Goal: Communication & Community: Answer question/provide support

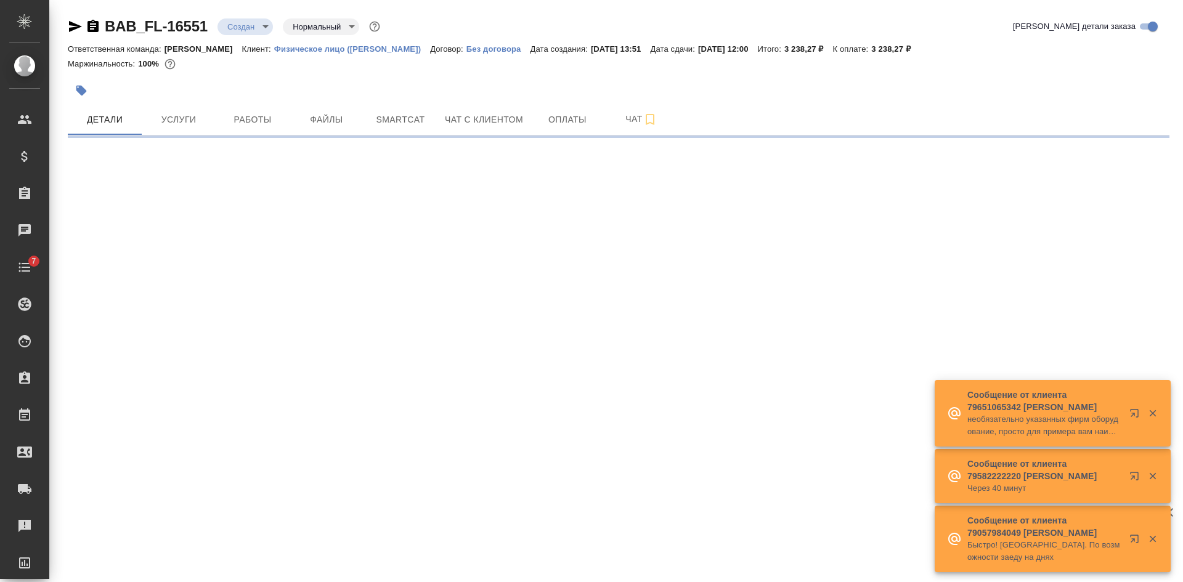
click at [96, 23] on icon "button" at bounding box center [93, 26] width 11 height 12
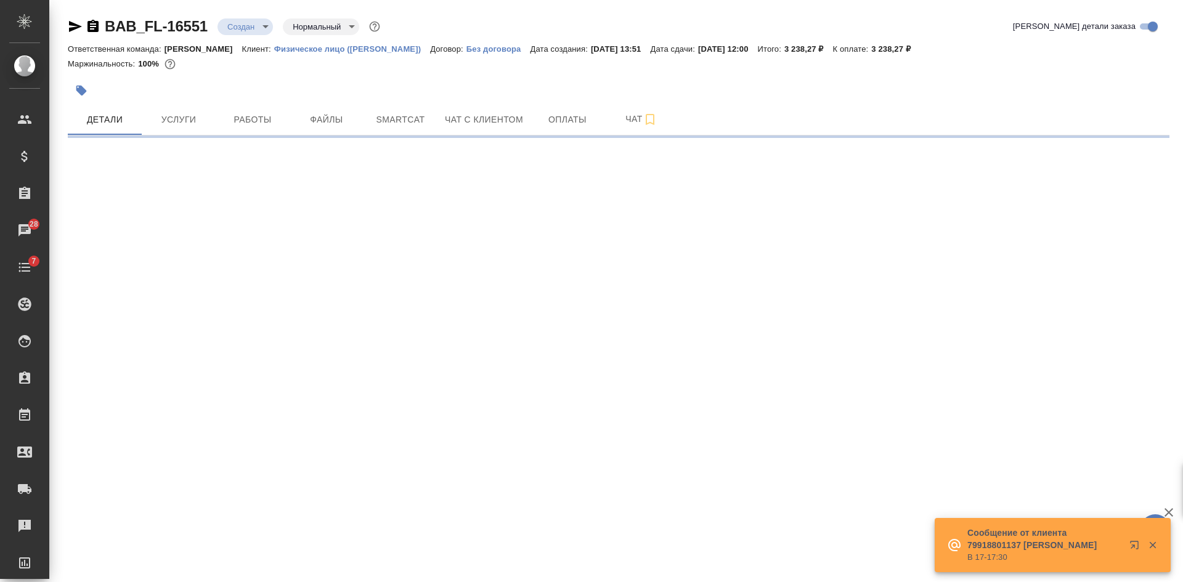
select select "RU"
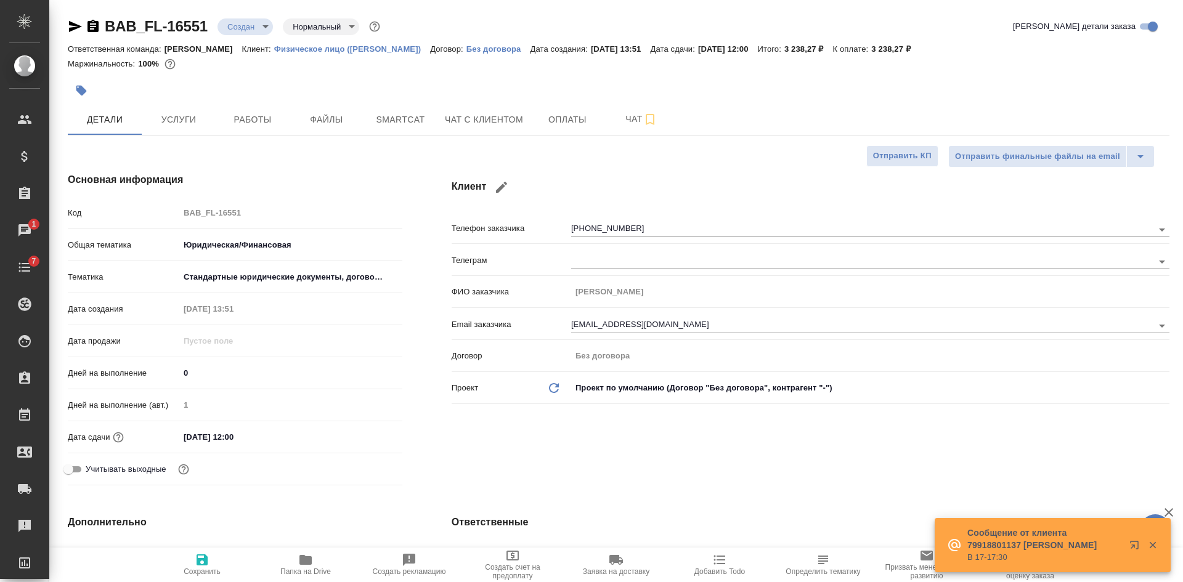
type textarea "x"
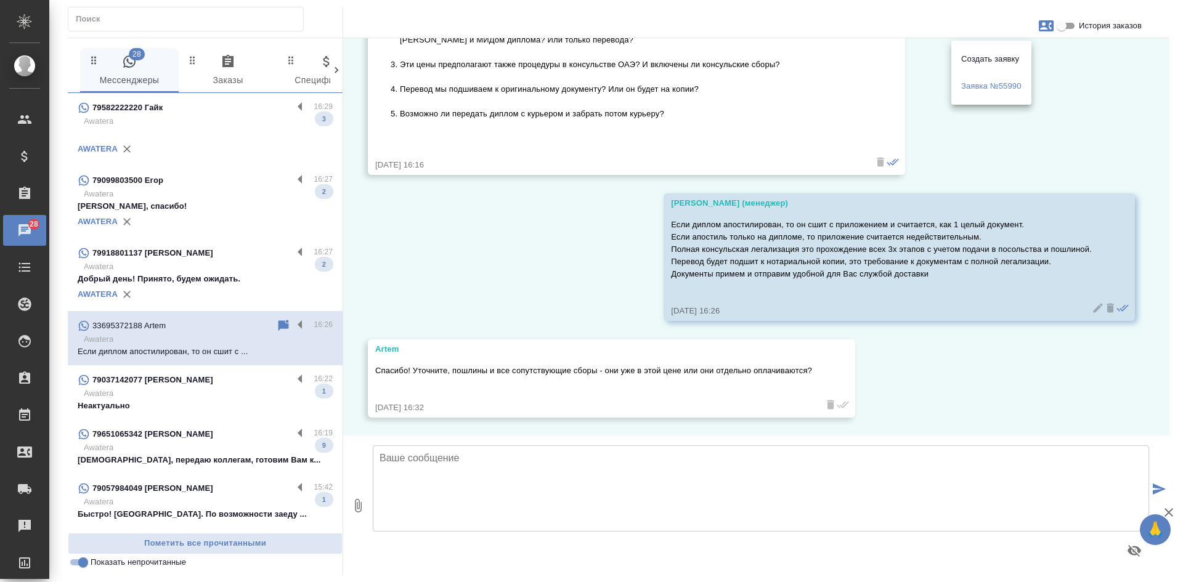
scroll to position [870, 0]
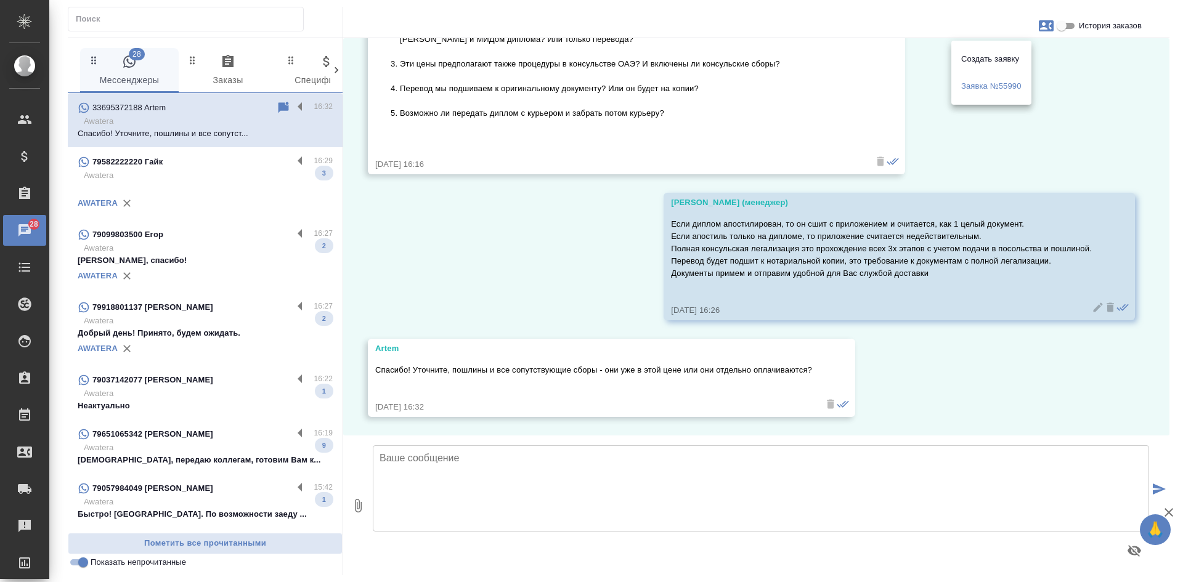
click at [411, 208] on div at bounding box center [591, 291] width 1183 height 582
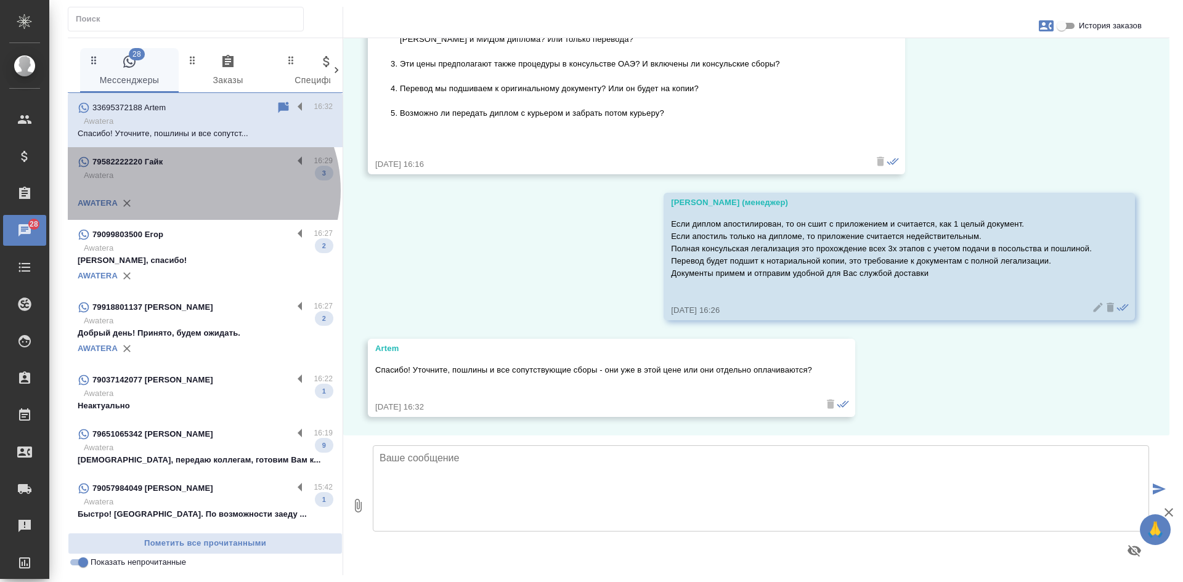
click at [200, 190] on p at bounding box center [205, 188] width 255 height 12
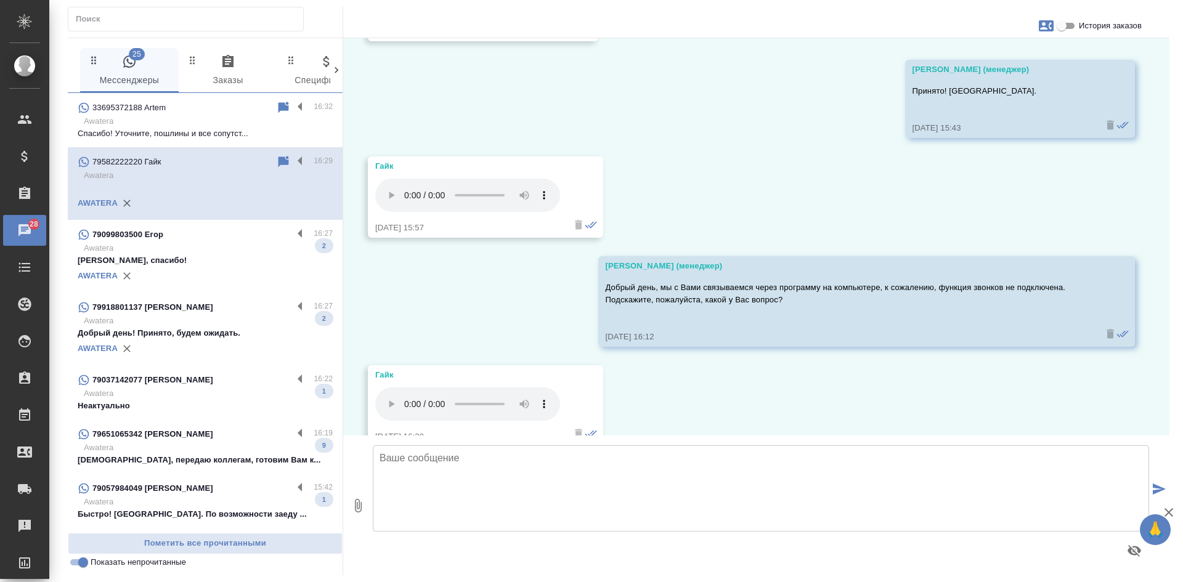
scroll to position [5303, 0]
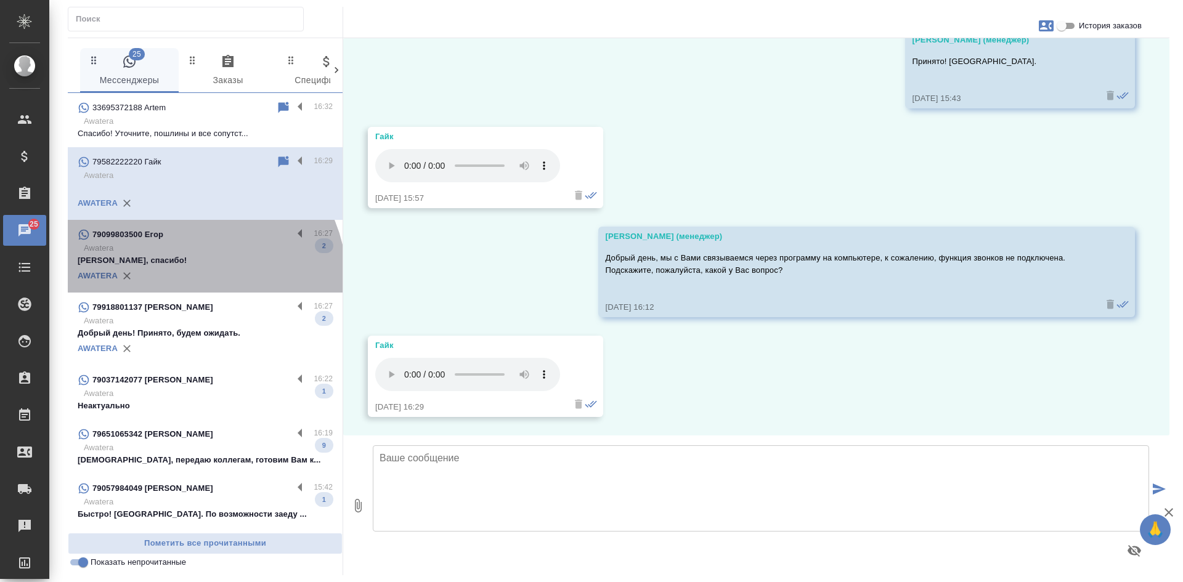
click at [198, 278] on div "AWATERA" at bounding box center [205, 276] width 255 height 18
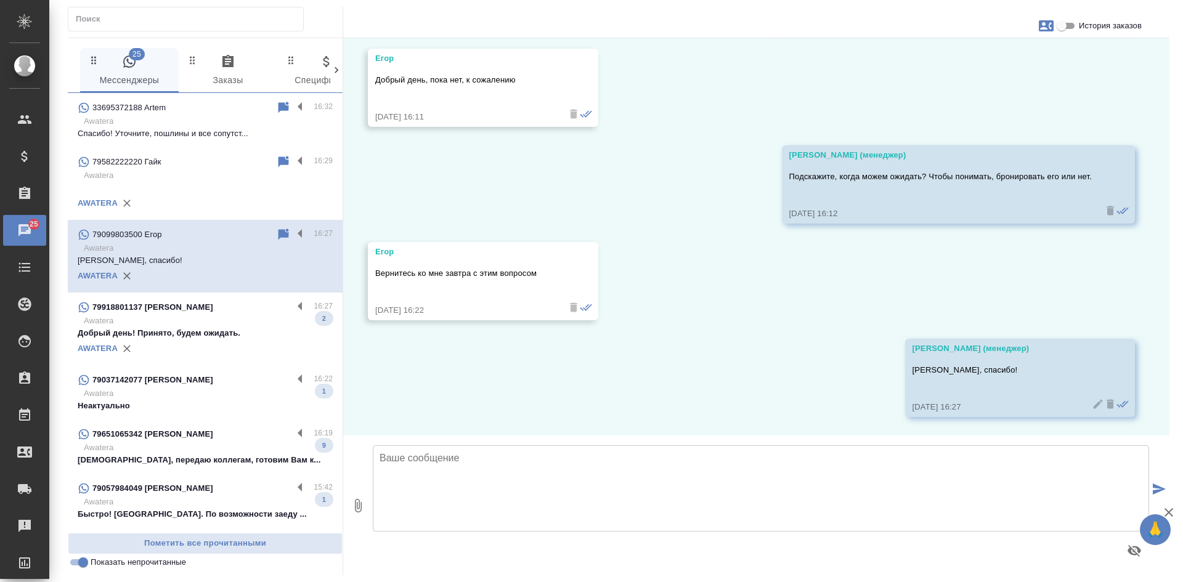
scroll to position [2701, 0]
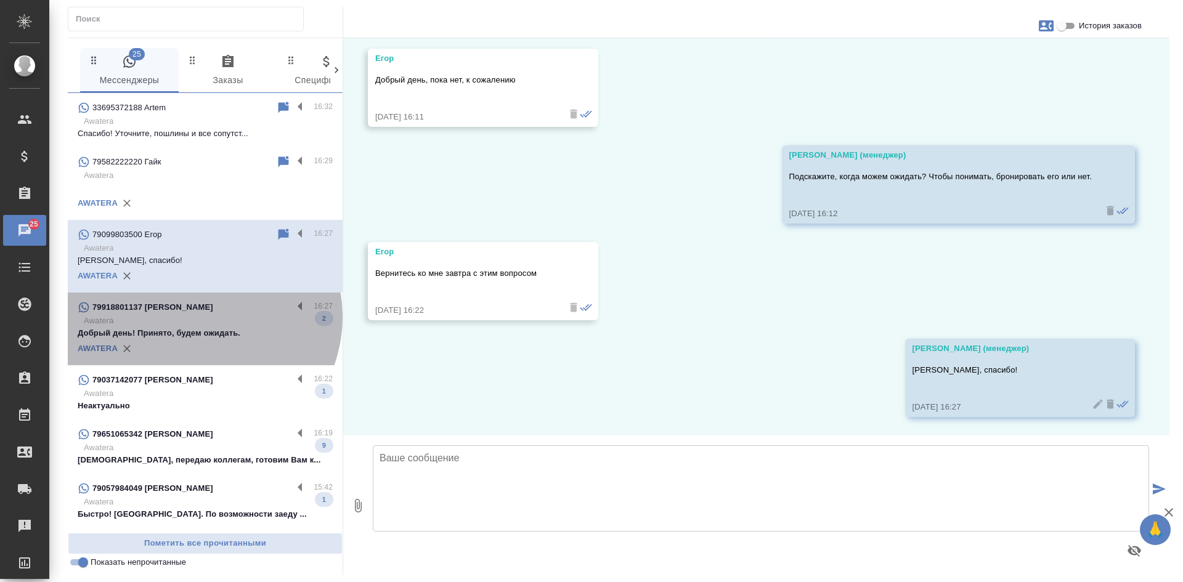
click at [196, 317] on p "Awatera" at bounding box center [208, 321] width 249 height 12
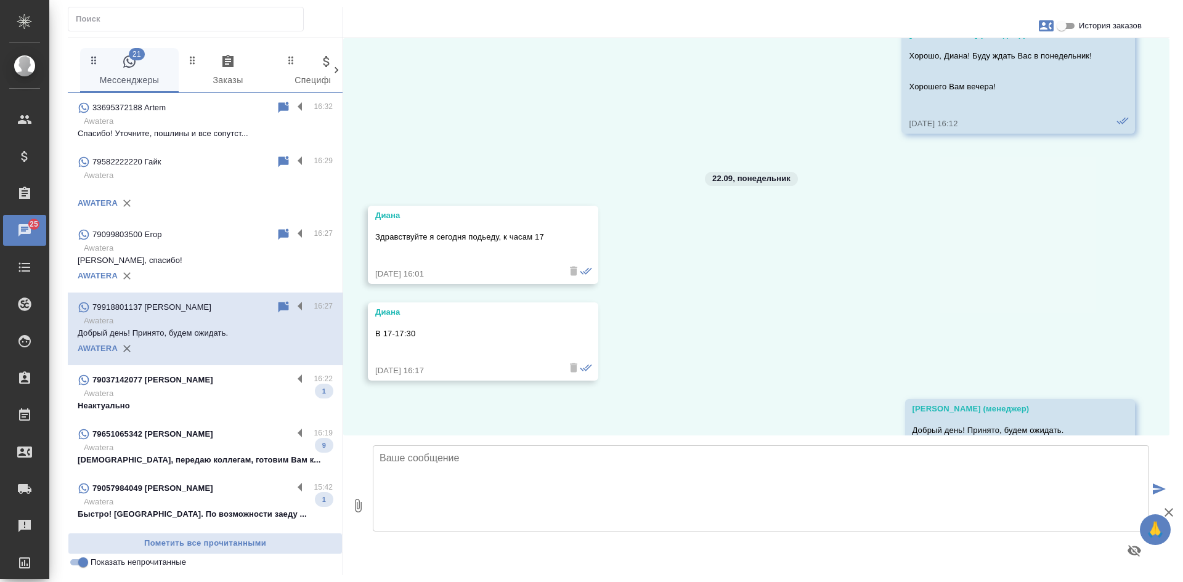
scroll to position [2919, 0]
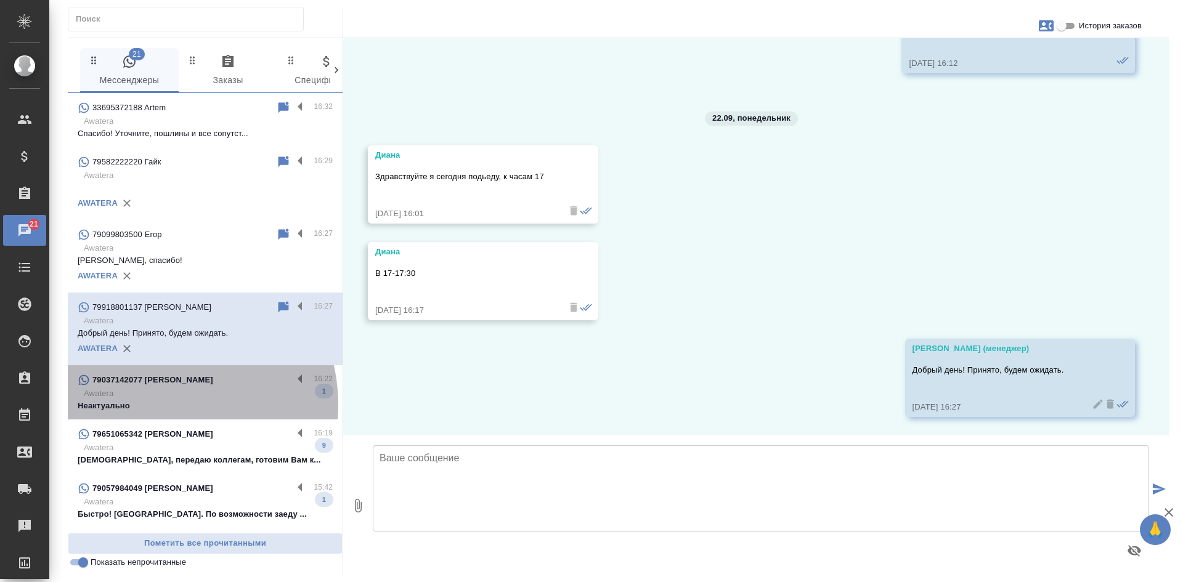
click at [155, 406] on p "Неактуально" at bounding box center [205, 406] width 255 height 12
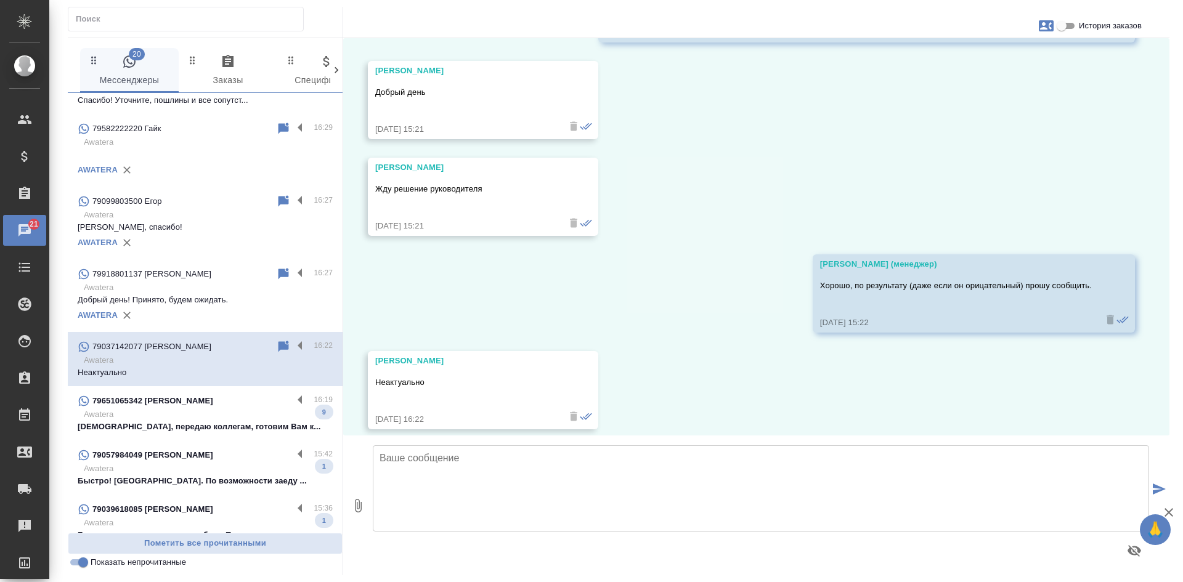
scroll to position [185, 0]
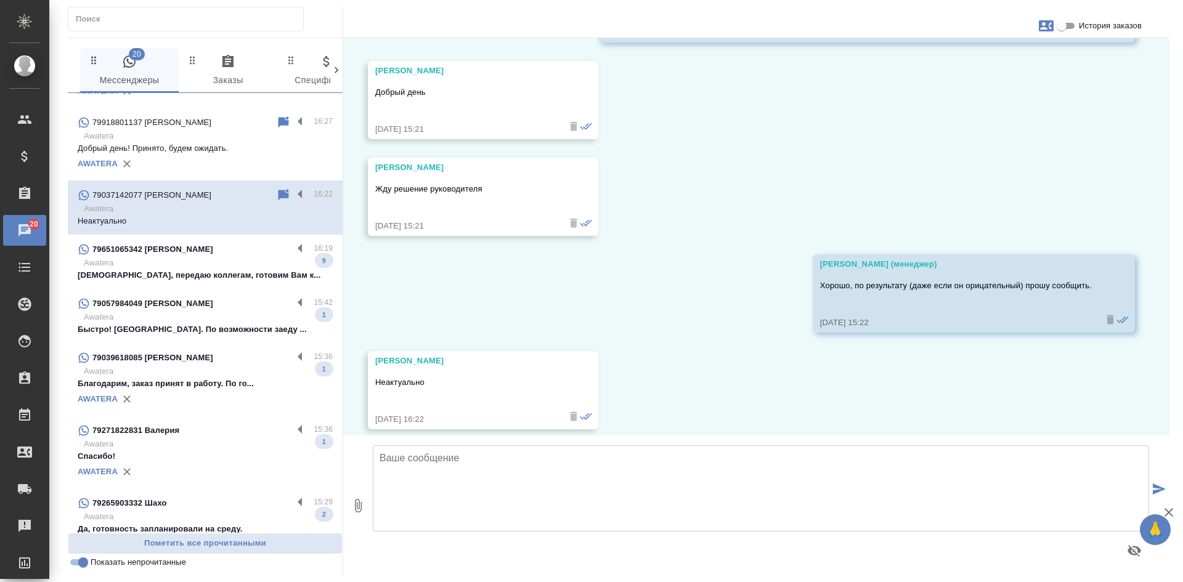
click at [157, 271] on p "[DEMOGRAPHIC_DATA], передаю коллегам, готовим Вам к..." at bounding box center [205, 275] width 255 height 12
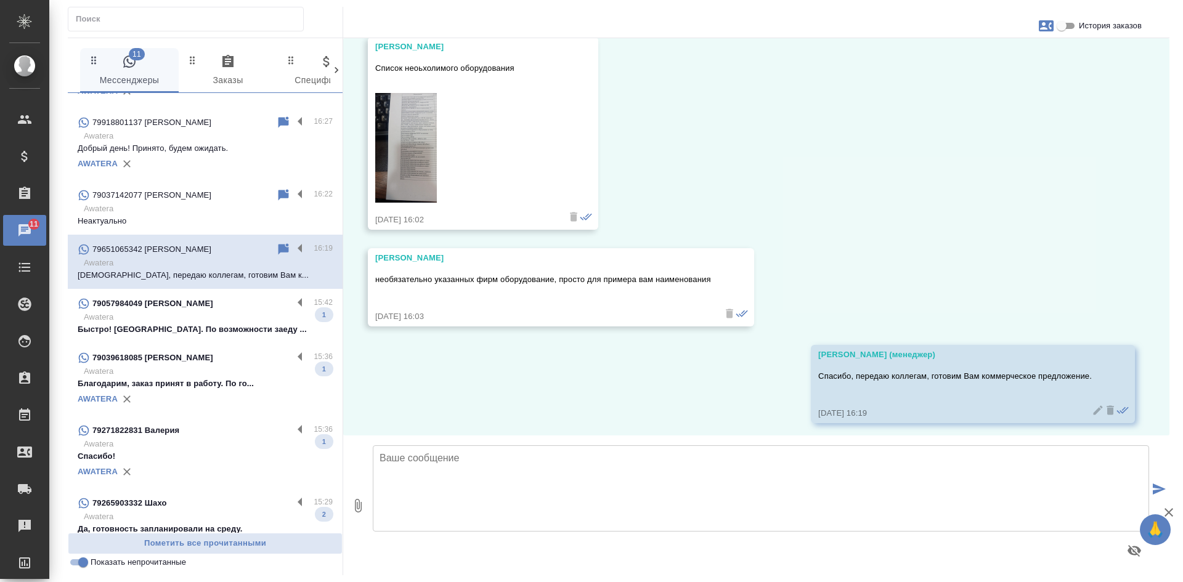
scroll to position [1863, 0]
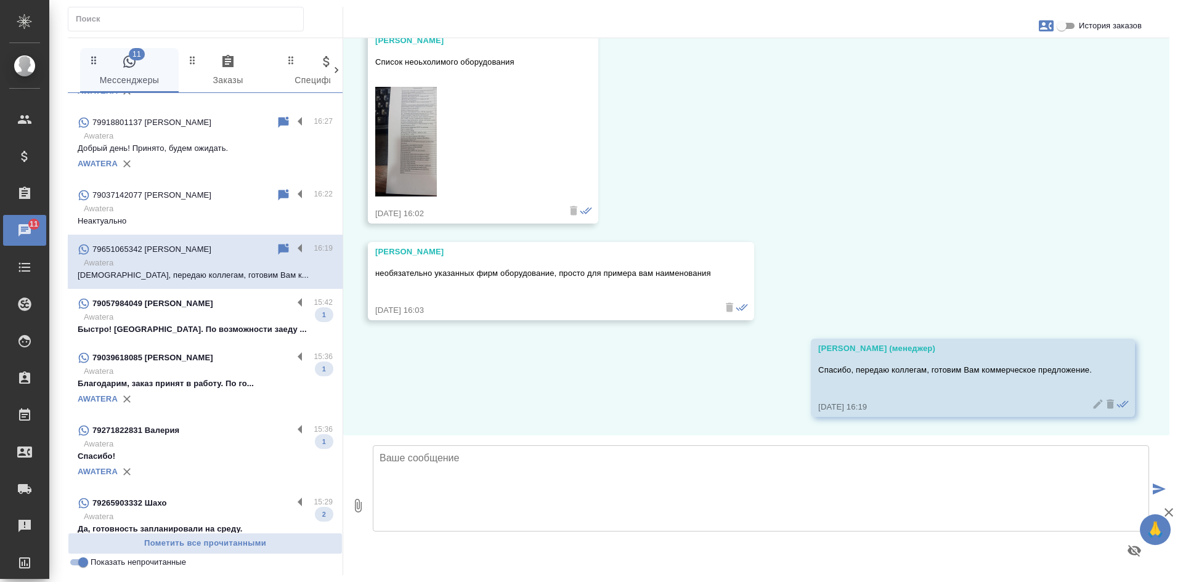
click at [186, 318] on p "Awatera" at bounding box center [208, 317] width 249 height 12
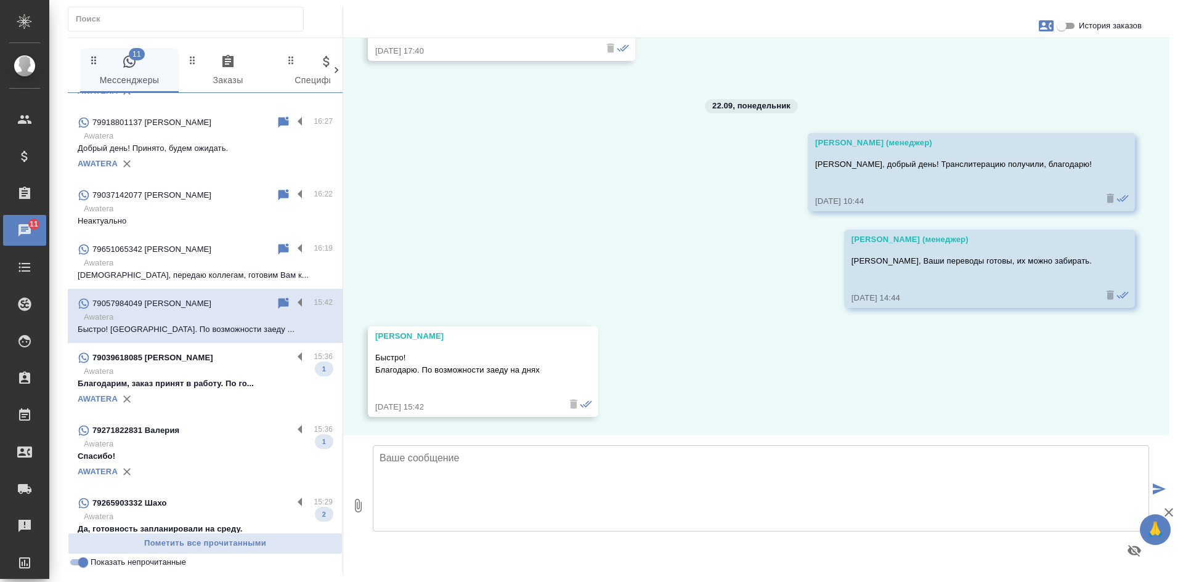
scroll to position [1746, 0]
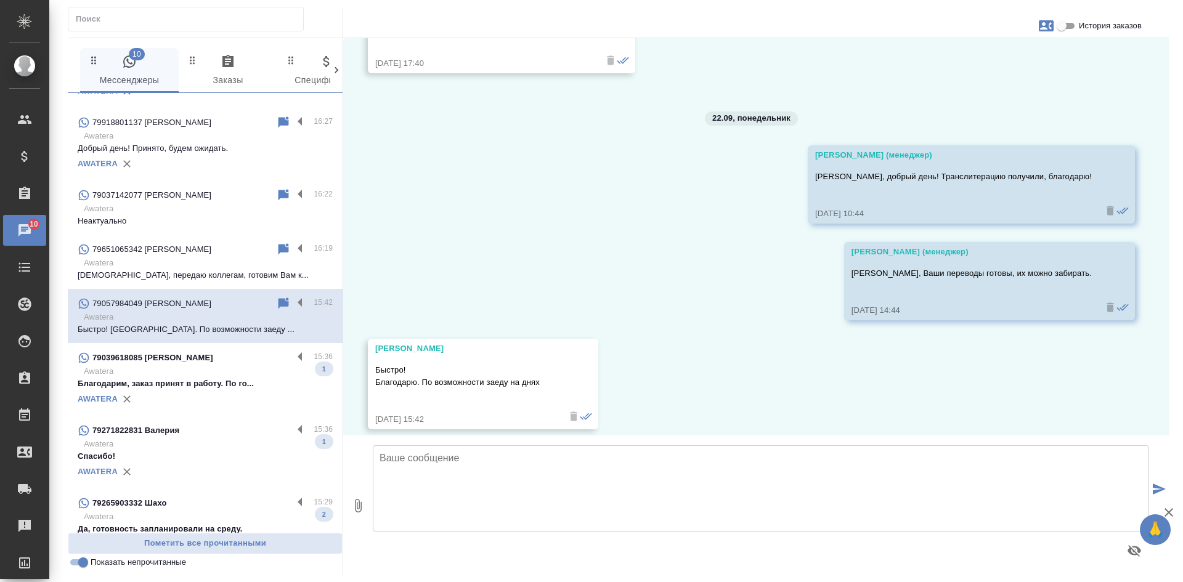
click at [231, 383] on p "Благодарим, заказ принят в работу. По го..." at bounding box center [205, 384] width 255 height 12
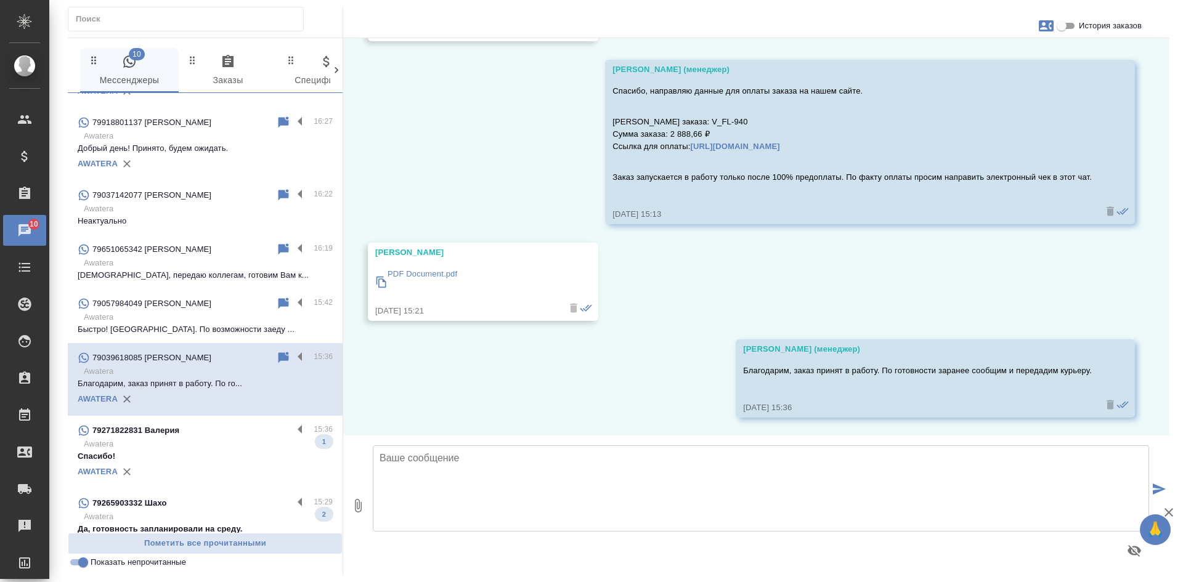
scroll to position [1029, 0]
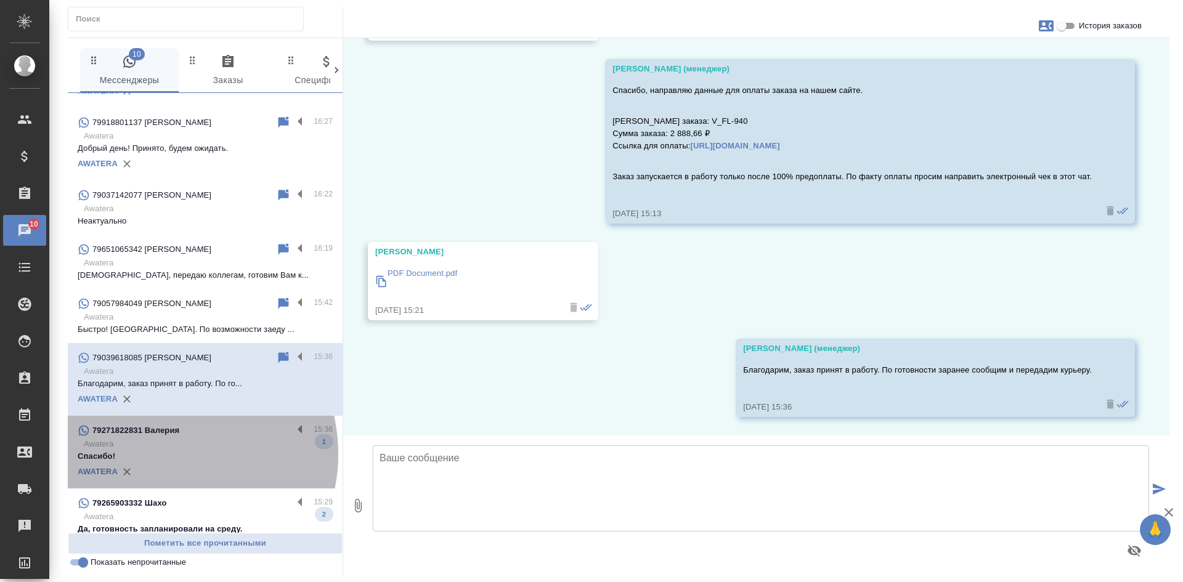
click at [161, 455] on p "Спасибо!" at bounding box center [205, 457] width 255 height 12
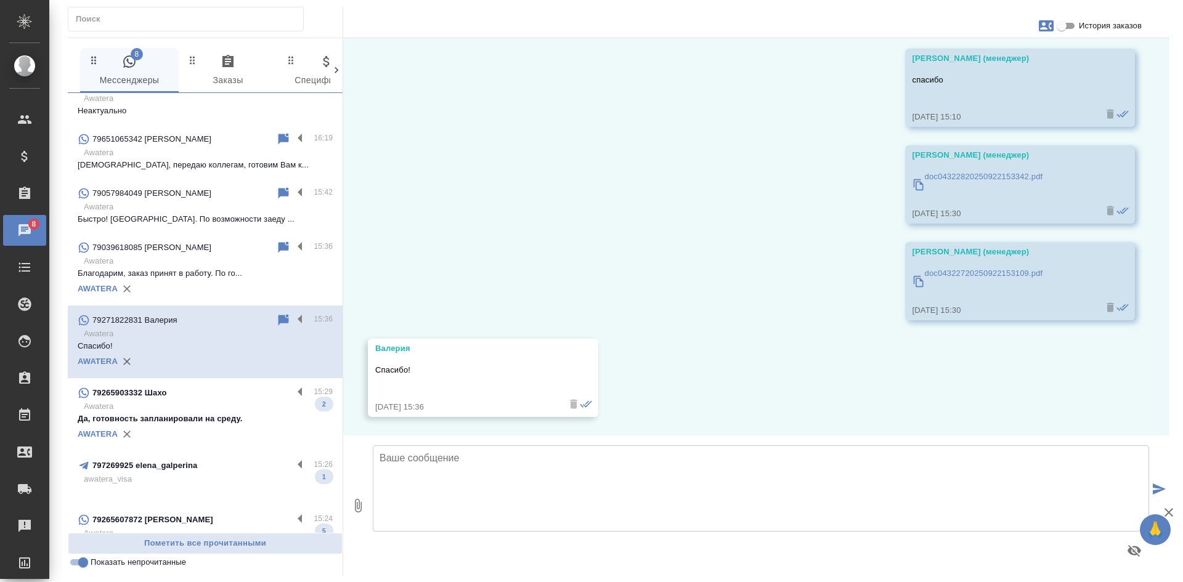
scroll to position [308, 0]
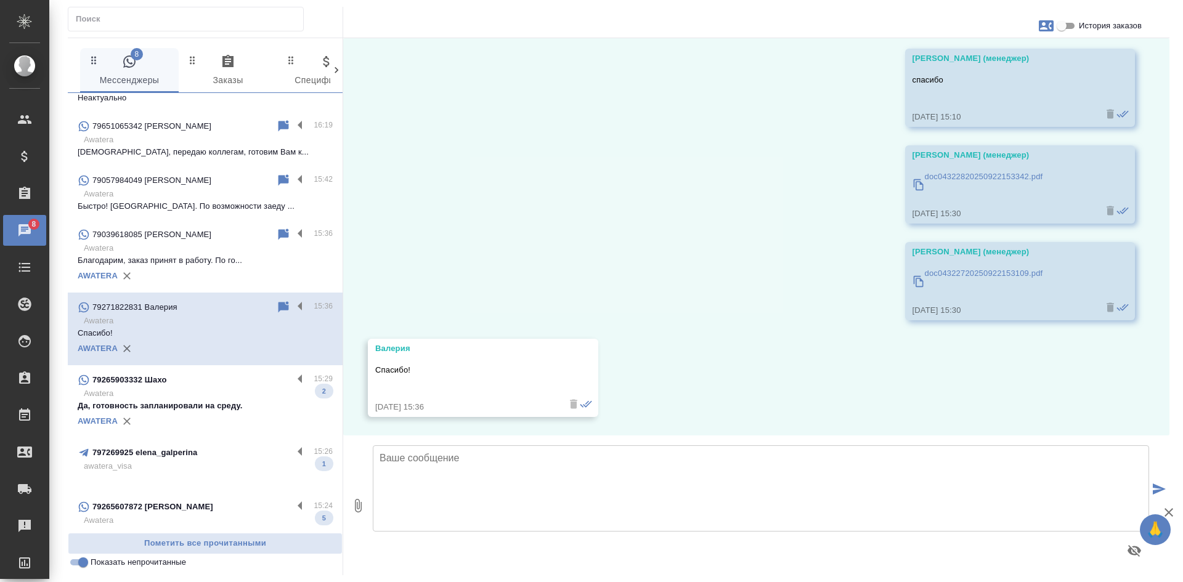
click at [175, 404] on p "Да, готовность запланировали на среду." at bounding box center [205, 406] width 255 height 12
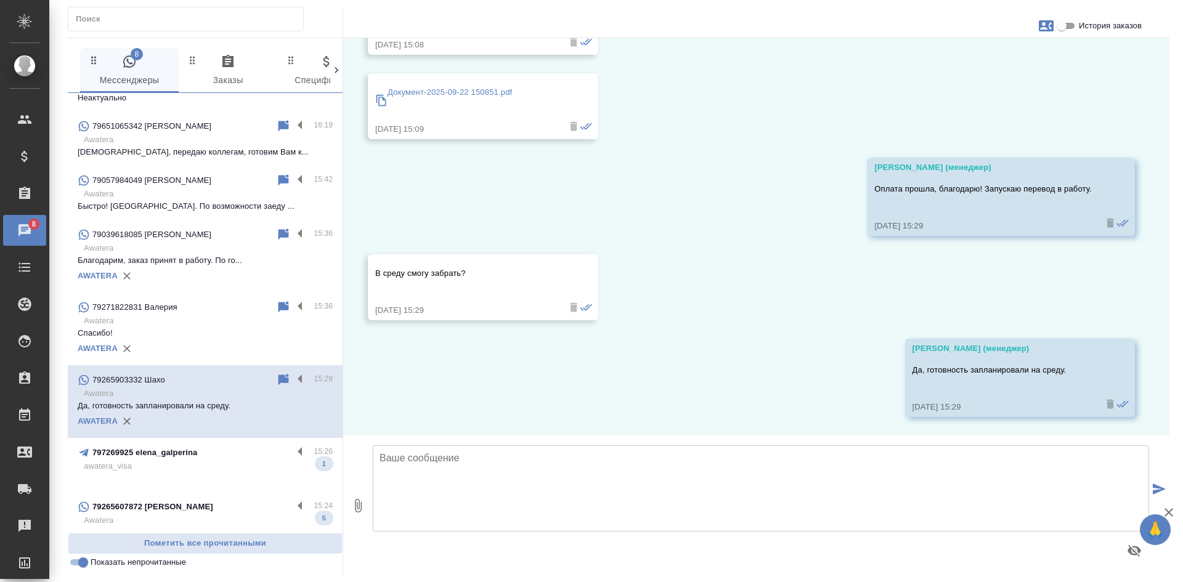
scroll to position [2607, 0]
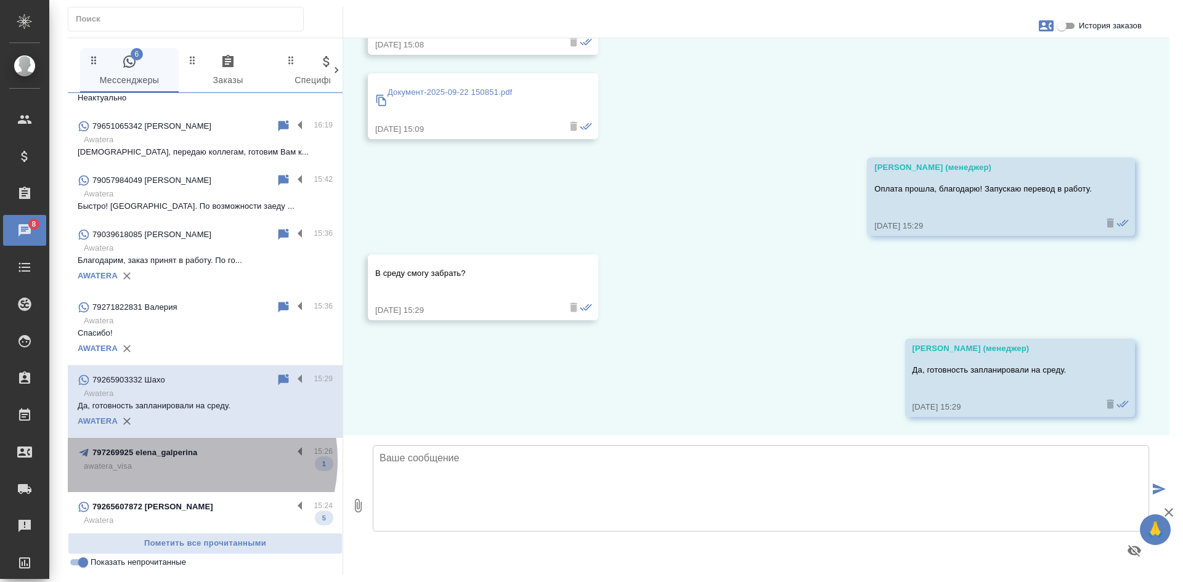
click at [180, 460] on p "awatera_visa" at bounding box center [208, 466] width 249 height 12
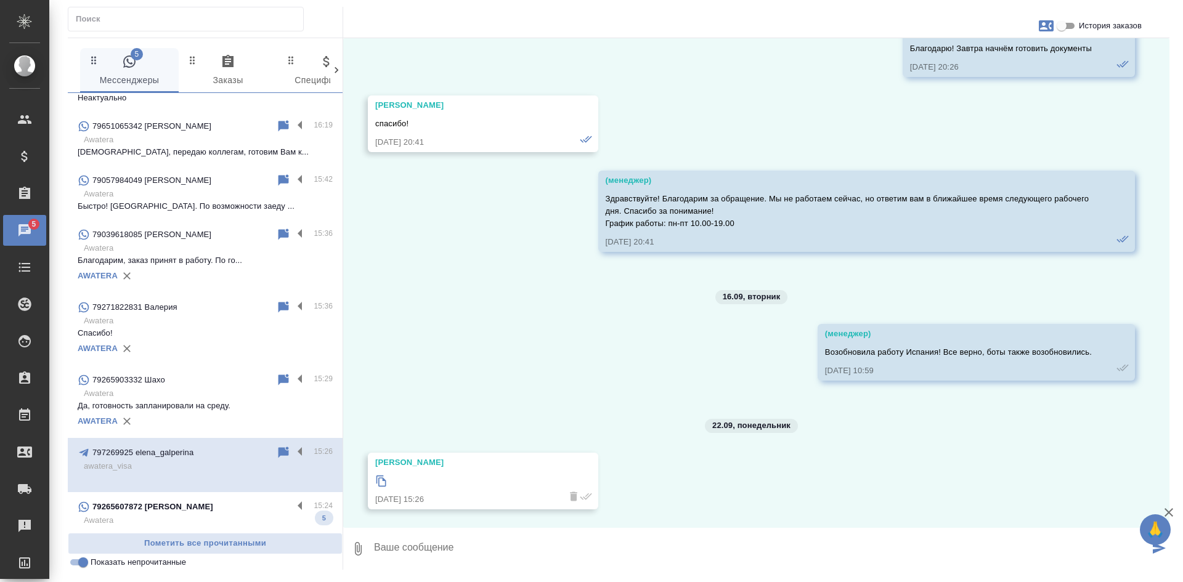
scroll to position [340, 0]
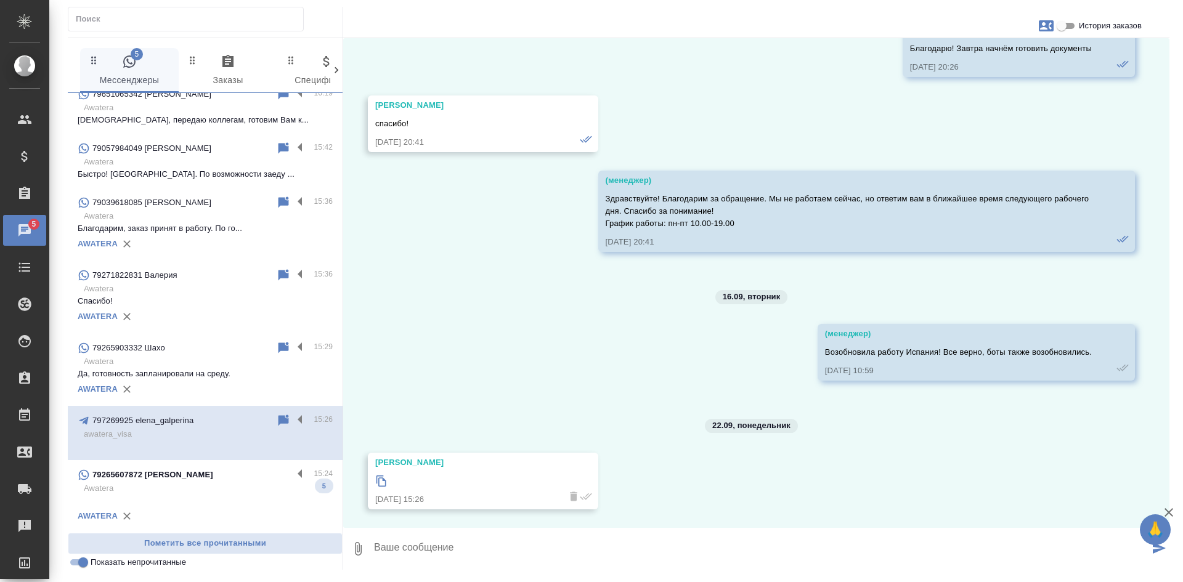
click at [70, 566] on input "Показать непрочитанные" at bounding box center [83, 562] width 44 height 15
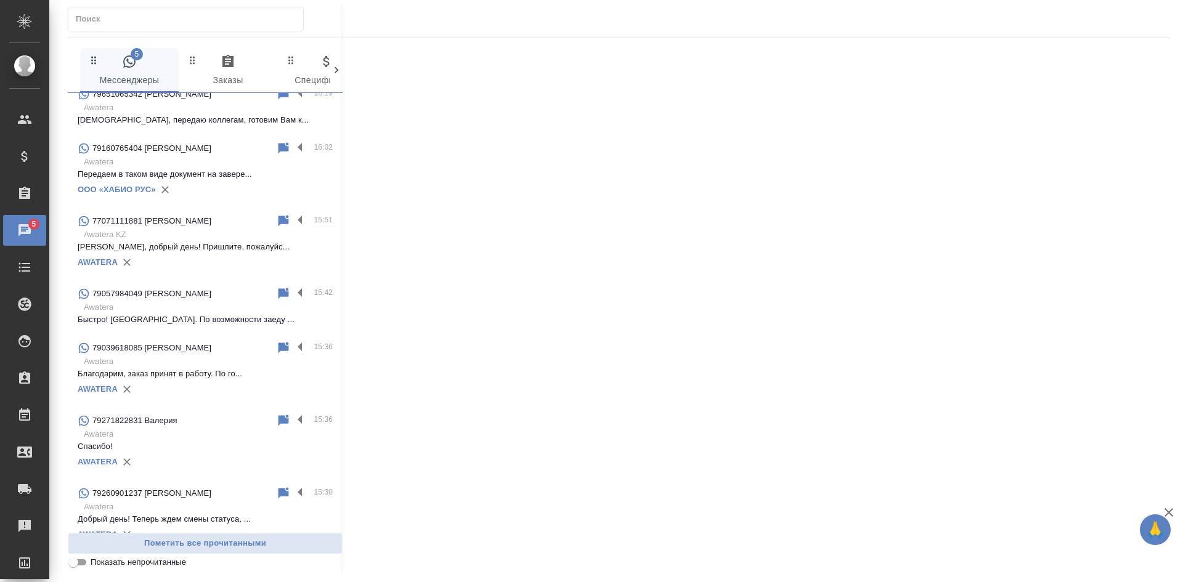
click at [70, 566] on input "Показать непрочитанные" at bounding box center [73, 562] width 44 height 15
checkbox input "true"
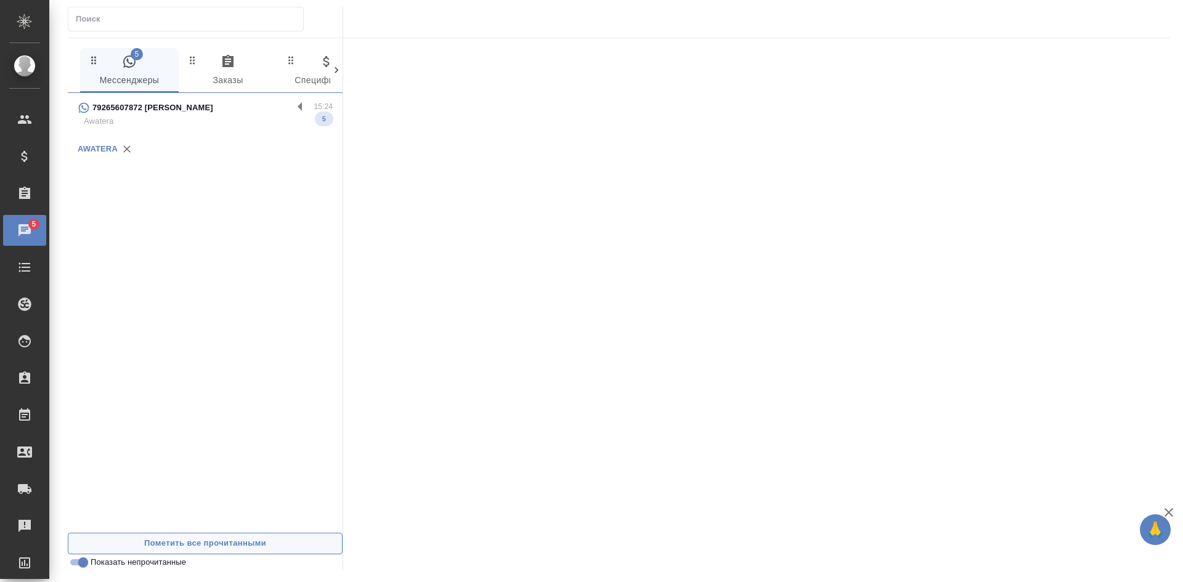
scroll to position [0, 0]
click at [171, 140] on div "AWATERA" at bounding box center [205, 149] width 255 height 18
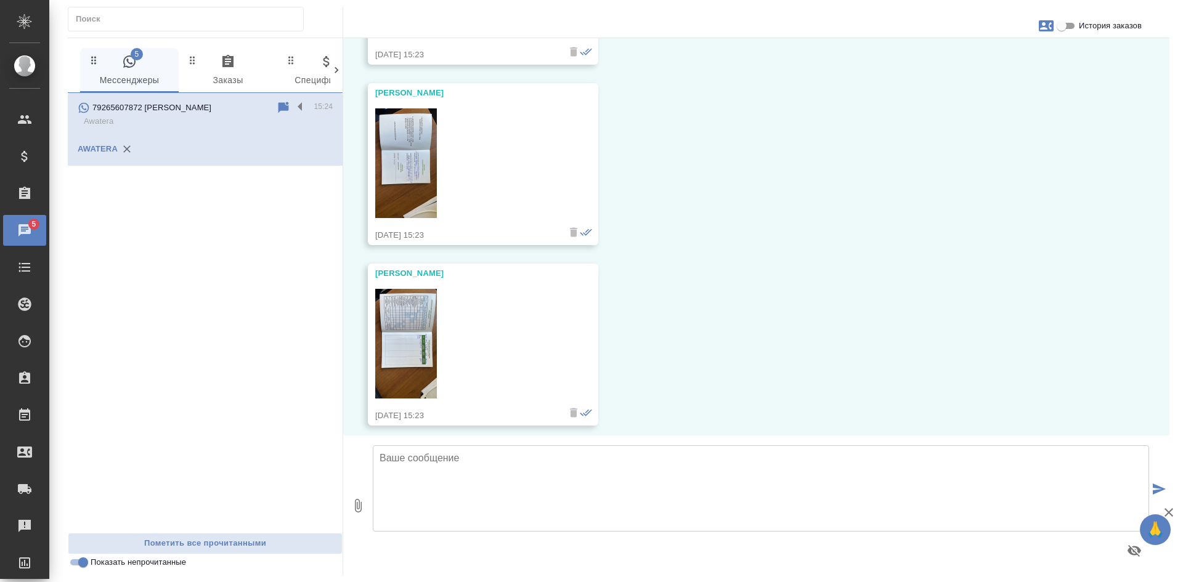
scroll to position [52, 0]
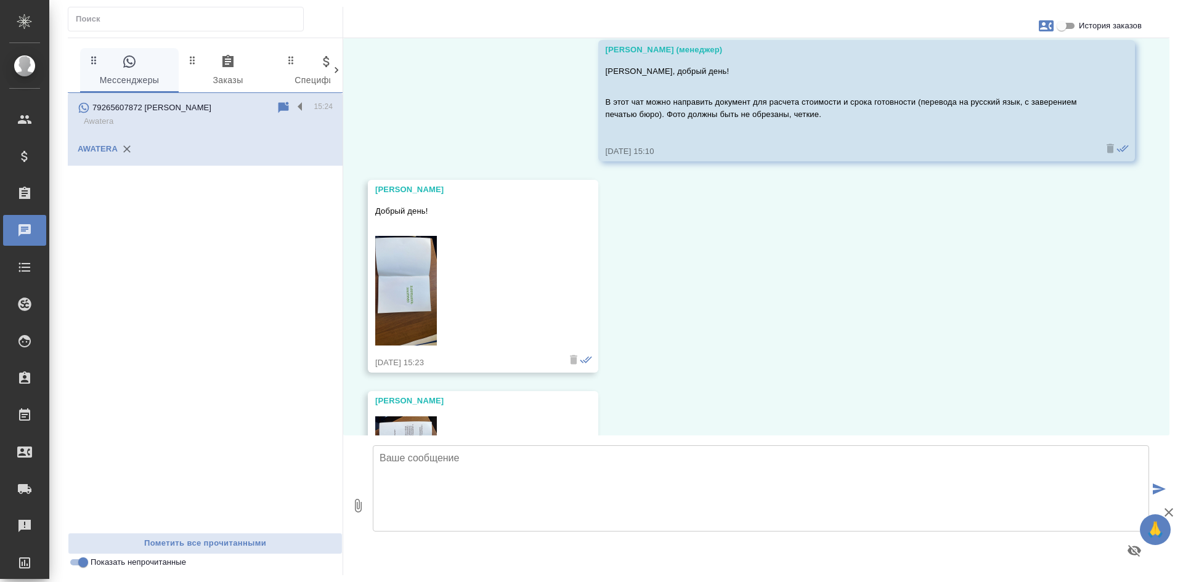
click at [415, 284] on img at bounding box center [406, 291] width 62 height 110
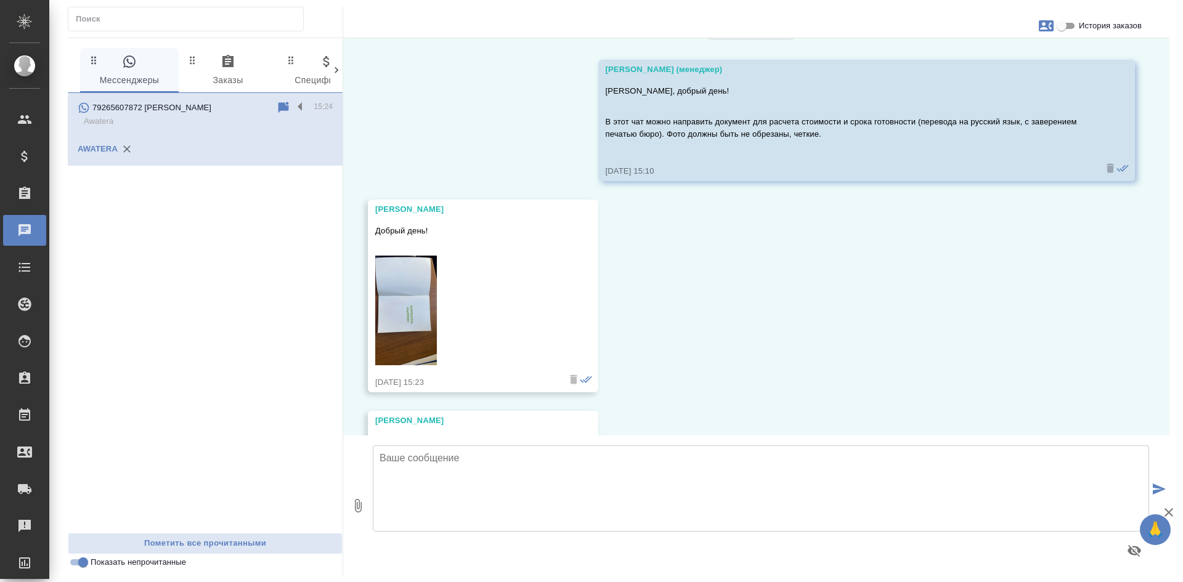
scroll to position [0, 0]
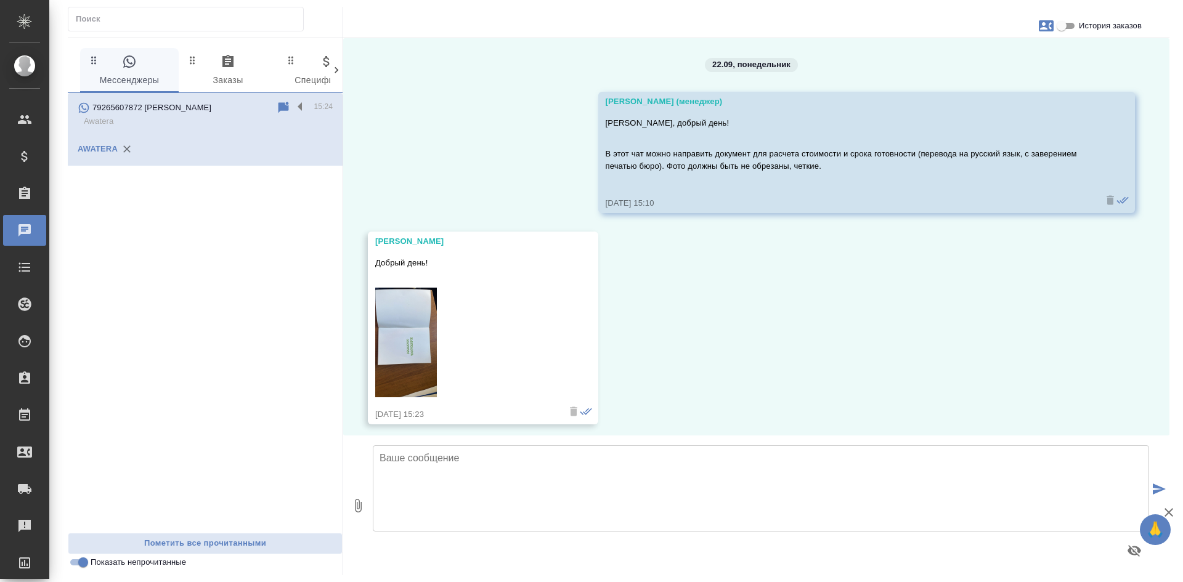
click at [1068, 21] on input "История заказов" at bounding box center [1062, 25] width 44 height 15
checkbox input "true"
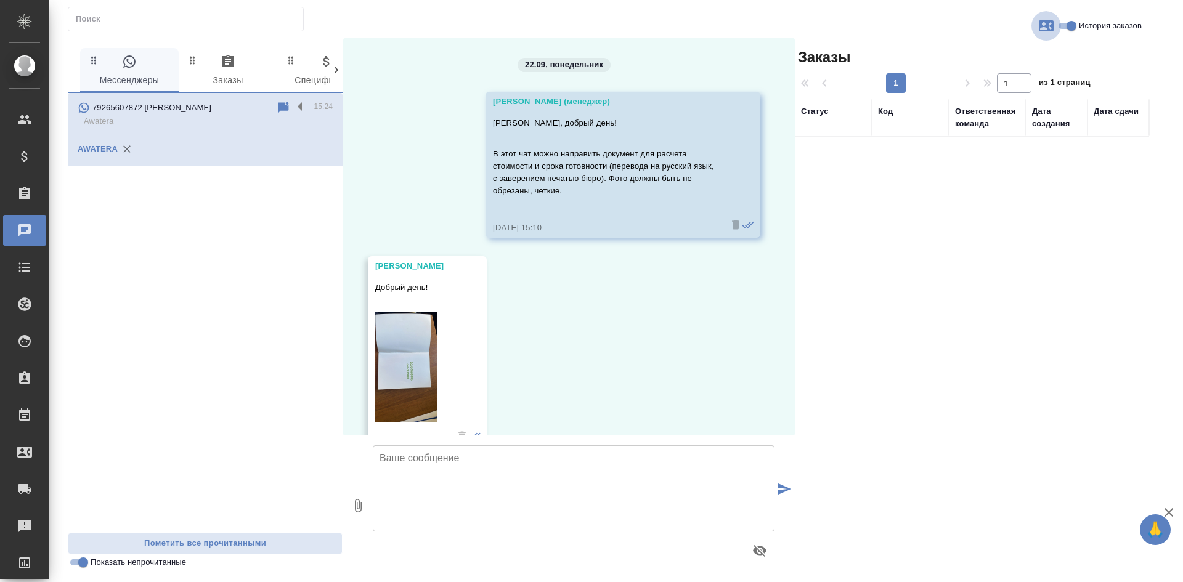
click at [1039, 26] on icon "button" at bounding box center [1046, 25] width 15 height 15
click at [976, 81] on span "Заявка №55988" at bounding box center [992, 86] width 60 height 12
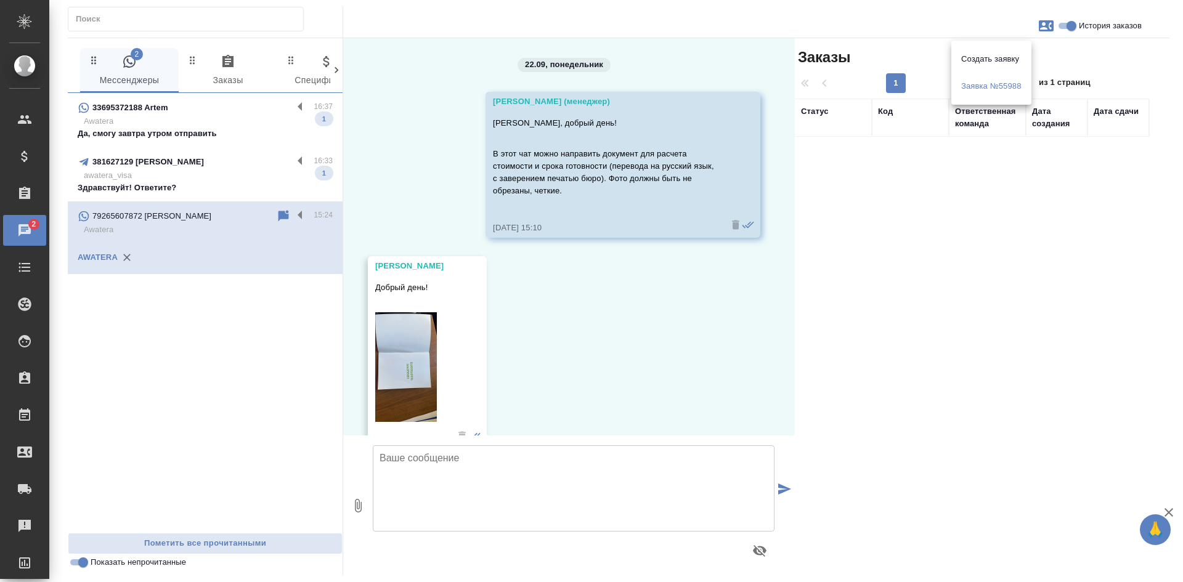
click at [564, 353] on div at bounding box center [591, 291] width 1183 height 582
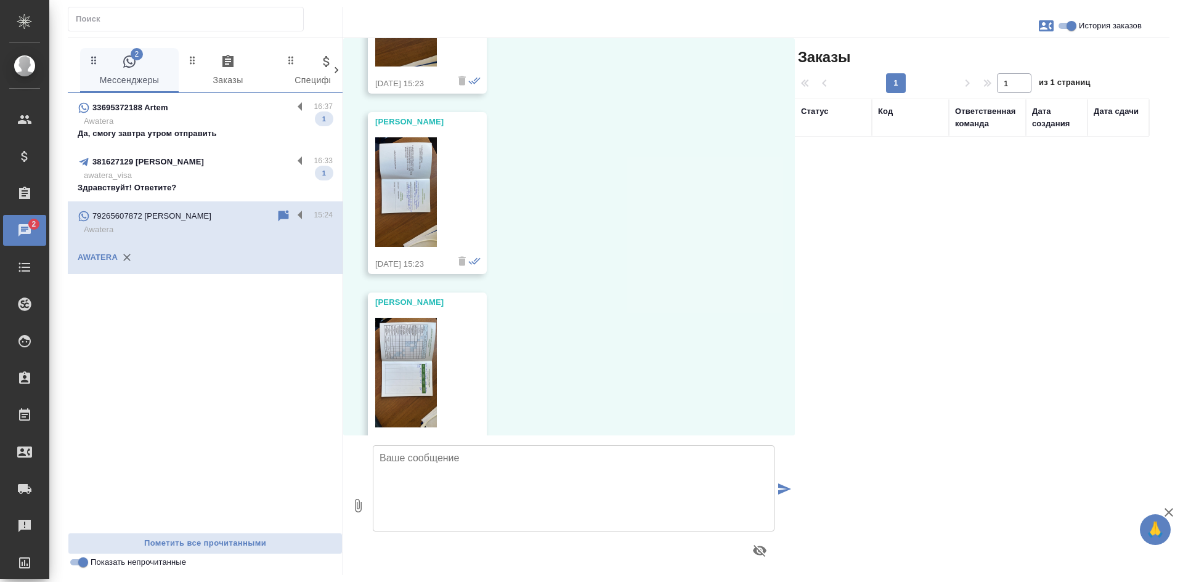
scroll to position [754, 0]
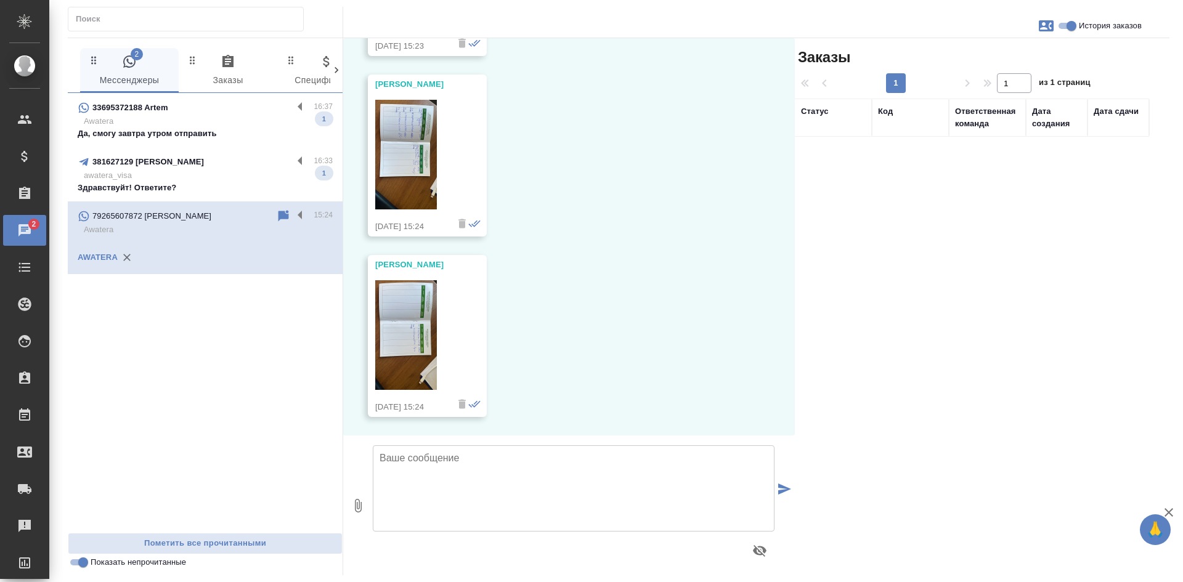
click at [541, 505] on textarea at bounding box center [574, 489] width 402 height 86
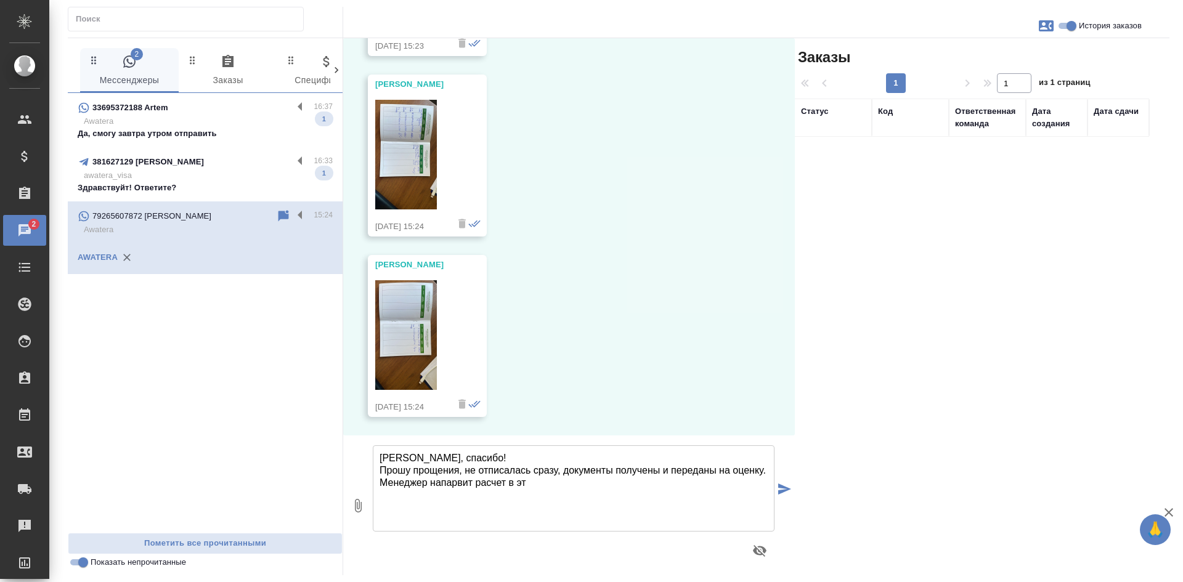
type textarea "Александр, спасибо! Прошу прощения, не отписалась сразу, документы получены и п…"
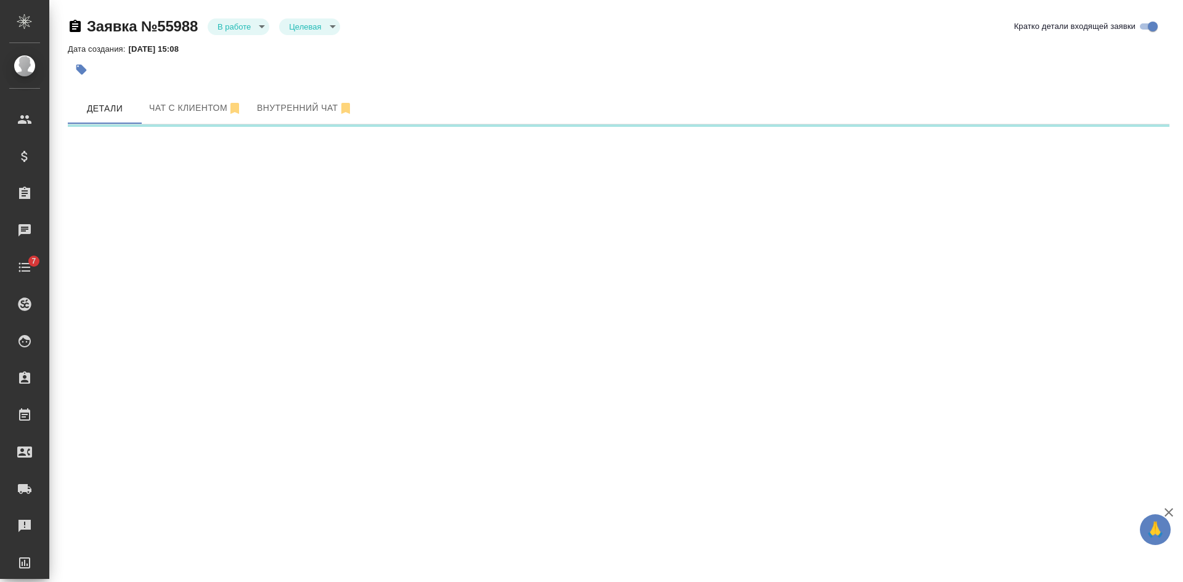
select select "RU"
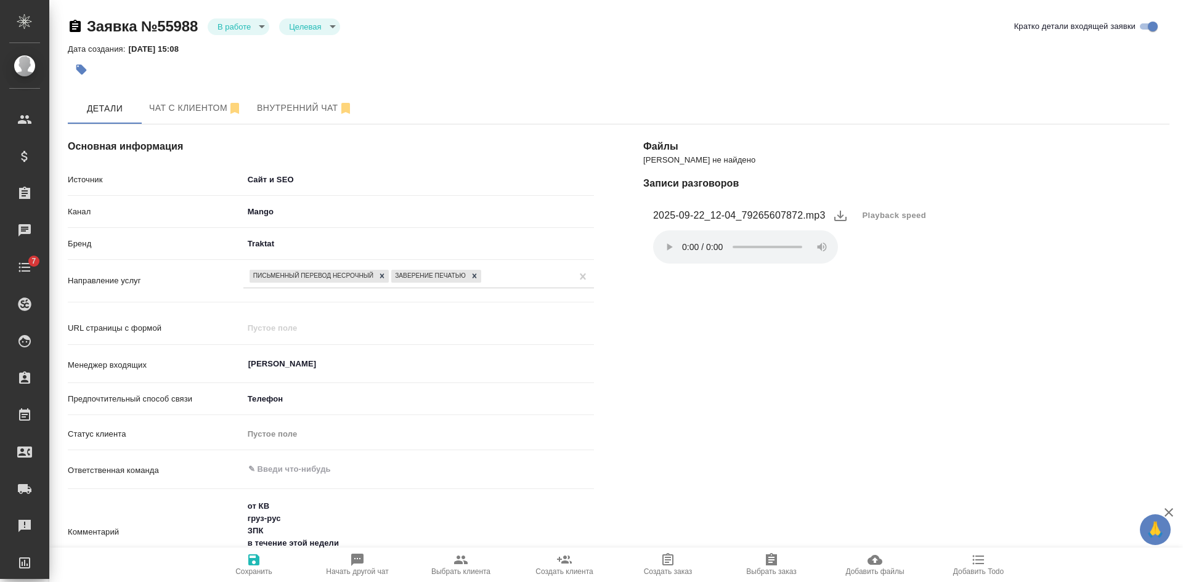
scroll to position [247, 0]
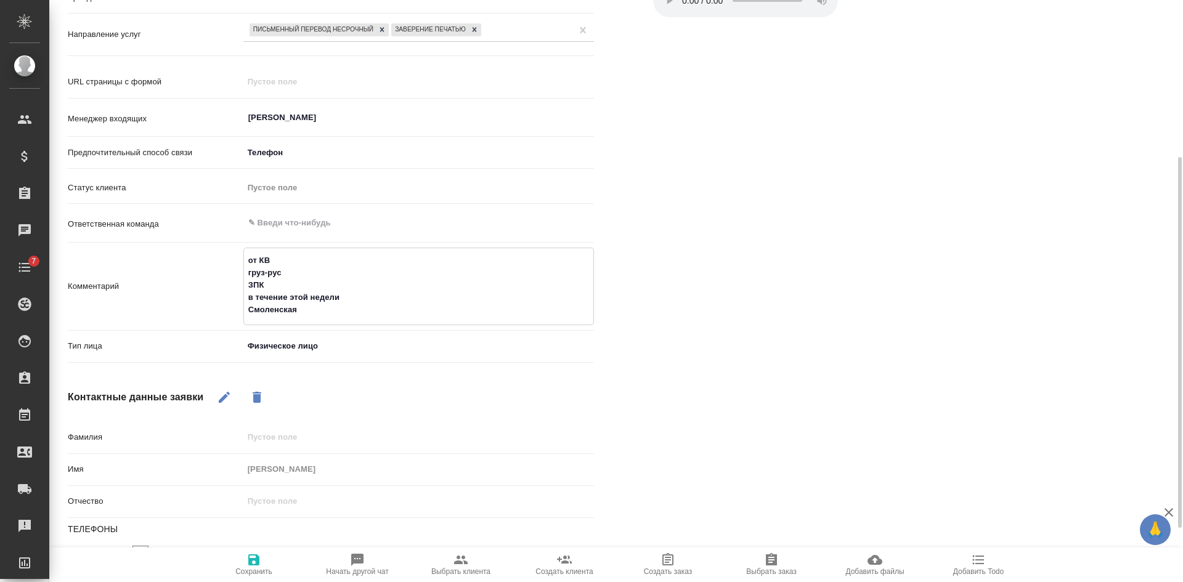
drag, startPoint x: 308, startPoint y: 308, endPoint x: 250, endPoint y: 256, distance: 77.2
click at [240, 255] on div "Комментарий от КВ груз-рус ЗПК в течение этой недели Смоленская x" at bounding box center [331, 287] width 526 height 78
click at [484, 570] on span "Выбрать клиента" at bounding box center [460, 572] width 59 height 9
type textarea "x"
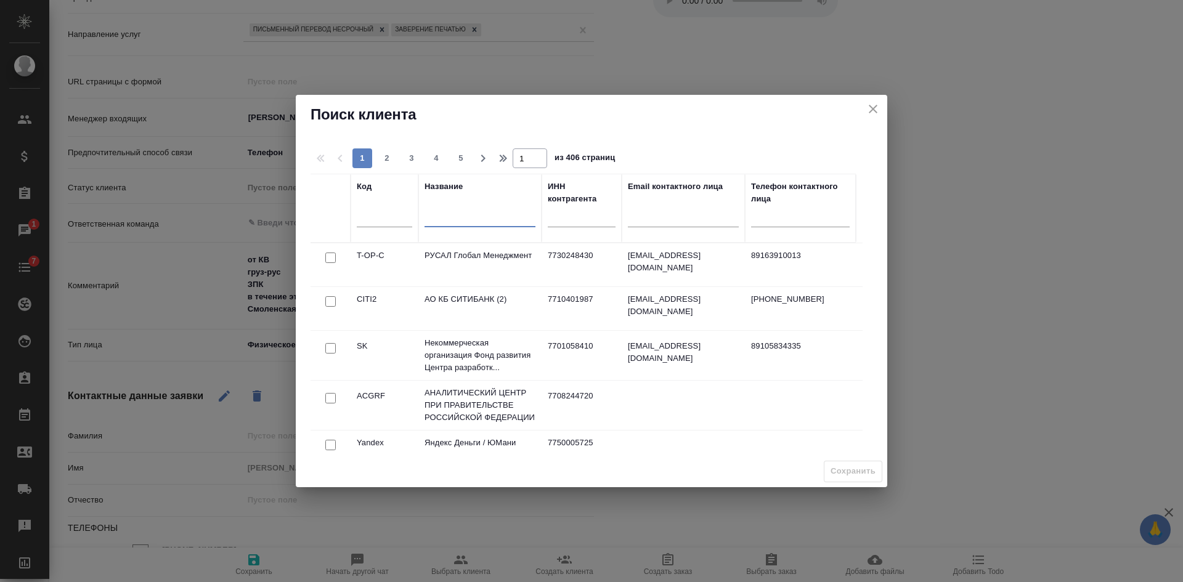
click at [466, 217] on input "text" at bounding box center [480, 218] width 111 height 15
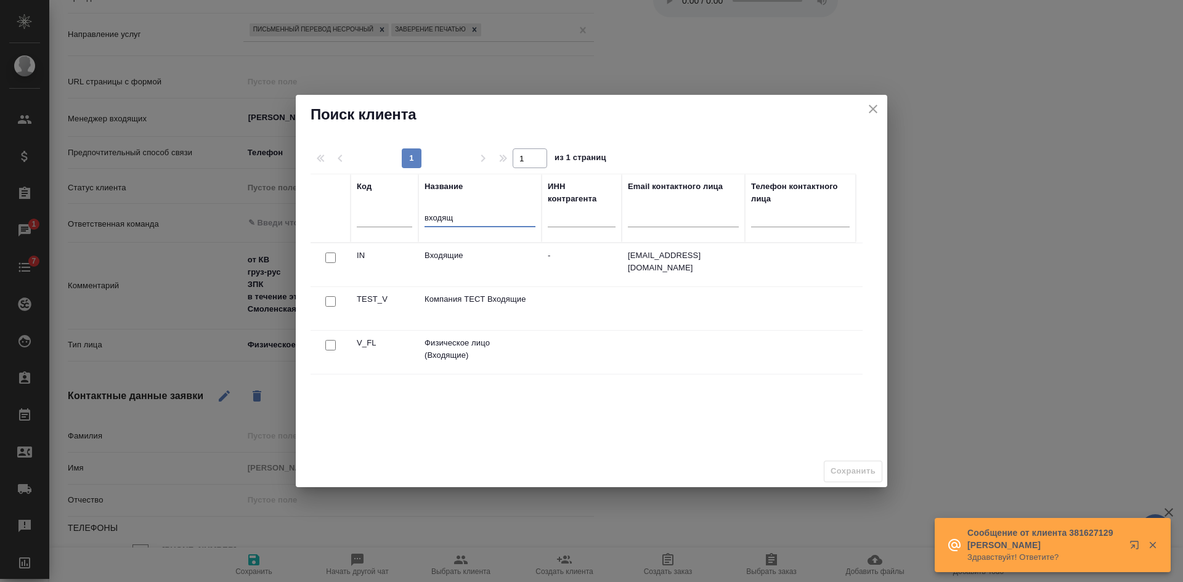
type input "входящ"
click at [323, 342] on div at bounding box center [331, 345] width 28 height 17
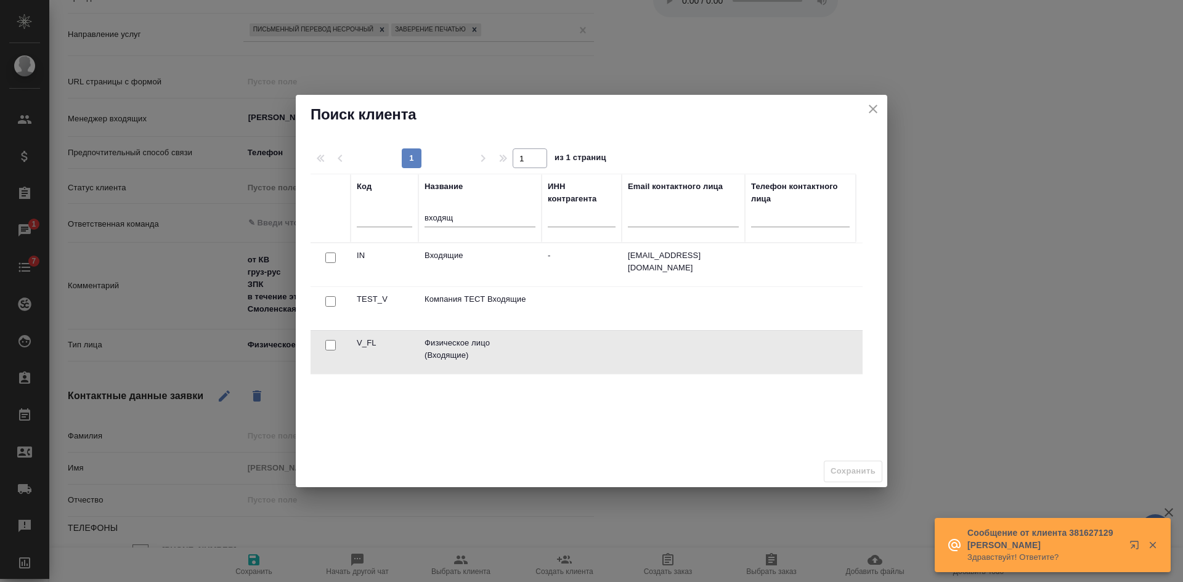
click at [329, 344] on input "checkbox" at bounding box center [330, 345] width 10 height 10
checkbox input "true"
click at [834, 473] on span "Сохранить" at bounding box center [853, 472] width 45 height 14
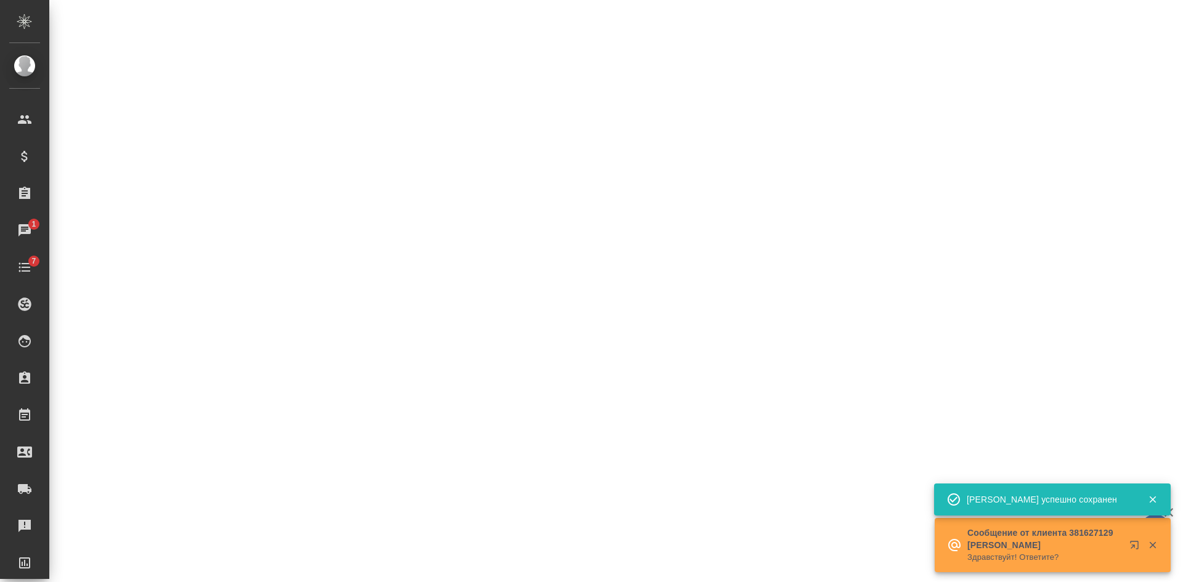
select select "RU"
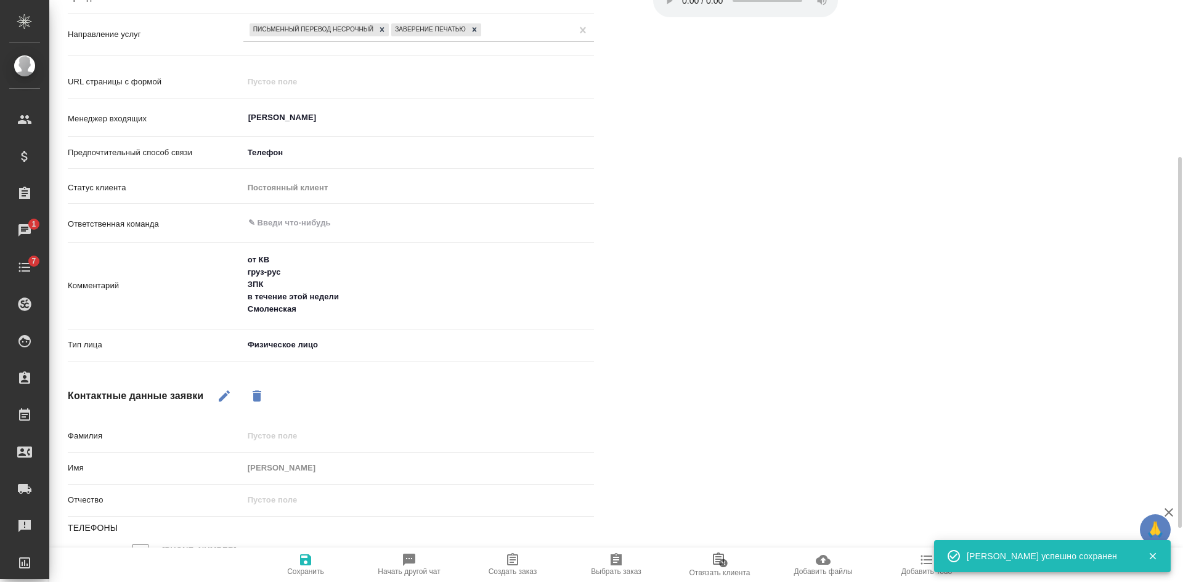
click at [515, 568] on span "Создать заказ" at bounding box center [513, 572] width 49 height 9
type textarea "x"
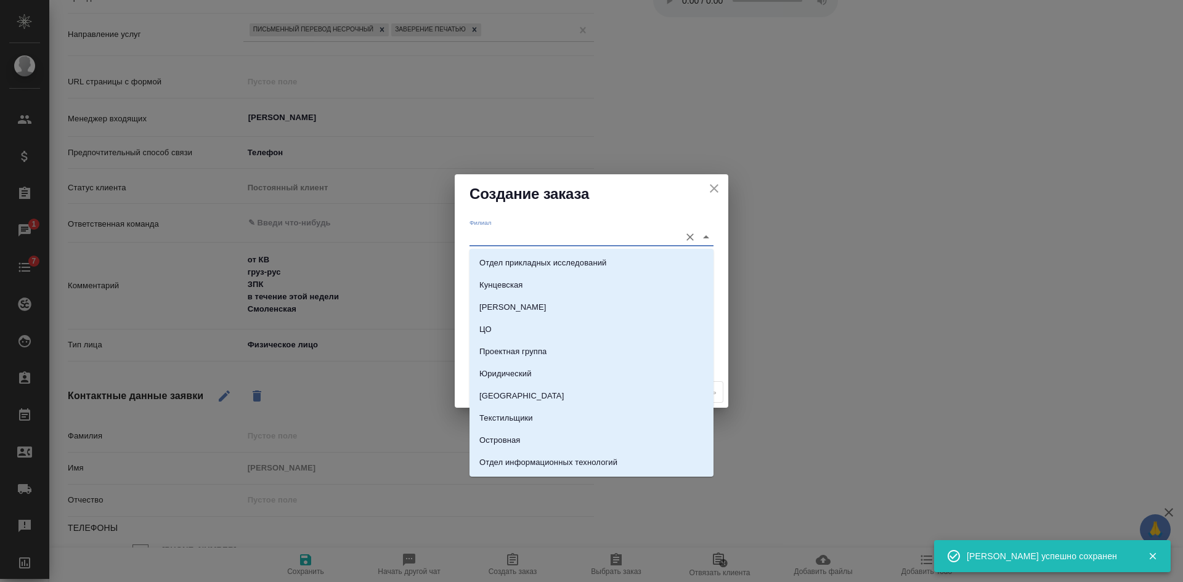
click at [510, 231] on input "Филиал" at bounding box center [572, 237] width 205 height 17
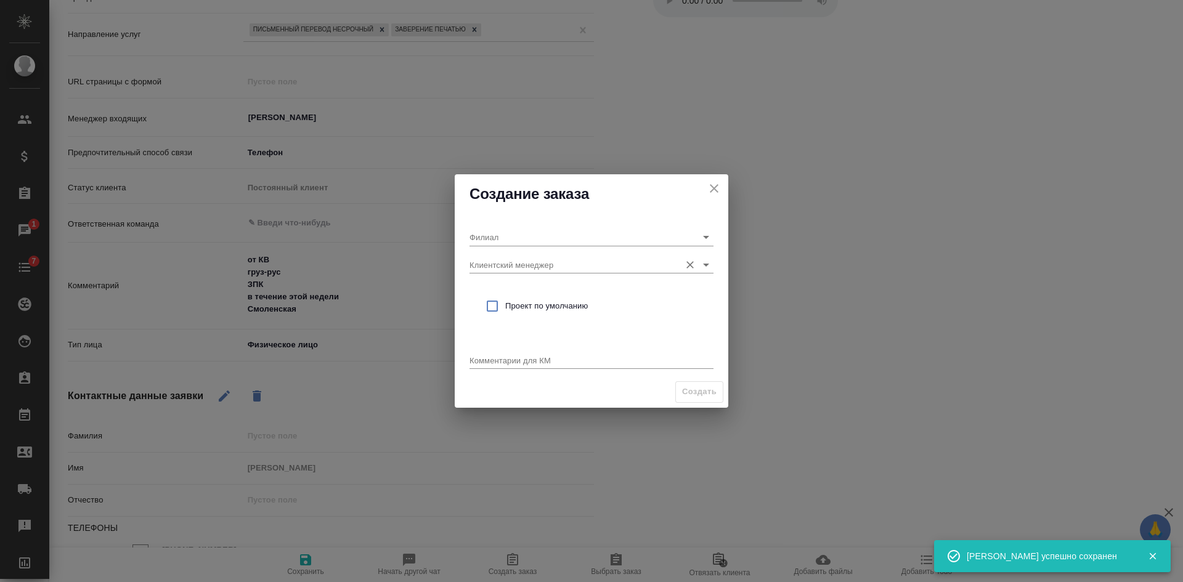
drag, startPoint x: 457, startPoint y: 277, endPoint x: 480, endPoint y: 259, distance: 29.0
click at [458, 275] on div "Филиал Клиентский менеджер Проект по умолчанию Комментарии для КМ x" at bounding box center [592, 295] width 274 height 163
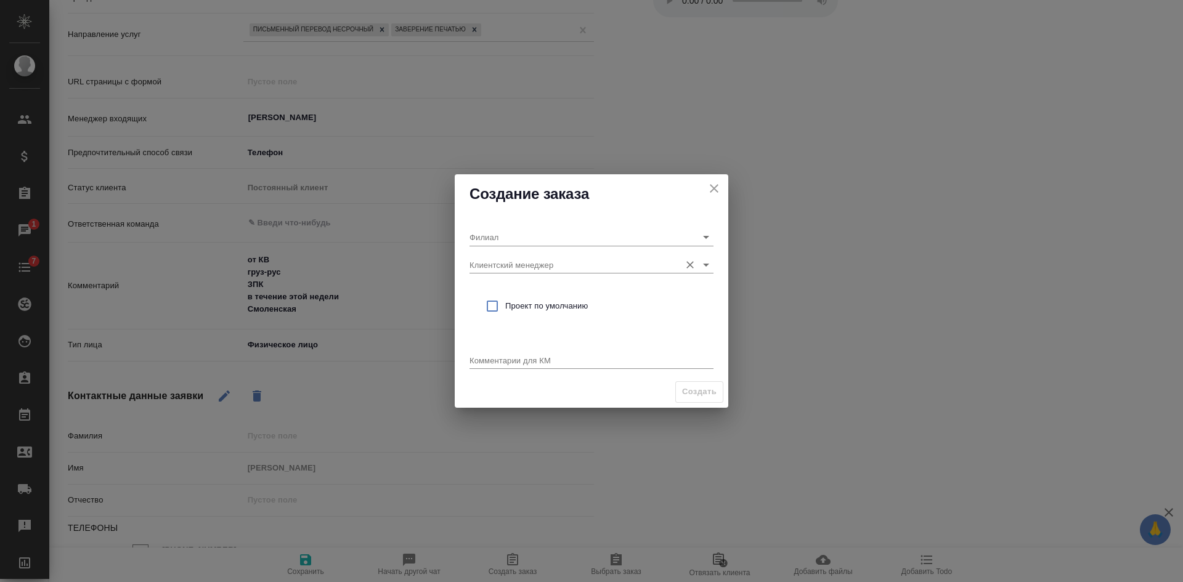
click at [488, 258] on input "Клиентский менеджер" at bounding box center [572, 264] width 205 height 17
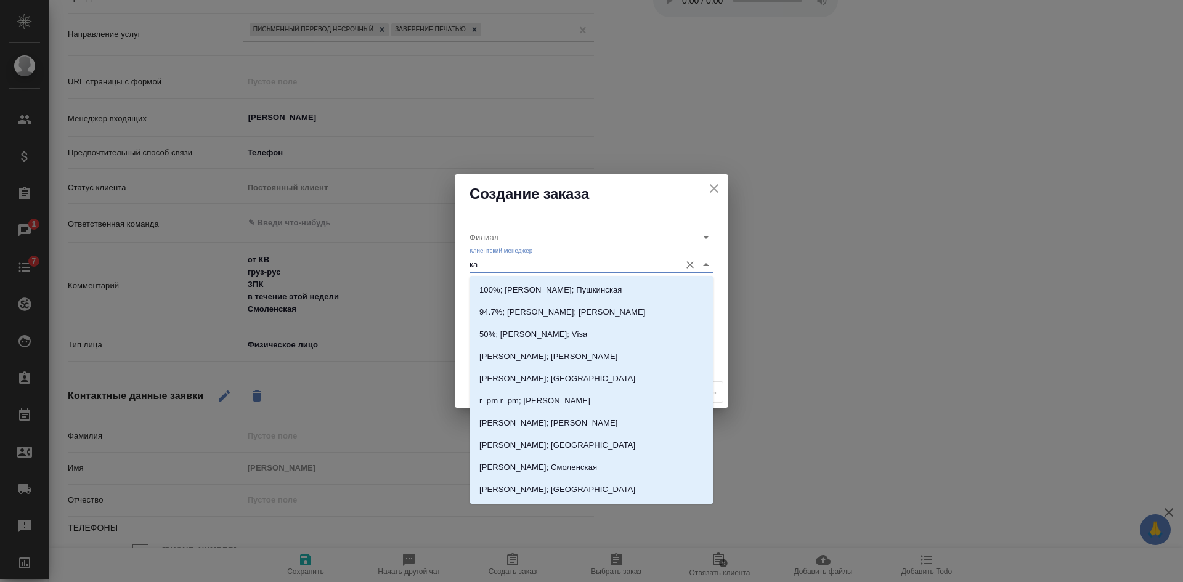
type input "кас"
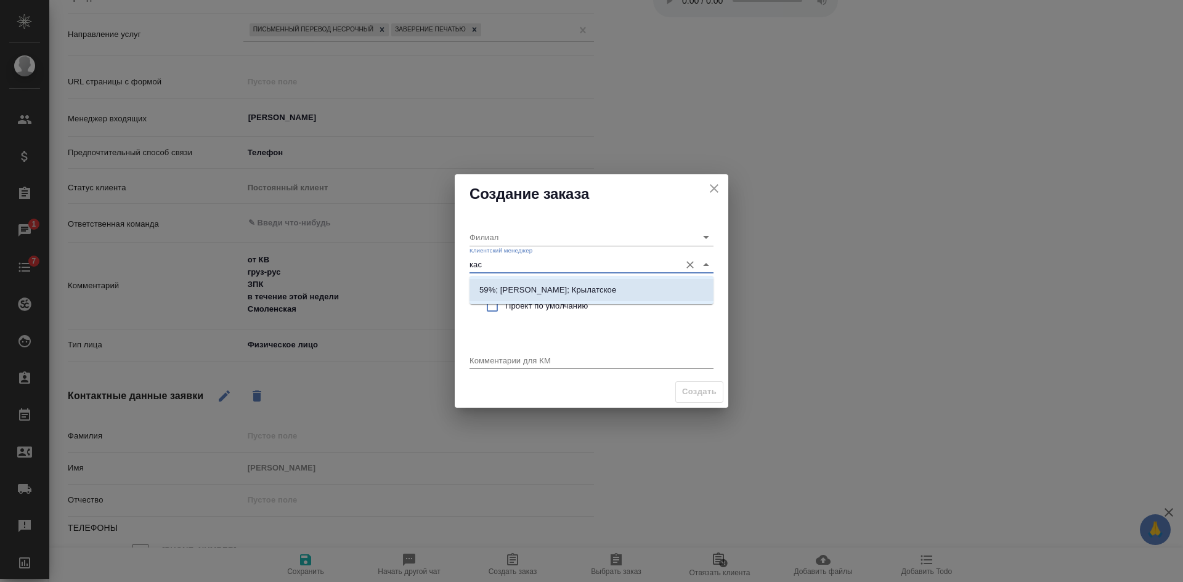
click at [491, 282] on li "59%; Касымов Тимур; Крылатское" at bounding box center [592, 290] width 244 height 22
type input "Крылатское"
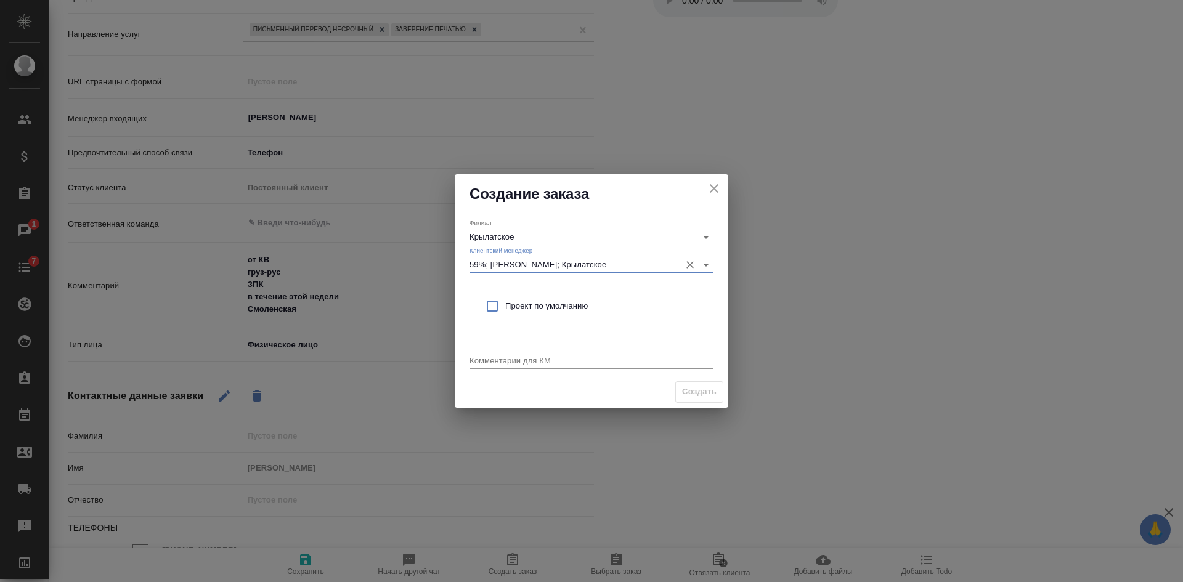
type input "59%; Касымов Тимур; Крылатское"
click at [491, 301] on input "checkbox" at bounding box center [493, 306] width 26 height 26
checkbox input "true"
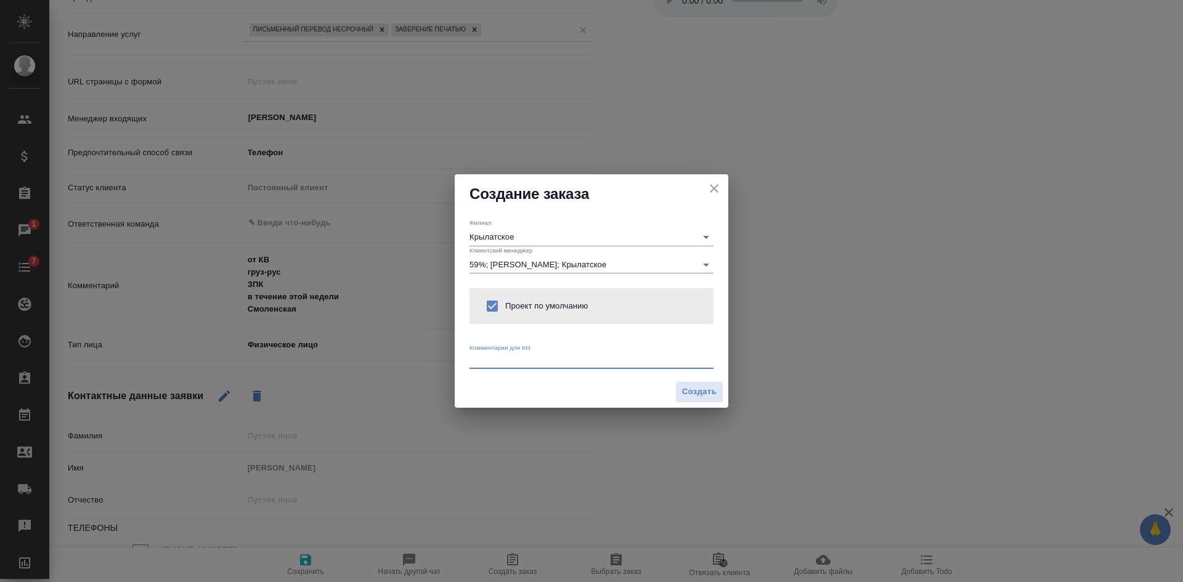
click at [492, 358] on textarea at bounding box center [592, 360] width 244 height 9
paste textarea "от КВ груз-рус ЗПК в течение этой недели Смоленская"
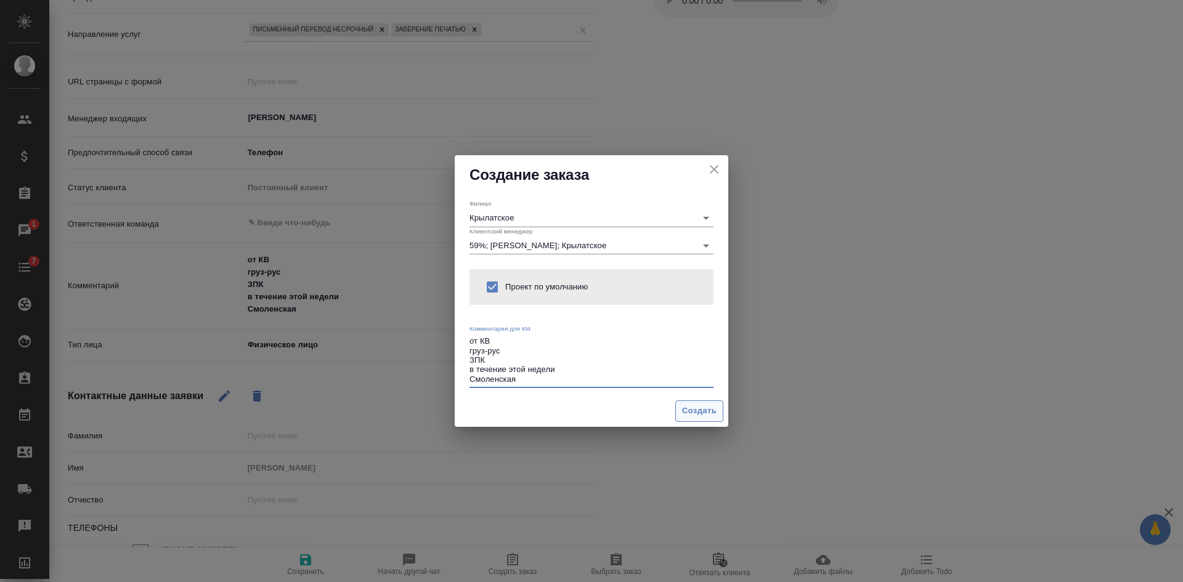
type textarea "от КВ груз-рус ЗПК в течение этой недели Смоленская"
click at [713, 408] on span "Создать" at bounding box center [699, 411] width 35 height 14
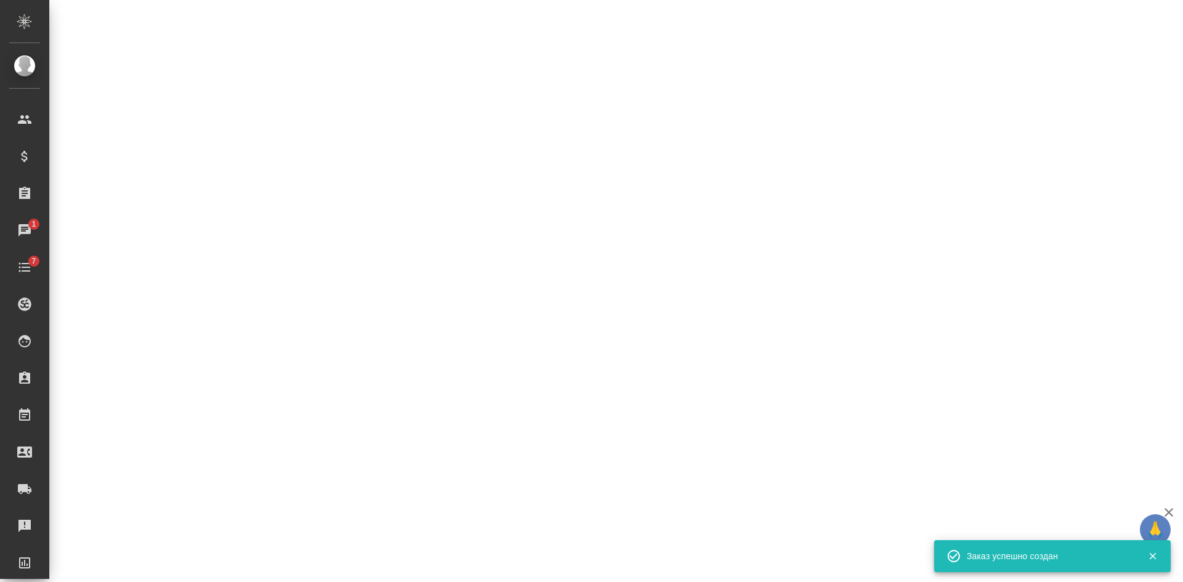
select select "RU"
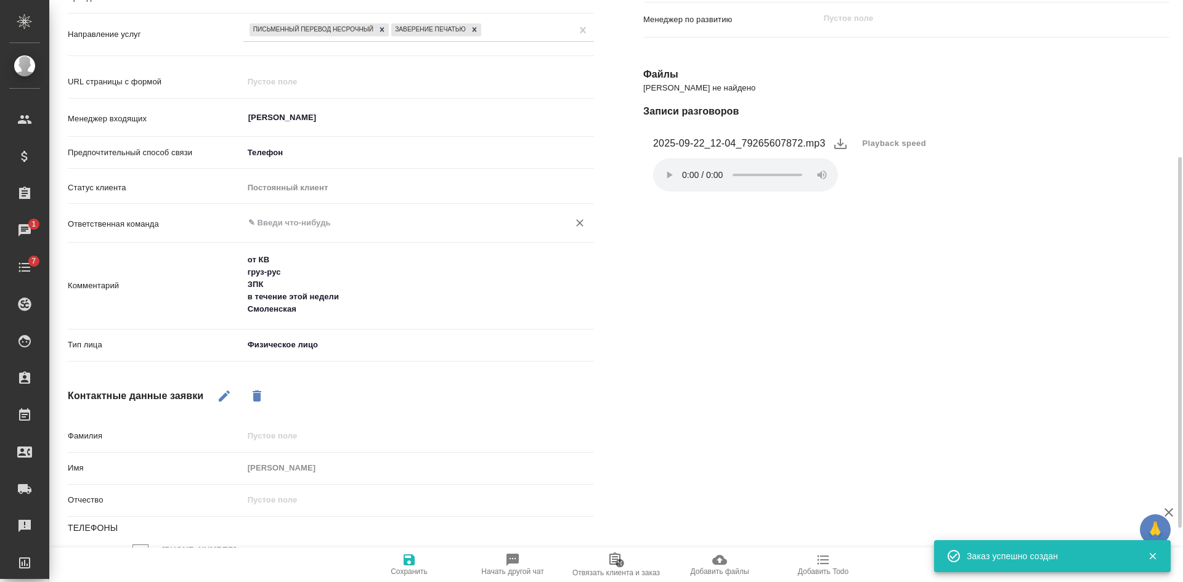
scroll to position [0, 0]
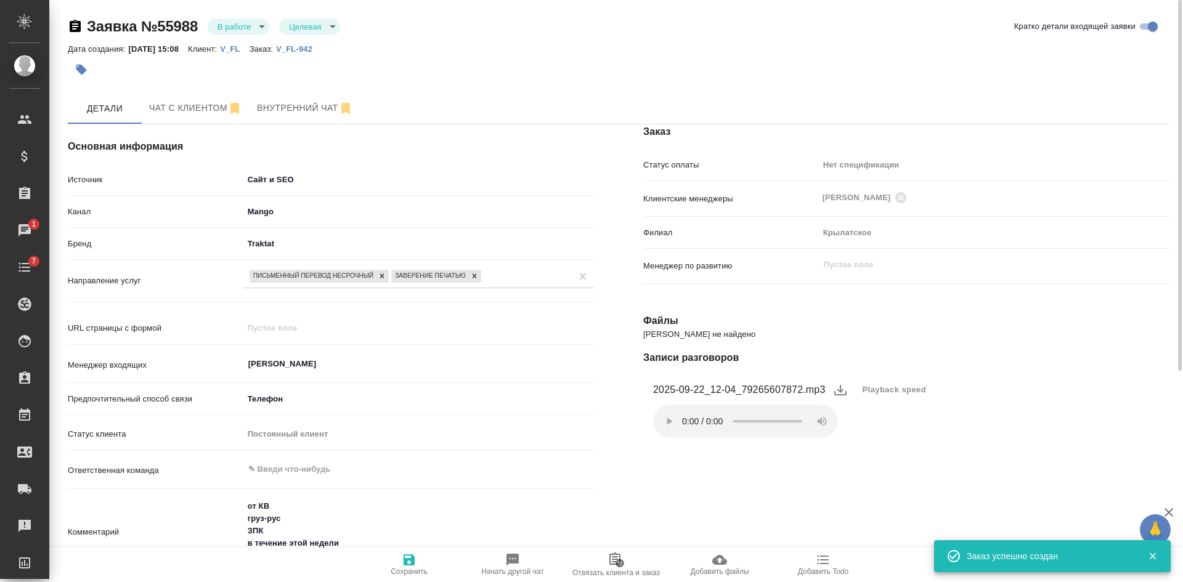
type textarea "x"
click at [179, 102] on span "Чат с клиентом" at bounding box center [195, 107] width 93 height 15
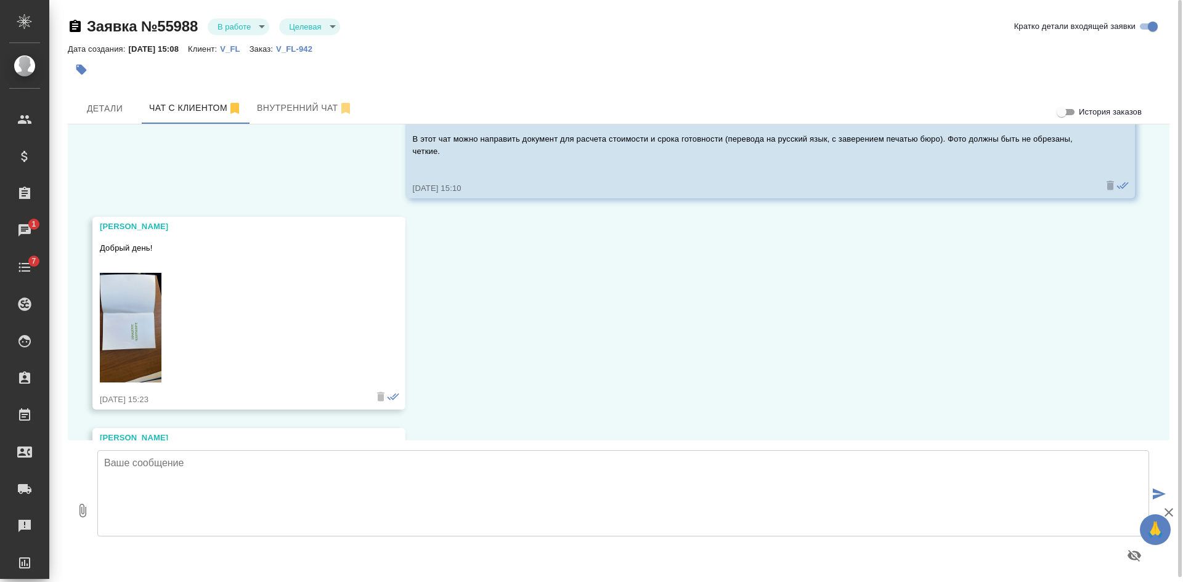
scroll to position [72, 0]
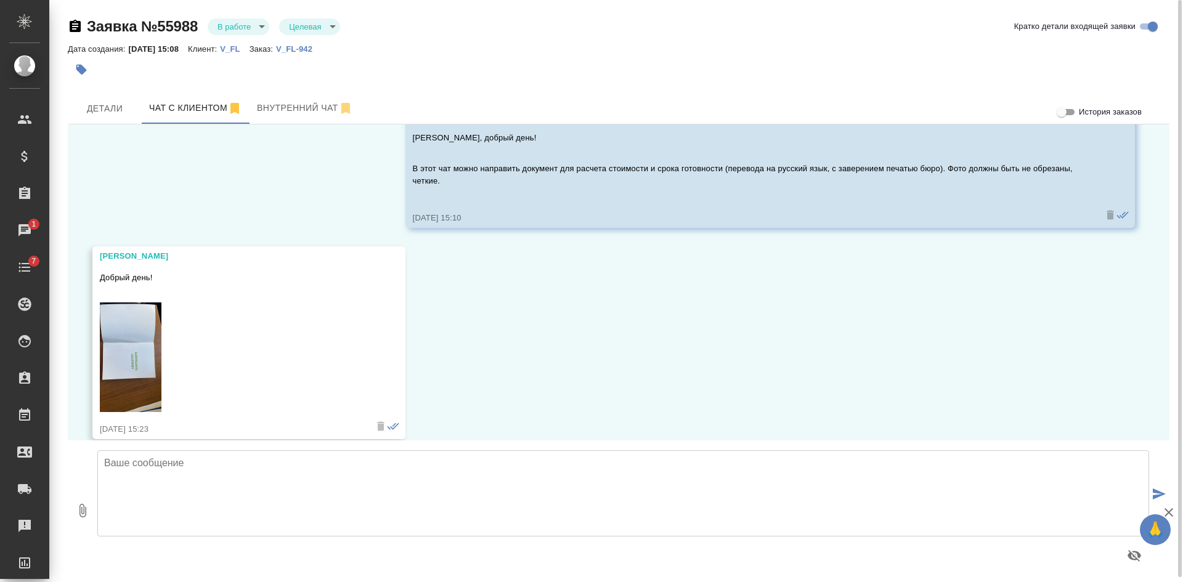
click at [133, 343] on img at bounding box center [131, 358] width 62 height 110
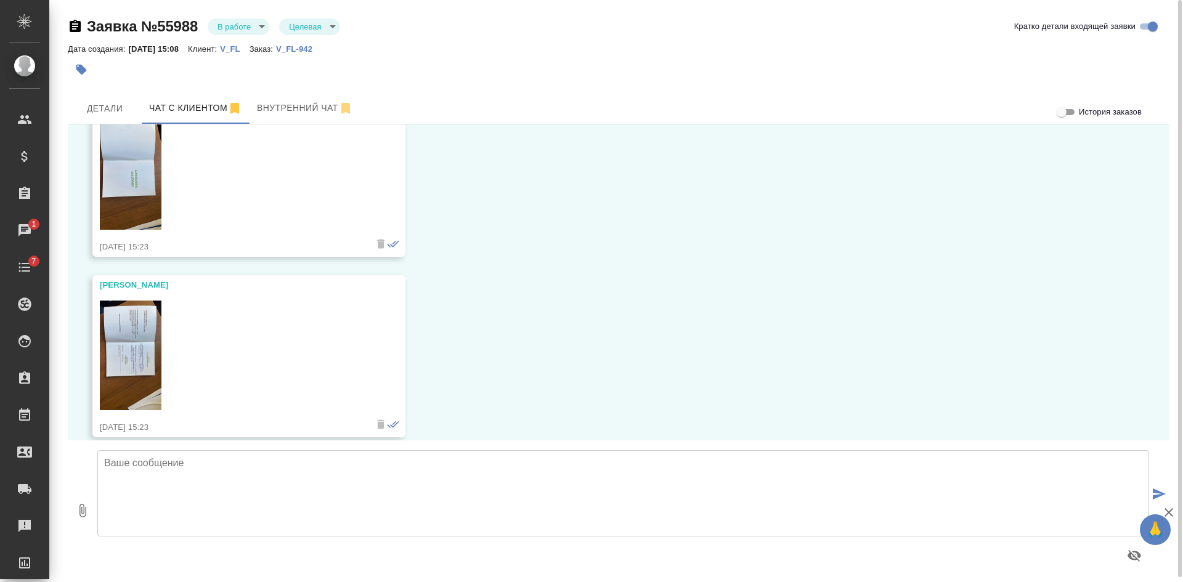
scroll to position [256, 0]
click at [133, 337] on img at bounding box center [131, 353] width 62 height 110
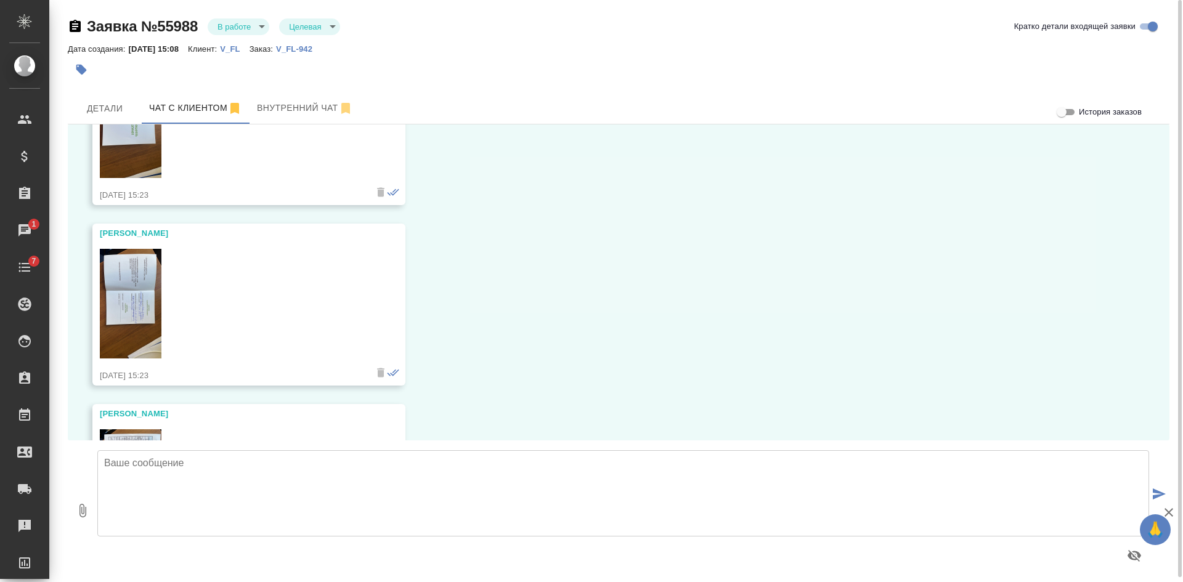
scroll to position [380, 0]
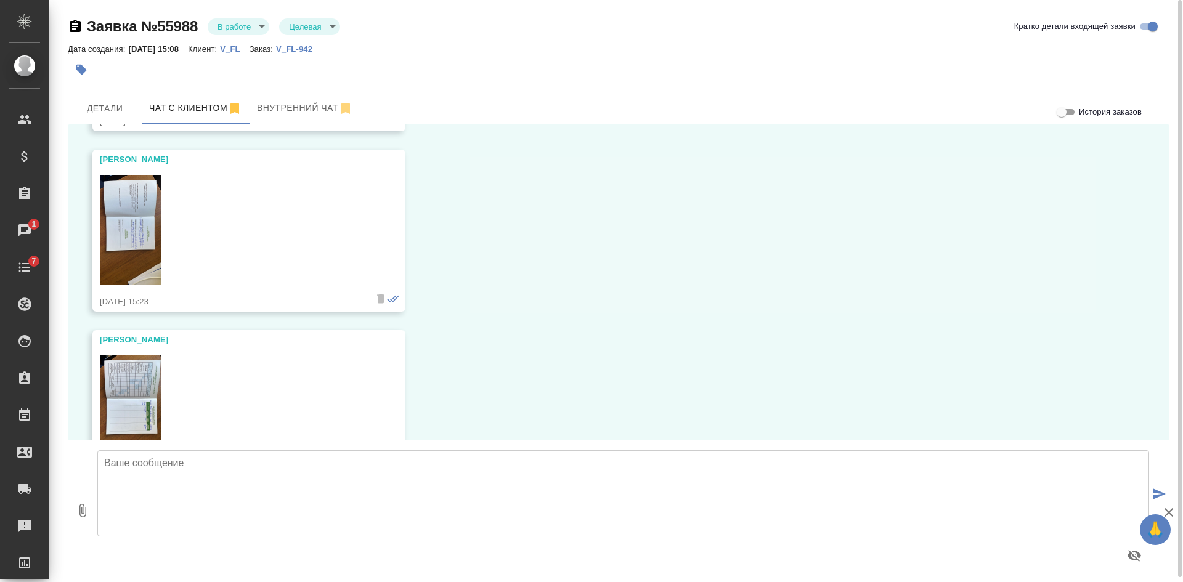
click at [145, 369] on img at bounding box center [131, 411] width 62 height 110
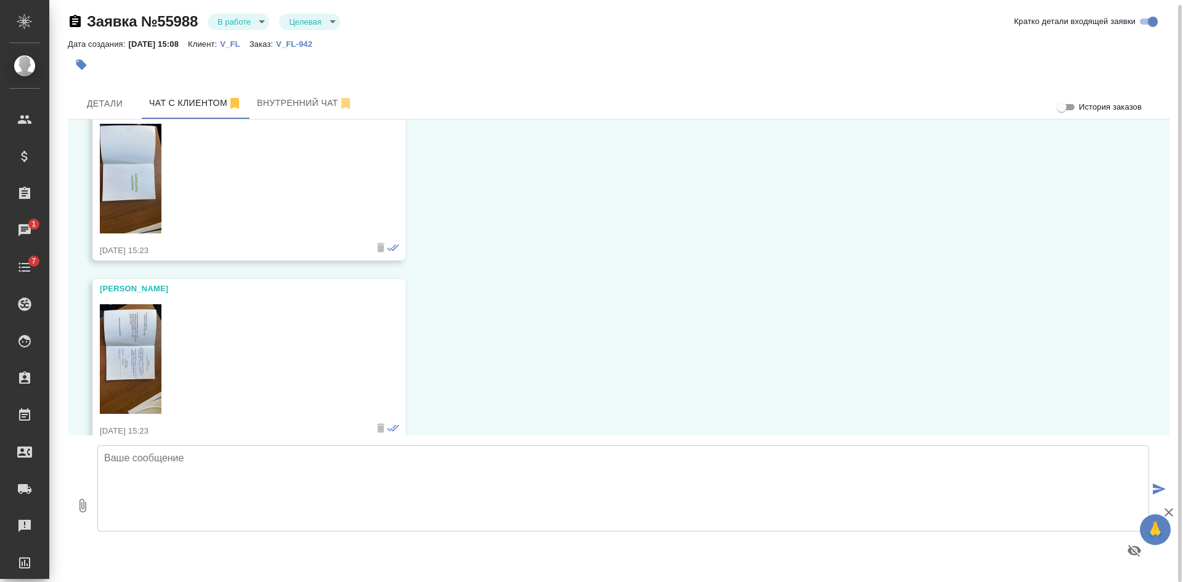
scroll to position [247, 0]
click at [139, 178] on img at bounding box center [131, 178] width 62 height 110
click at [135, 337] on img at bounding box center [131, 358] width 62 height 110
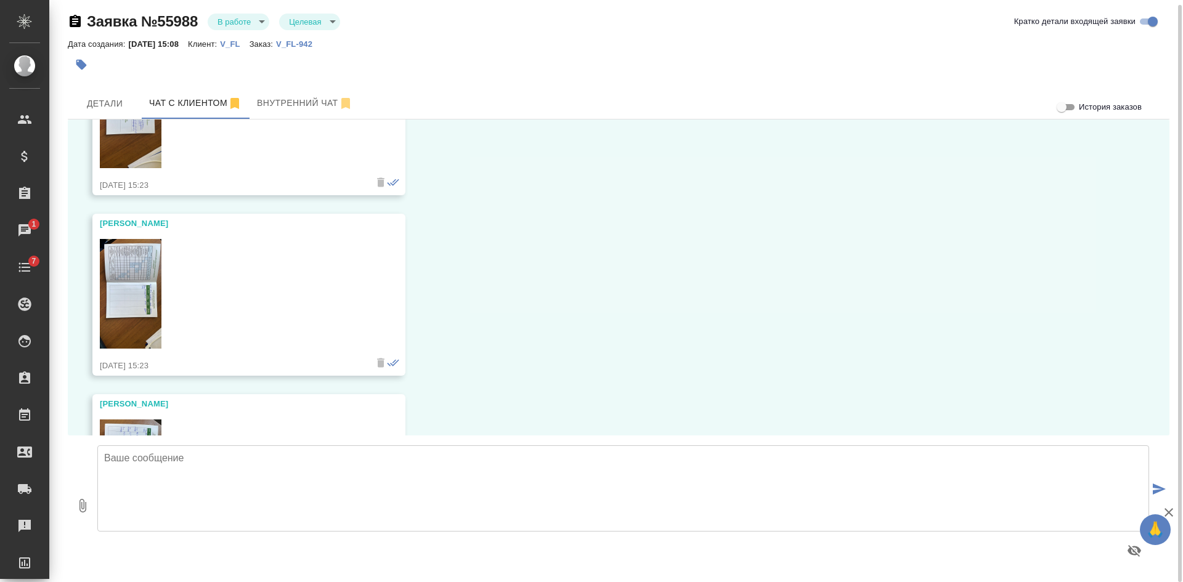
scroll to position [493, 0]
click at [142, 287] on img at bounding box center [131, 292] width 62 height 110
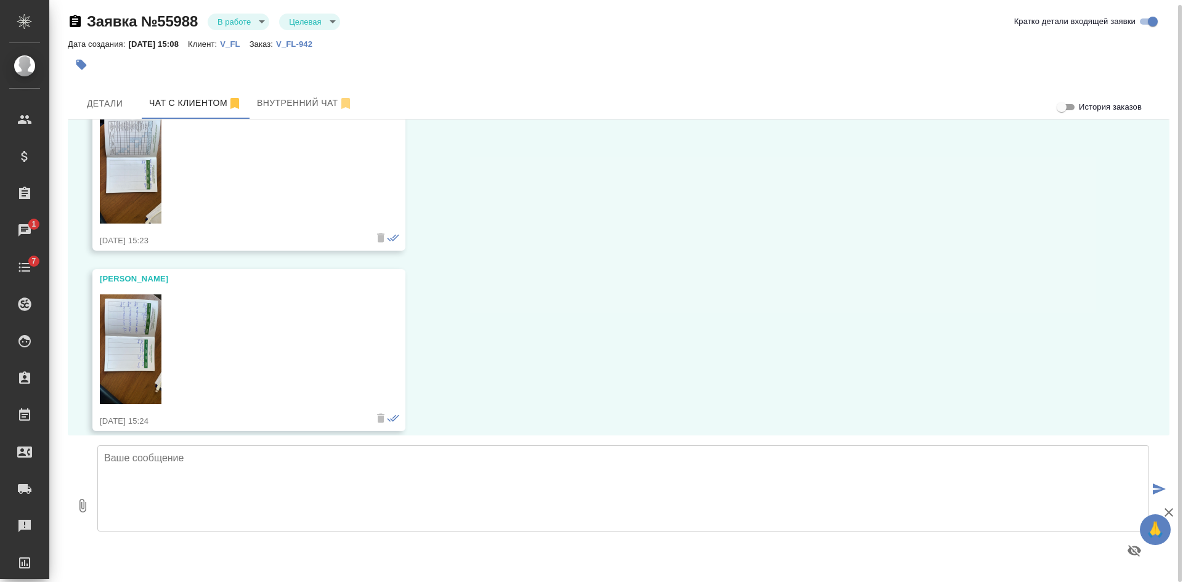
click at [116, 340] on img at bounding box center [131, 350] width 62 height 110
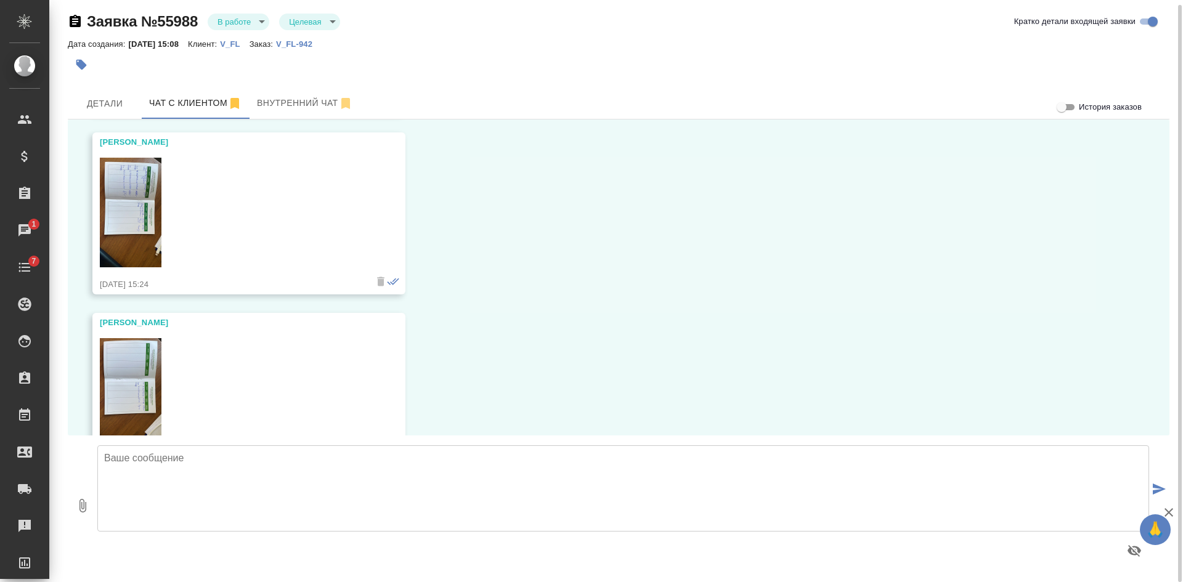
scroll to position [811, 0]
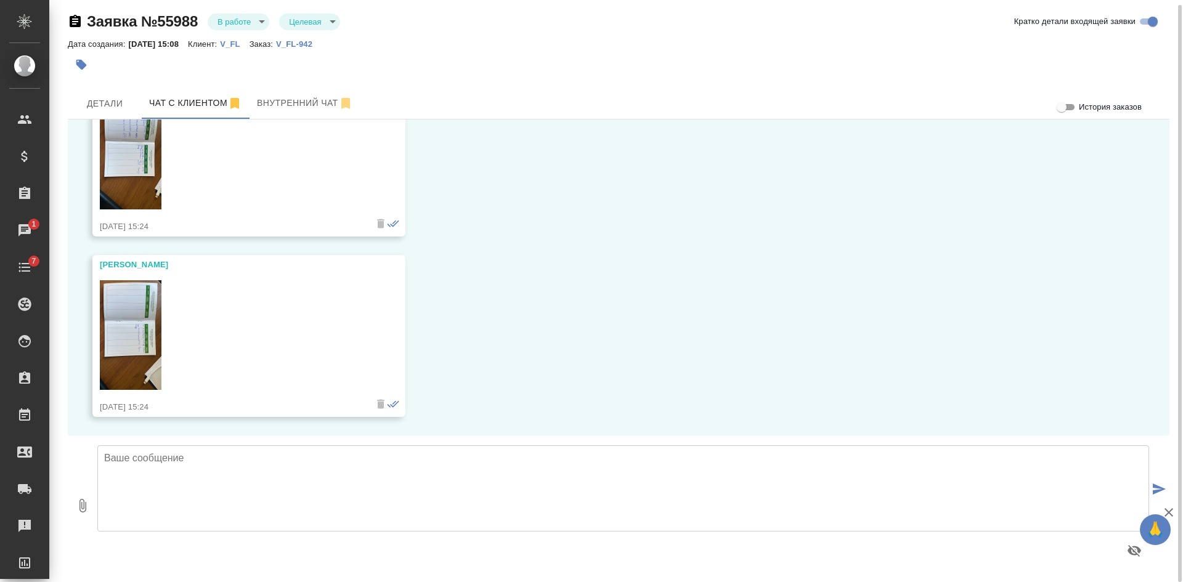
click at [134, 329] on img at bounding box center [131, 335] width 62 height 110
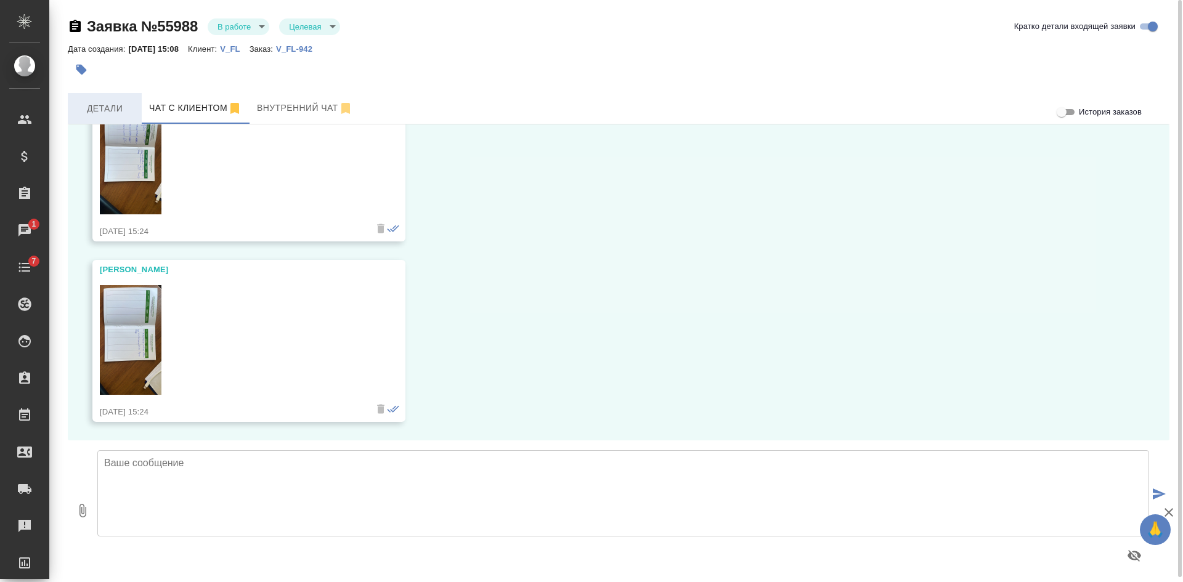
click at [114, 112] on span "Детали" at bounding box center [104, 108] width 59 height 15
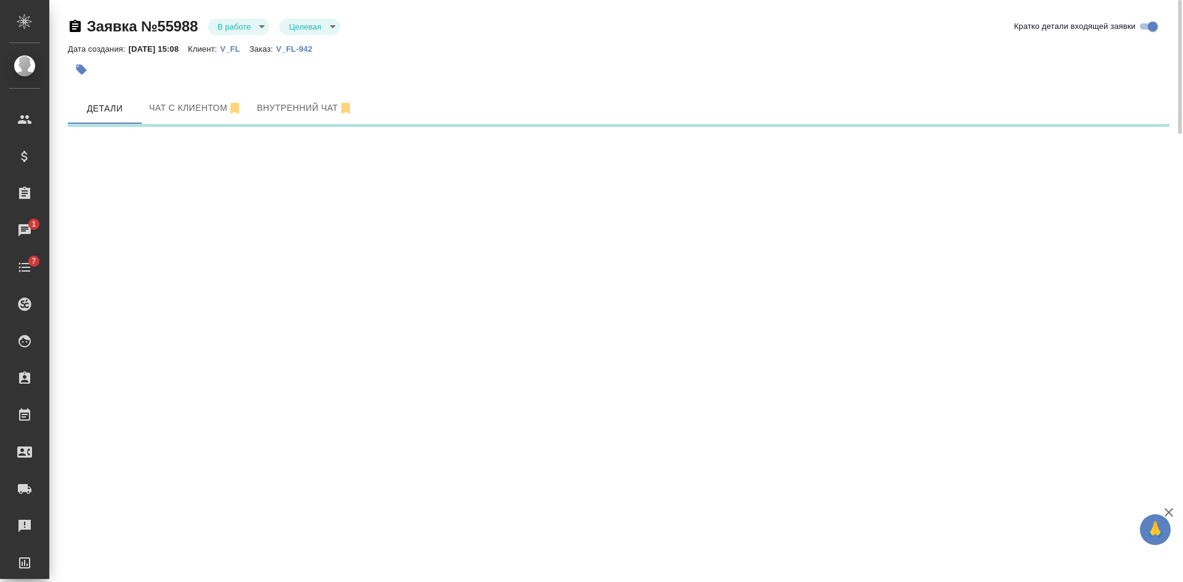
select select "RU"
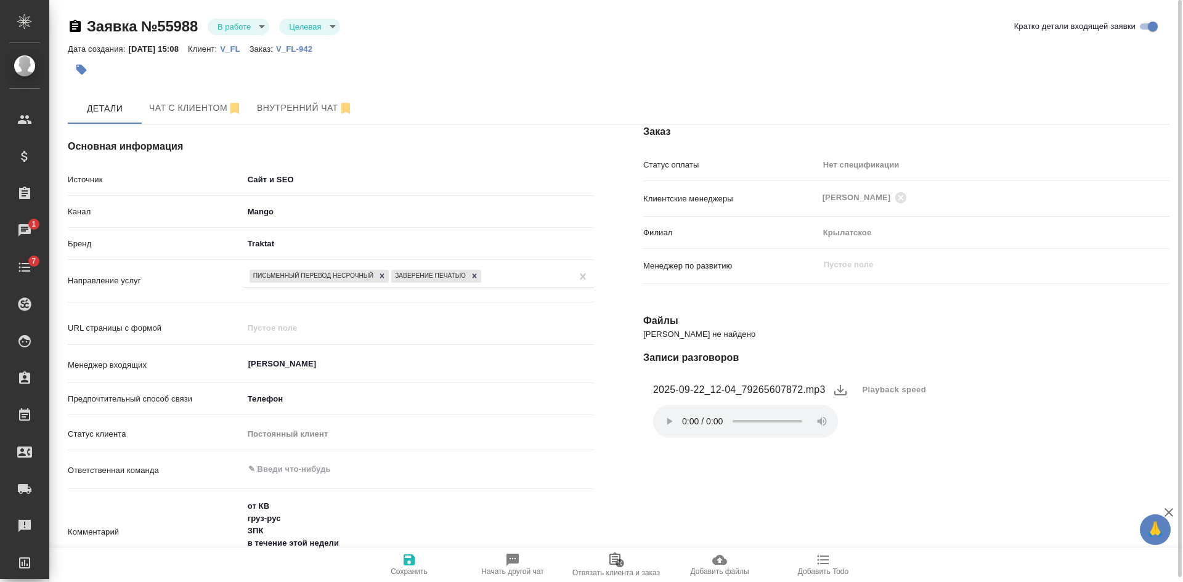
type textarea "x"
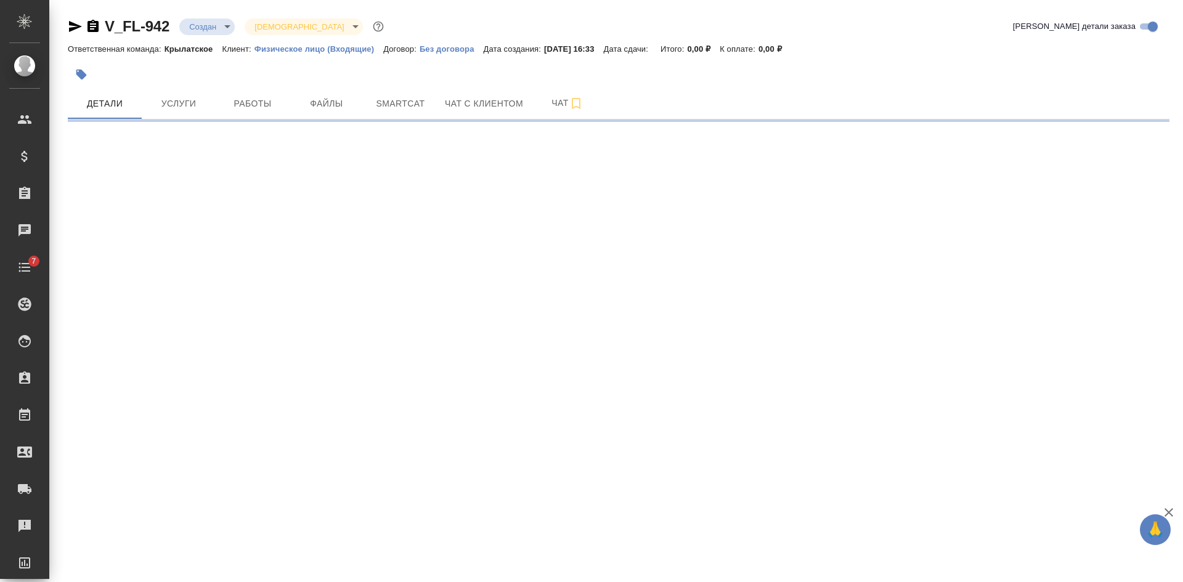
select select "RU"
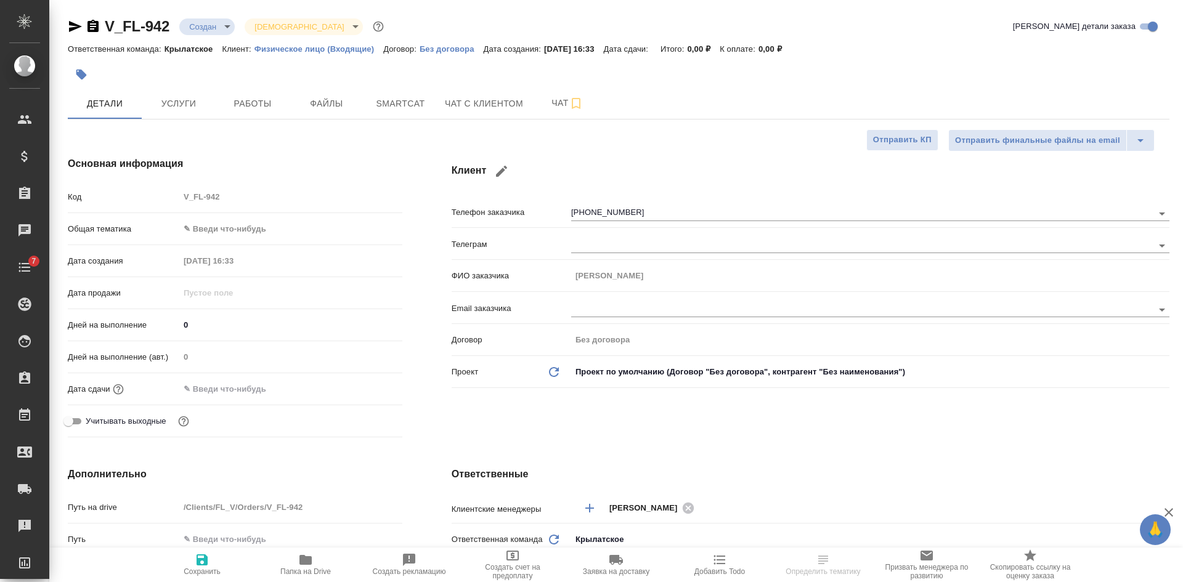
type textarea "x"
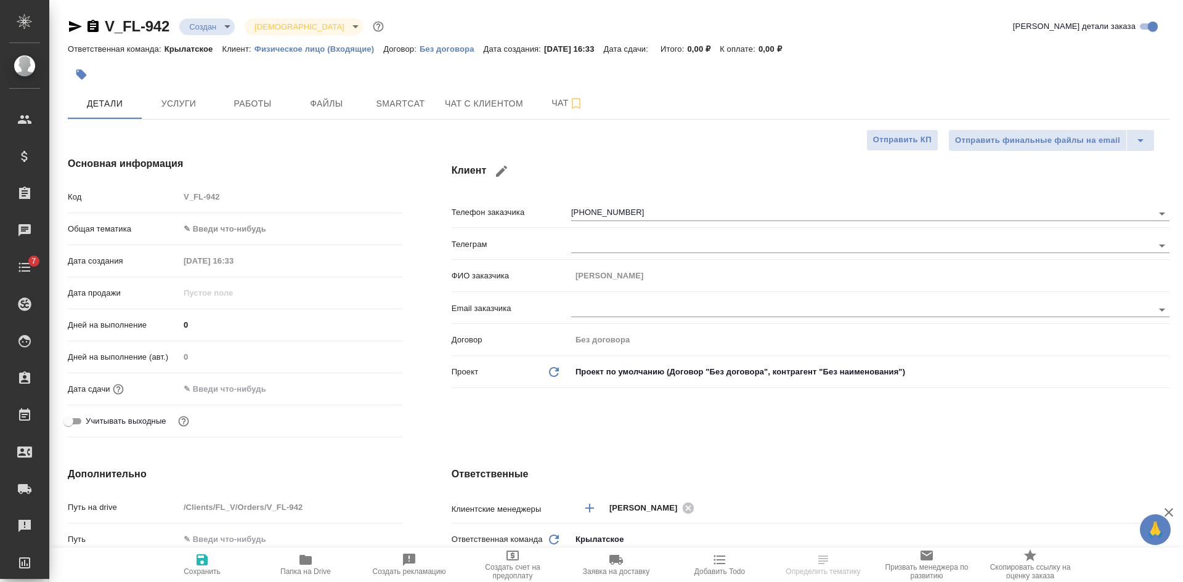
type textarea "x"
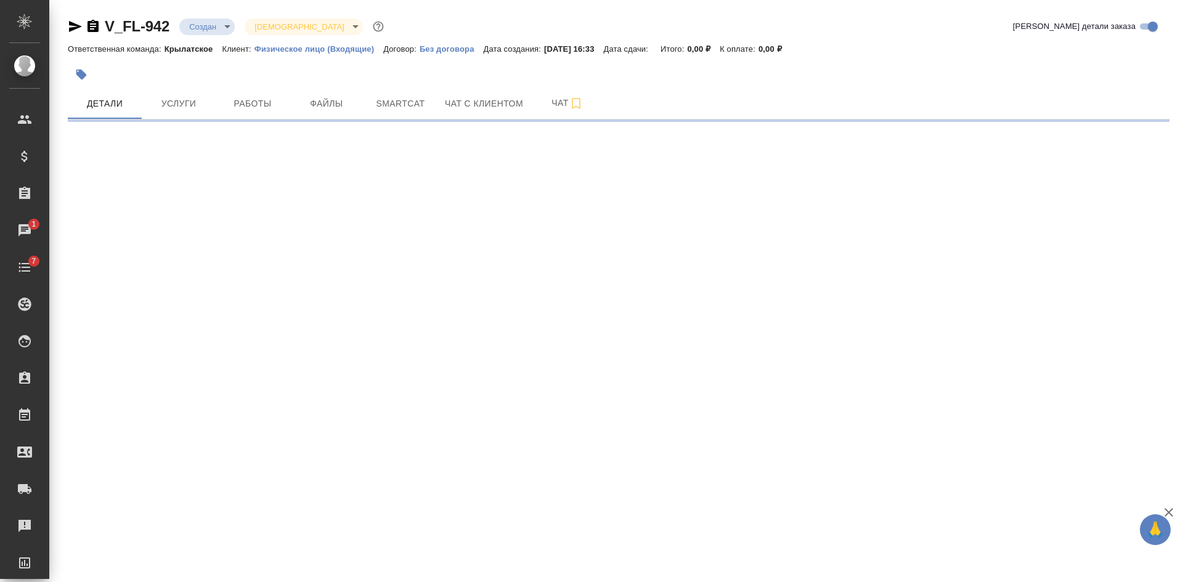
select select "RU"
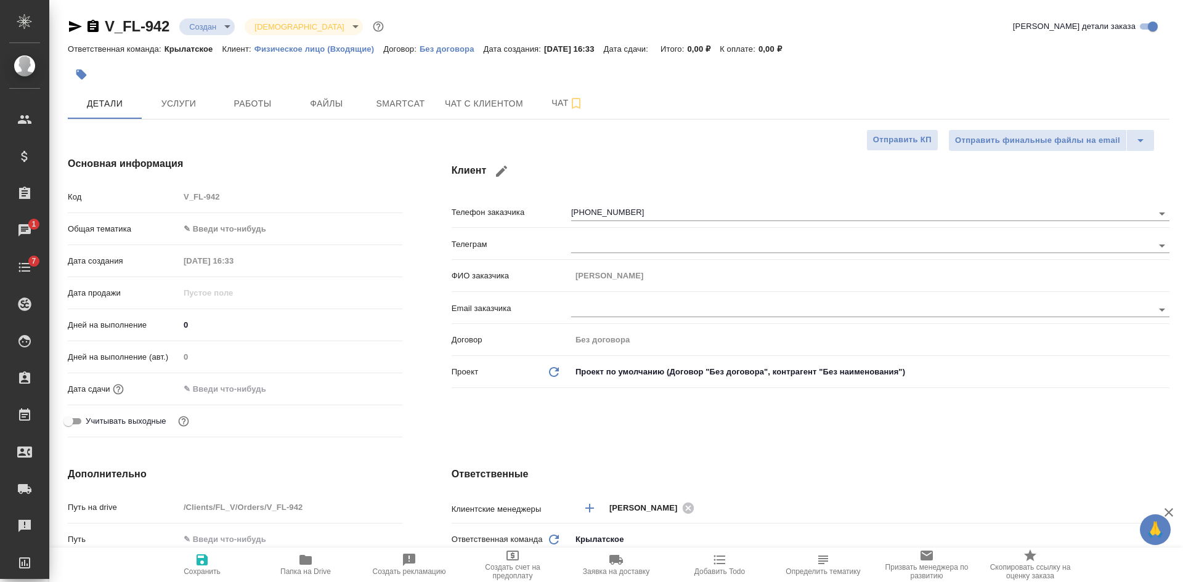
type textarea "x"
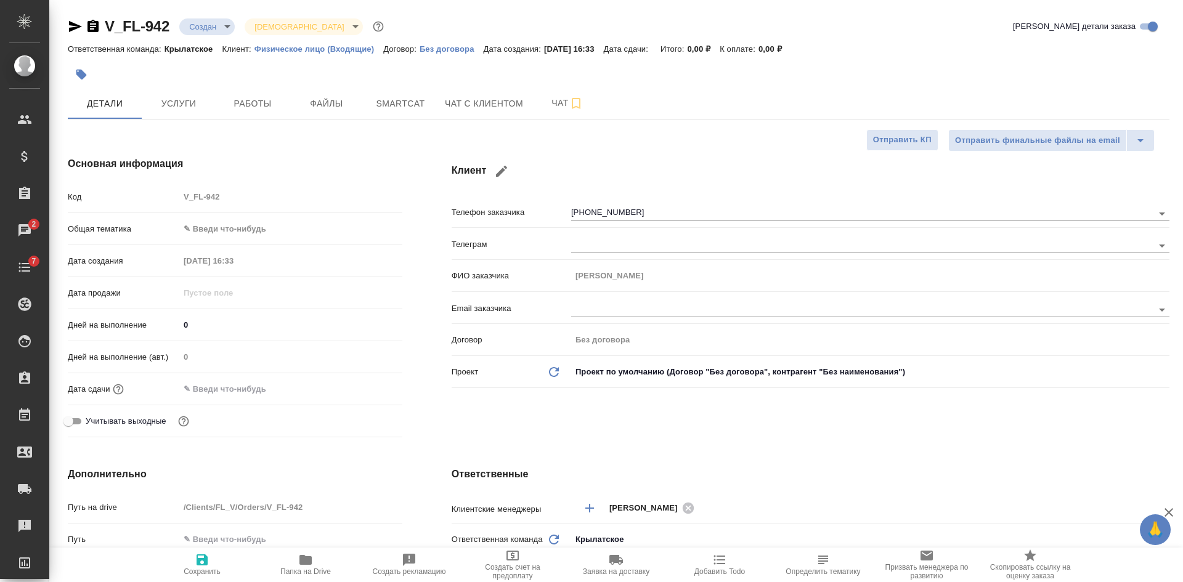
type textarea "x"
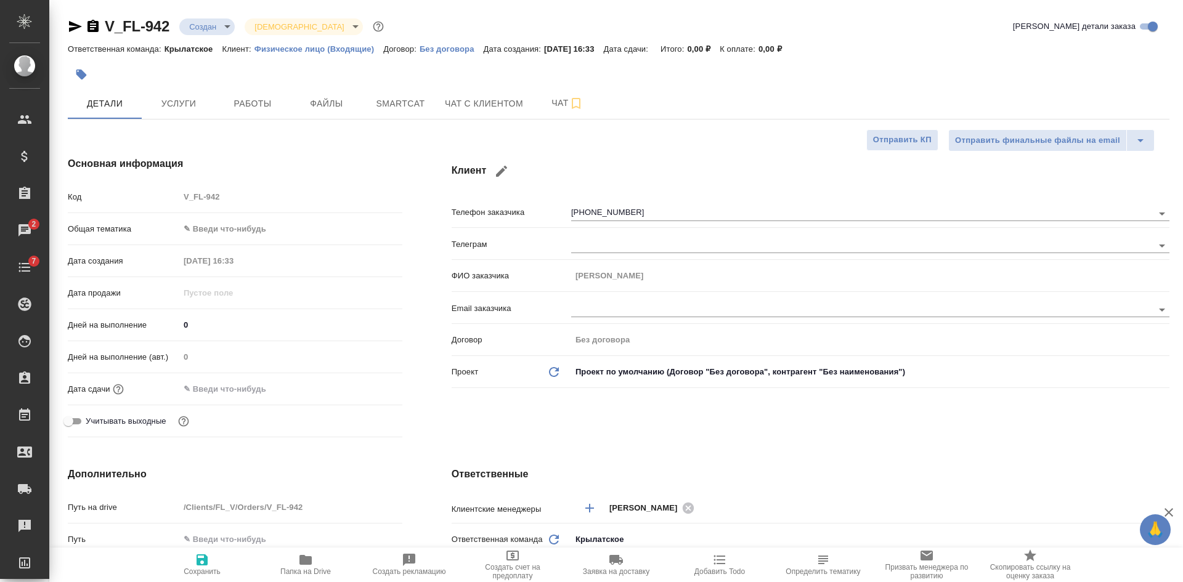
type textarea "x"
click at [309, 111] on span "Файлы" at bounding box center [326, 103] width 59 height 15
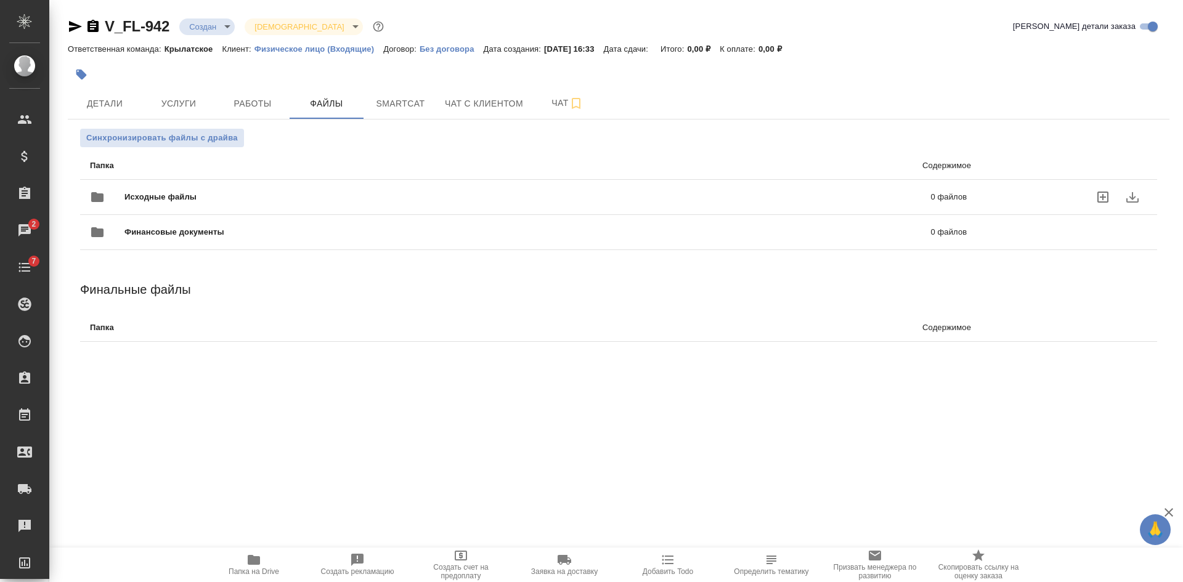
click at [1108, 194] on icon "uploadFiles" at bounding box center [1103, 197] width 11 height 11
click at [0, 0] on input "uploadFiles" at bounding box center [0, 0] width 0 height 0
click at [391, 99] on span "Smartcat" at bounding box center [400, 103] width 59 height 15
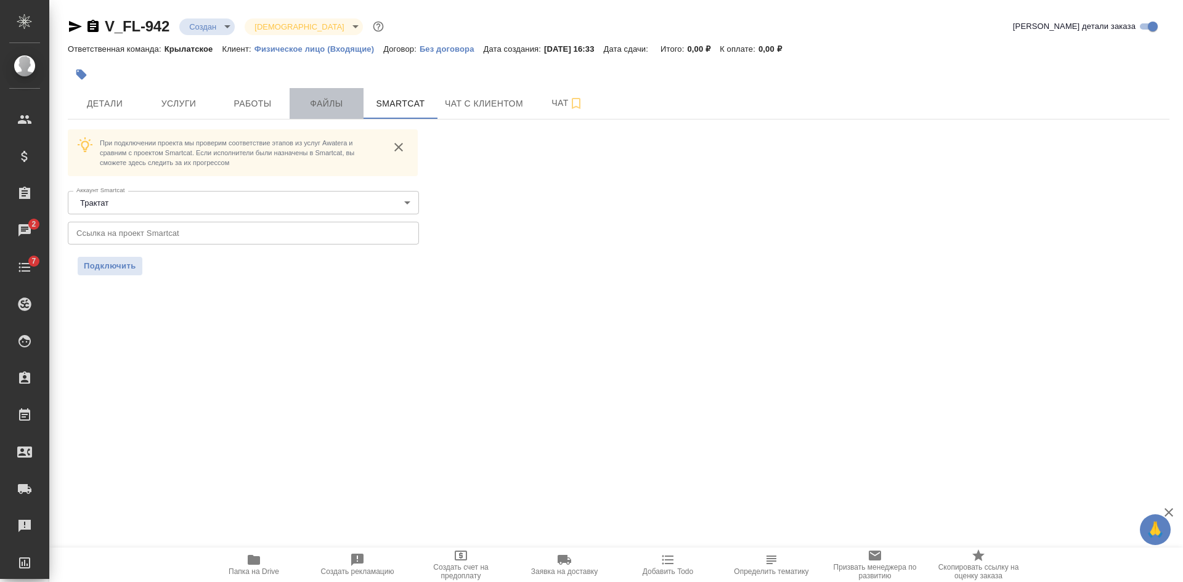
click at [325, 101] on span "Файлы" at bounding box center [326, 103] width 59 height 15
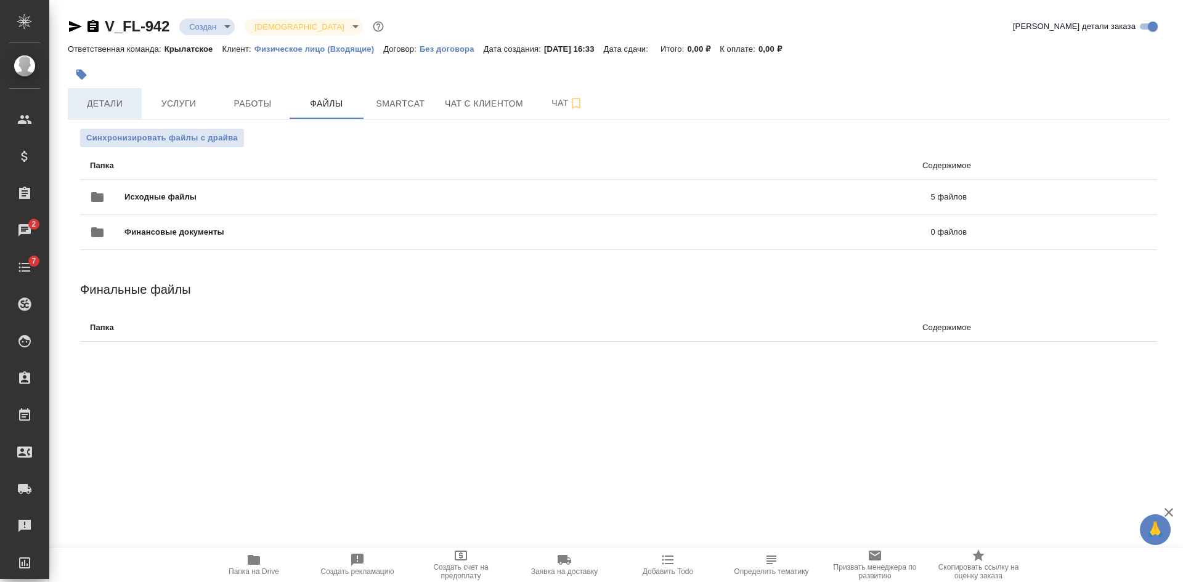
click at [84, 92] on button "Детали" at bounding box center [105, 103] width 74 height 31
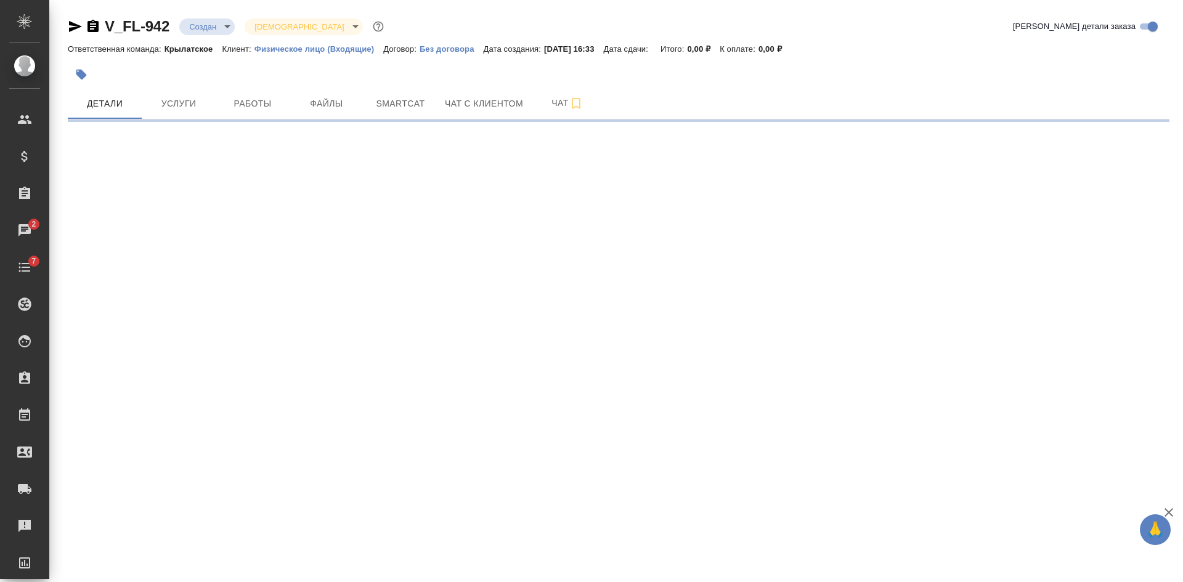
click at [70, 25] on icon "button" at bounding box center [75, 26] width 13 height 11
select select "RU"
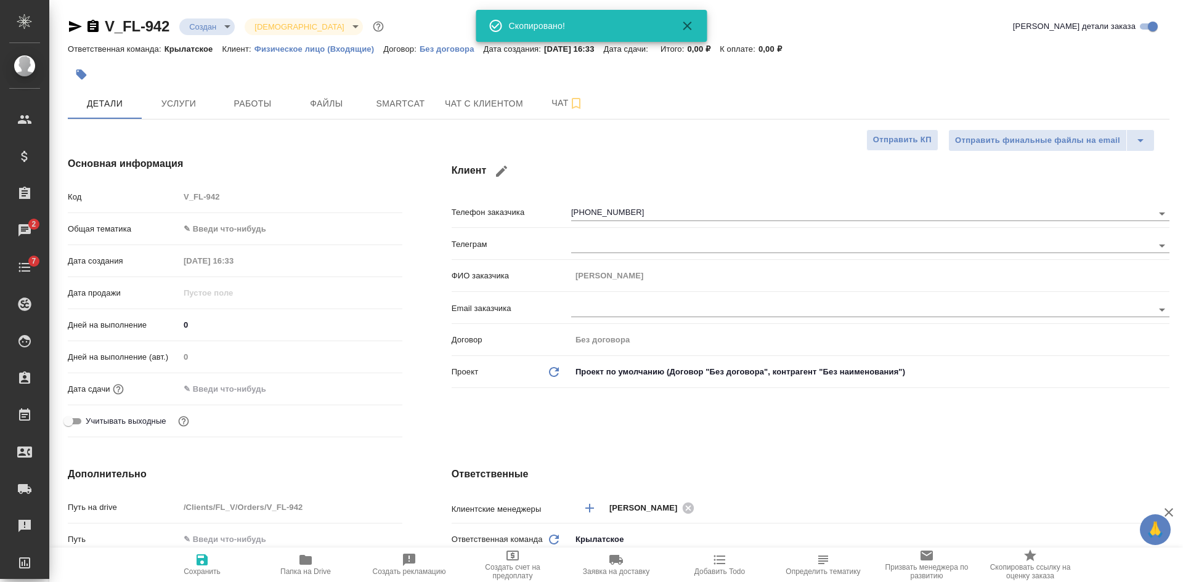
type textarea "x"
click at [76, 25] on icon "button" at bounding box center [75, 26] width 13 height 11
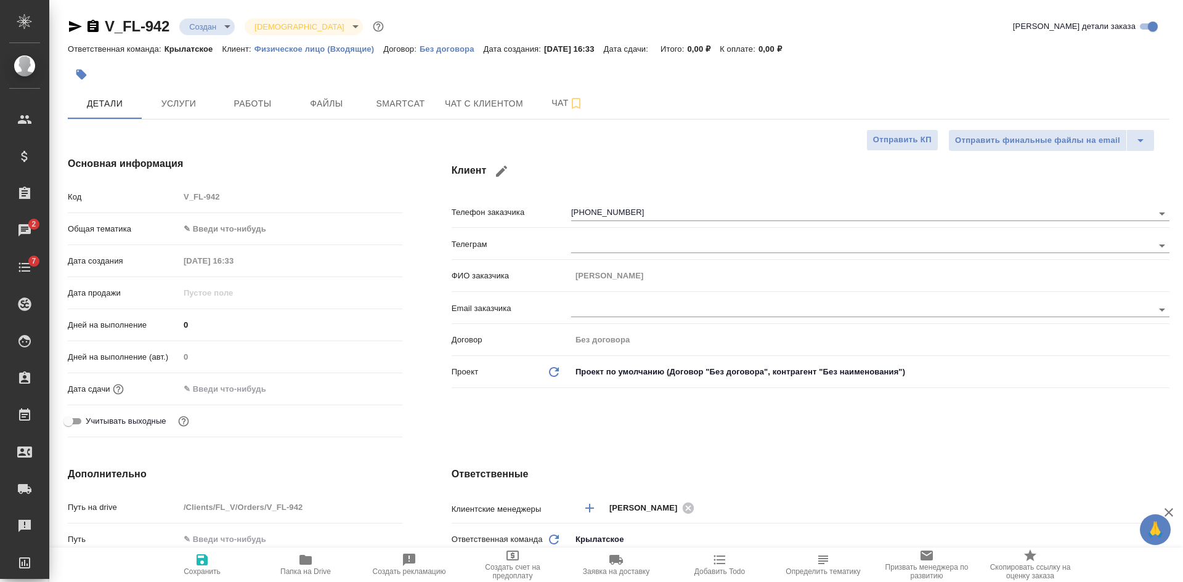
type textarea "x"
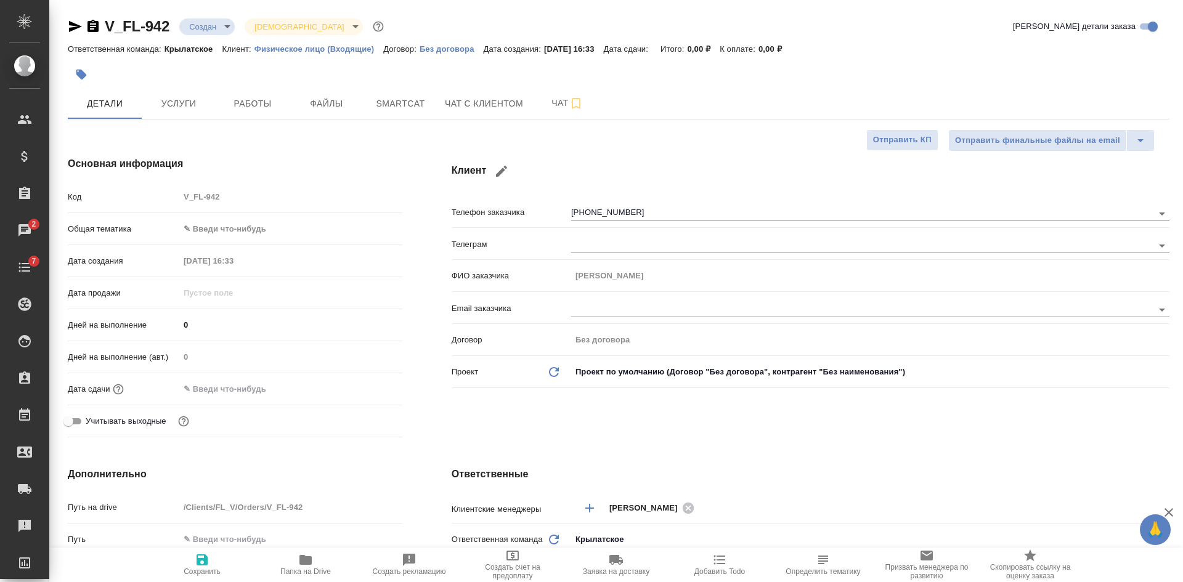
type textarea "x"
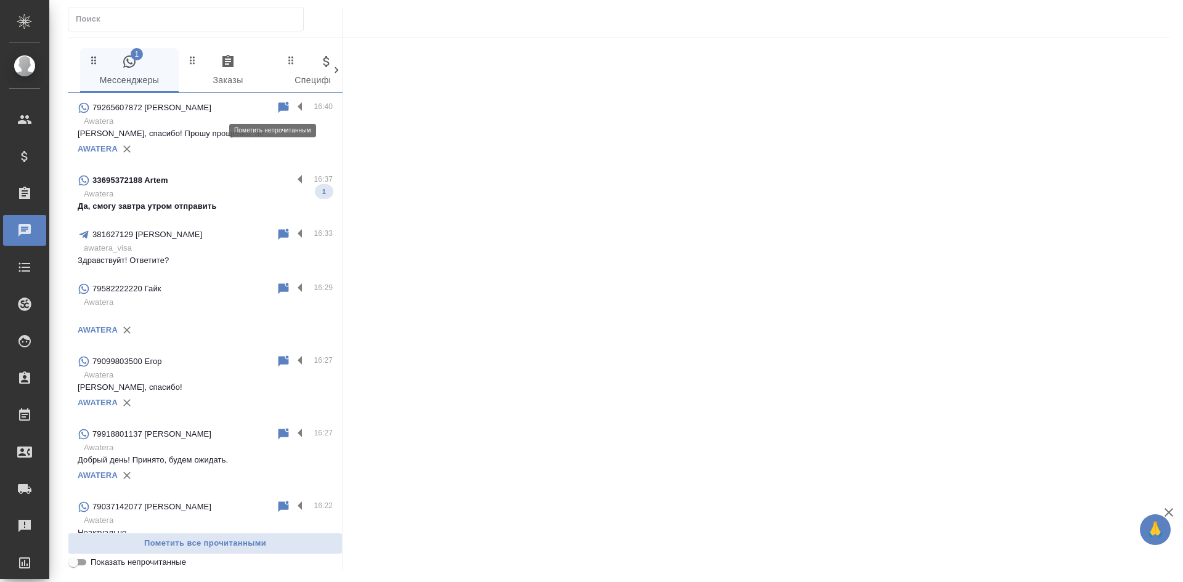
click at [280, 105] on icon at bounding box center [283, 107] width 15 height 15
click at [278, 232] on icon at bounding box center [283, 234] width 15 height 15
click at [75, 567] on input "Показать непрочитанные" at bounding box center [73, 562] width 44 height 15
checkbox input "true"
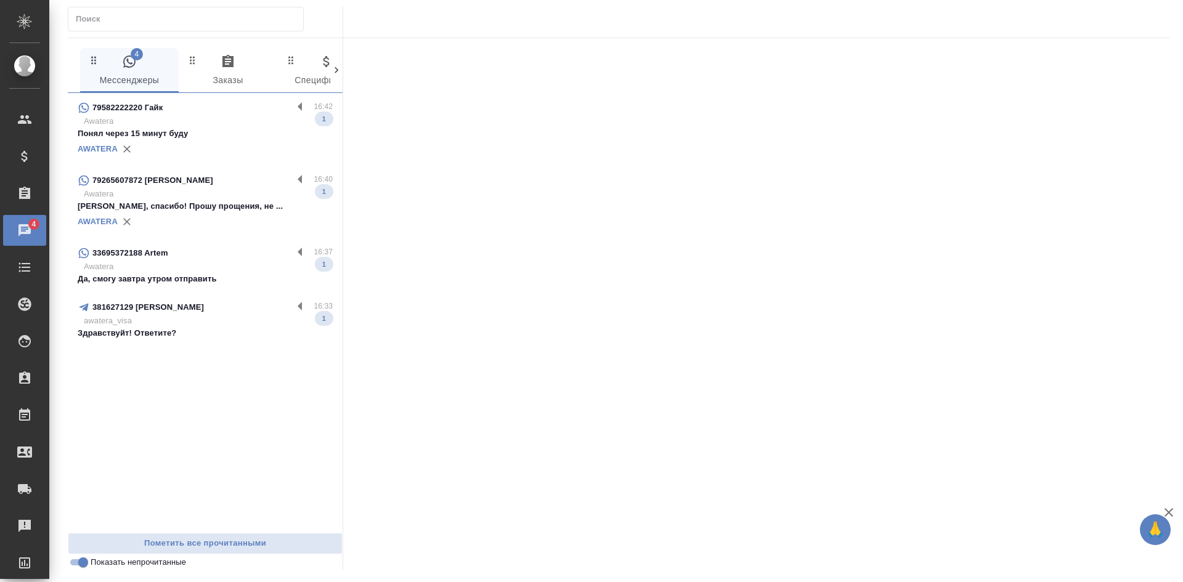
click at [206, 189] on p "Awatera" at bounding box center [208, 194] width 249 height 12
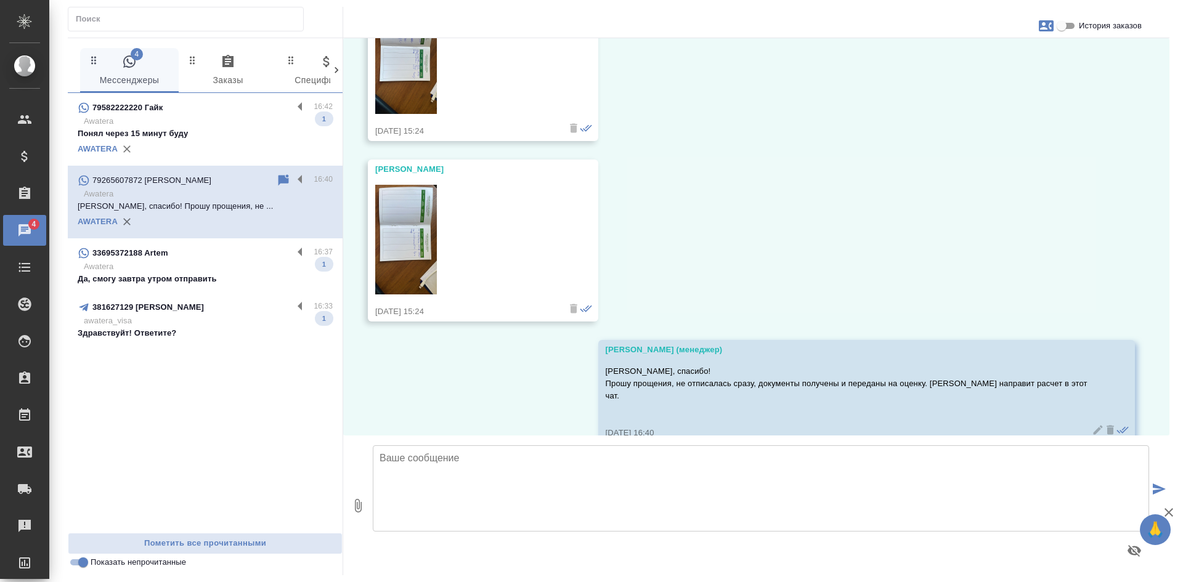
scroll to position [839, 0]
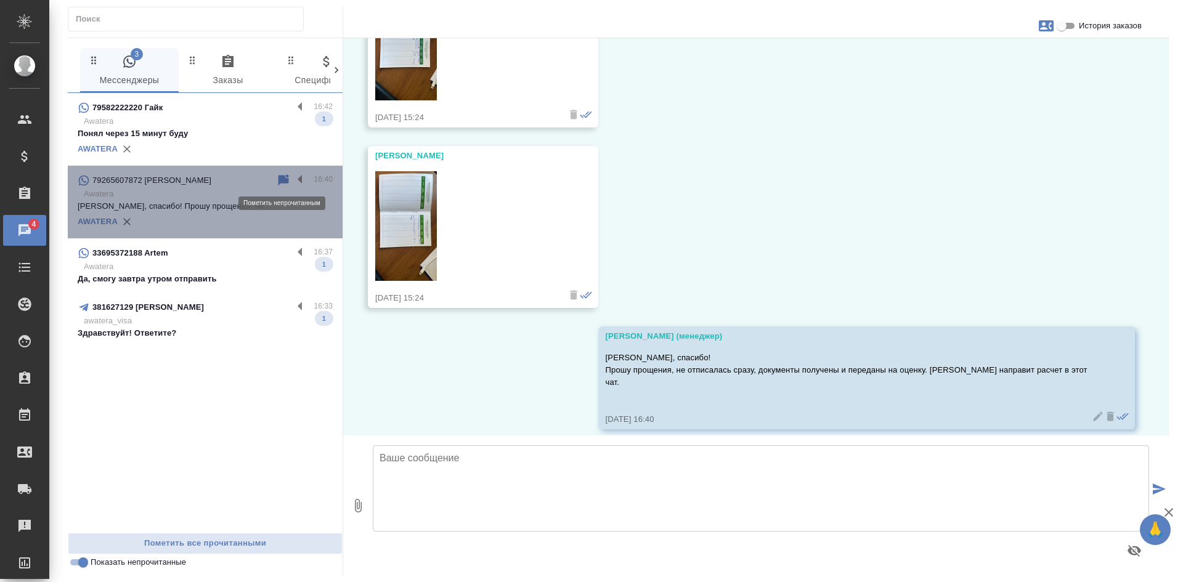
click at [284, 178] on icon at bounding box center [284, 179] width 10 height 11
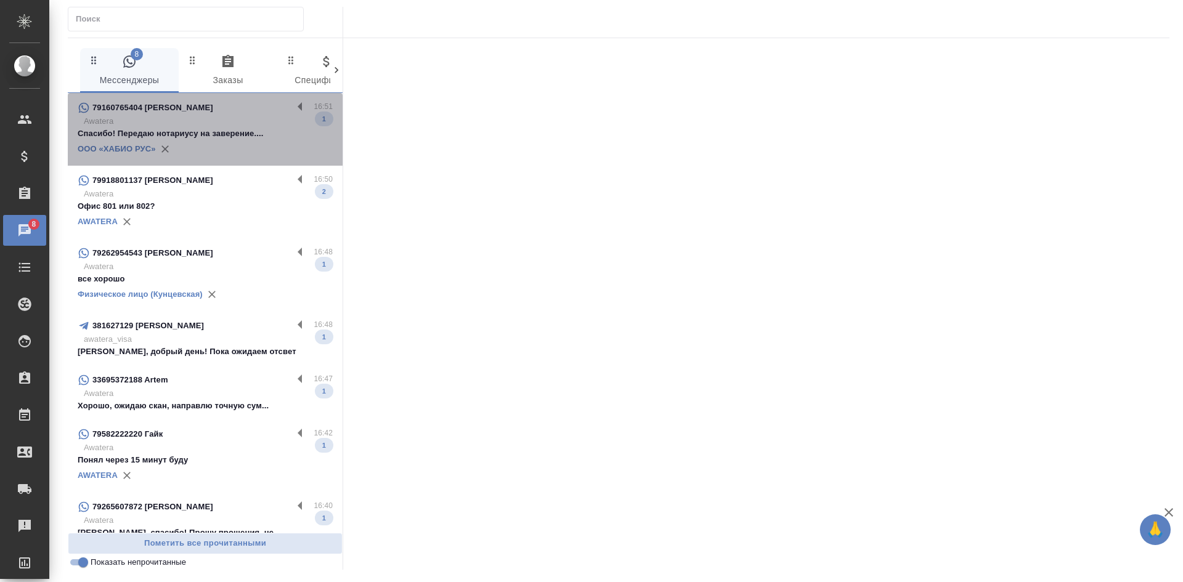
click at [226, 137] on p "Спасибо! Передаю нотариусу на заверение...." at bounding box center [205, 134] width 255 height 12
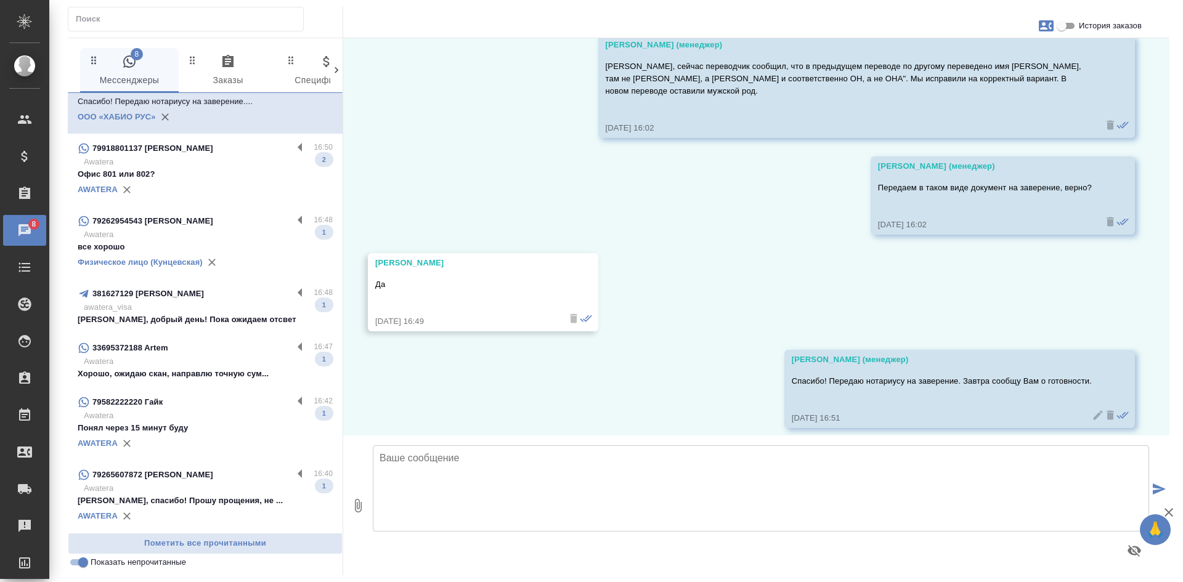
scroll to position [2216, 0]
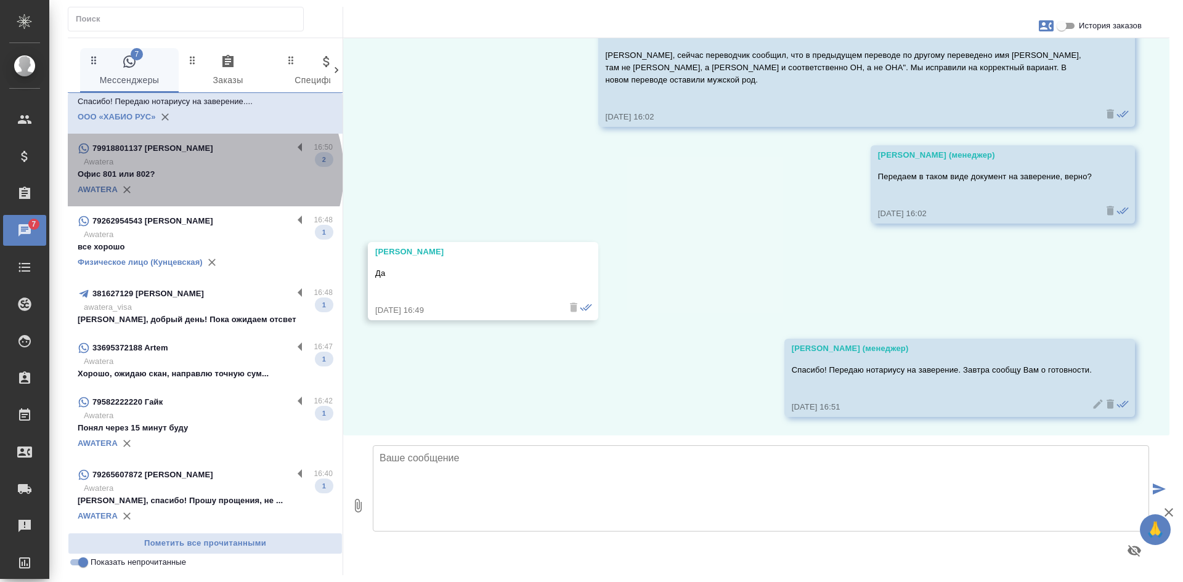
click at [203, 173] on p "Офис 801 или 802?" at bounding box center [205, 174] width 255 height 12
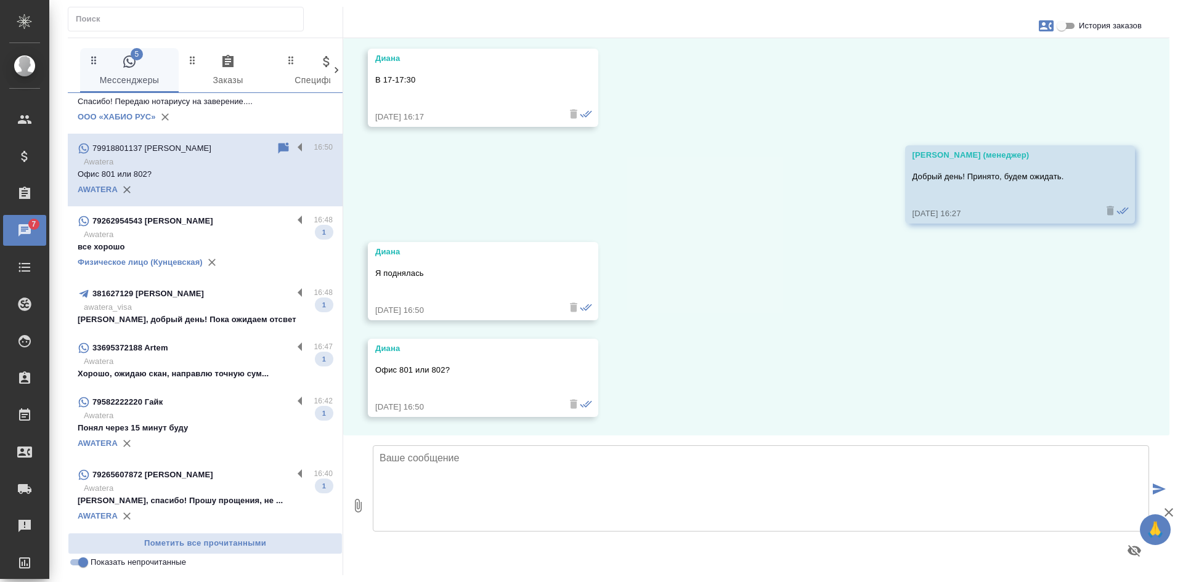
scroll to position [3113, 0]
click at [1073, 28] on input "История заказов" at bounding box center [1062, 25] width 44 height 15
checkbox input "true"
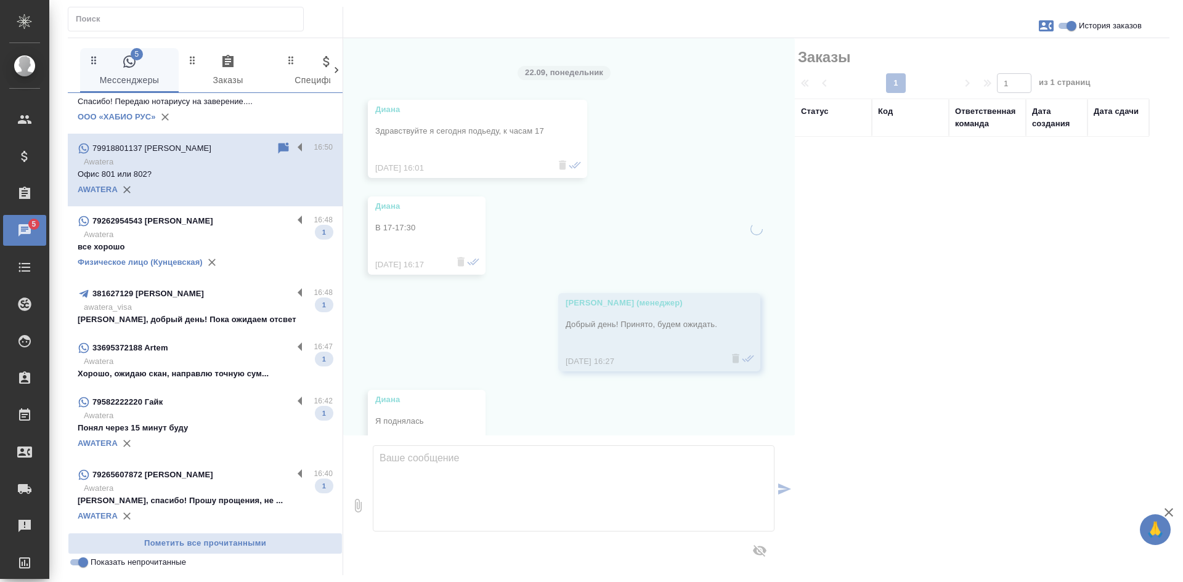
scroll to position [3285, 0]
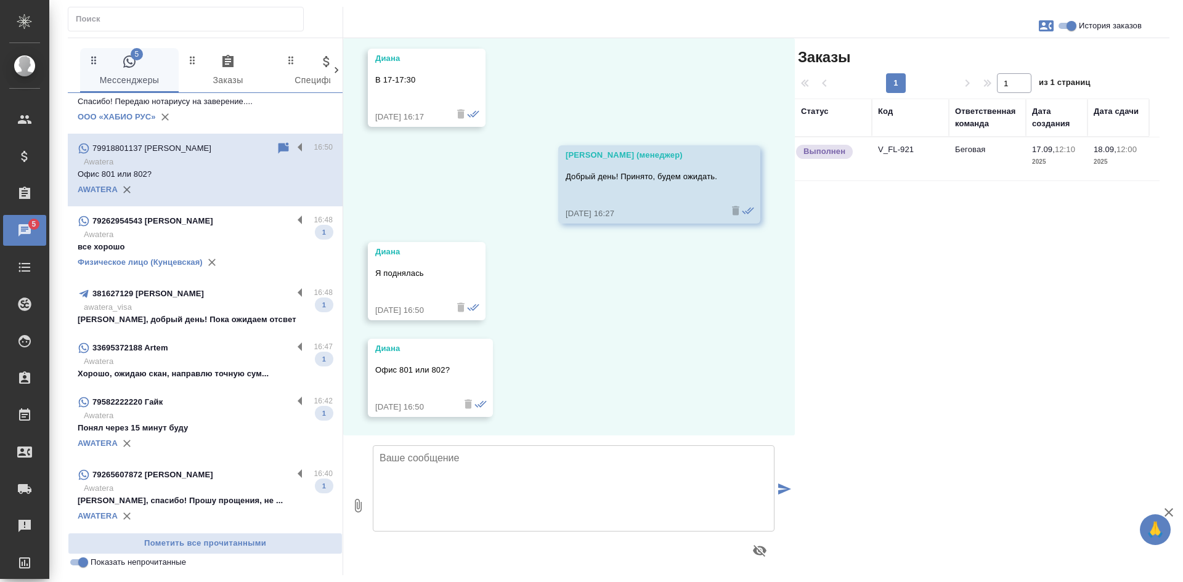
click at [492, 497] on textarea at bounding box center [574, 489] width 402 height 86
paste textarea "1-й Магистральный тупик д.5А, БЦ Магистраль Плаза Блок D, 8 этаж, офис 801"
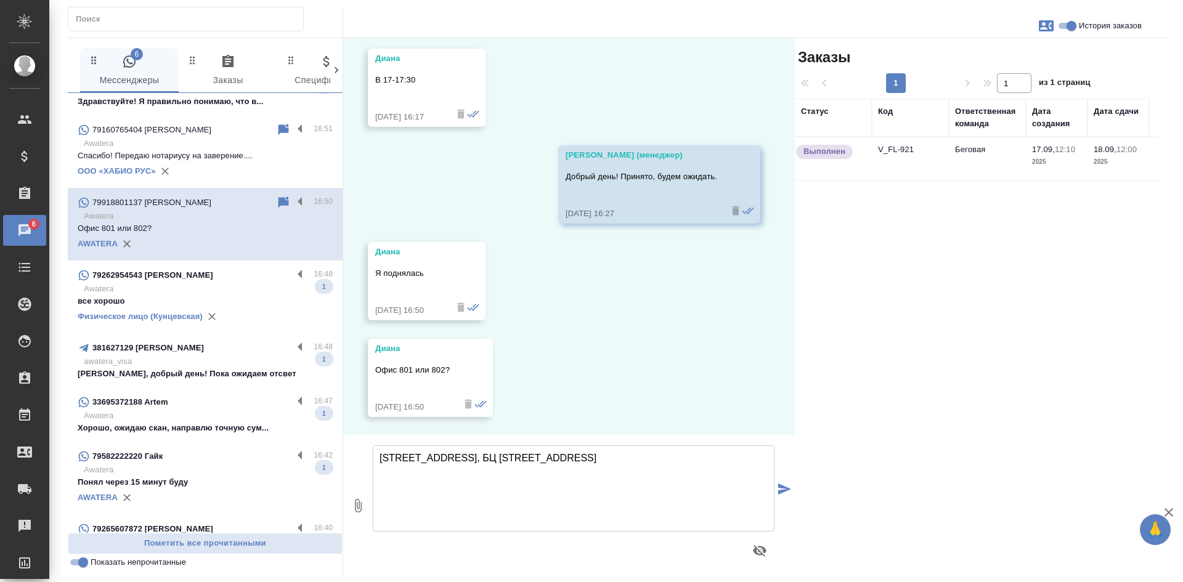
scroll to position [86, 0]
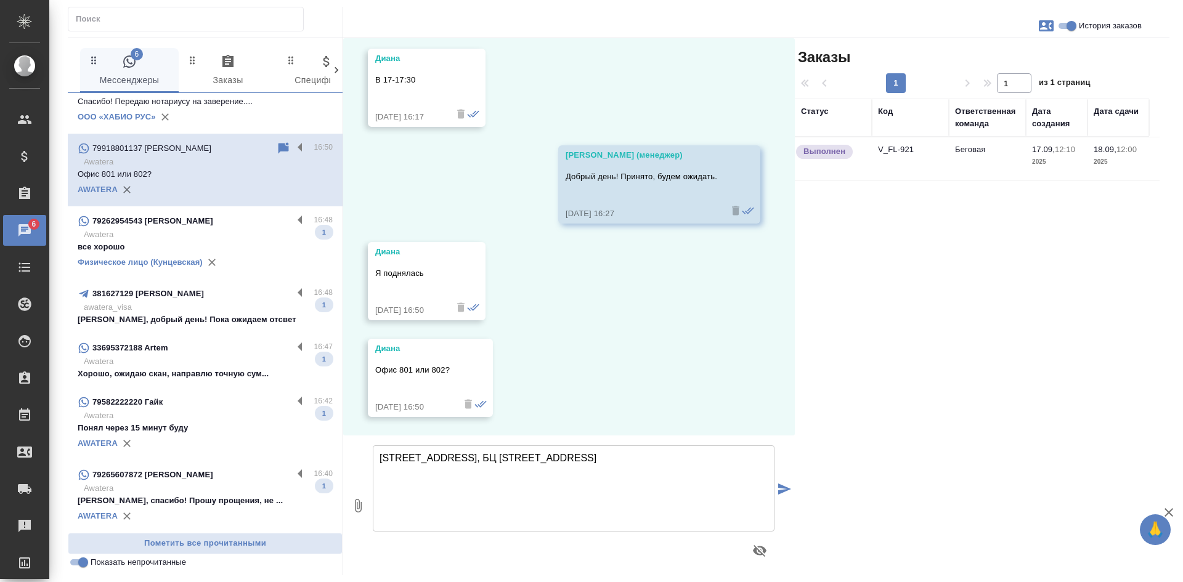
type textarea "1-й Магистральный тупик д.5А, БЦ Магистраль Плаза Блок D, 8 этаж, офис 801"
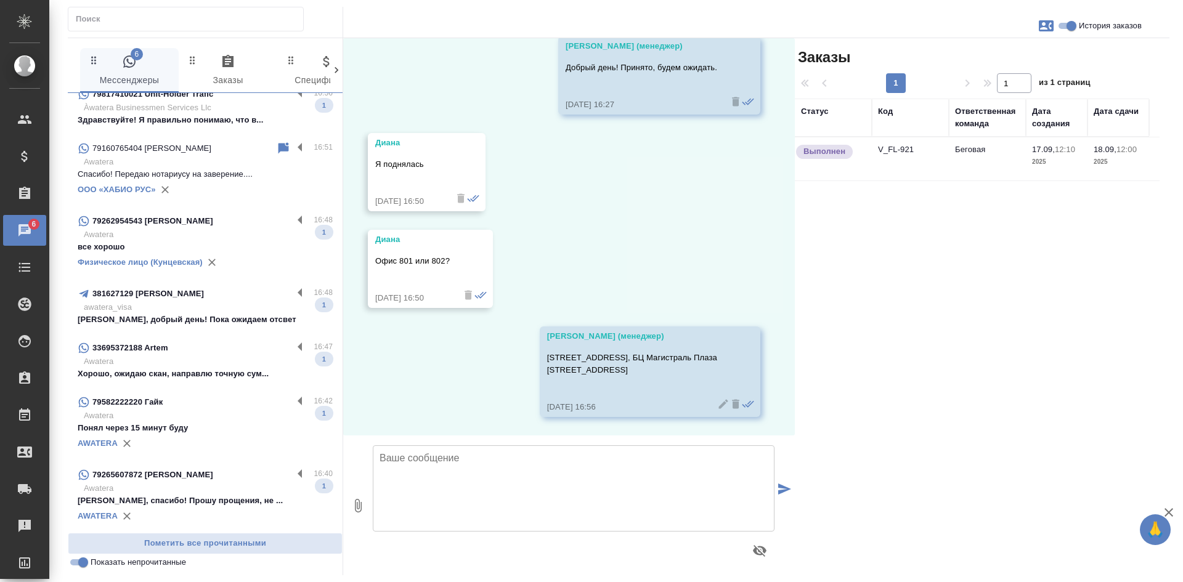
scroll to position [0, 0]
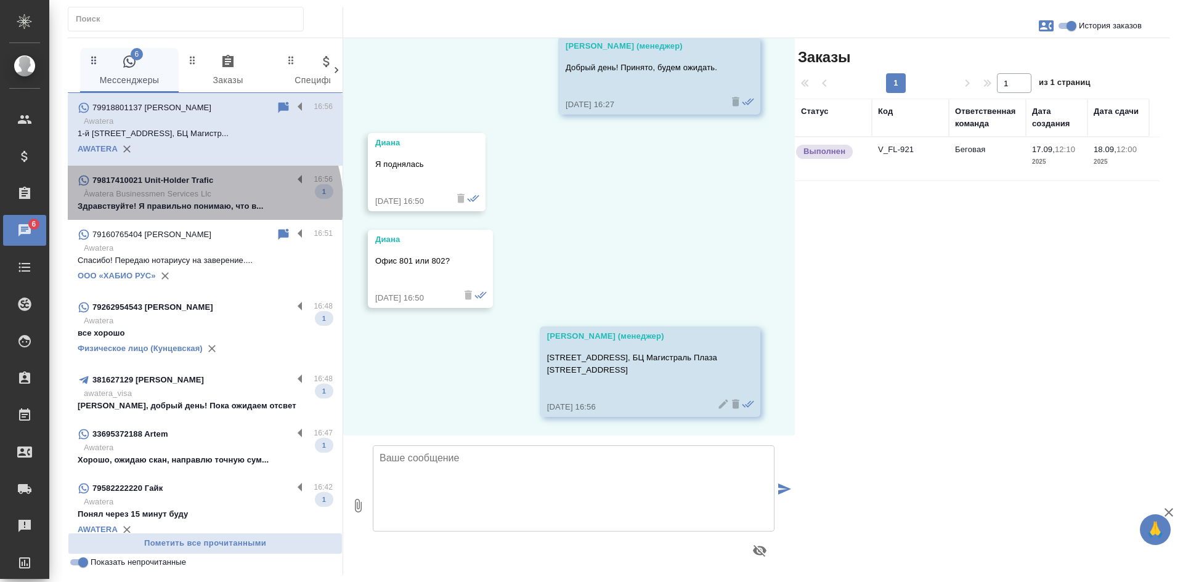
click at [203, 203] on p "Здравствуйте! Я правильно понимаю, что в..." at bounding box center [205, 206] width 255 height 12
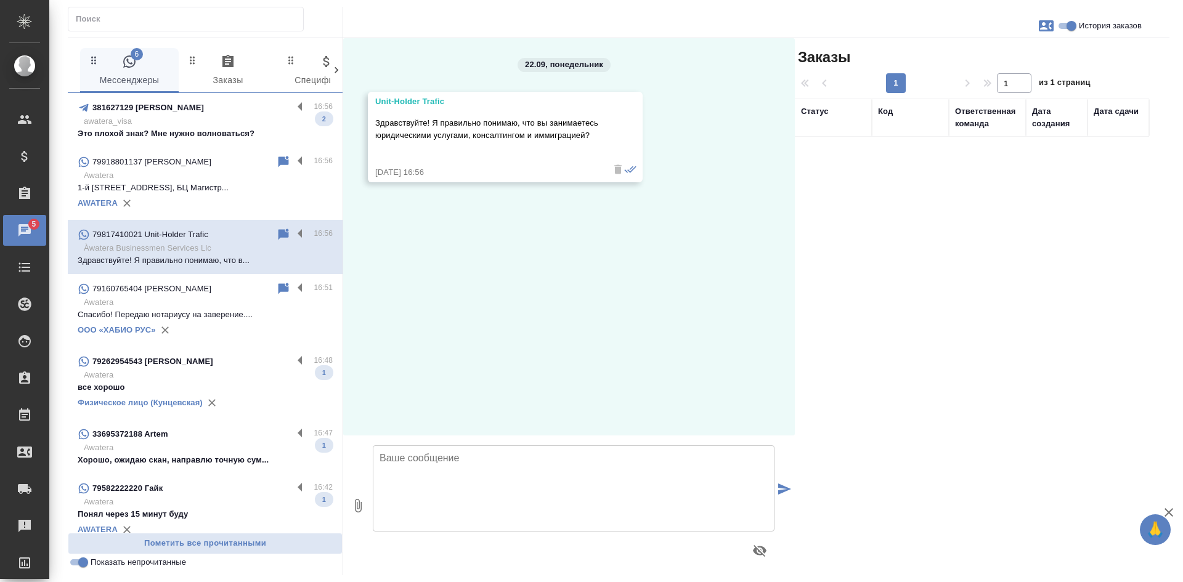
click at [231, 113] on div "381627129 тимур пузырко" at bounding box center [185, 107] width 215 height 15
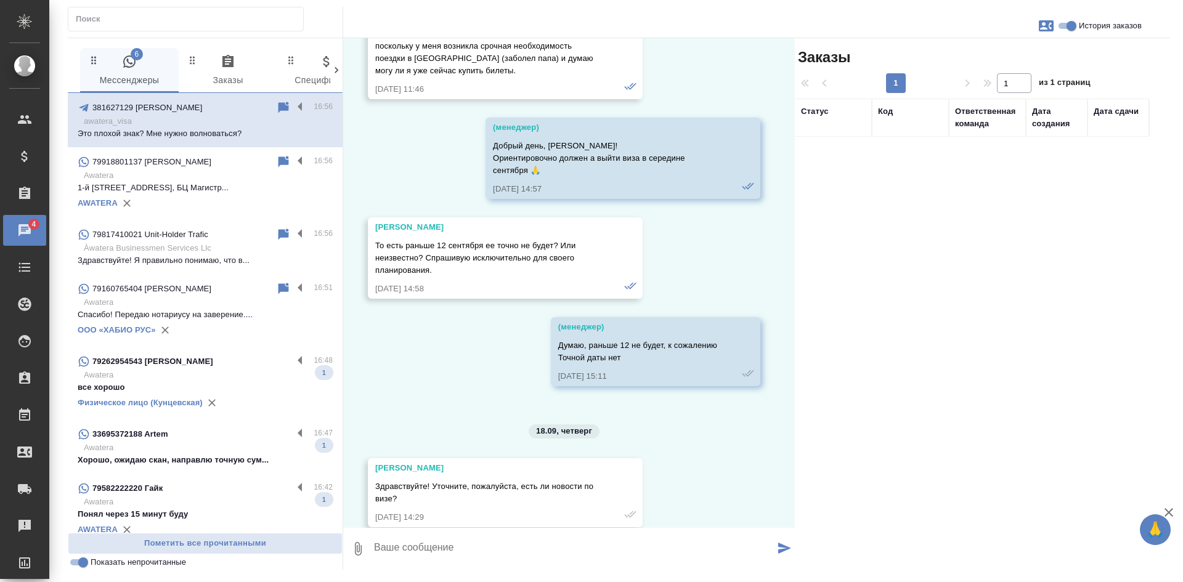
scroll to position [61820, 0]
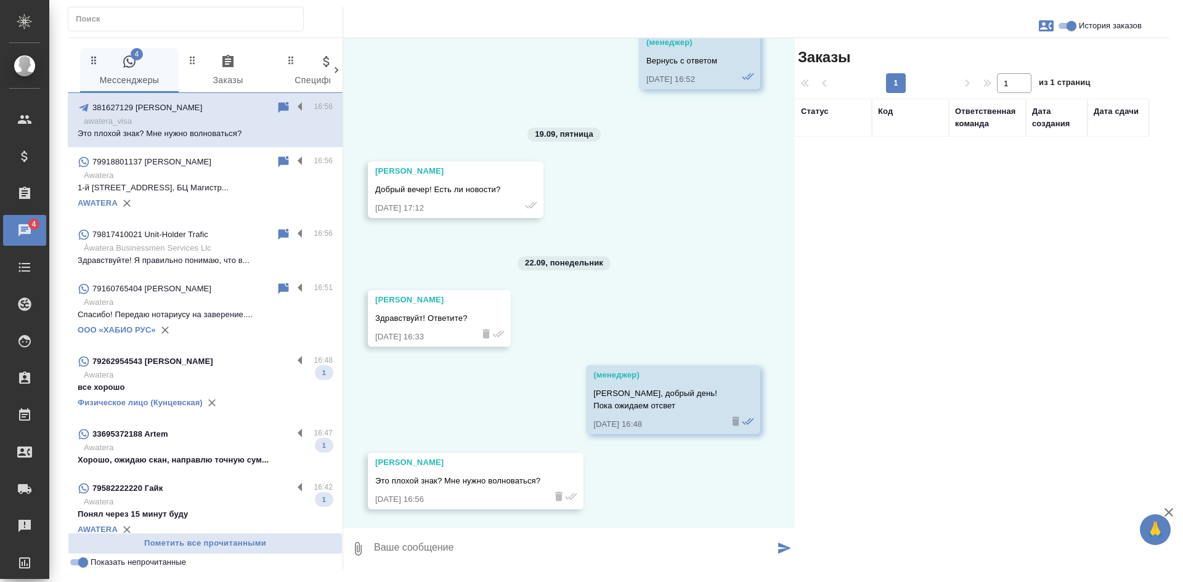
click at [201, 171] on p "Awatera" at bounding box center [208, 176] width 249 height 12
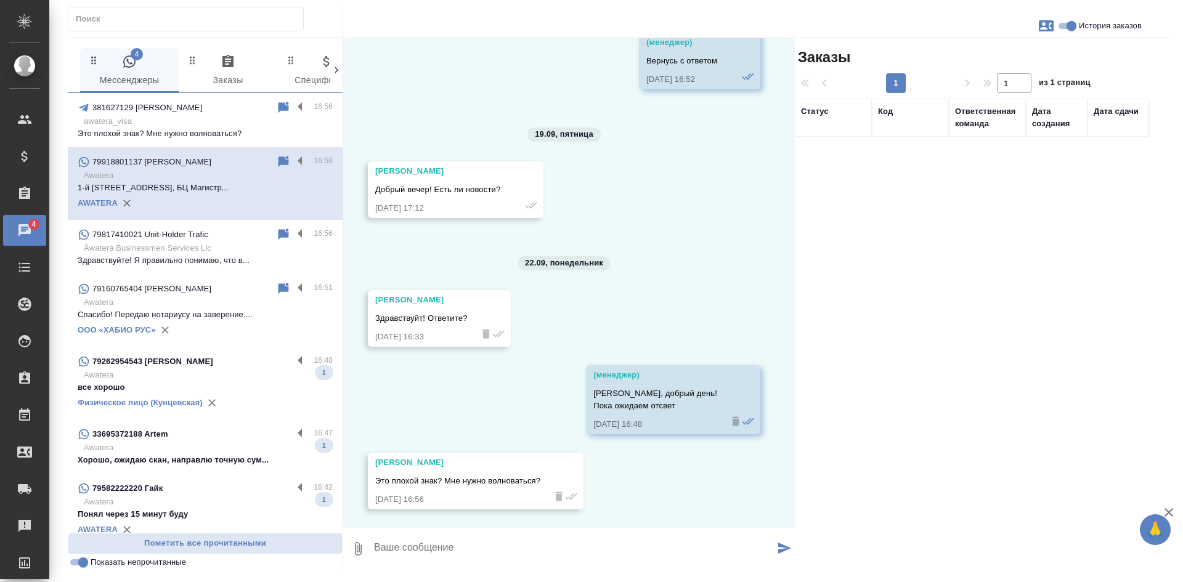
click at [177, 253] on p "Àwatera Businessmen Services Llc" at bounding box center [208, 248] width 249 height 12
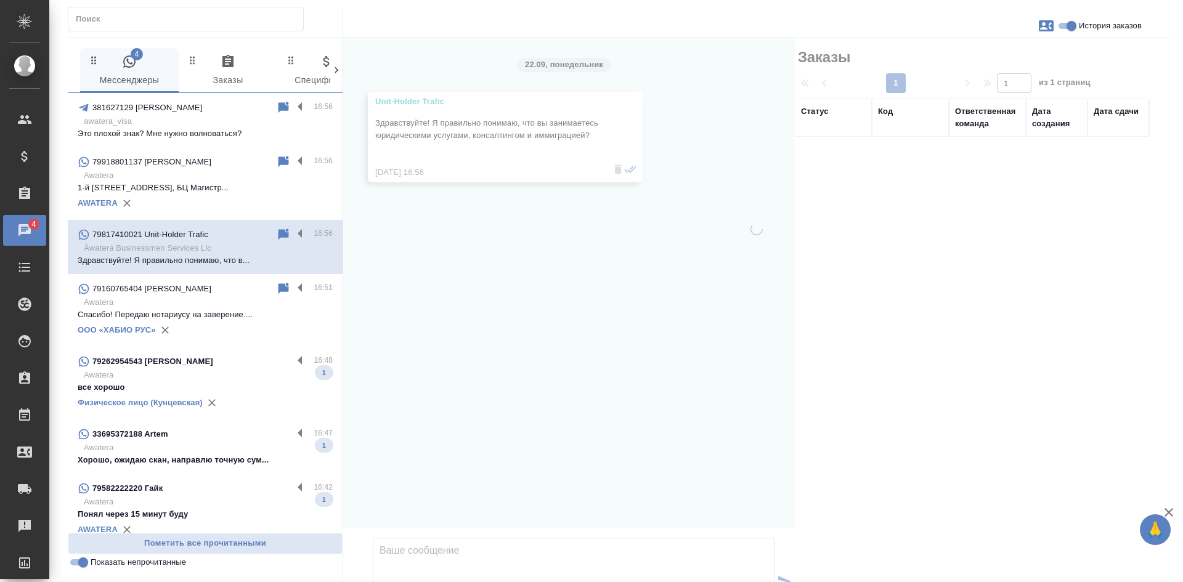
scroll to position [0, 0]
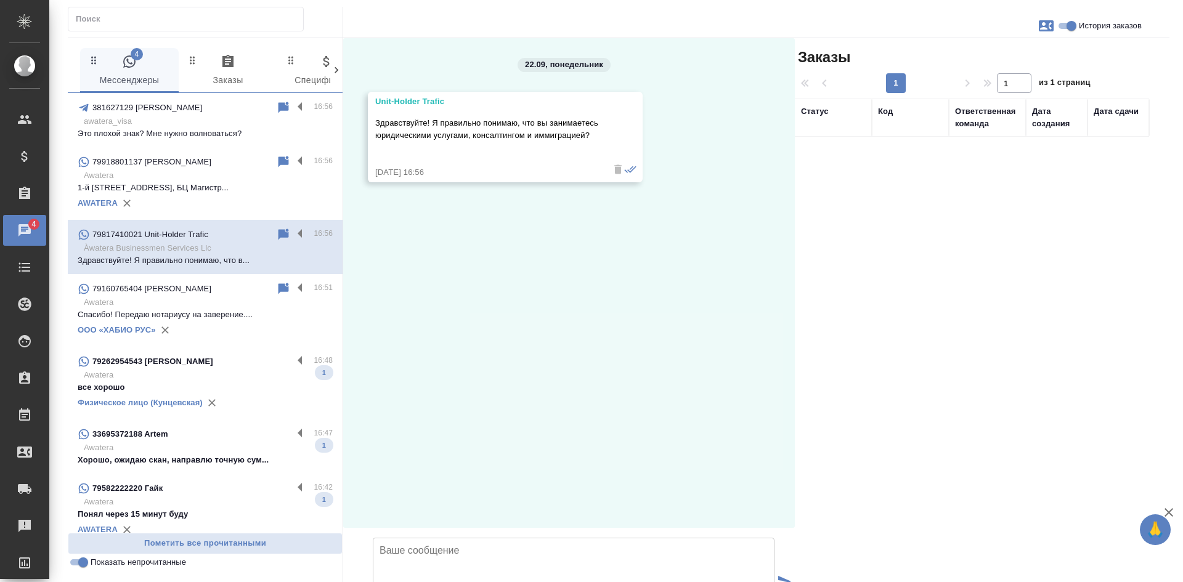
click at [214, 365] on div "79262954543 [PERSON_NAME]" at bounding box center [185, 361] width 215 height 15
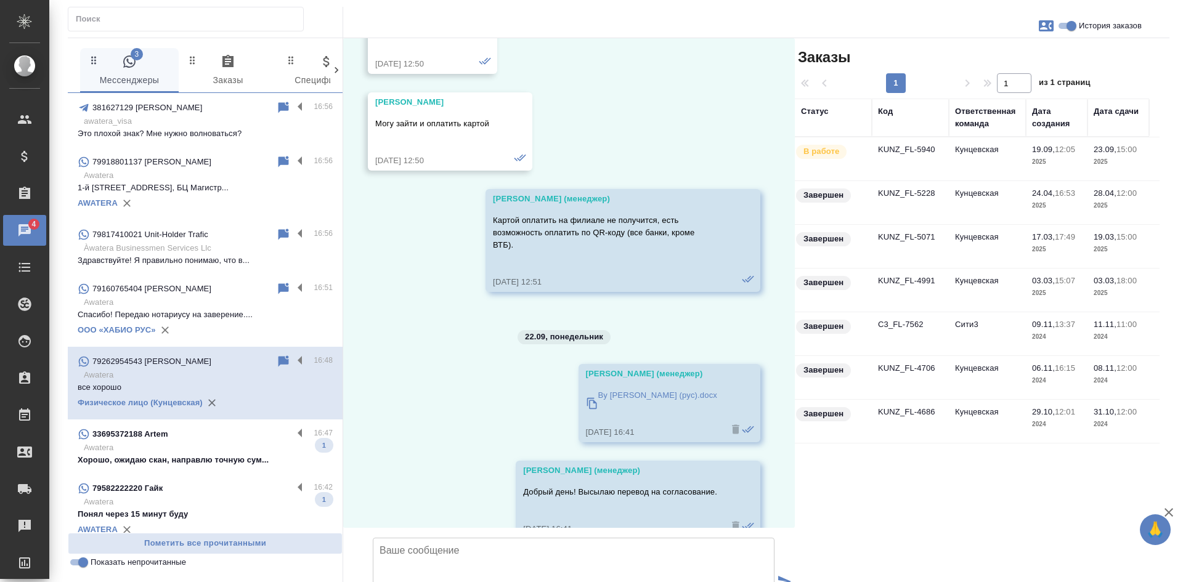
scroll to position [17996, 0]
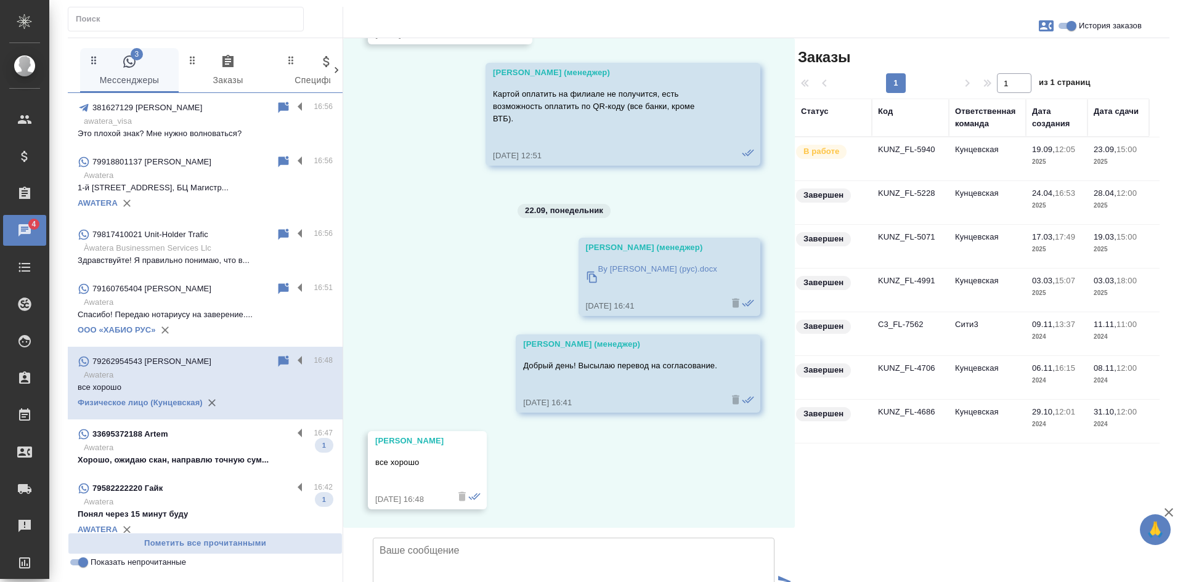
click at [279, 364] on icon at bounding box center [284, 361] width 10 height 11
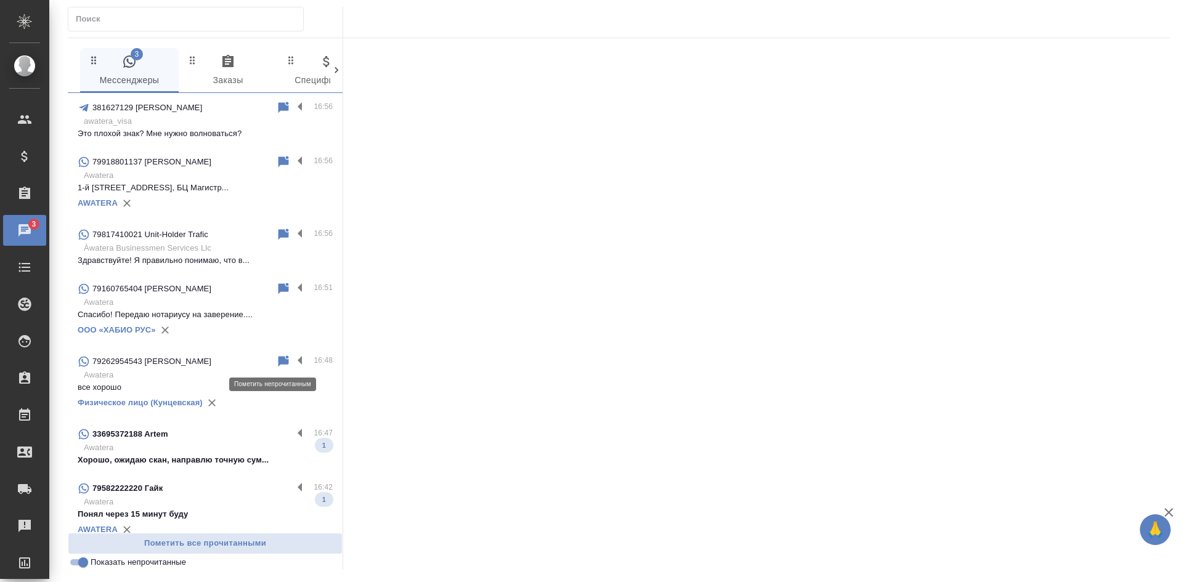
click at [279, 360] on icon at bounding box center [284, 361] width 10 height 11
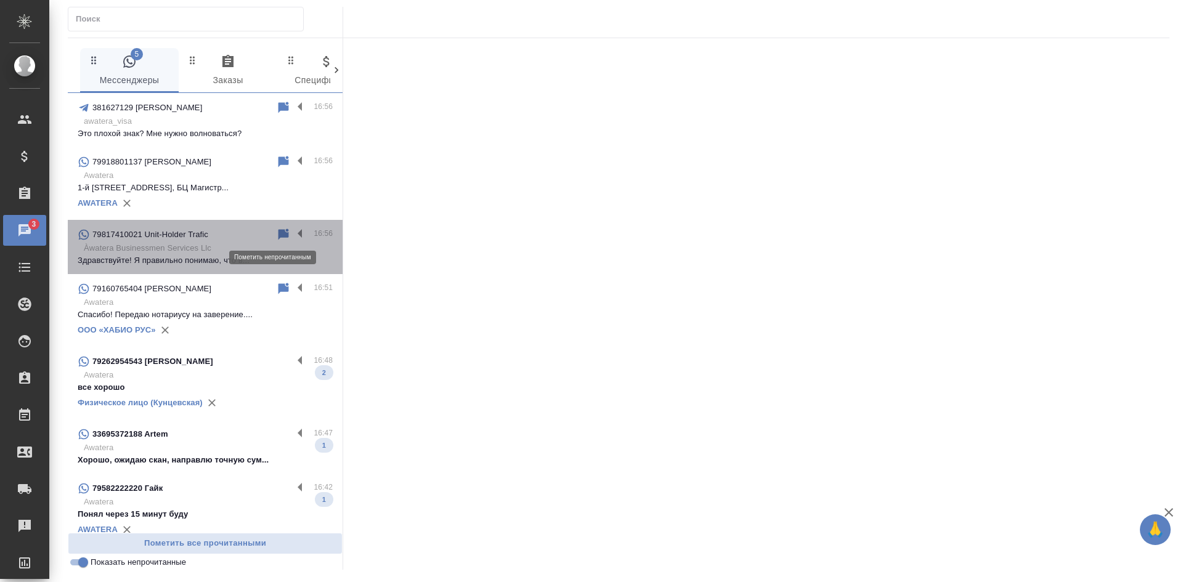
click at [279, 233] on icon at bounding box center [284, 234] width 10 height 11
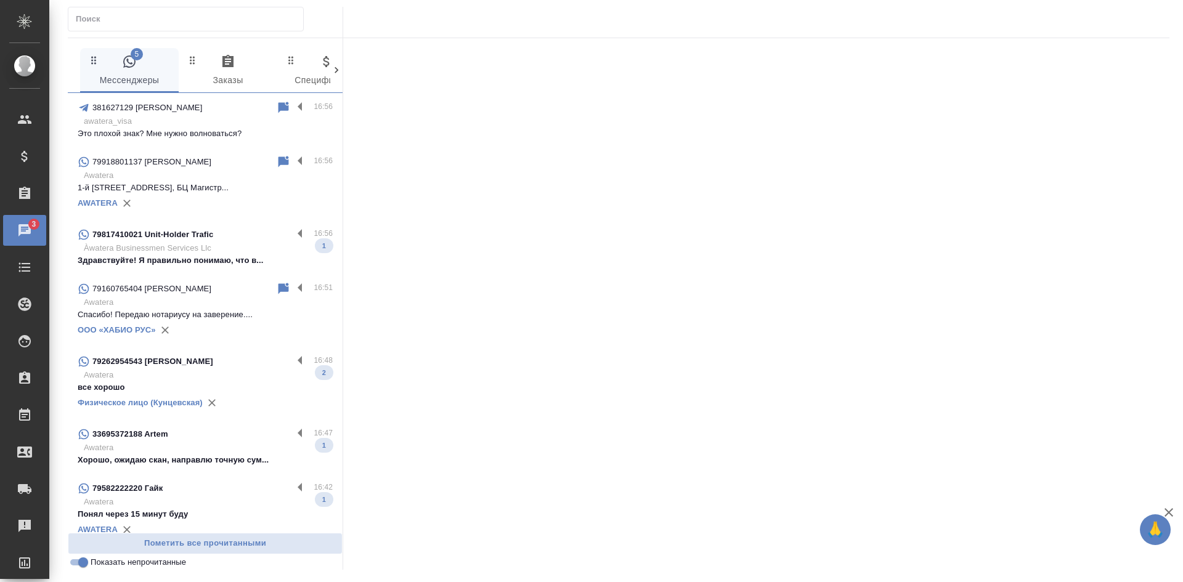
scroll to position [62, 0]
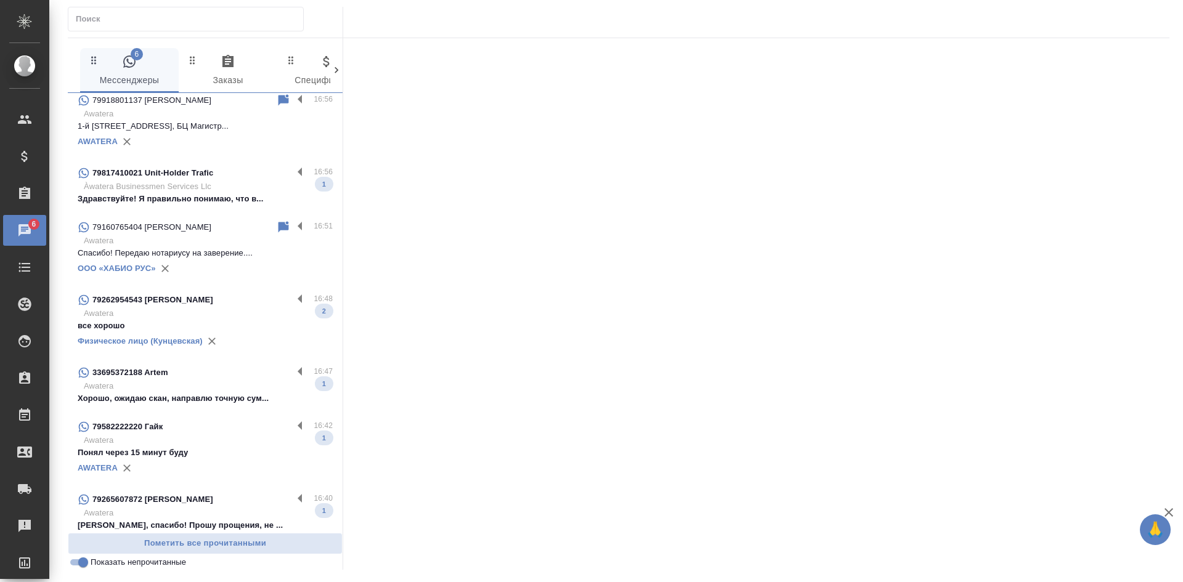
click at [241, 383] on p "Awatera" at bounding box center [208, 386] width 249 height 12
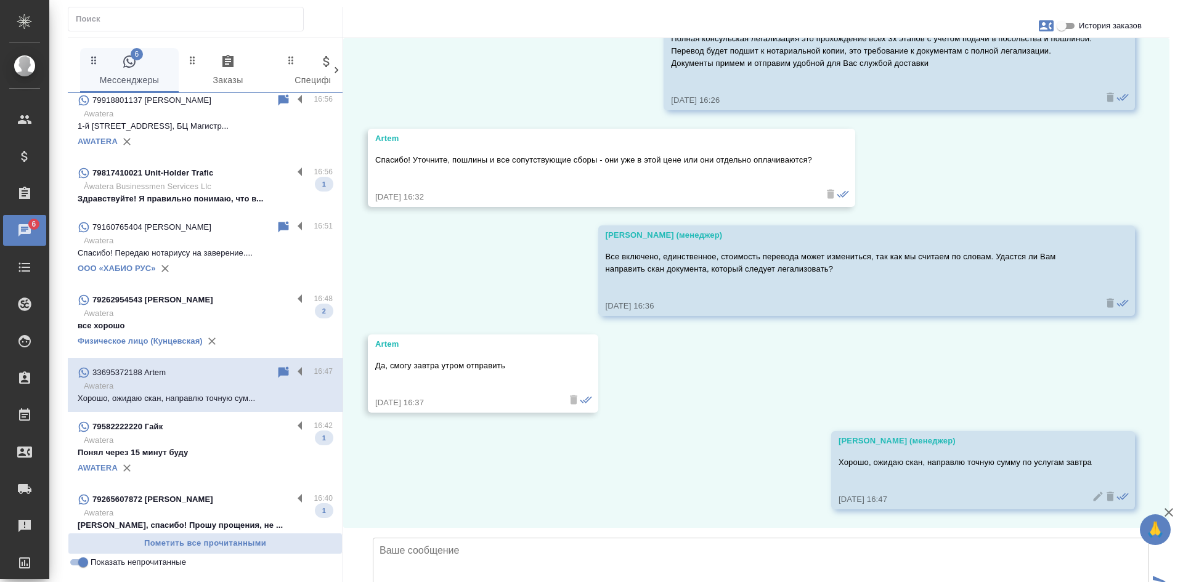
scroll to position [1172, 0]
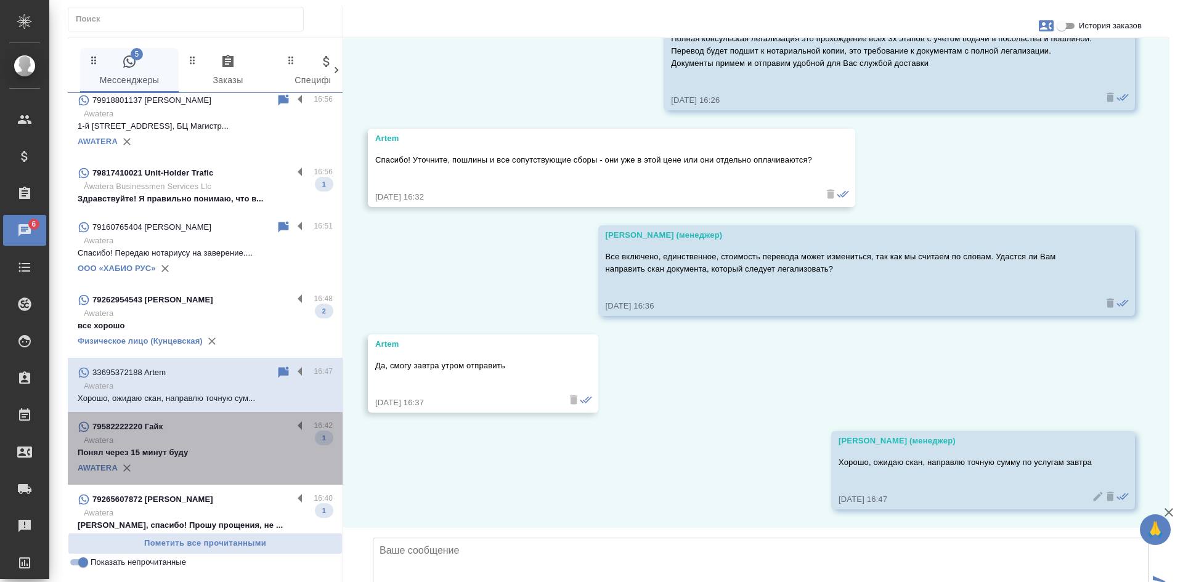
click at [238, 441] on p "Awatera" at bounding box center [208, 441] width 249 height 12
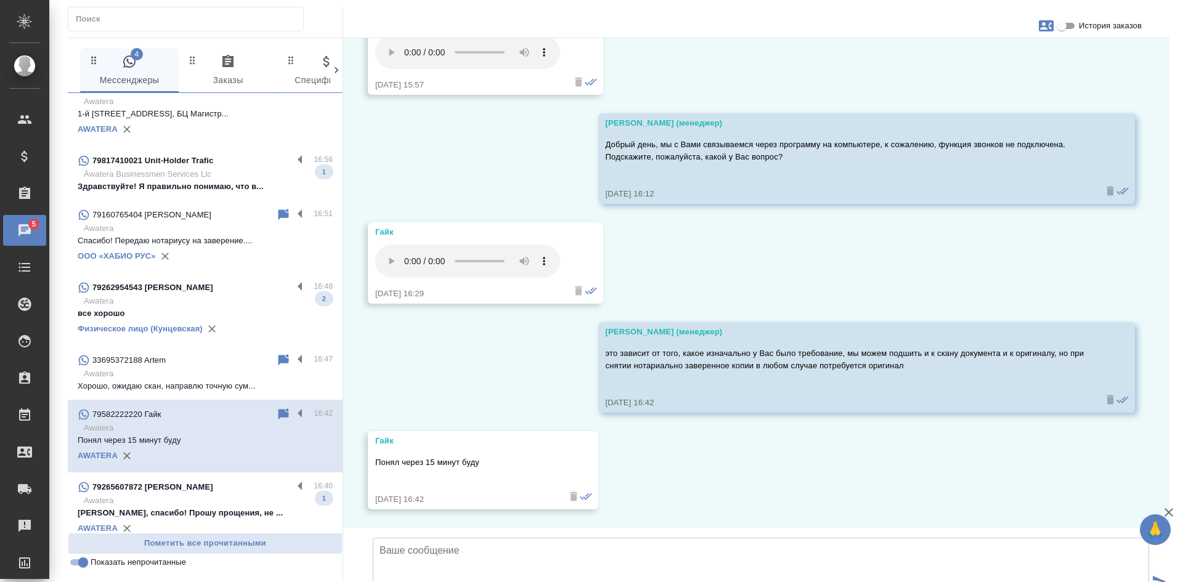
scroll to position [86, 0]
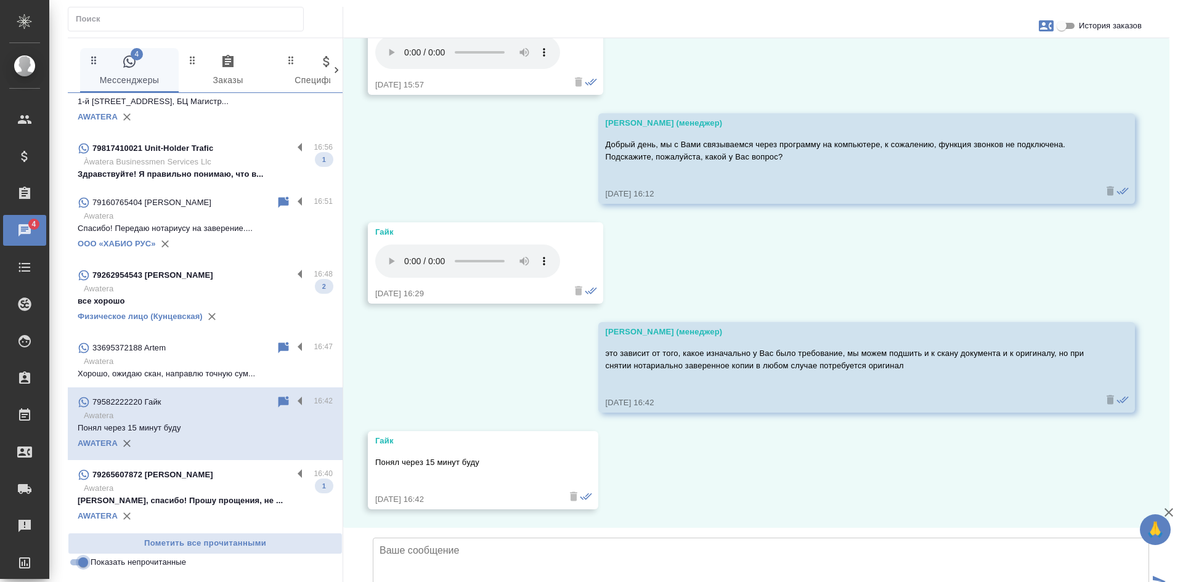
click at [83, 563] on input "Показать непрочитанные" at bounding box center [83, 562] width 44 height 15
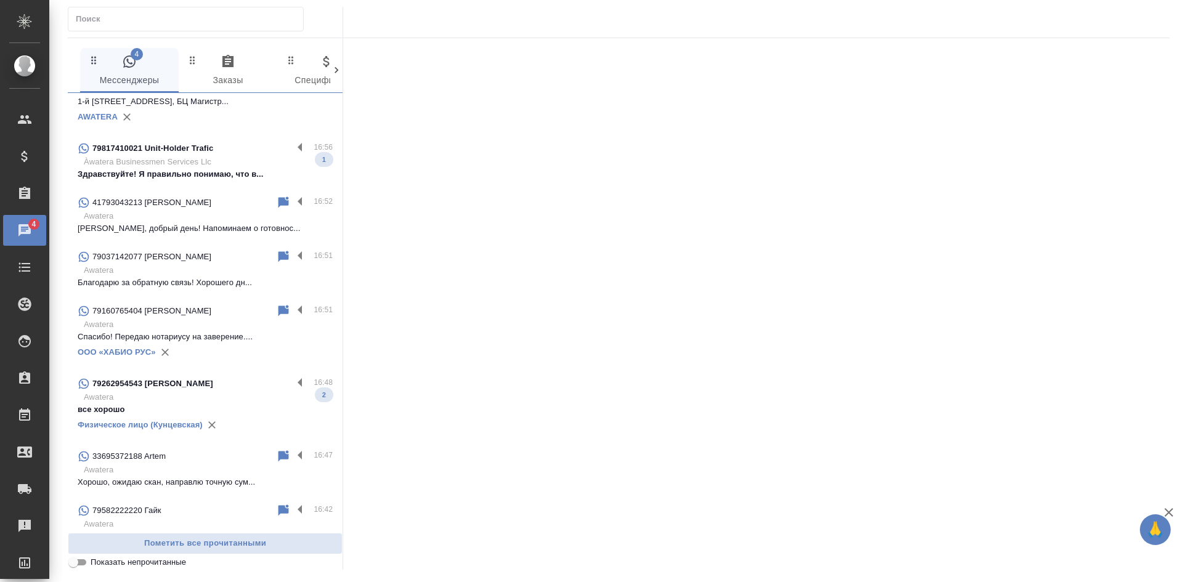
click at [83, 563] on input "Показать непрочитанные" at bounding box center [73, 562] width 44 height 15
checkbox input "true"
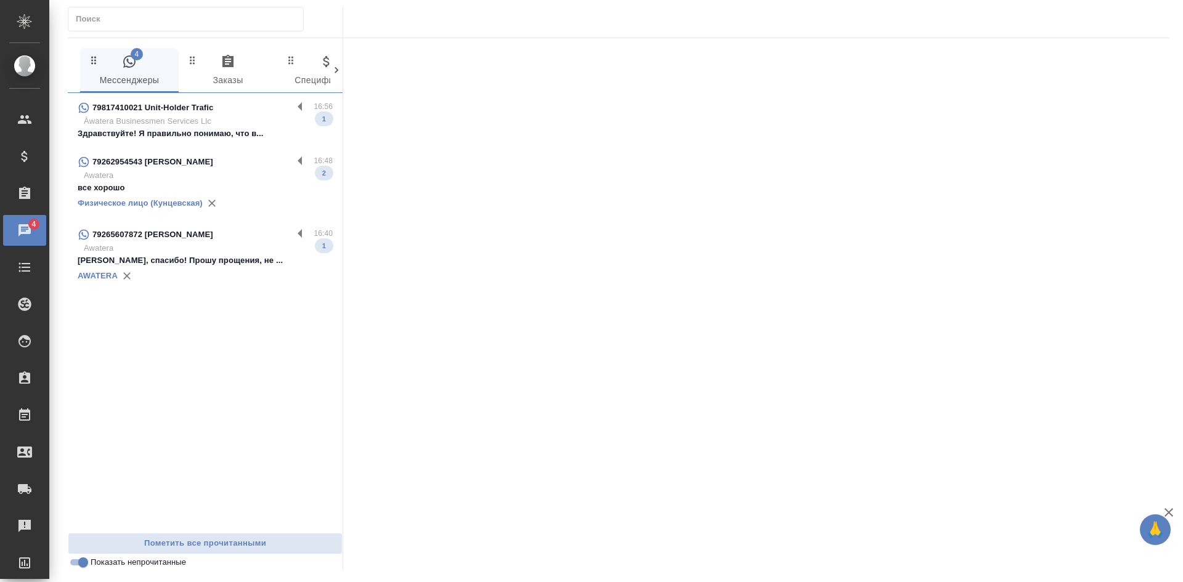
scroll to position [0, 0]
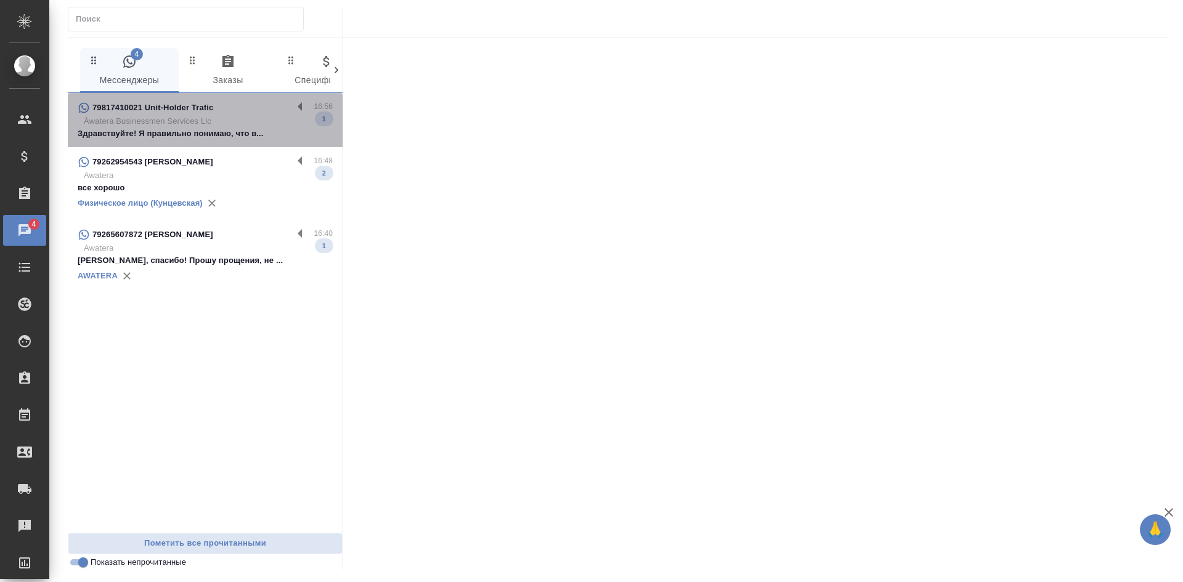
click at [184, 126] on p "Àwatera Businessmen Services Llc" at bounding box center [208, 121] width 249 height 12
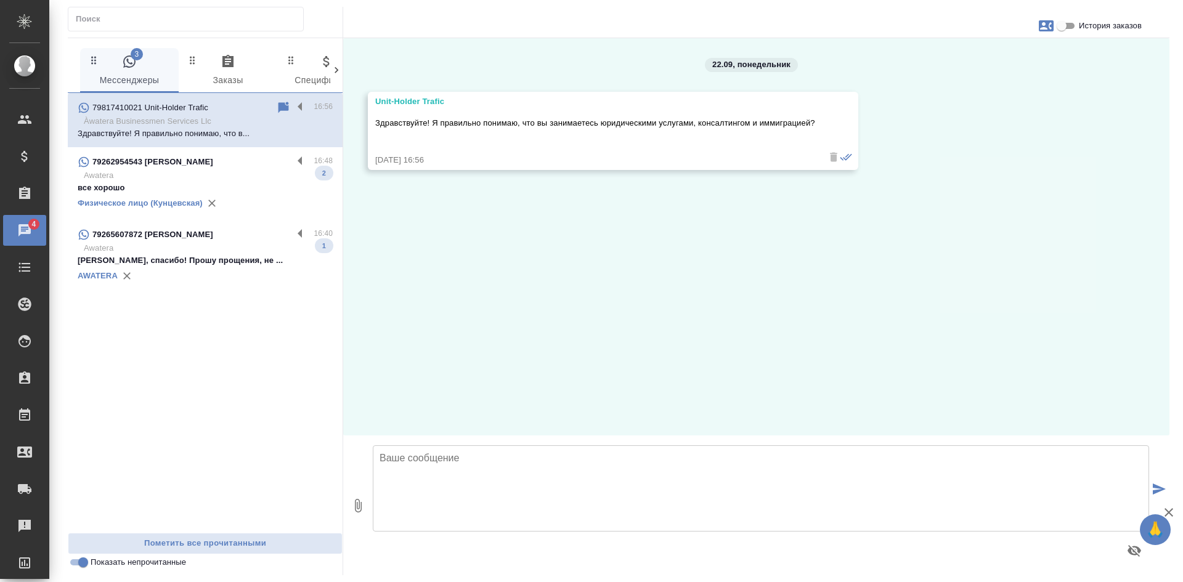
click at [493, 467] on textarea at bounding box center [761, 489] width 777 height 86
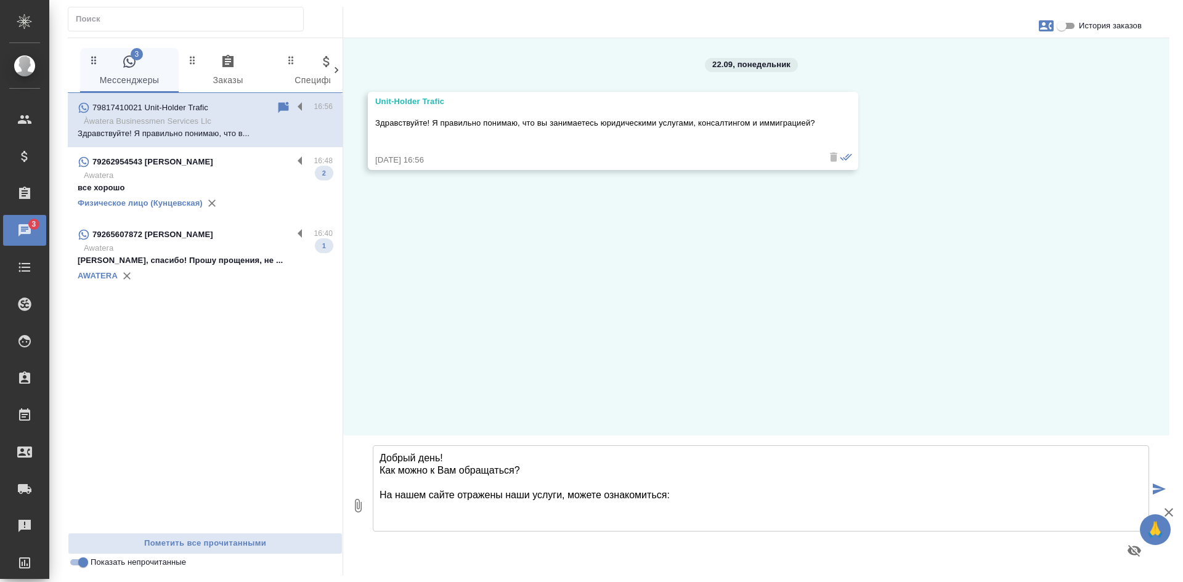
paste textarea "https://godubai.ru/"
click at [509, 496] on textarea "Добрый день! Как можно к Вам обращаться? На нашем сайте отражены наши услуги, м…" at bounding box center [761, 489] width 777 height 86
click at [548, 512] on textarea "Добрый день! Как можно к Вам обращаться? На нашем сайте отражены все наши услуг…" at bounding box center [761, 489] width 777 height 86
type textarea "Добрый день! Как можно к Вам обращаться? На нашем сайте отражены все наши услуг…"
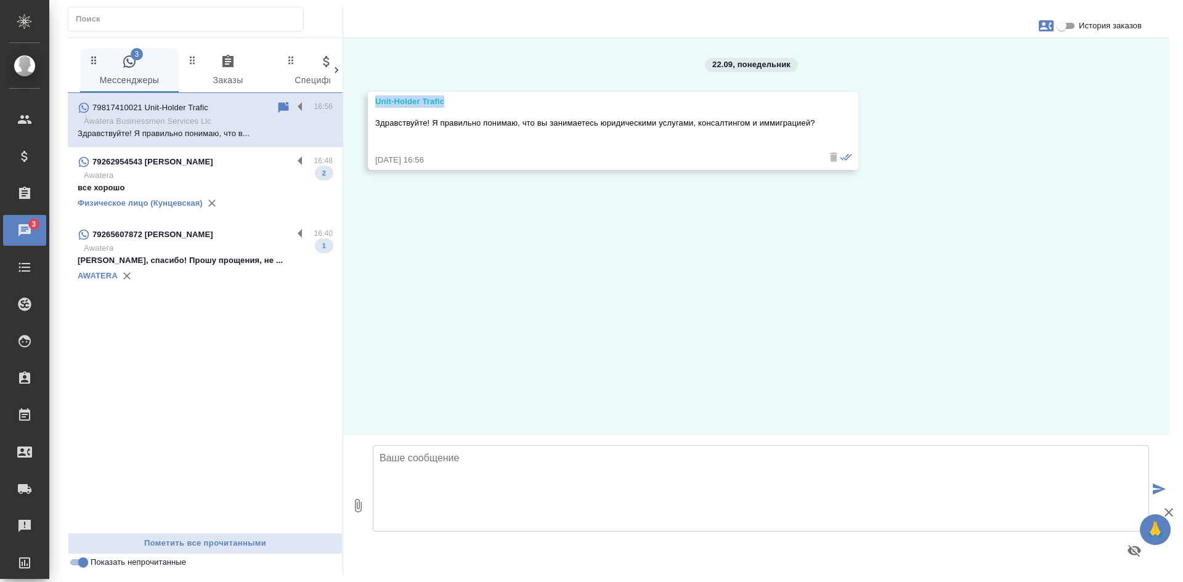
drag, startPoint x: 375, startPoint y: 97, endPoint x: 454, endPoint y: 100, distance: 79.6
click at [454, 100] on div "Unit-Holder Trafic Здравствуйте! Я правильно понимаю, что вы занимаетесь юридич…" at bounding box center [613, 131] width 491 height 78
copy div "Unit-Holder Trafic"
click at [1032, 240] on div "22.09, понедельник Unit-Holder Trafic Здравствуйте! Я правильно понимаю, что вы…" at bounding box center [756, 237] width 827 height 398
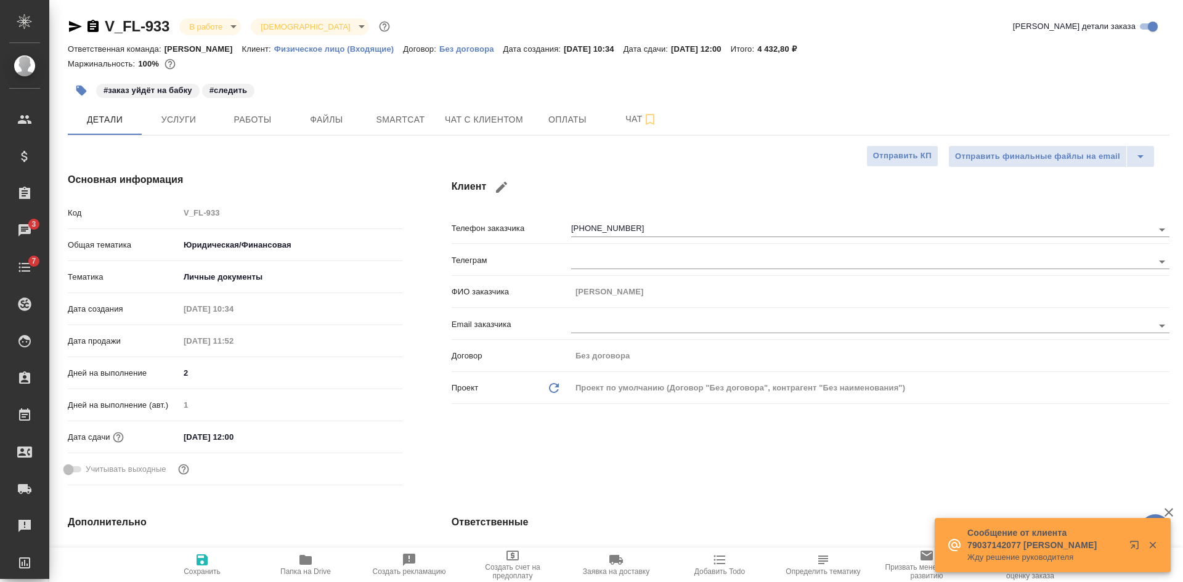
select select "RU"
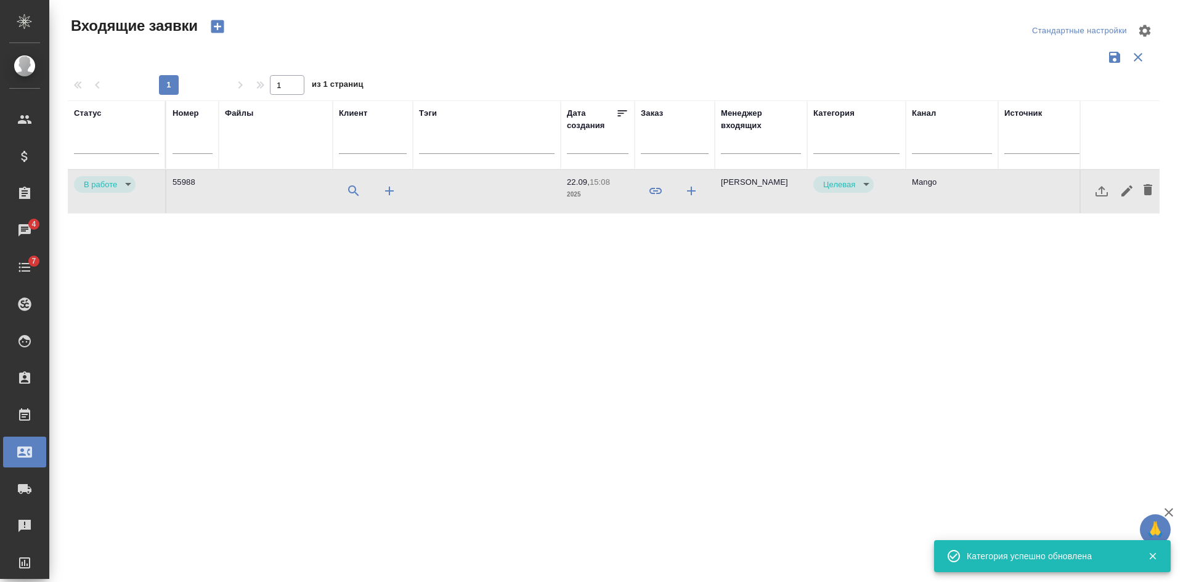
select select "RU"
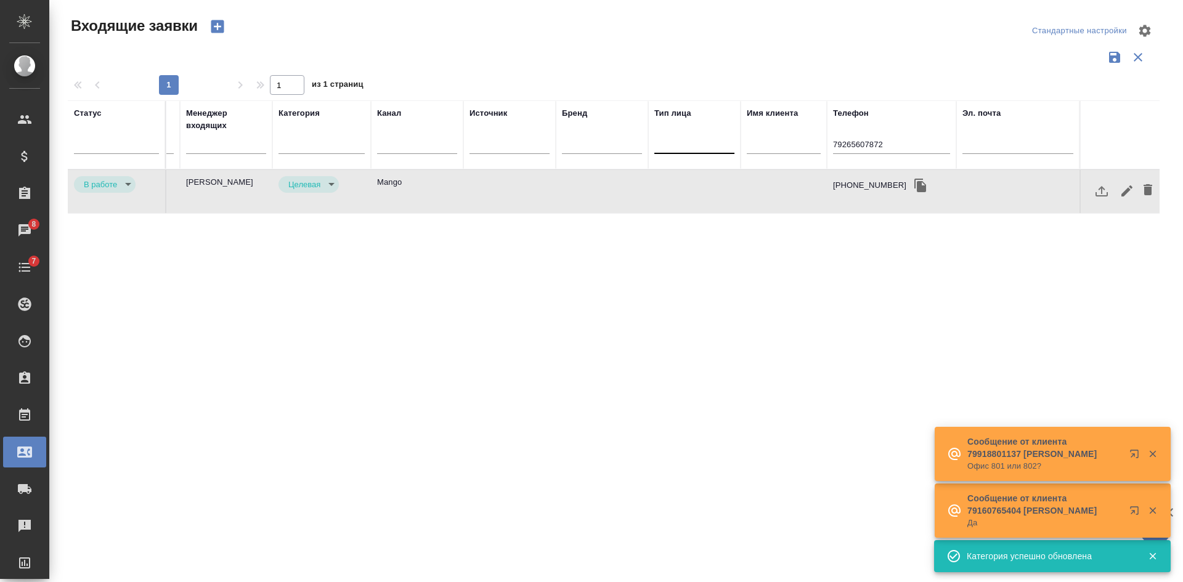
drag, startPoint x: 916, startPoint y: 146, endPoint x: 703, endPoint y: 146, distance: 212.7
click at [720, 146] on tr "Статус Номер Файлы Клиент Тэги Дата создания Заказ Менеджер входящих Категория …" at bounding box center [346, 134] width 1627 height 69
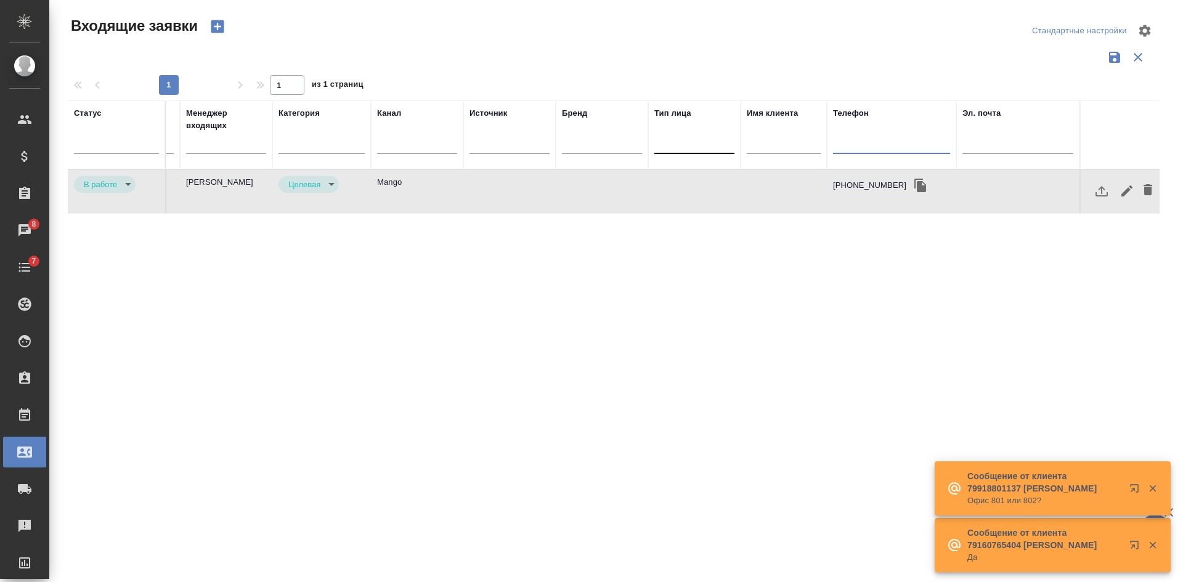
paste input "79176561244"
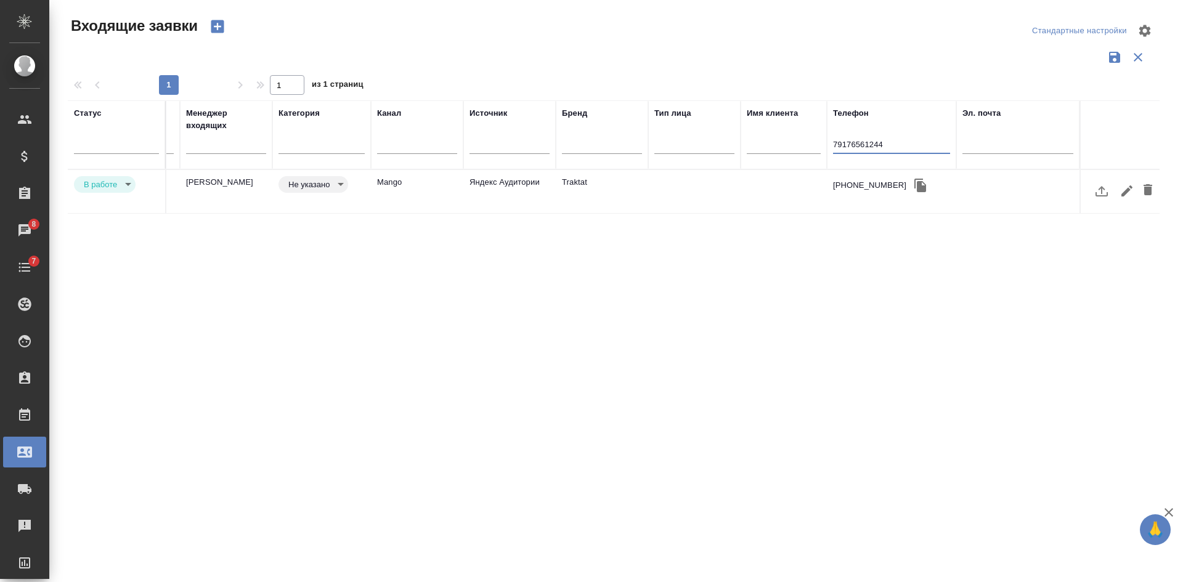
type input "79176561244"
click at [504, 201] on td "Яндекс Аудитории" at bounding box center [510, 191] width 92 height 43
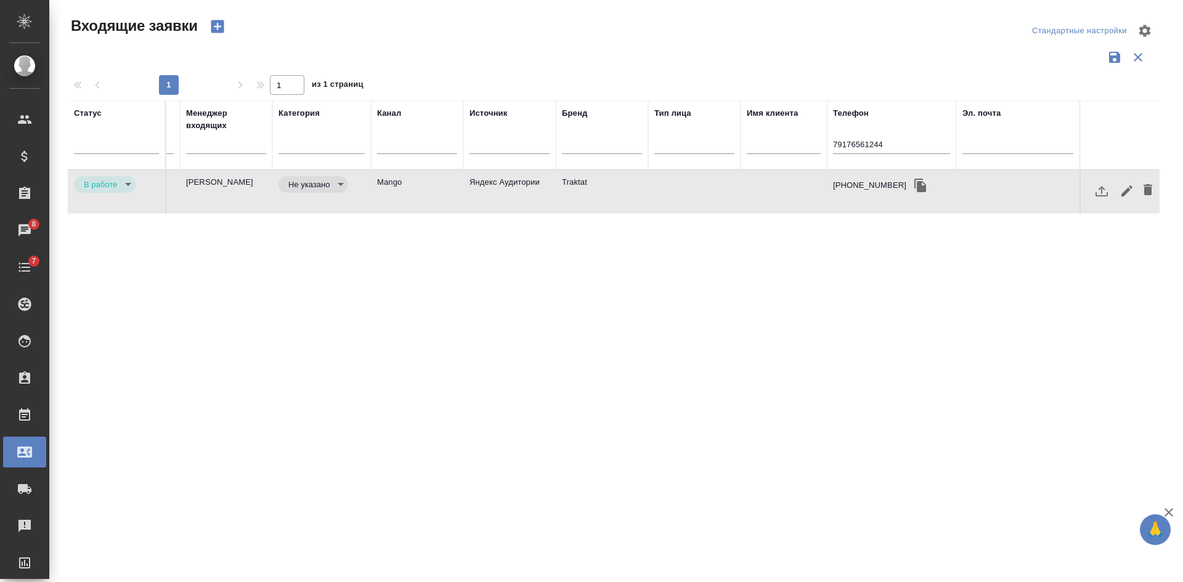
click at [504, 201] on td "Яндекс Аудитории" at bounding box center [510, 191] width 92 height 43
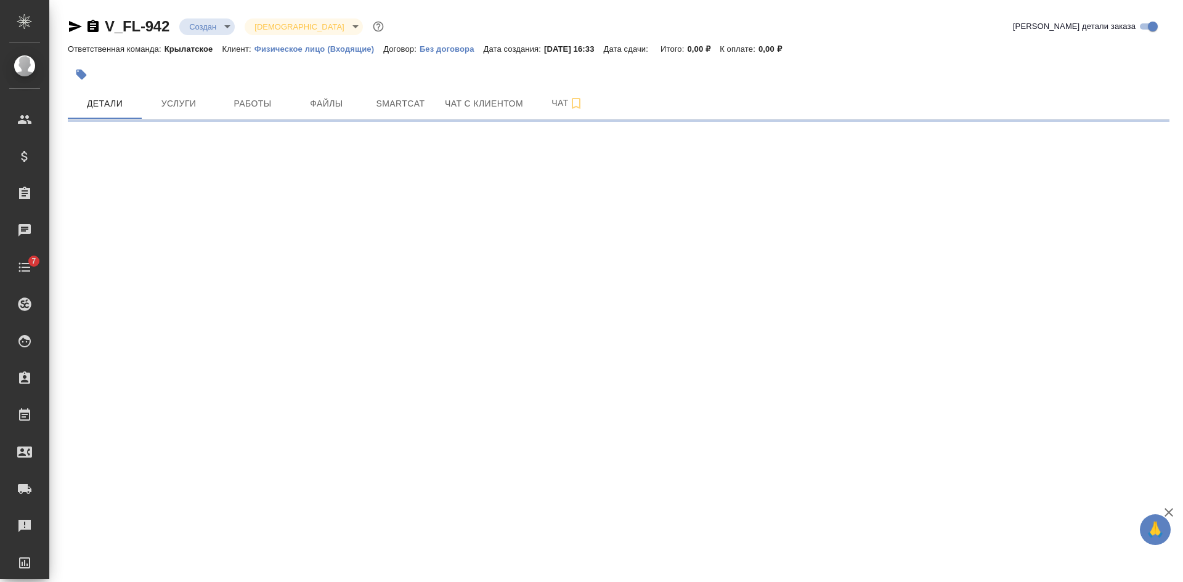
select select "RU"
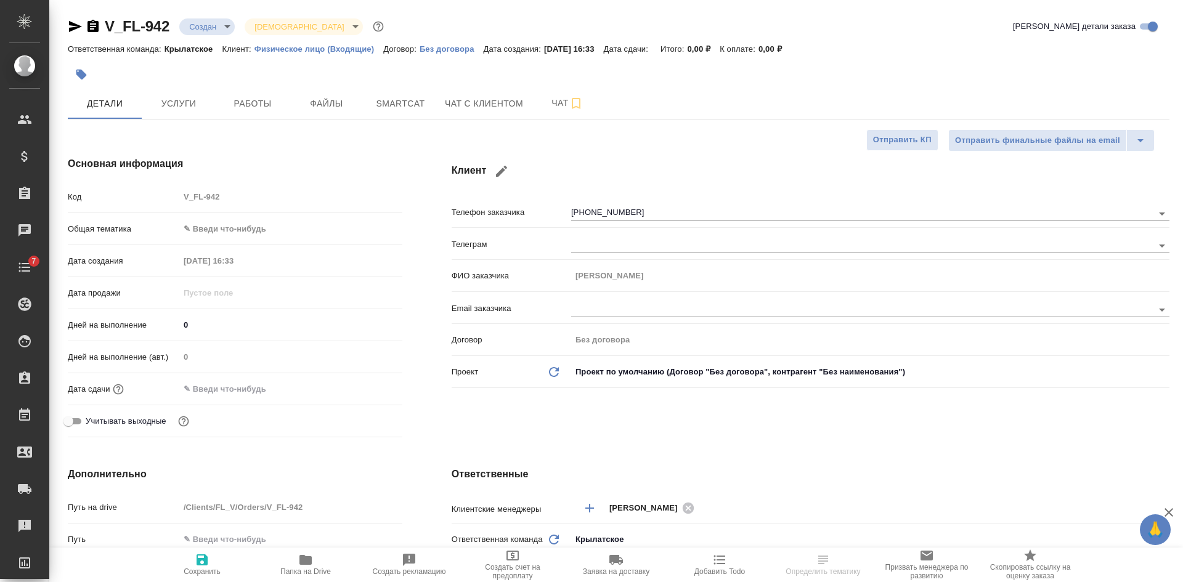
type textarea "x"
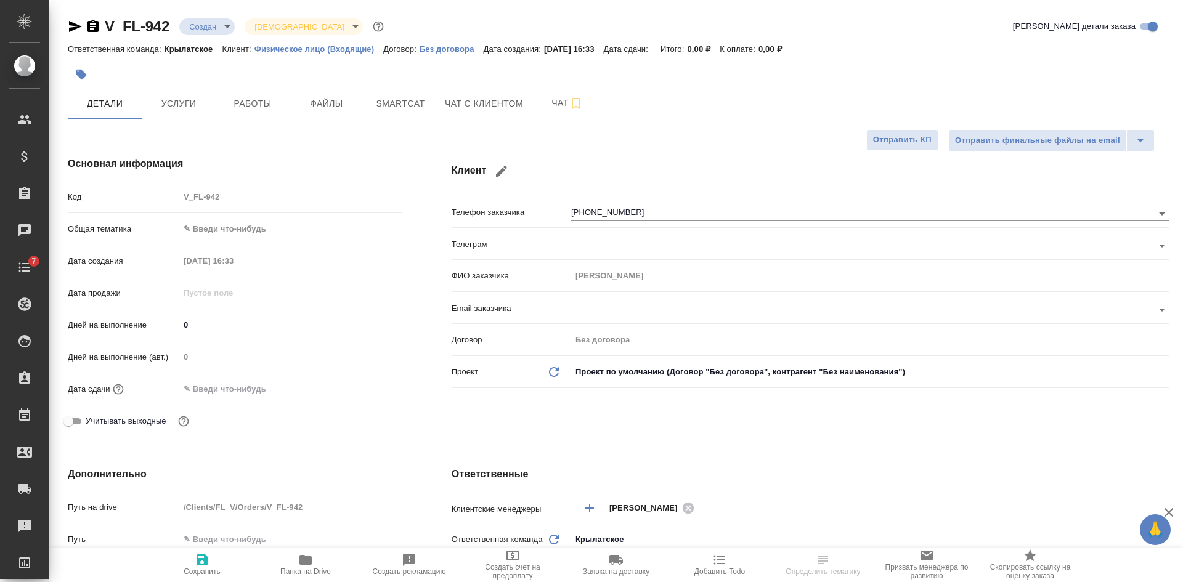
type textarea "x"
click at [89, 28] on icon "button" at bounding box center [93, 26] width 11 height 12
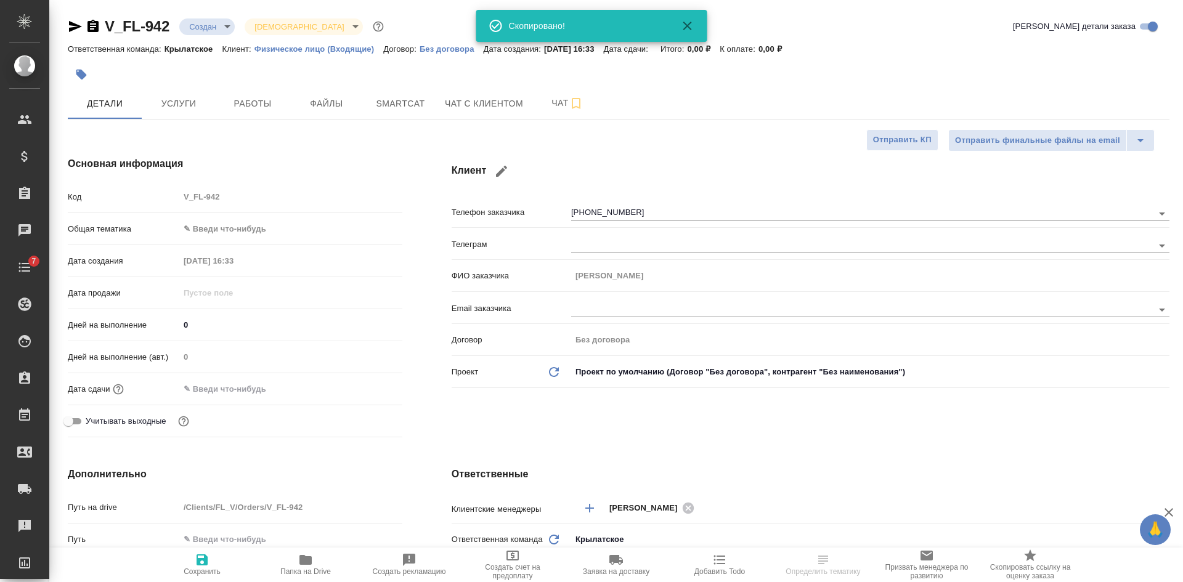
click at [89, 27] on icon "button" at bounding box center [93, 26] width 11 height 12
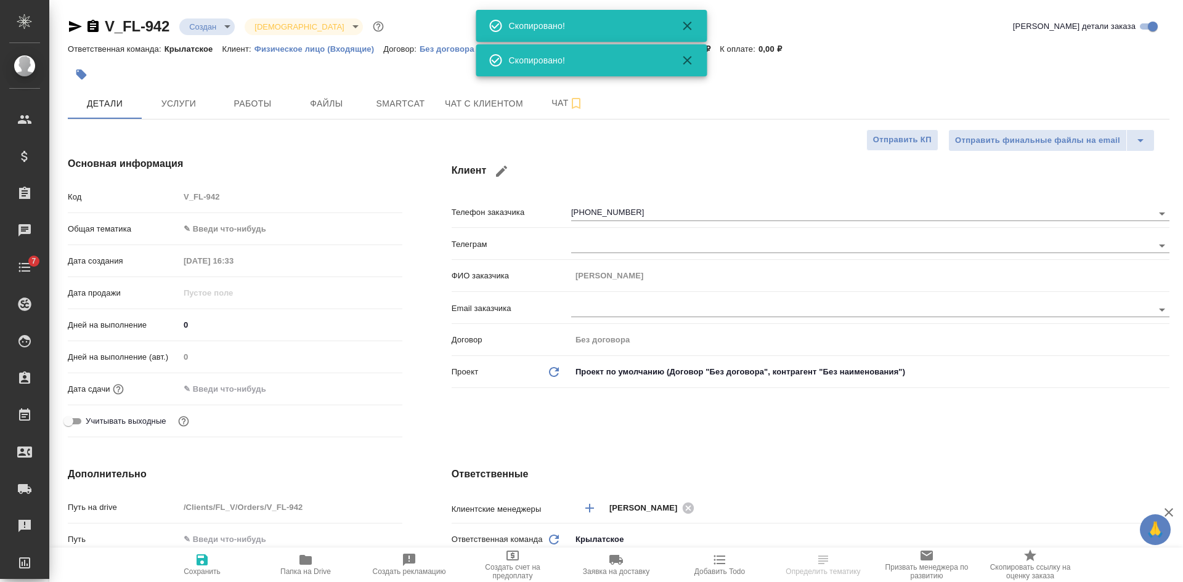
type textarea "x"
select select "RU"
type textarea "x"
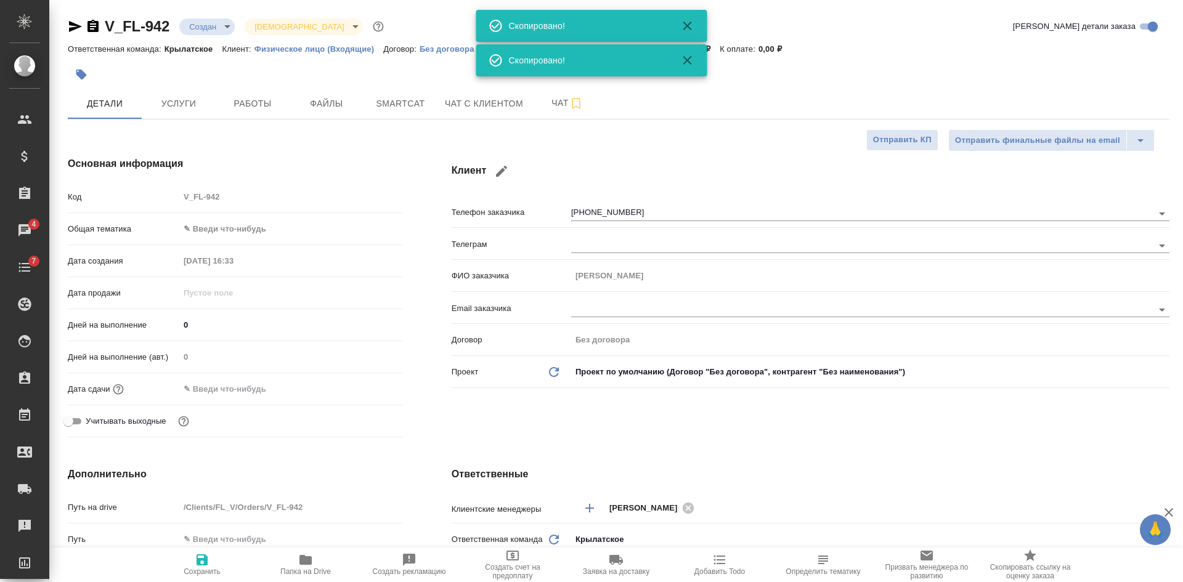
type textarea "x"
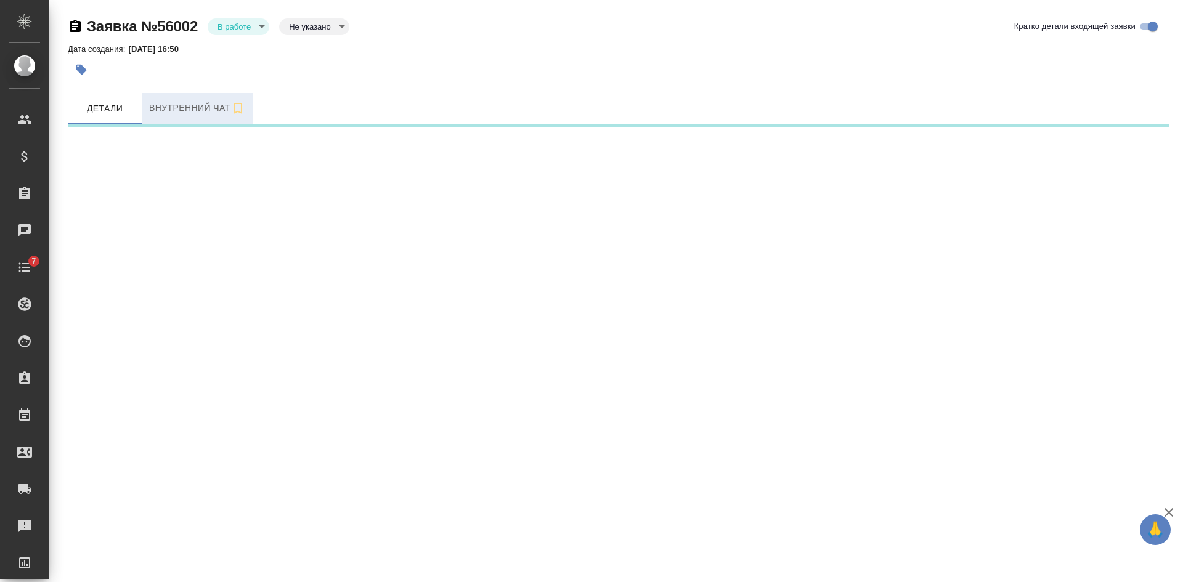
select select "RU"
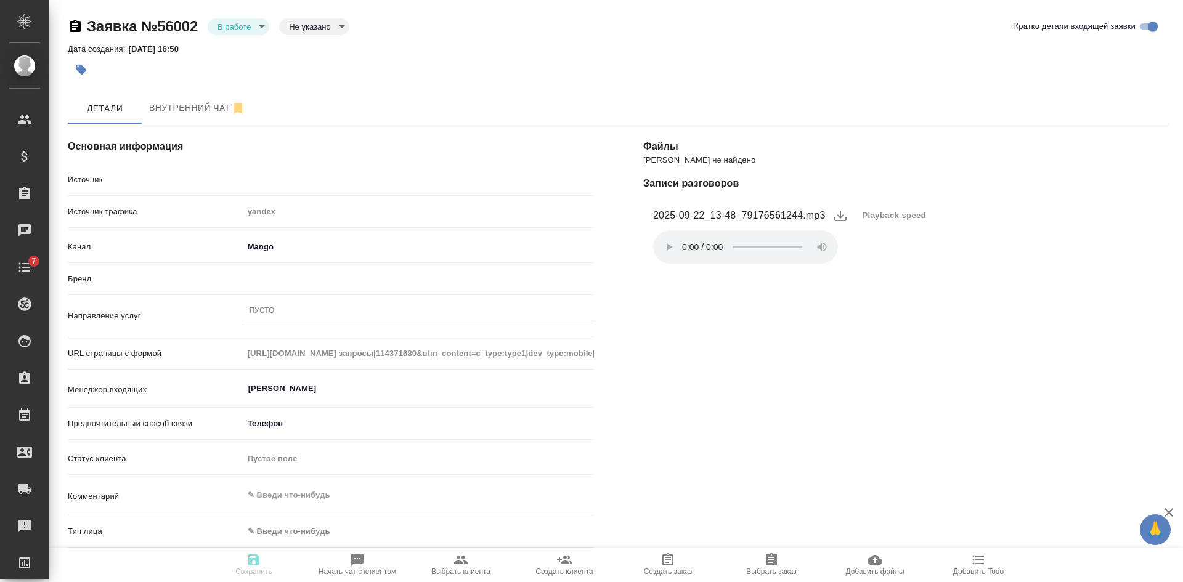
type textarea "x"
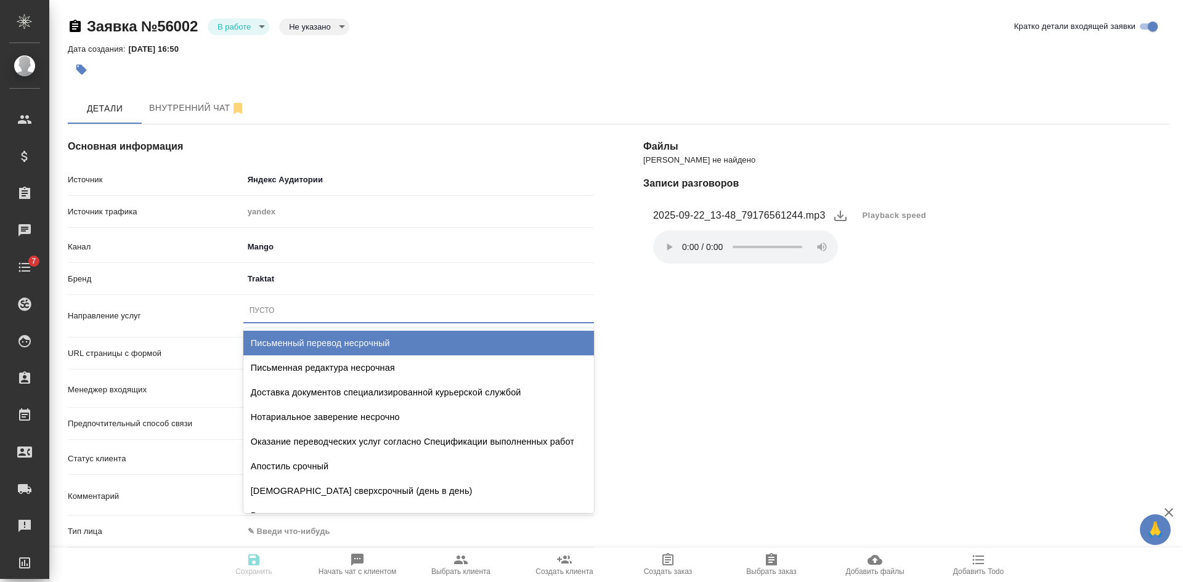
click at [258, 312] on div "Пусто" at bounding box center [262, 311] width 25 height 10
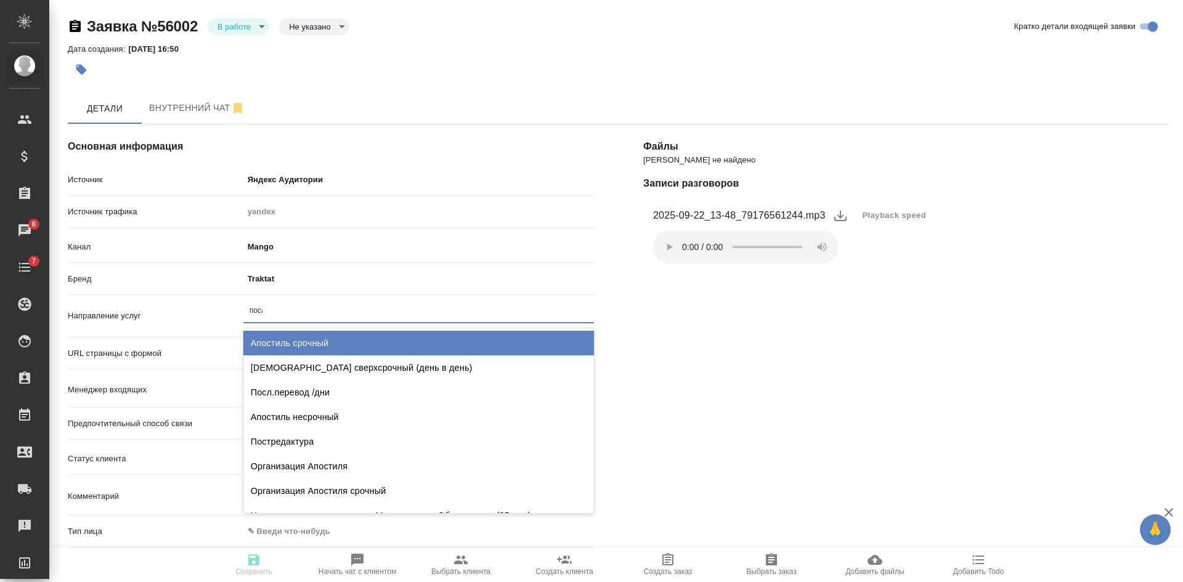
type input "послед"
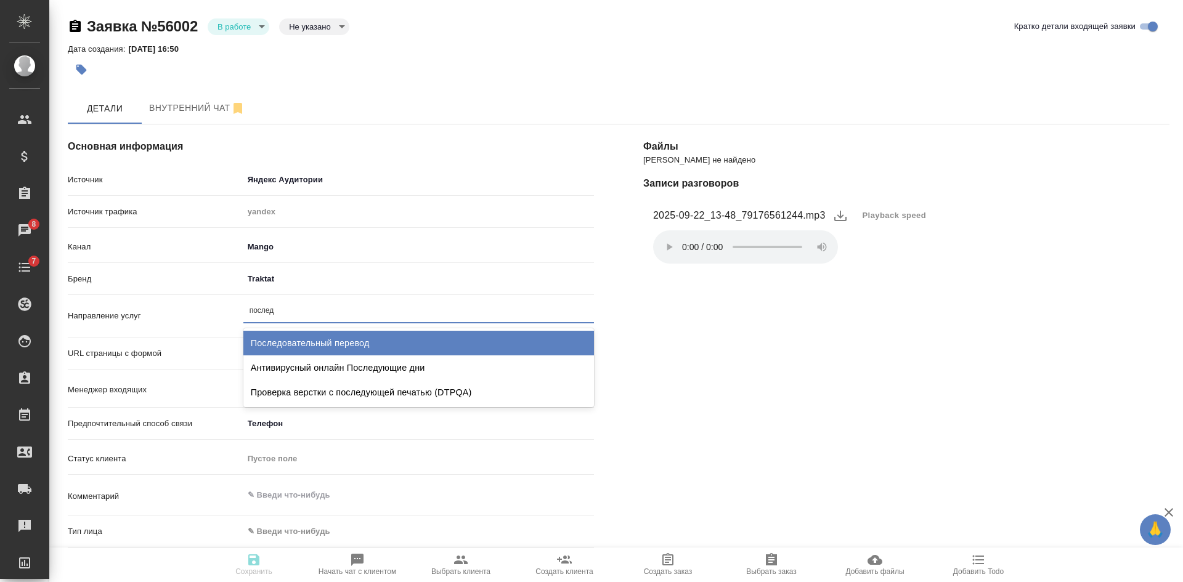
click at [303, 348] on div "Последовательный перевод" at bounding box center [418, 343] width 351 height 25
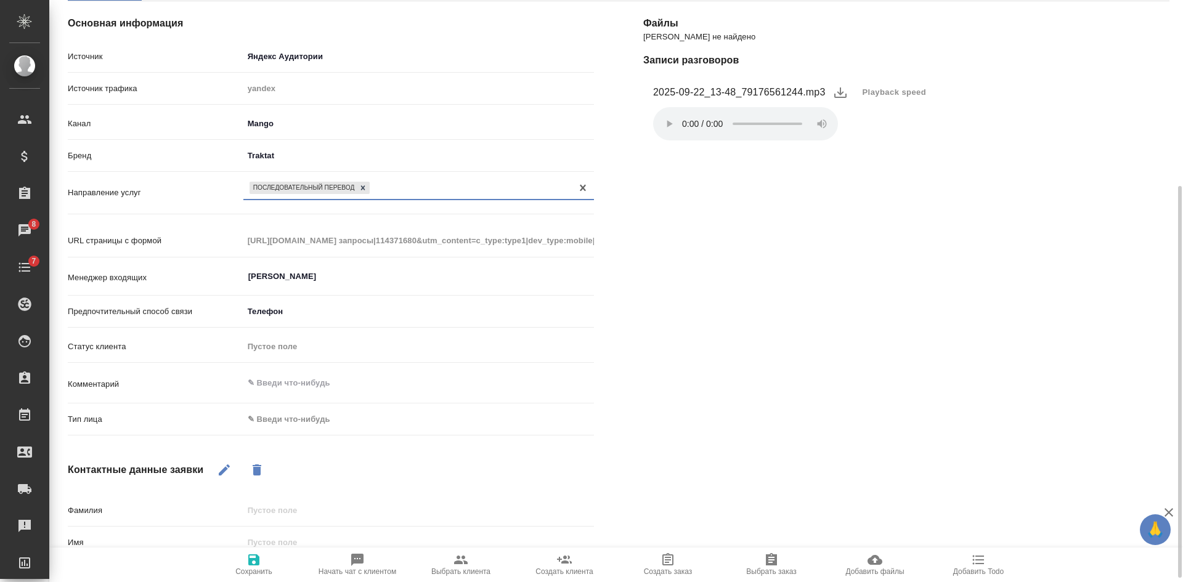
scroll to position [185, 0]
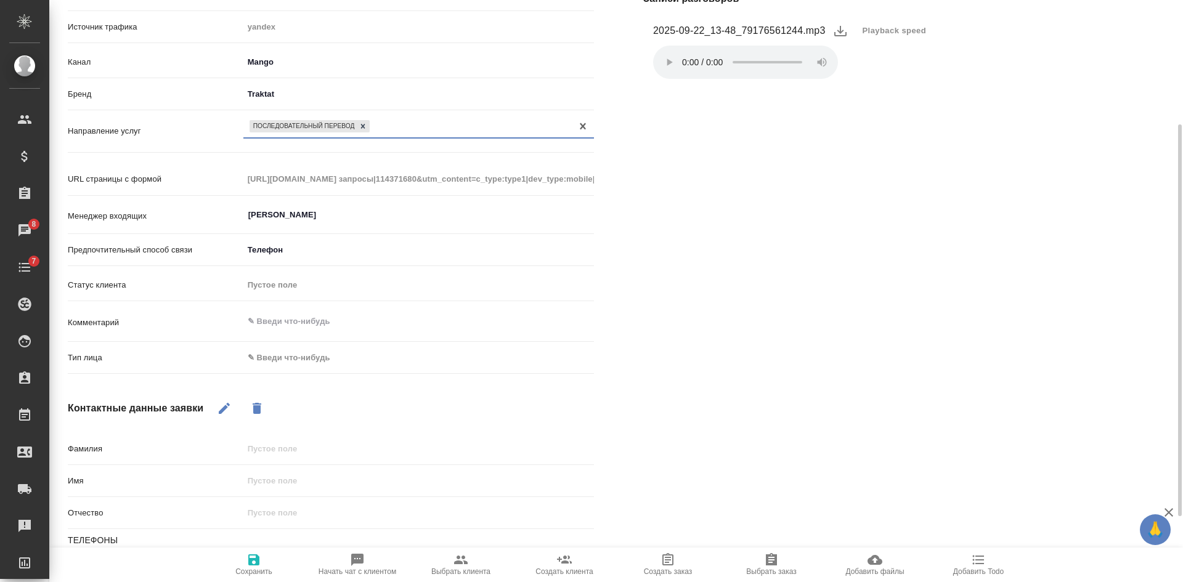
click at [296, 360] on body "🙏 .cls-1 fill:#fff; AWATERA [PERSON_NAME] Спецификации Заказы 8 Чаты 7 Todo Про…" at bounding box center [591, 291] width 1183 height 582
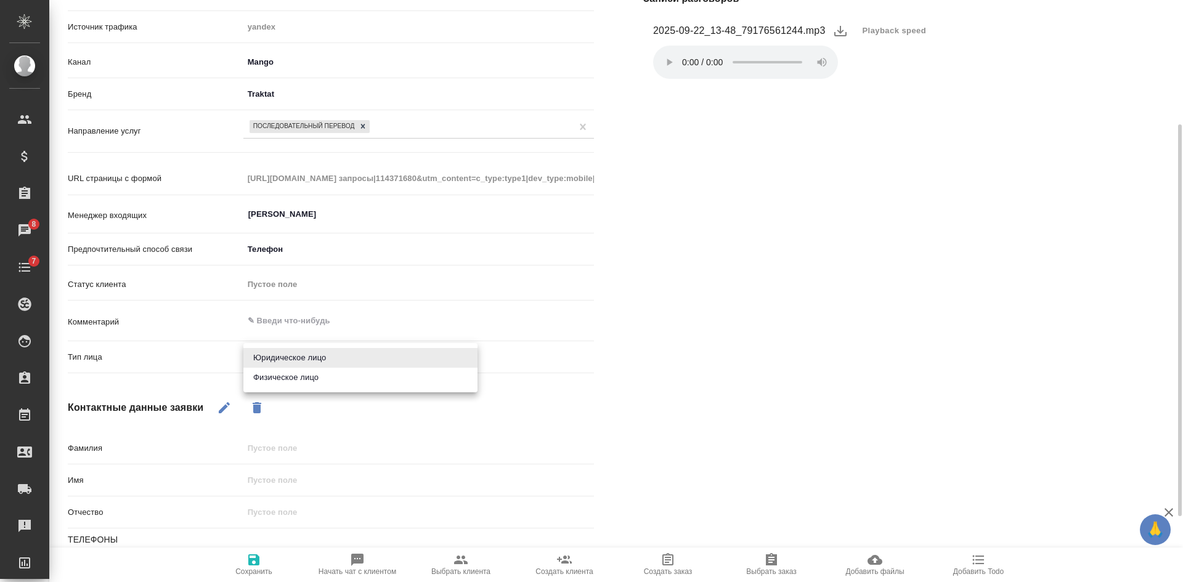
click at [275, 383] on li "Физическое лицо" at bounding box center [360, 378] width 234 height 20
type textarea "x"
type input "private"
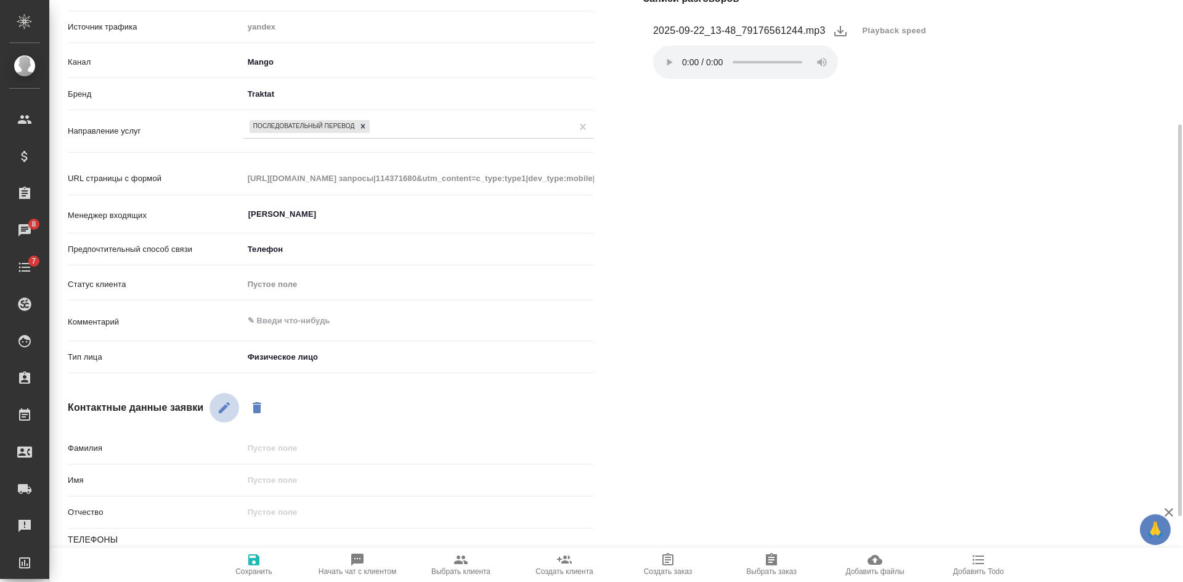
click at [224, 411] on icon "button" at bounding box center [224, 407] width 11 height 11
click at [296, 484] on input "text" at bounding box center [418, 481] width 349 height 18
type textarea "x"
type input "А"
type textarea "x"
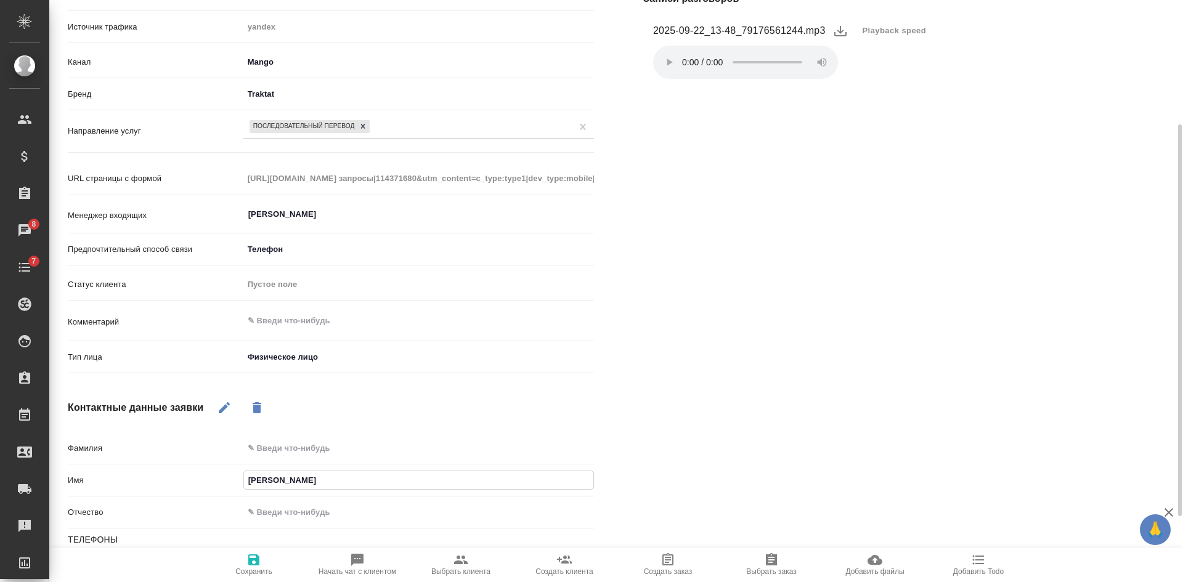
type input "Ана"
type textarea "x"
type input "Анаст"
type textarea "x"
type input "Анаста"
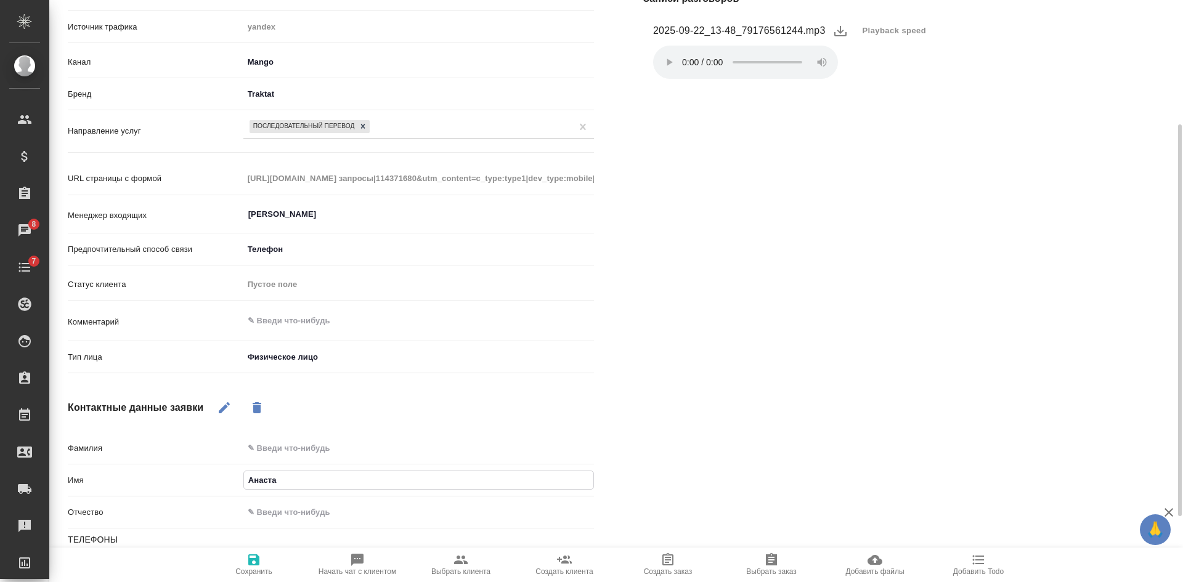
type textarea "x"
type input "Анастас"
type textarea "x"
type input "Анастаси"
type textarea "x"
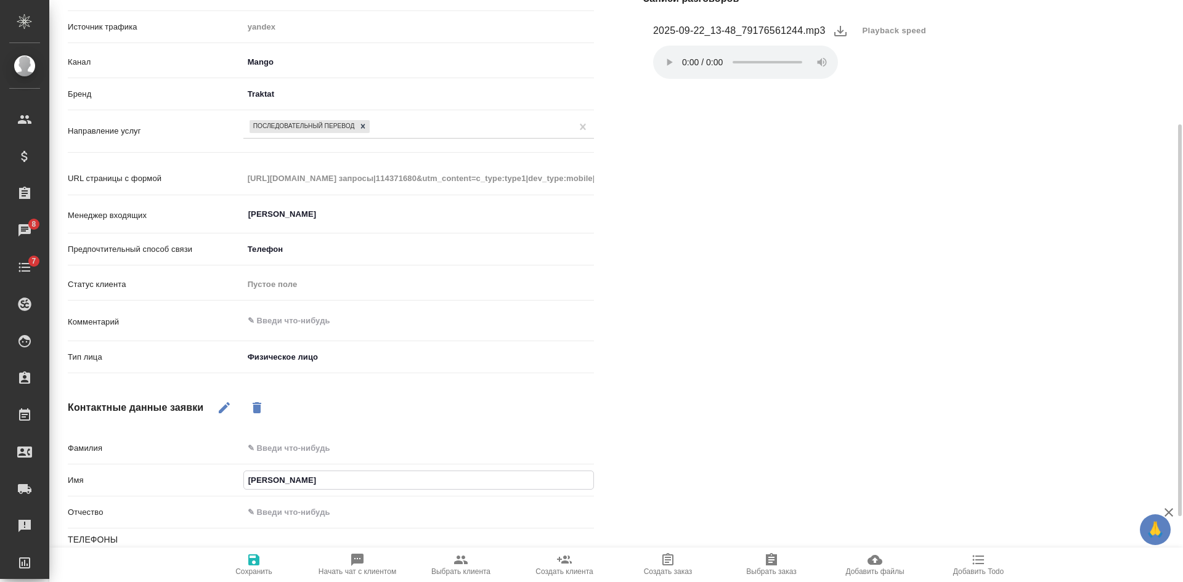
type input "[PERSON_NAME]"
click at [254, 562] on icon "button" at bounding box center [254, 560] width 15 height 15
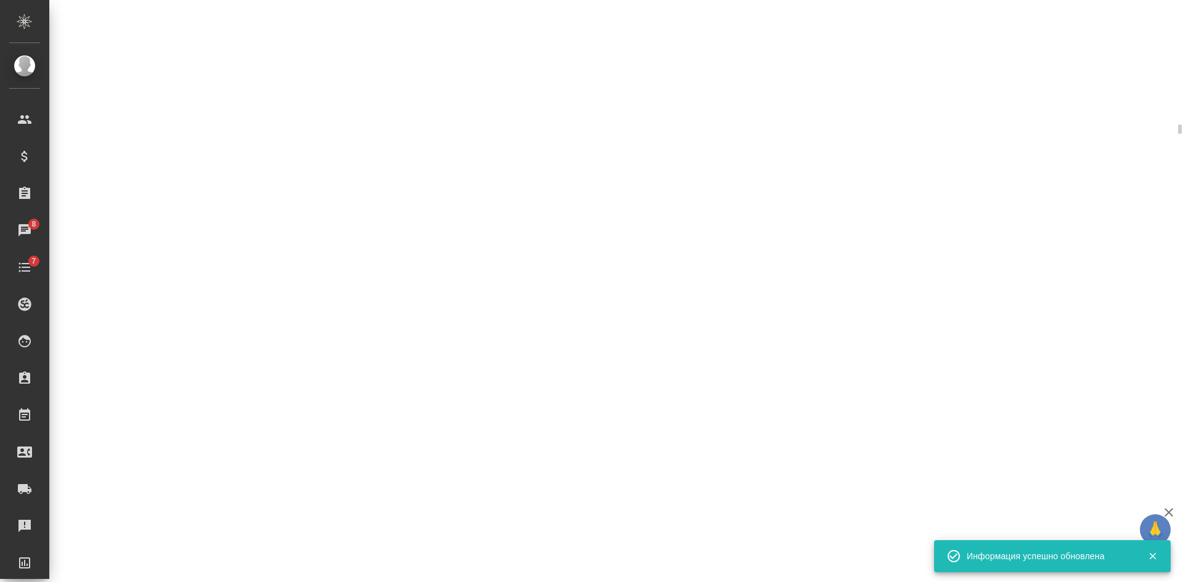
select select "RU"
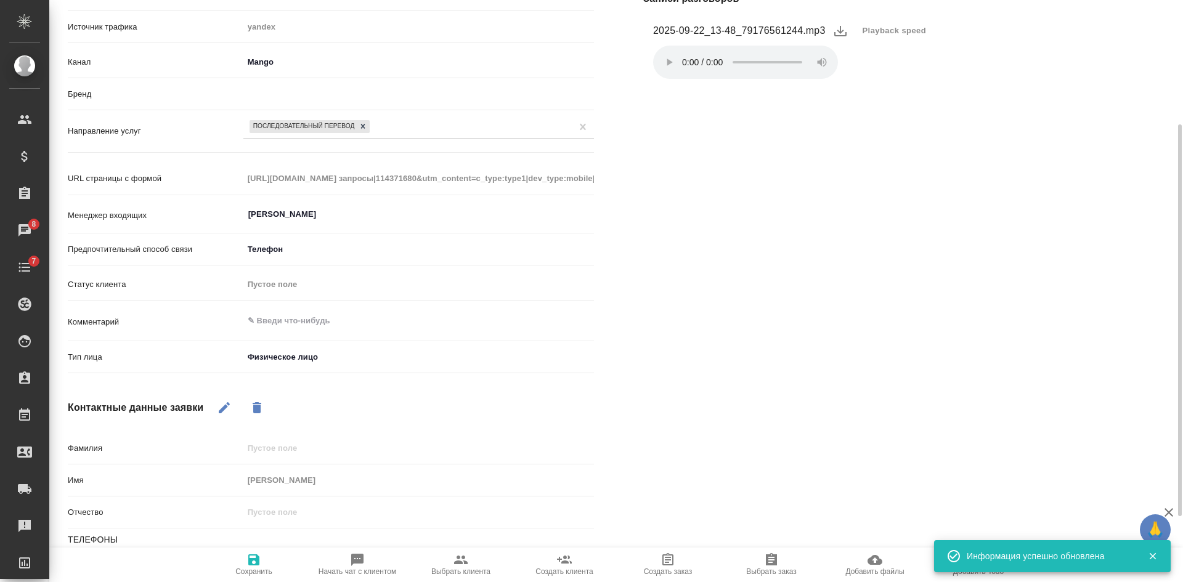
type textarea "x"
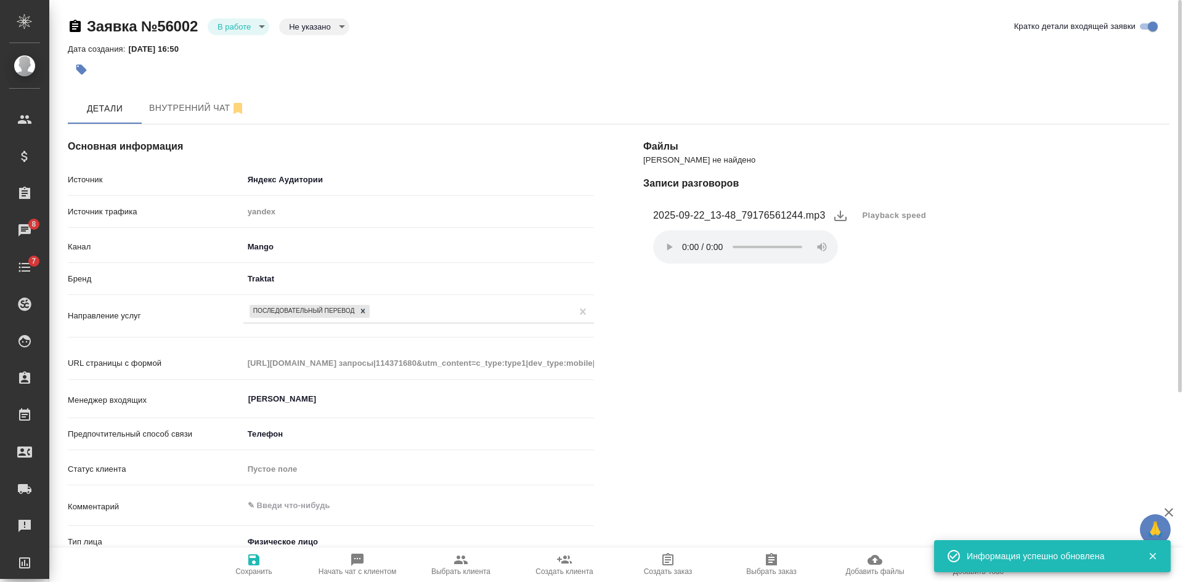
click at [308, 14] on div "Заявка №56002 В работе inProcess Не указано notSelected Кратко детали входящей …" at bounding box center [619, 423] width 1116 height 846
click at [303, 27] on body "🙏 .cls-1 fill:#fff; AWATERA Kasatkina Aleksandra Клиенты Спецификации Заказы 8 …" at bounding box center [591, 291] width 1183 height 582
click at [303, 42] on button "Целевая" at bounding box center [308, 46] width 39 height 14
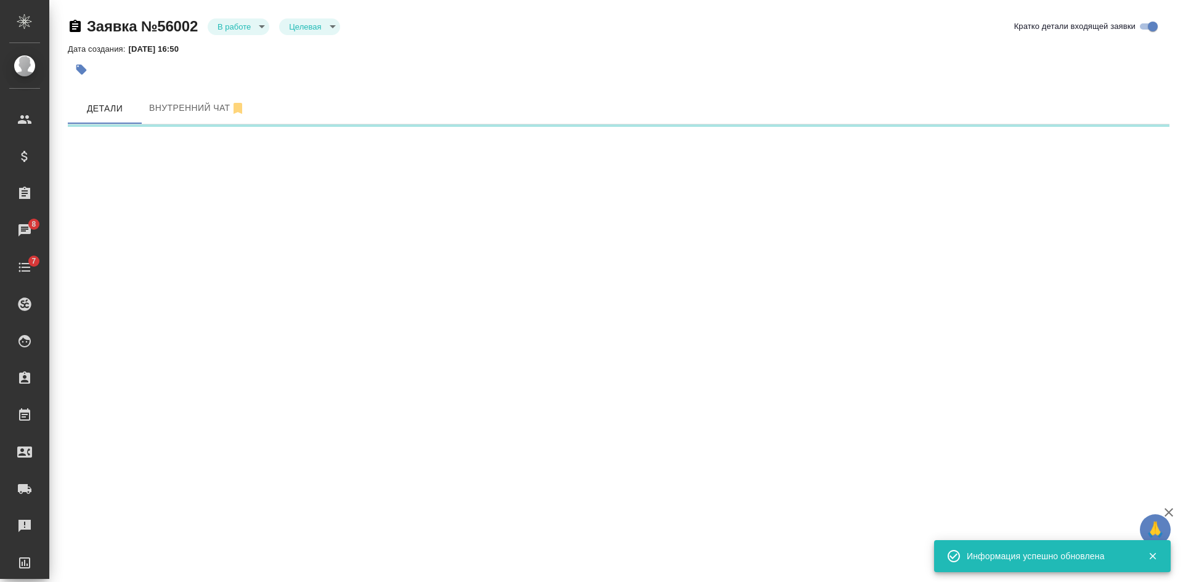
select select "RU"
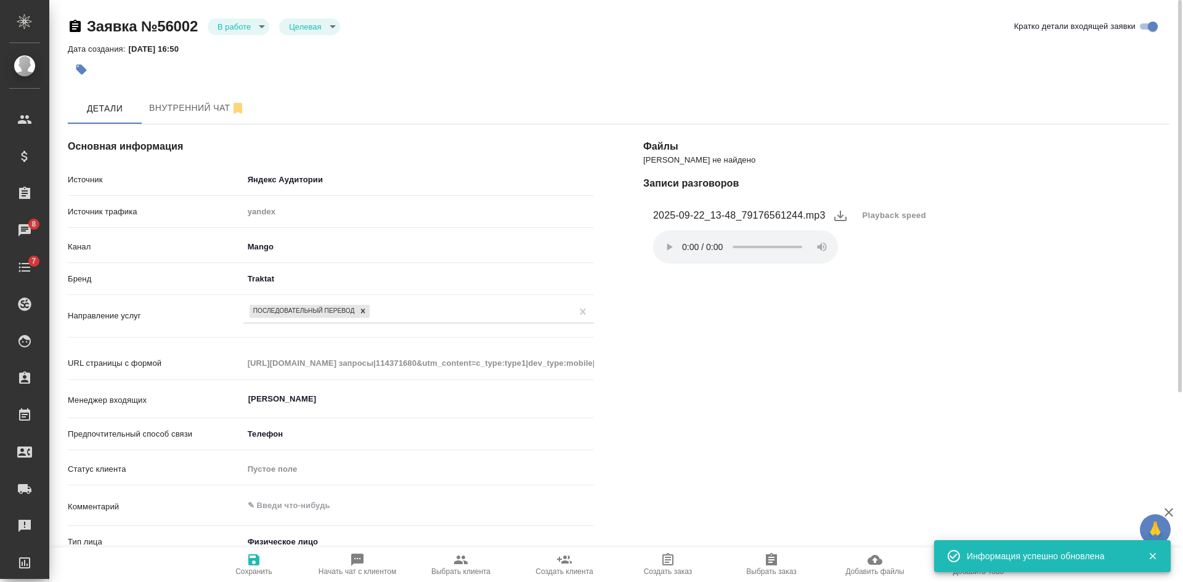
type textarea "x"
click at [243, 562] on span "Сохранить" at bounding box center [254, 564] width 89 height 23
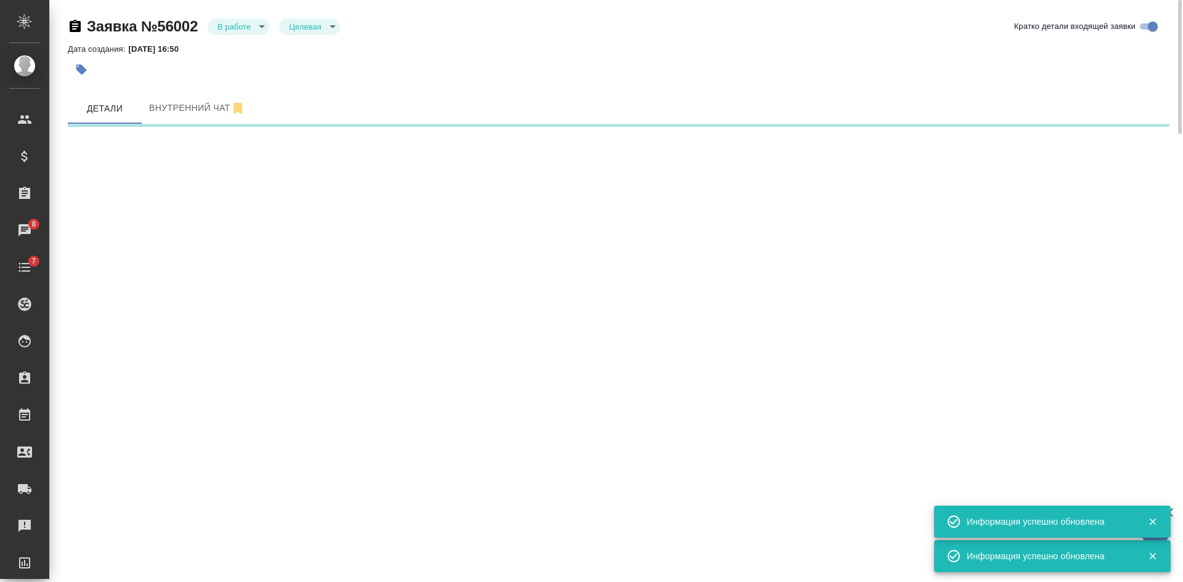
select select "RU"
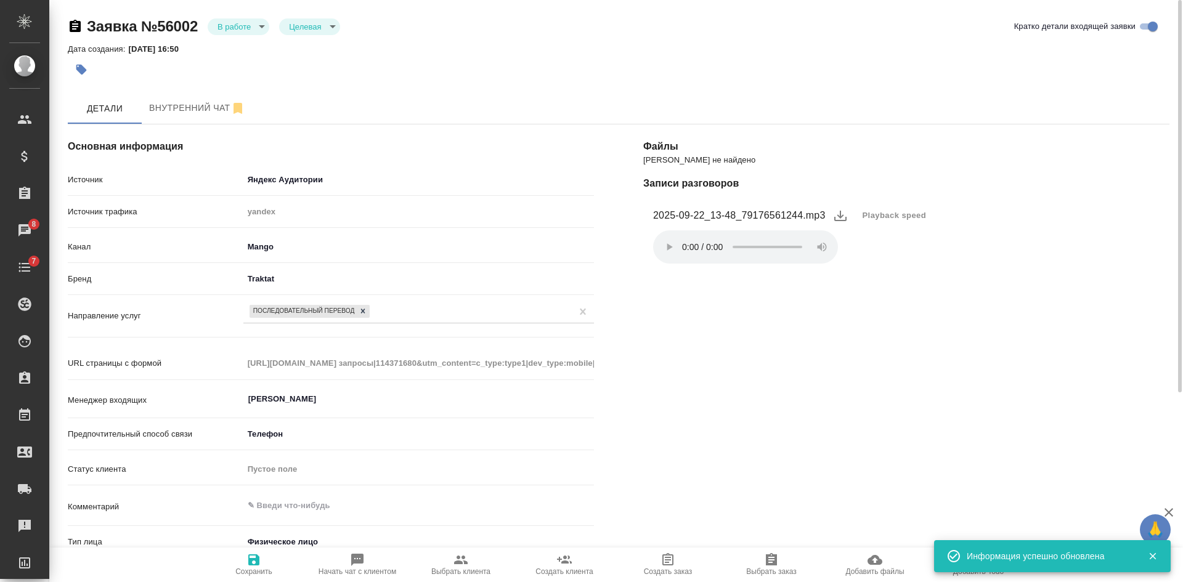
click at [454, 560] on span "Выбрать клиента" at bounding box center [461, 564] width 89 height 23
type textarea "x"
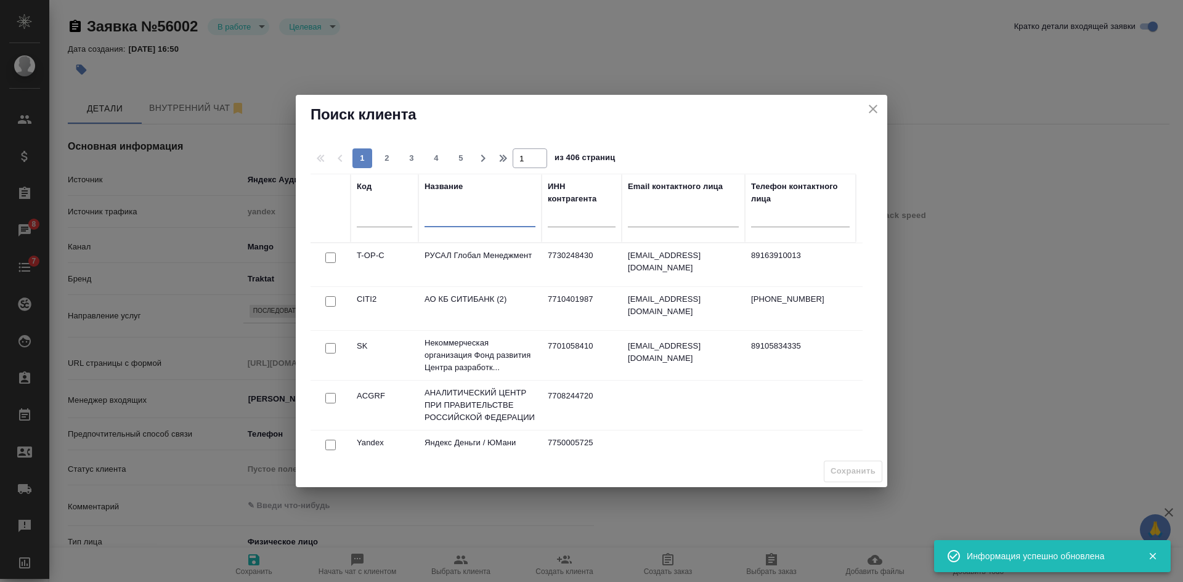
click at [456, 227] on input "text" at bounding box center [480, 218] width 111 height 15
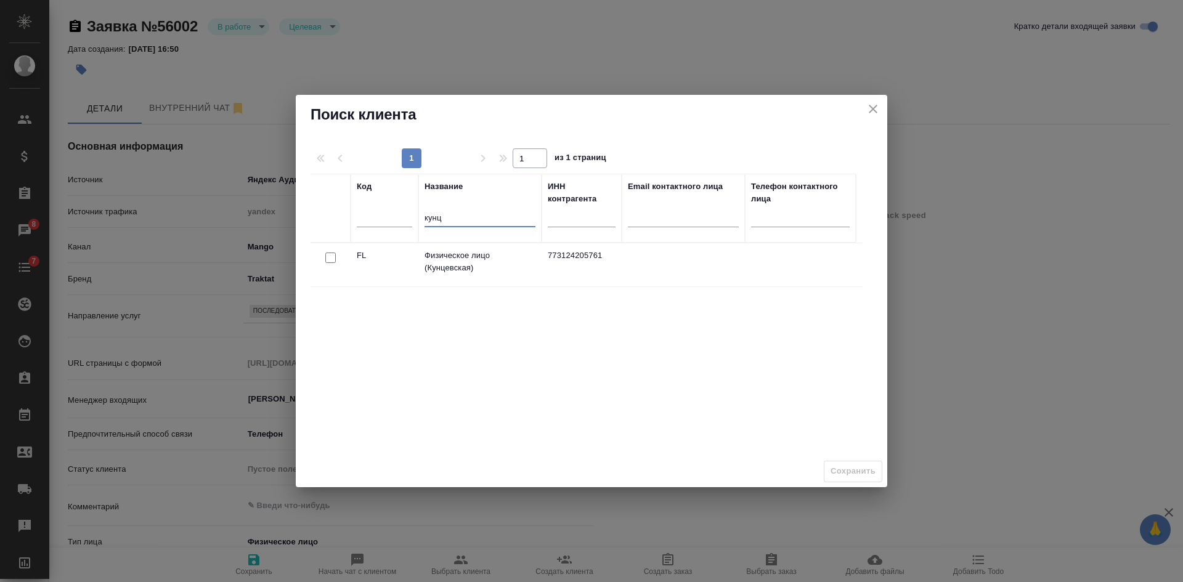
type input "кунц"
click at [329, 258] on input "checkbox" at bounding box center [330, 258] width 10 height 10
checkbox input "true"
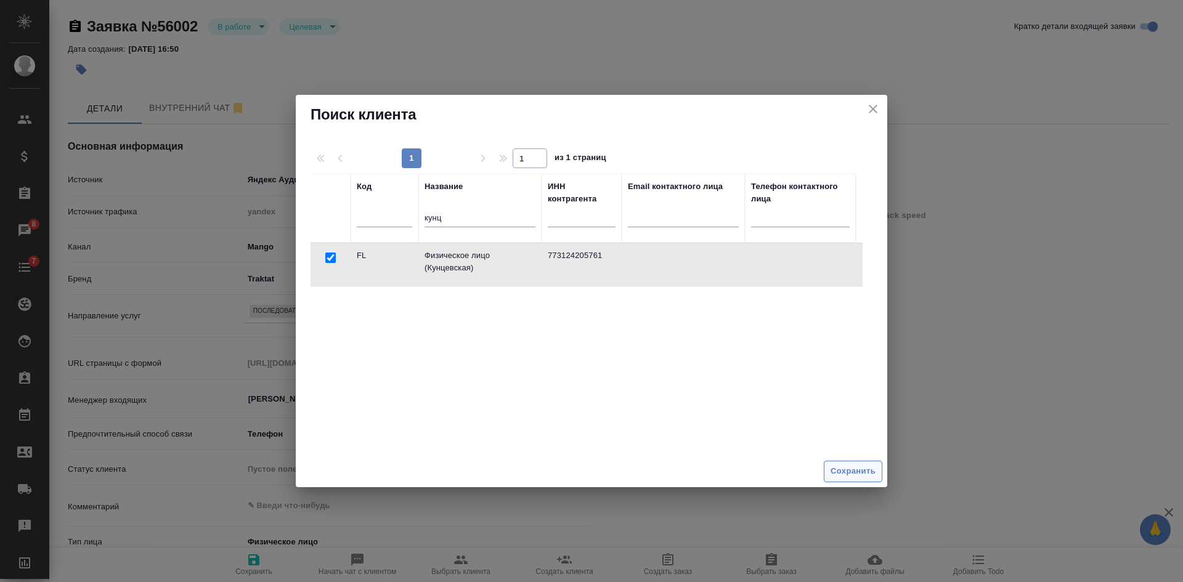
click at [867, 473] on span "Сохранить" at bounding box center [853, 472] width 45 height 14
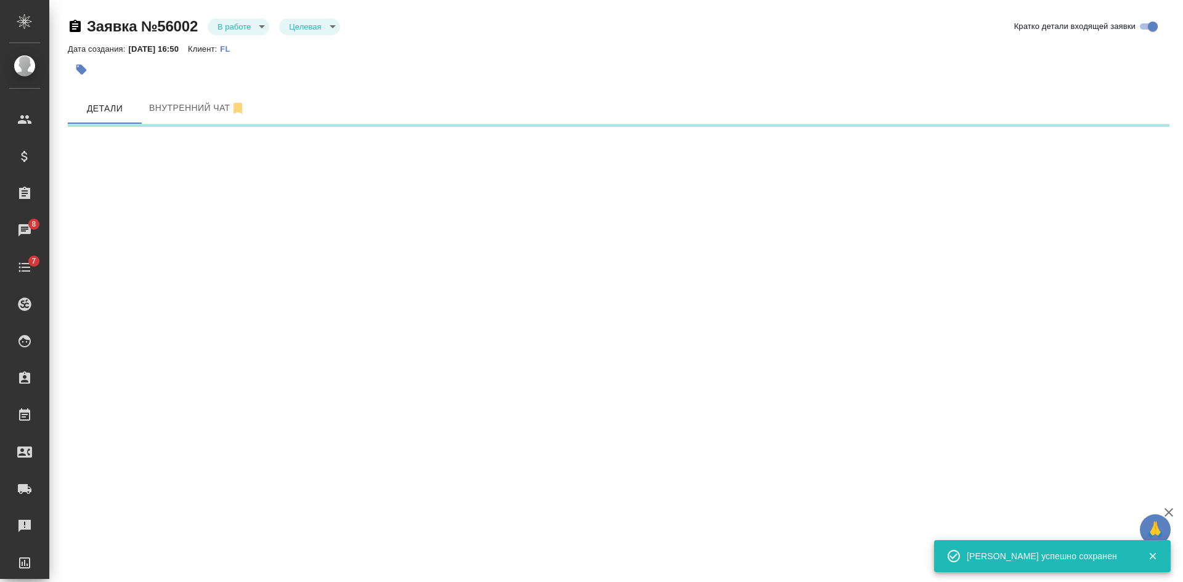
select select "RU"
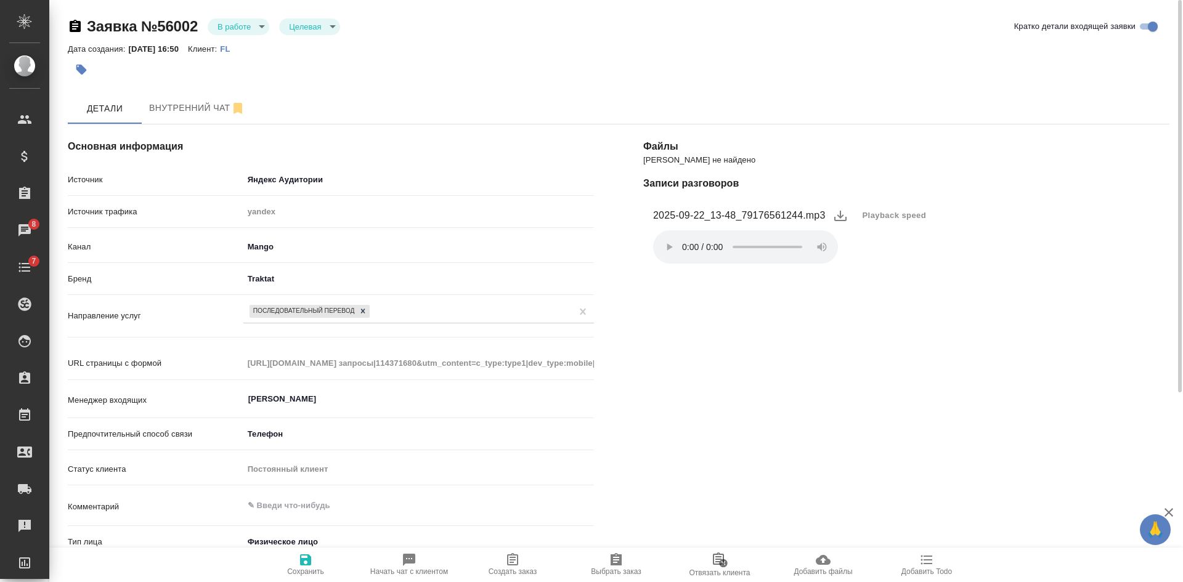
click at [524, 574] on span "Создать заказ" at bounding box center [513, 572] width 49 height 9
type textarea "x"
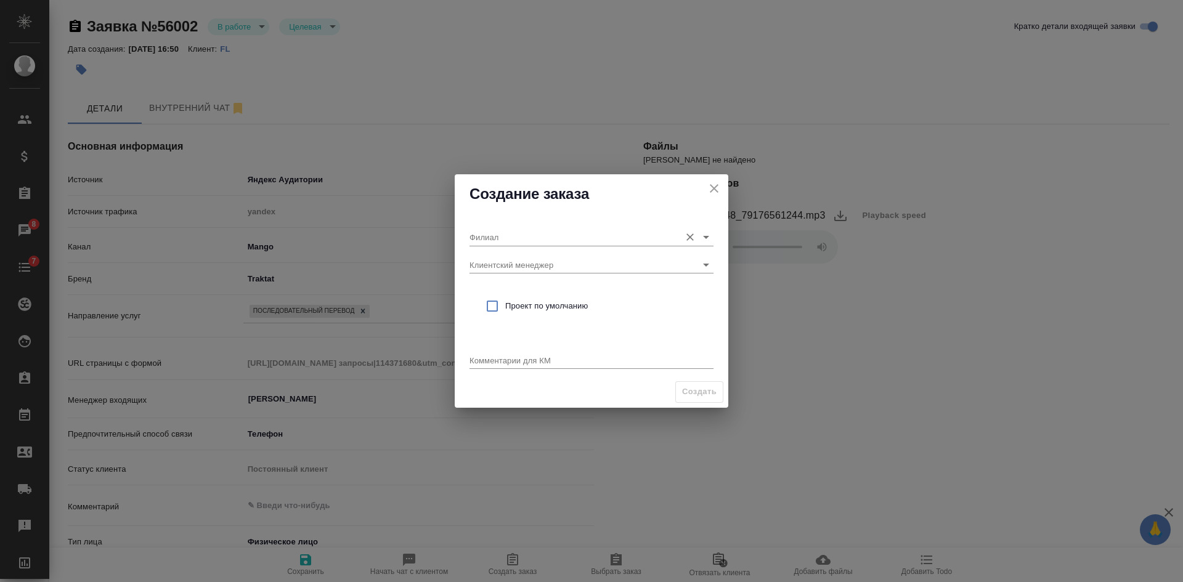
click at [499, 227] on div "Филиал" at bounding box center [592, 232] width 244 height 27
click at [496, 232] on input "Филиал" at bounding box center [572, 237] width 205 height 17
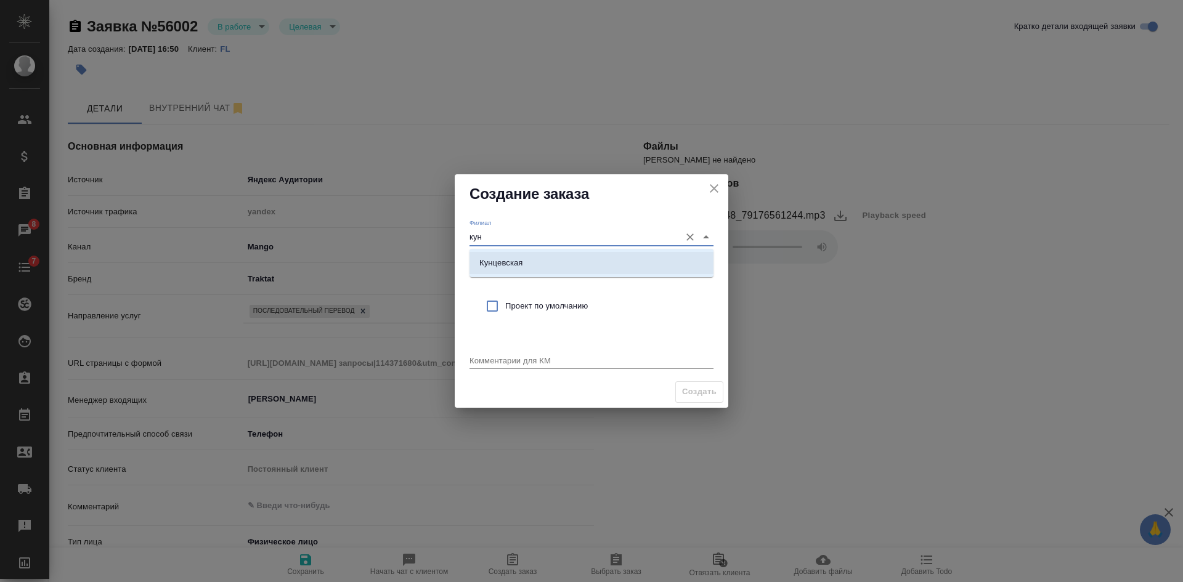
click at [499, 273] on li "Кунцевская" at bounding box center [592, 263] width 244 height 22
type input "Кунцевская"
click at [505, 308] on span "Проект по умолчанию" at bounding box center [604, 306] width 198 height 12
checkbox input "true"
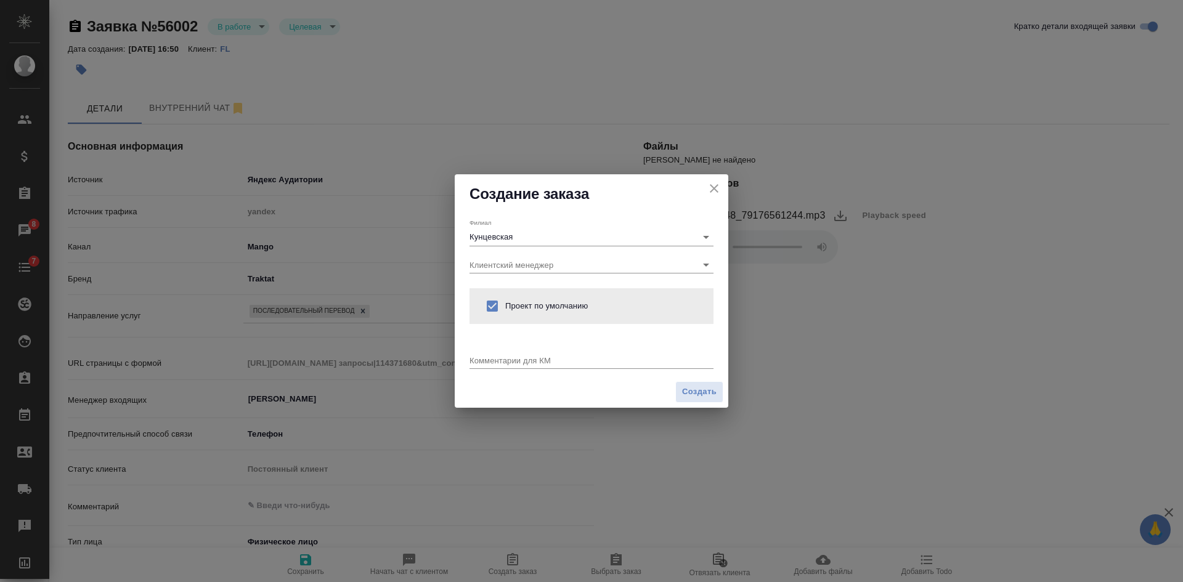
click at [502, 353] on div "Комментарии для КМ x" at bounding box center [592, 356] width 244 height 25
click at [501, 361] on textarea at bounding box center [592, 360] width 244 height 9
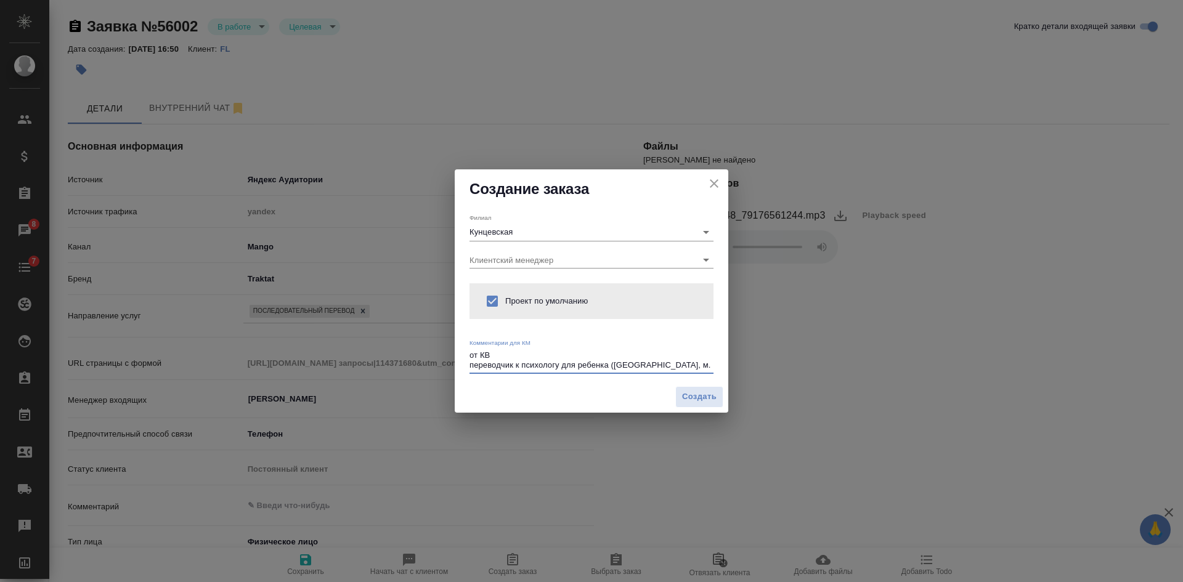
drag, startPoint x: 681, startPoint y: 364, endPoint x: 661, endPoint y: 362, distance: 20.4
click at [661, 362] on textarea "от КВ переводчик к психологу для ребенка (Москва, м. партизанская)" at bounding box center [592, 360] width 244 height 19
click at [610, 362] on textarea "от КВ переводчик к психологу для ребенка (Москва, м. Партизанская)" at bounding box center [592, 360] width 244 height 19
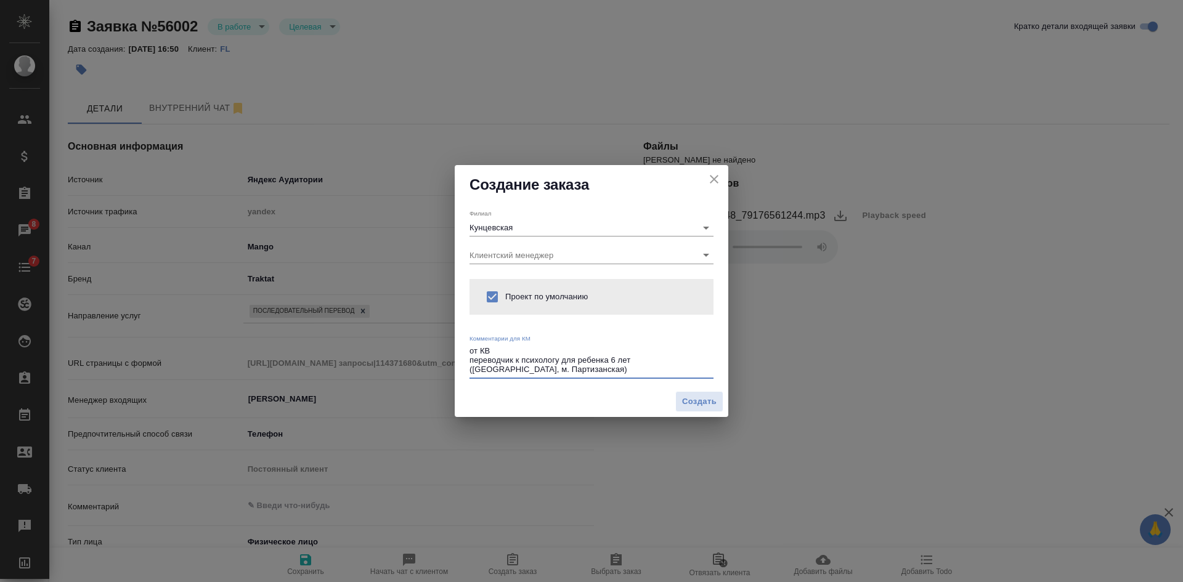
click at [529, 371] on textarea "от КВ переводчик к психологу для ребенка 6 лет (Москва, м. Партизанская)" at bounding box center [592, 360] width 244 height 28
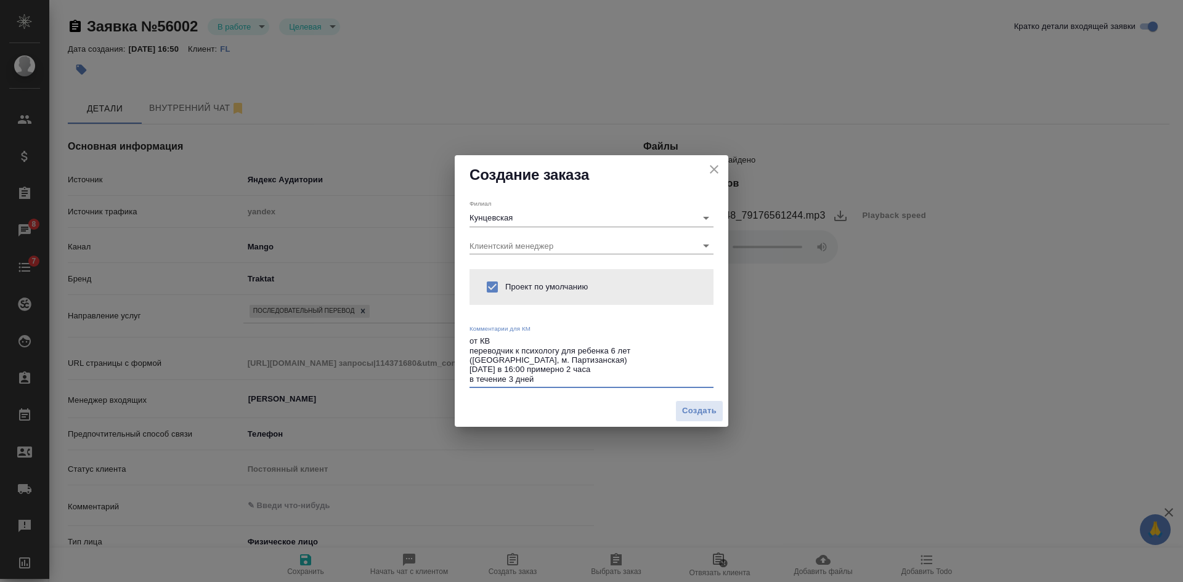
click at [502, 347] on textarea "от КВ переводчик к психологу для ребенка 6 лет (Москва, м. Партизанская) завтра…" at bounding box center [592, 360] width 244 height 47
click at [496, 341] on textarea "от КВ переводчик к психологу для ребенка 6 лет (Москва, м. Партизанская) завтра…" at bounding box center [592, 360] width 244 height 47
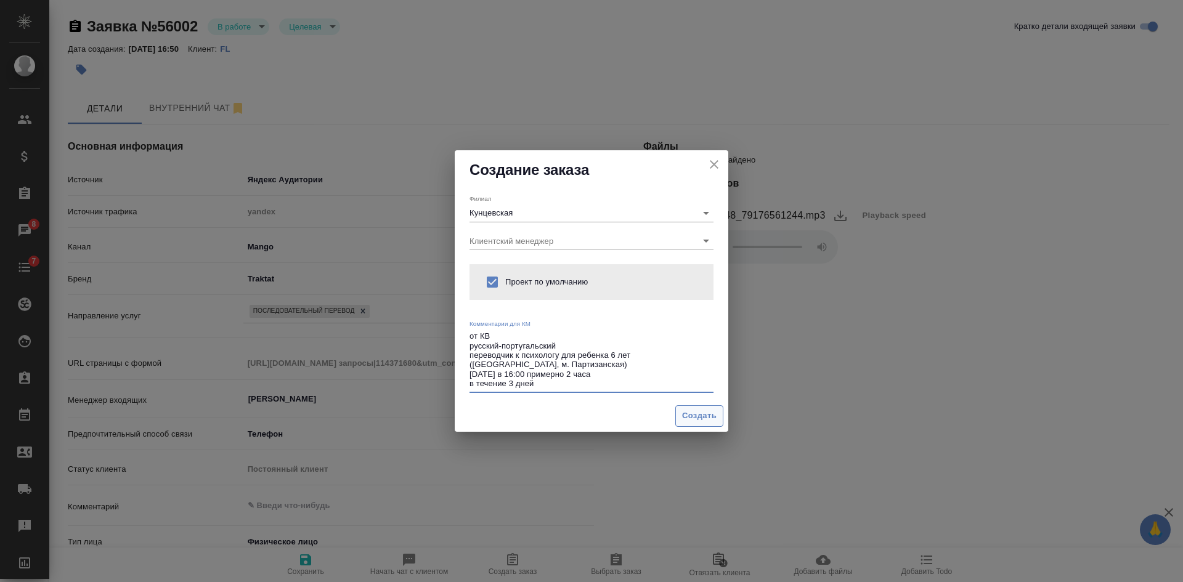
type textarea "от КВ русский-португальский переводчик к психологу для ребенка 6 лет (Москва, м…"
click at [687, 420] on span "Создать" at bounding box center [699, 416] width 35 height 14
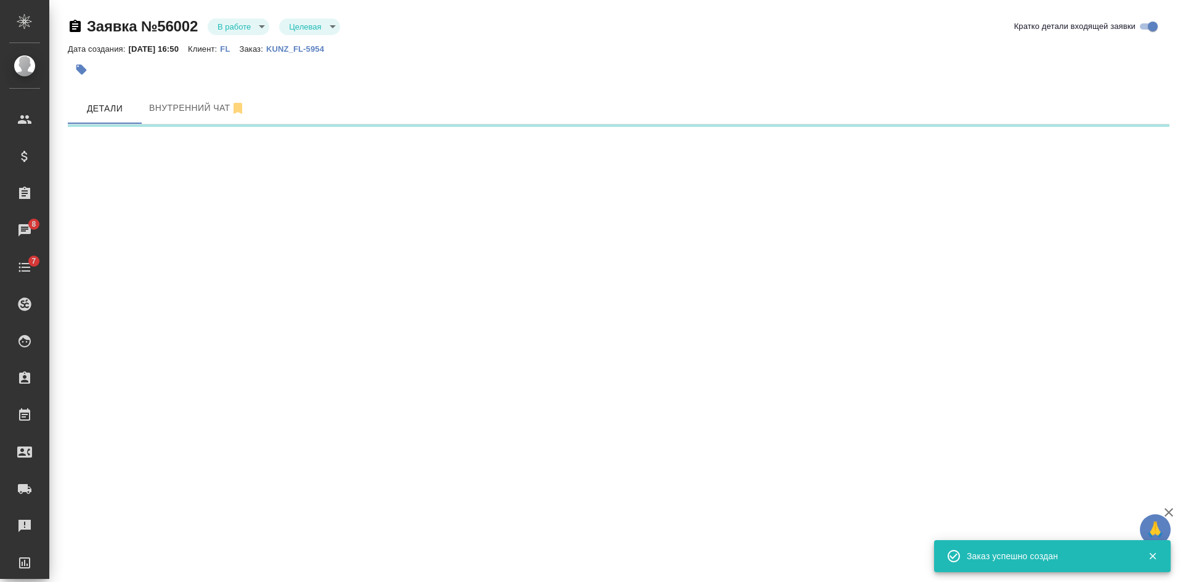
select select "RU"
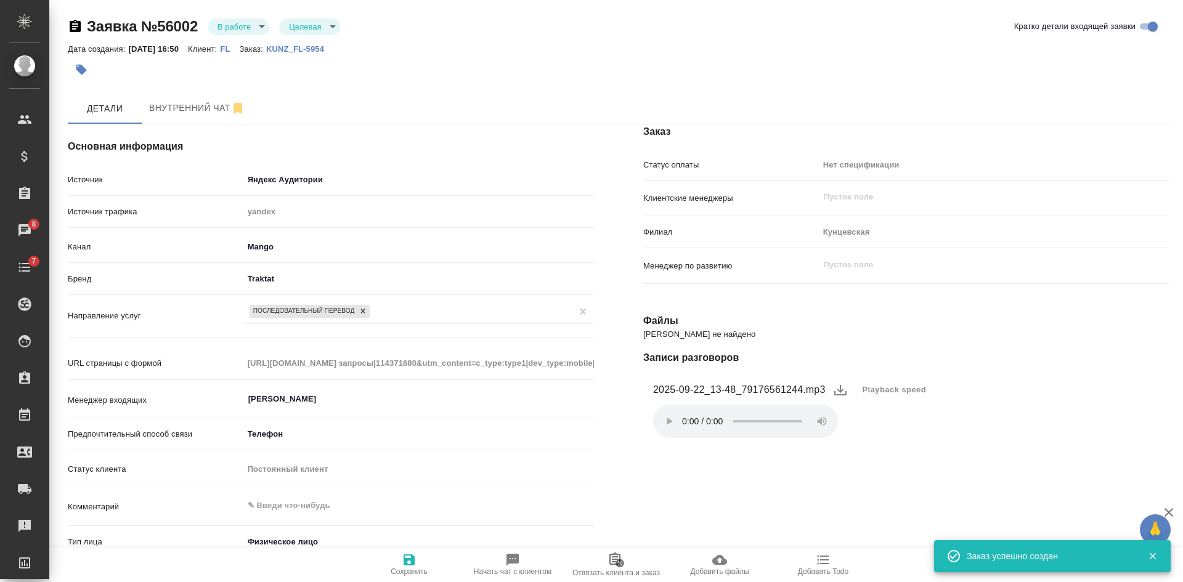
type textarea "x"
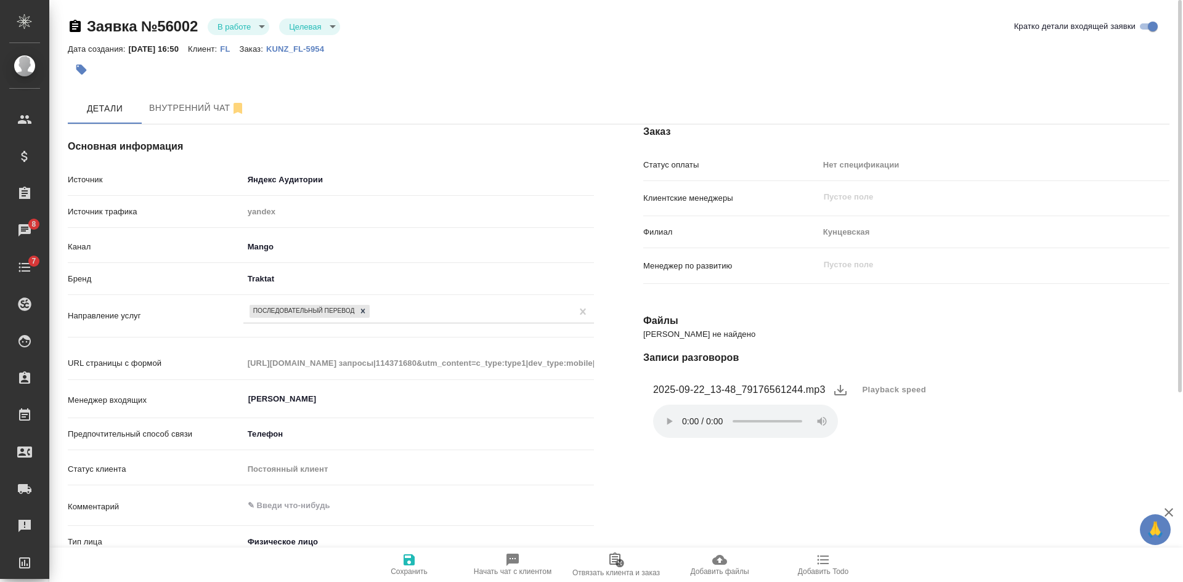
type textarea "x"
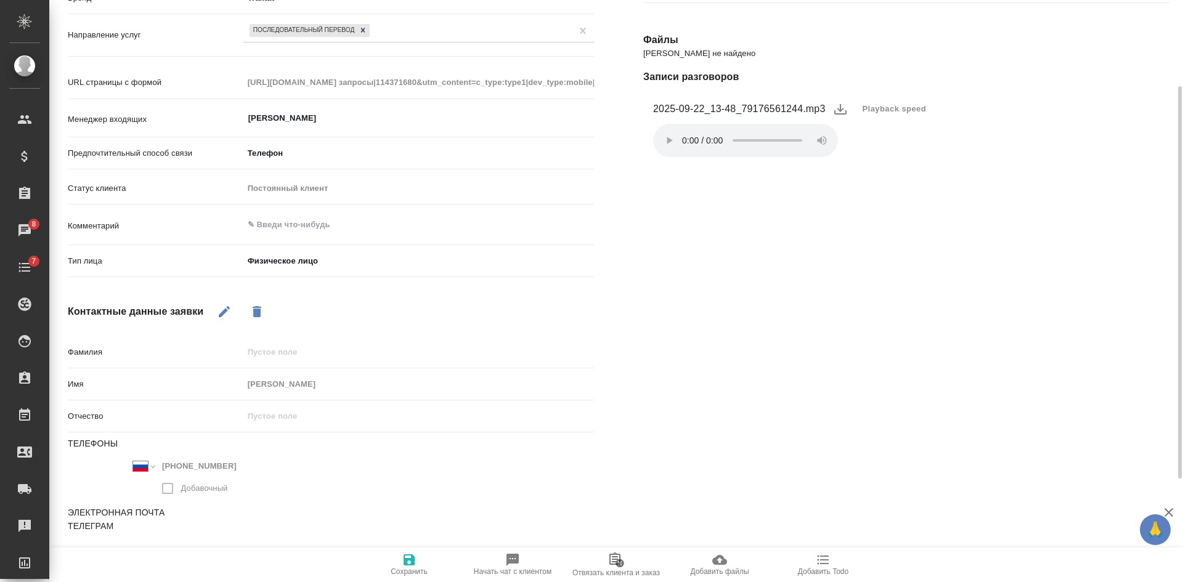
scroll to position [35, 0]
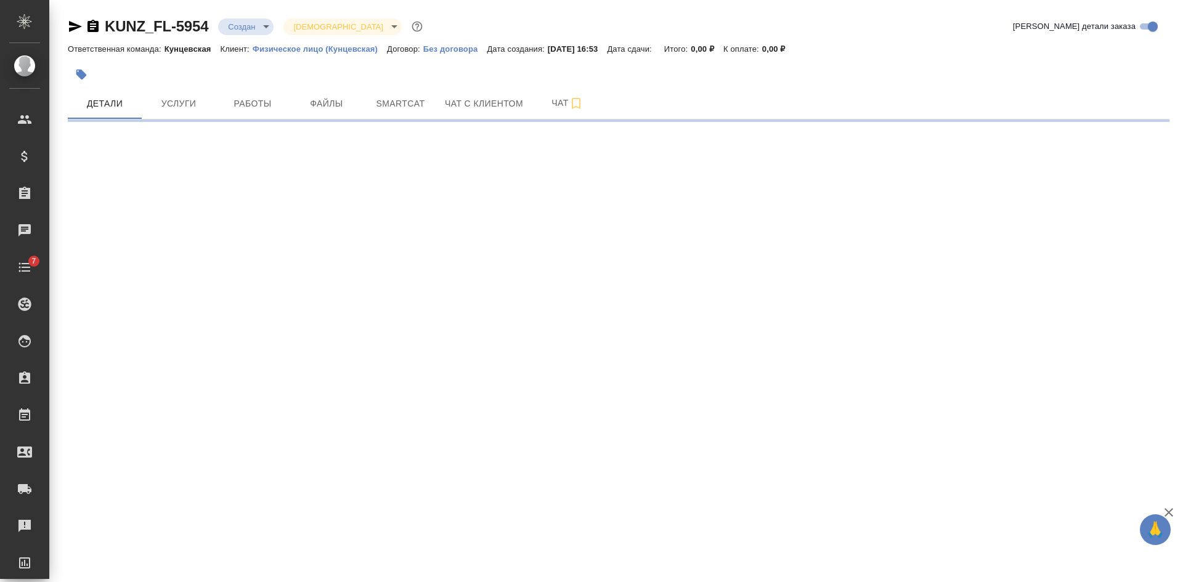
select select "RU"
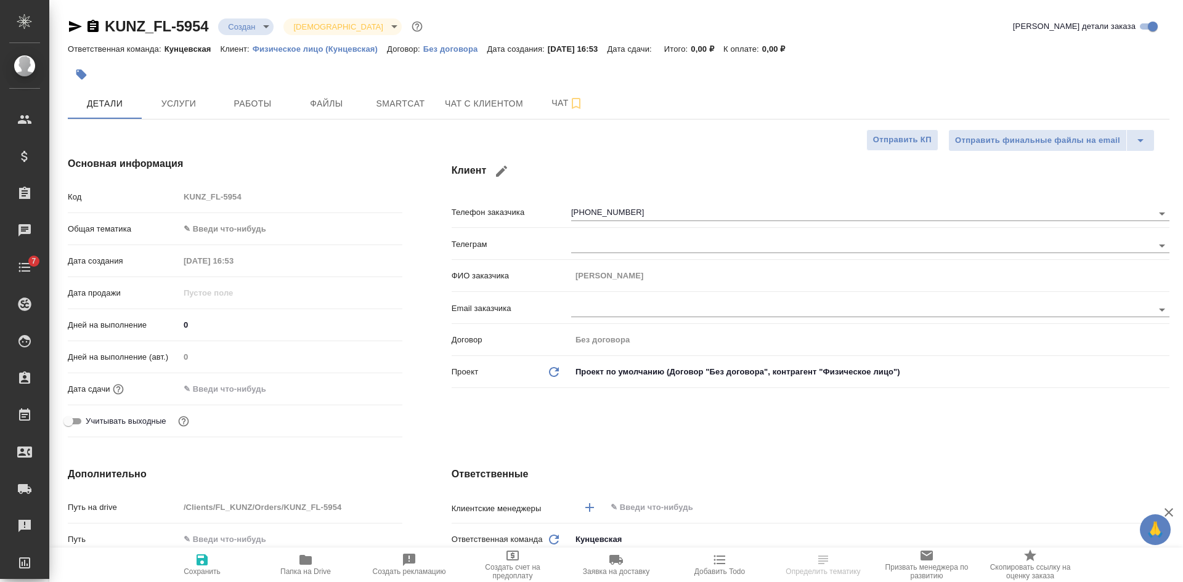
type textarea "x"
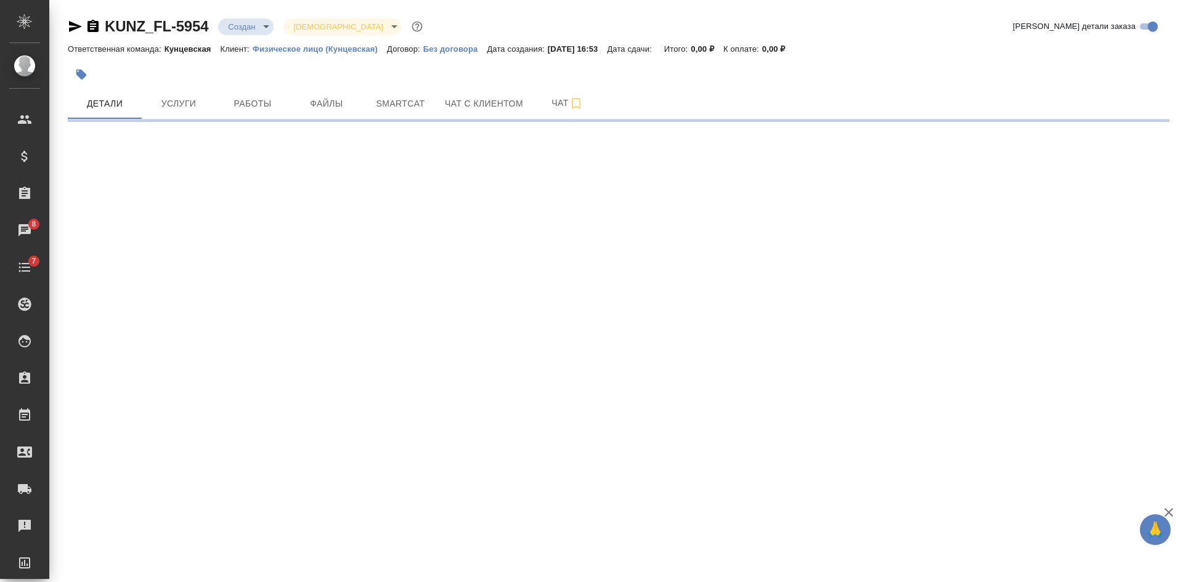
select select "RU"
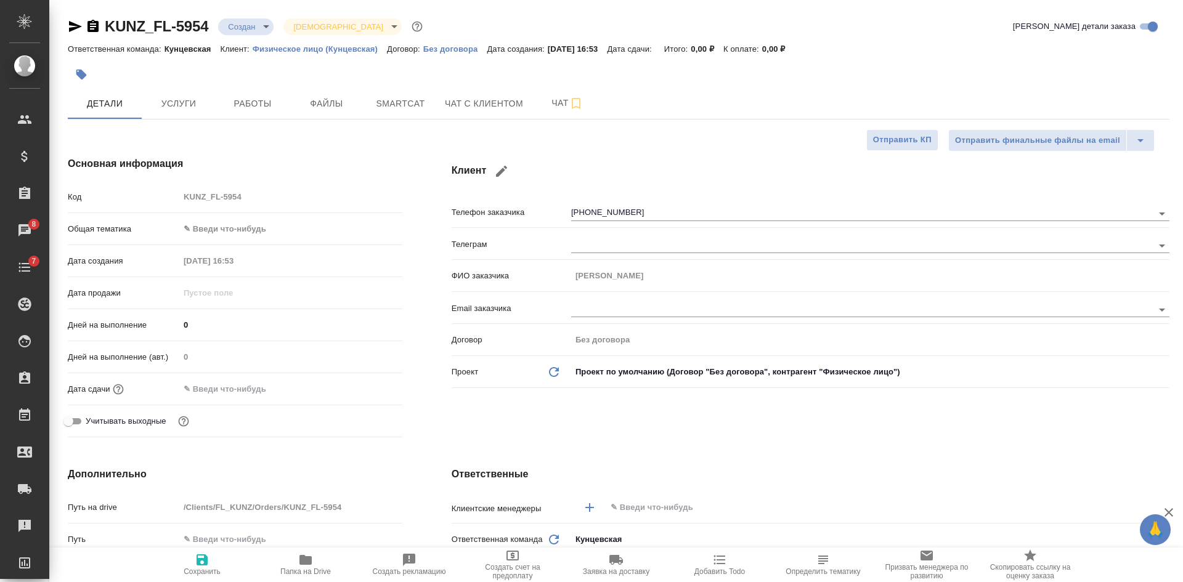
type textarea "x"
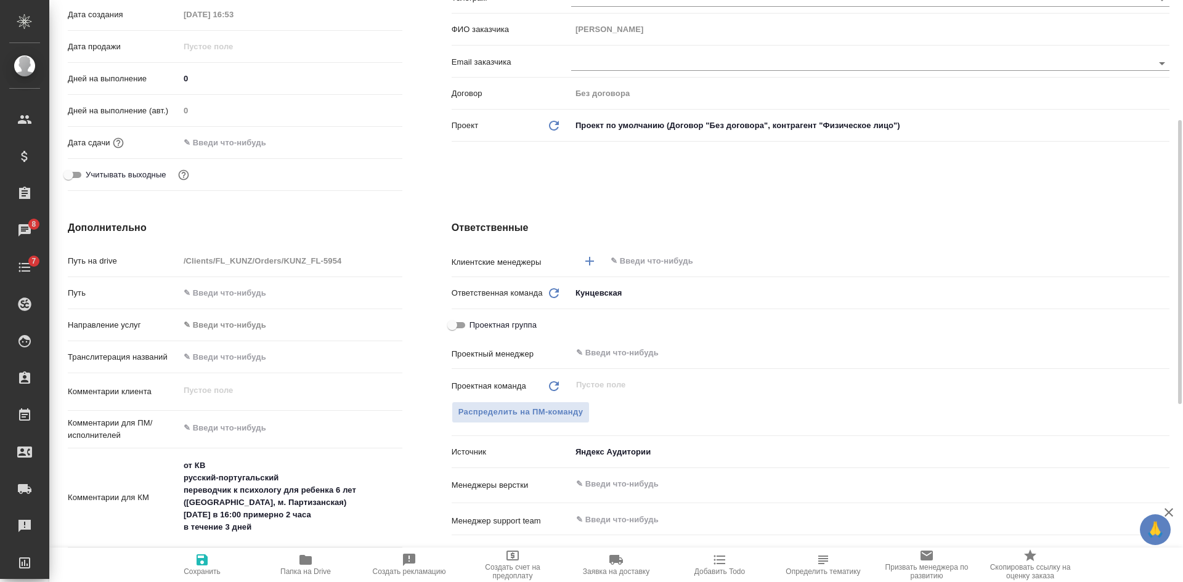
scroll to position [431, 0]
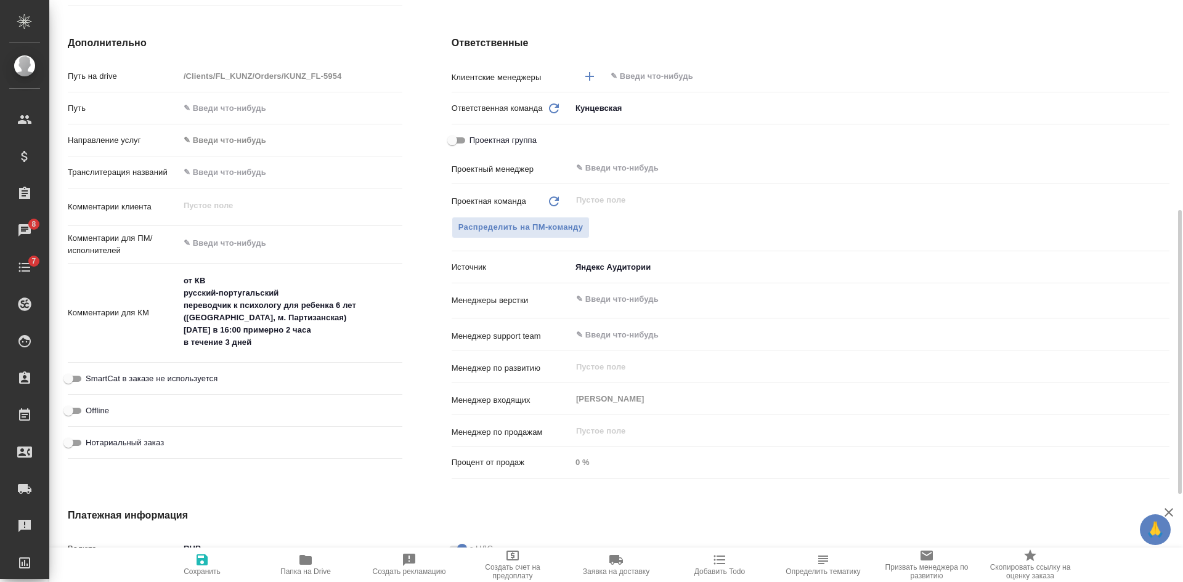
type textarea "x"
click at [264, 341] on textarea "от КВ русский-португальский переводчик к психологу для ребенка 6 лет ([GEOGRAPH…" at bounding box center [291, 312] width 222 height 83
type textarea "x"
type textarea "от КВ русский-португальский переводчик к психологу для ребенка 6 лет ([GEOGRAPH…"
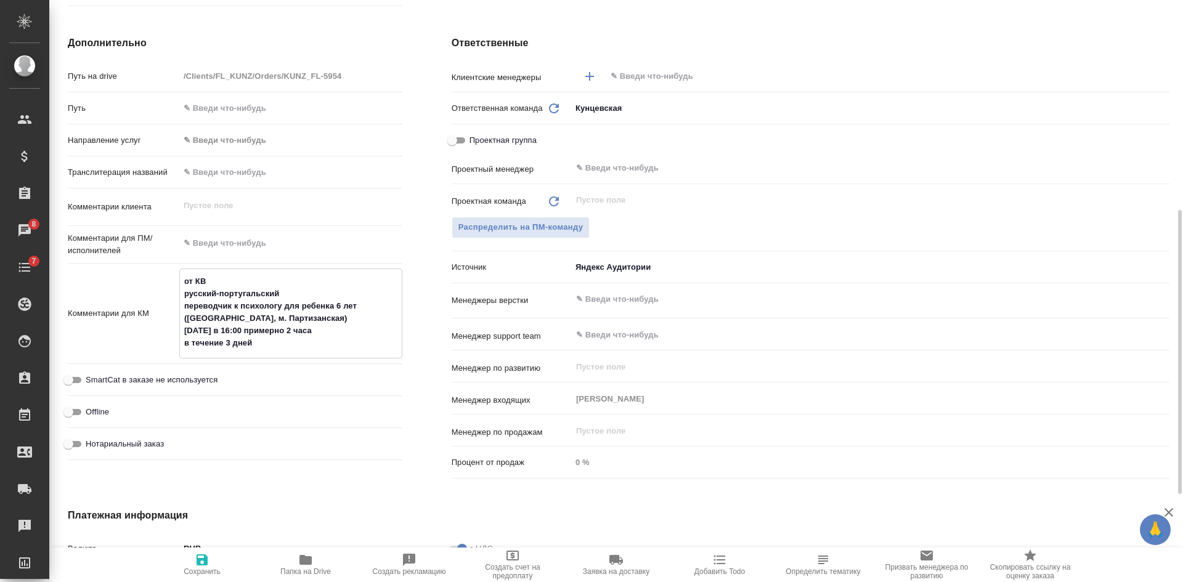
type textarea "x"
type textarea "от КВ русский-португальский переводчик к психологу для ребенка 6 лет ([GEOGRAPH…"
type textarea "x"
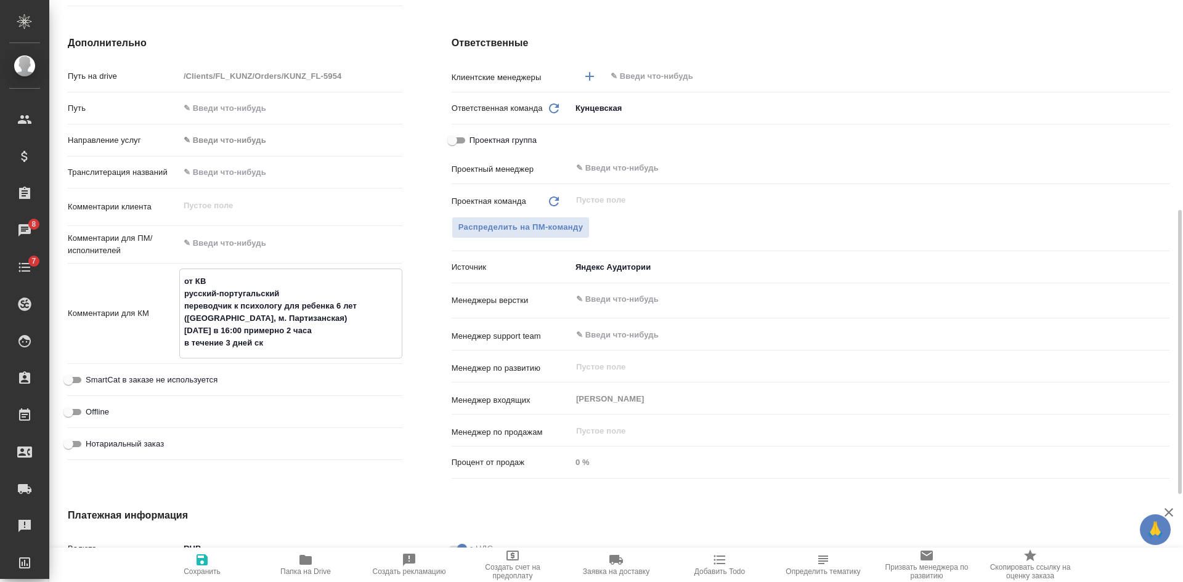
type textarea "от КВ русский-португальский переводчик к психологу для ребенка 6 лет ([GEOGRAPH…"
type textarea "x"
type textarea "от КВ русский-португальский переводчик к психологу для ребенка 6 лет ([GEOGRAPH…"
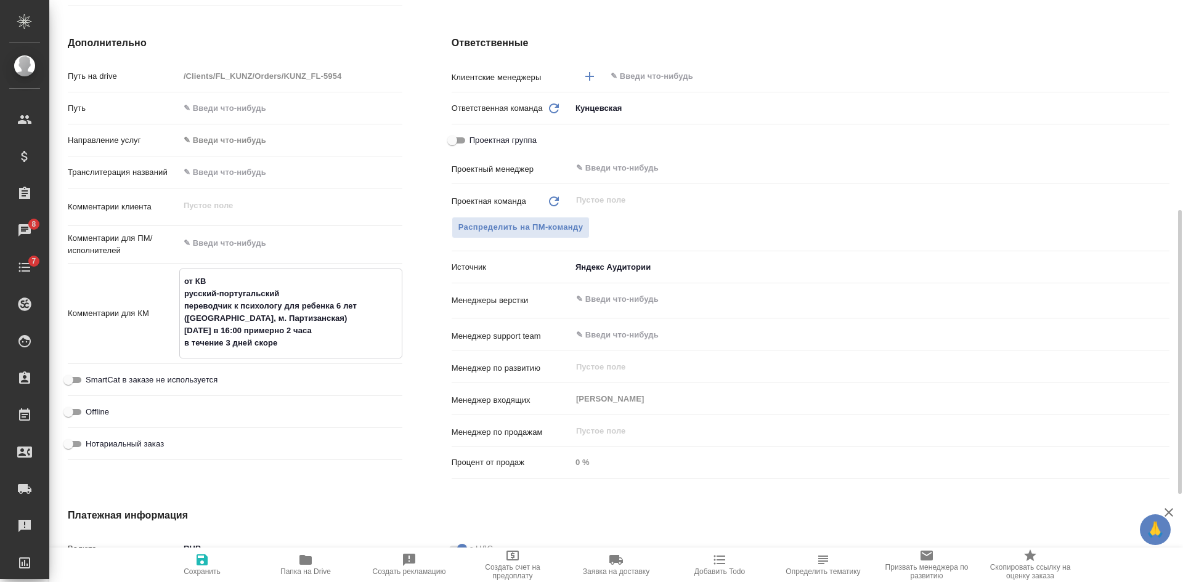
type textarea "x"
type textarea "от КВ русский-португальский переводчик к психологу для ребенка 6 лет ([GEOGRAPH…"
type textarea "x"
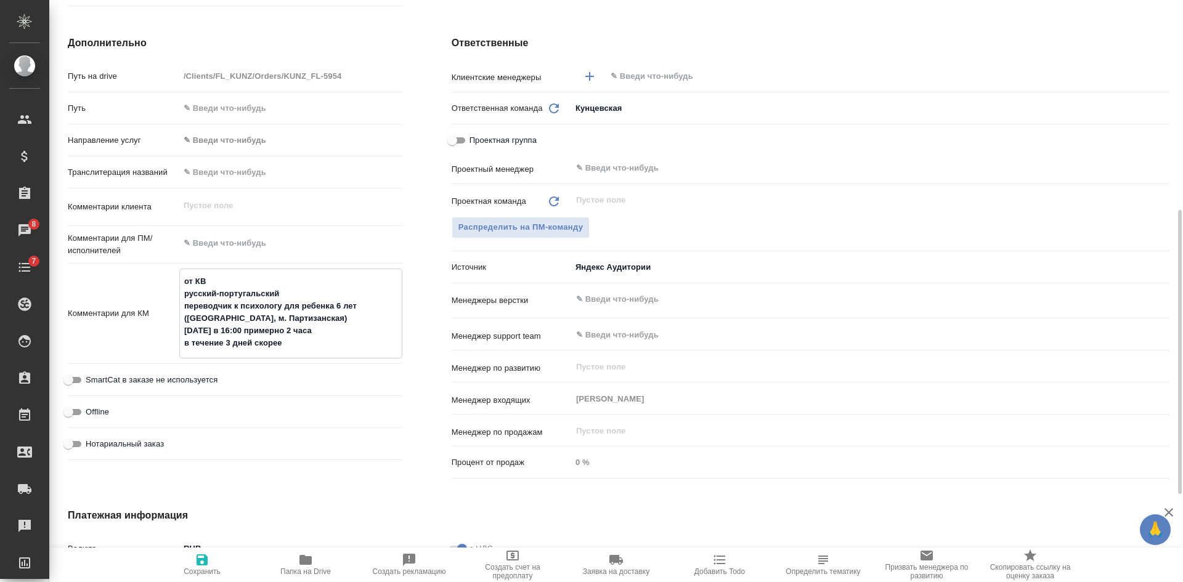
type textarea "x"
type textarea "от КВ русский-португальский переводчик к психологу для ребенка 6 лет ([GEOGRAPH…"
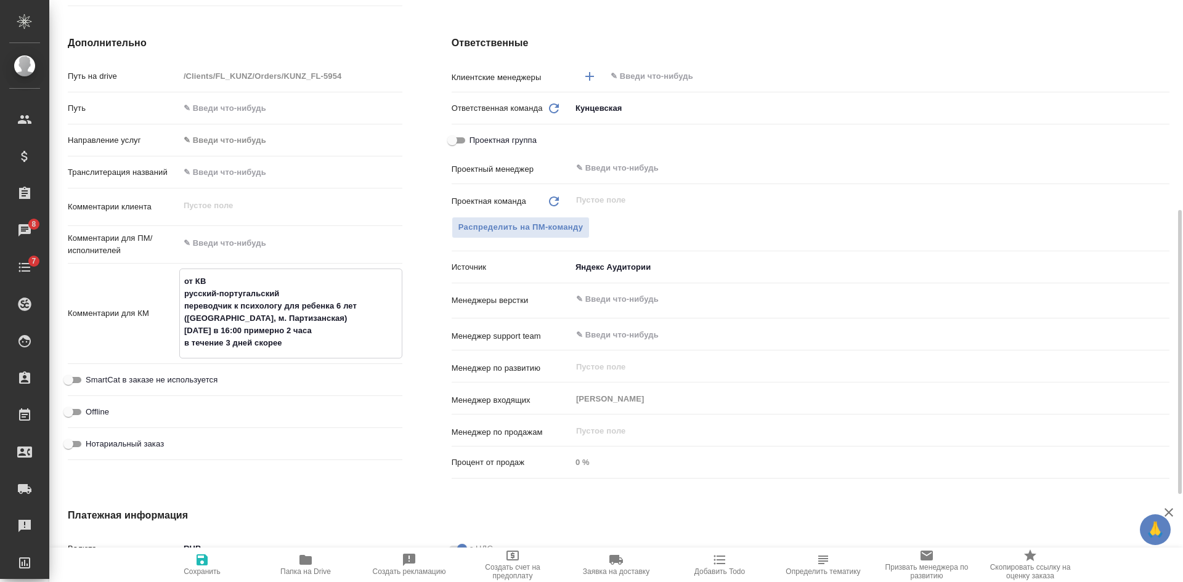
type textarea "x"
type textarea "от КВ русский-португальский переводчик к психологу для ребенка 6 лет ([GEOGRAPH…"
type textarea "x"
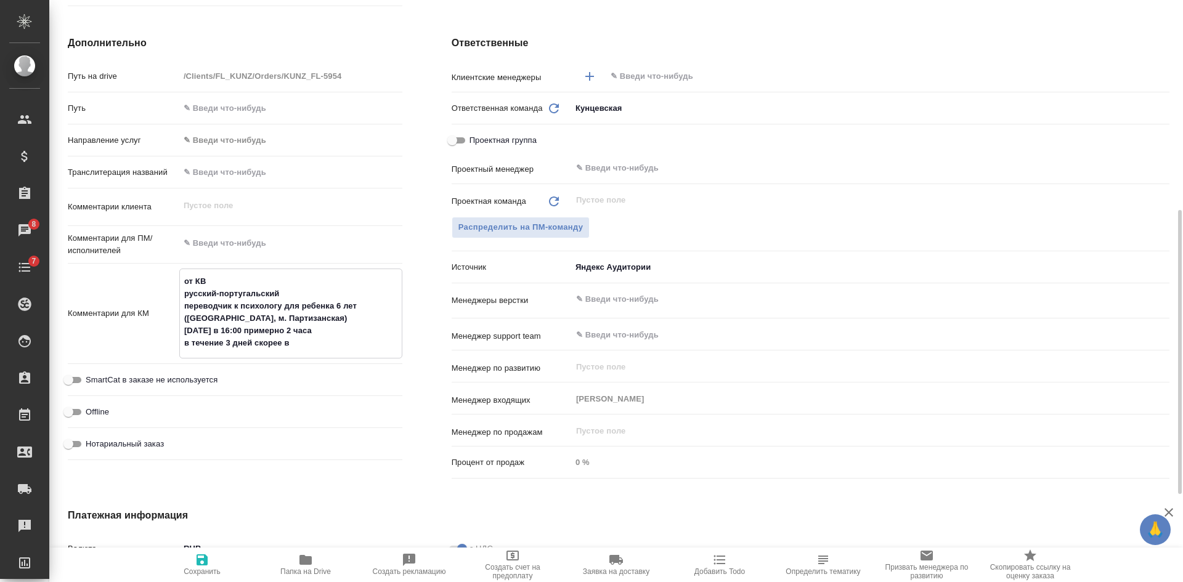
type textarea "от КВ русский-португальский переводчик к психологу для ребенка 6 лет ([GEOGRAPH…"
type textarea "x"
type textarea "от КВ русский-португальский переводчик к психологу для ребенка 6 лет ([GEOGRAPH…"
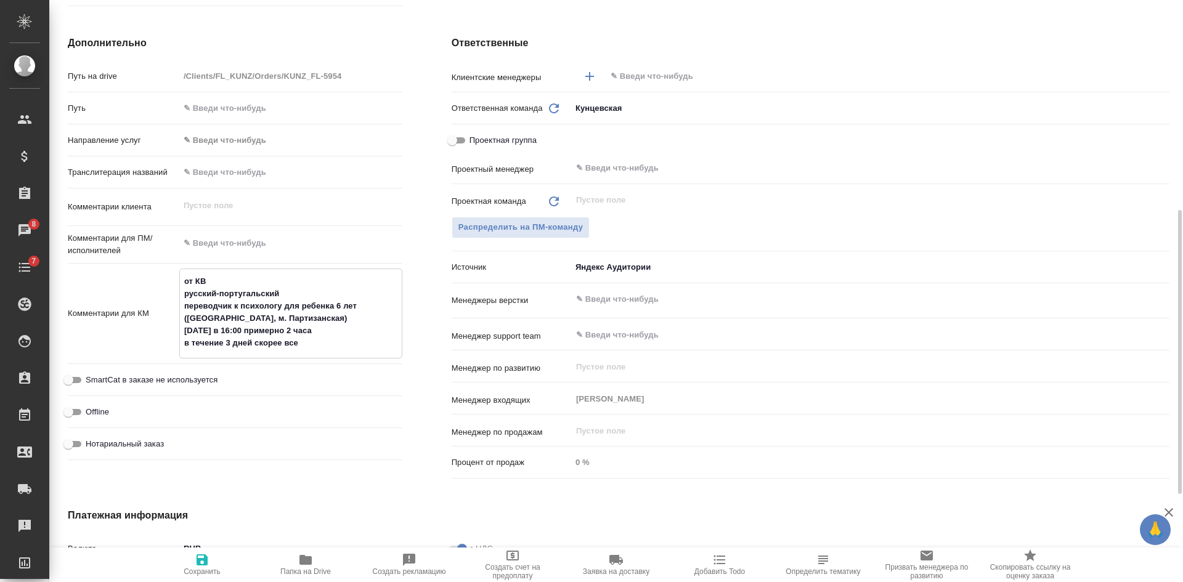
type textarea "x"
type textarea "от КВ русский-португальский переводчик к психологу для ребенка 6 лет ([GEOGRAPH…"
type textarea "x"
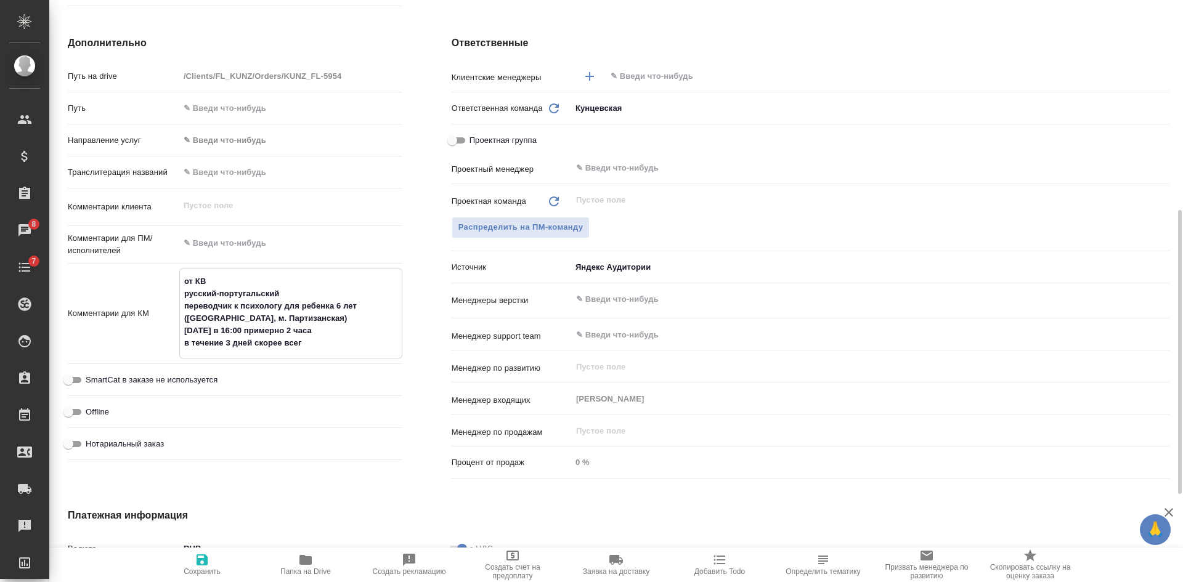
type textarea "x"
type textarea "от КВ русский-португальский переводчик к психологу для ребенка 6 лет ([GEOGRAPH…"
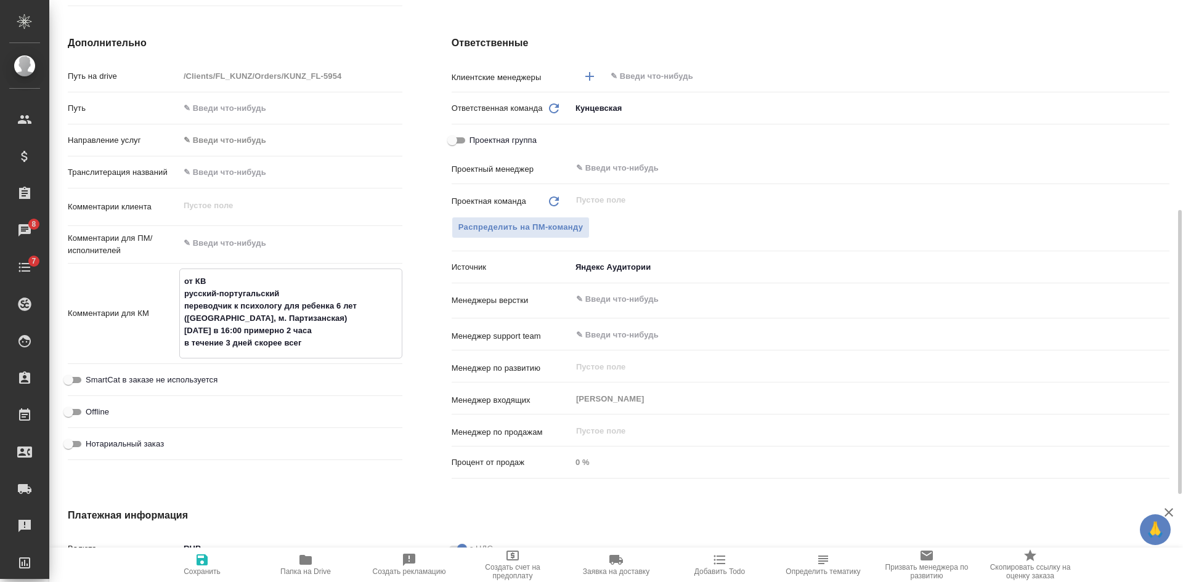
type textarea "x"
drag, startPoint x: 326, startPoint y: 340, endPoint x: 143, endPoint y: 348, distance: 183.2
click at [143, 348] on div "Комментарии для КМ от КВ русский-португальский переводчик к психологу для ребен…" at bounding box center [235, 314] width 335 height 90
type textarea "от КВ русский-португальский переводчик к психологу для ребенка 6 лет ([GEOGRAPH…"
type textarea "x"
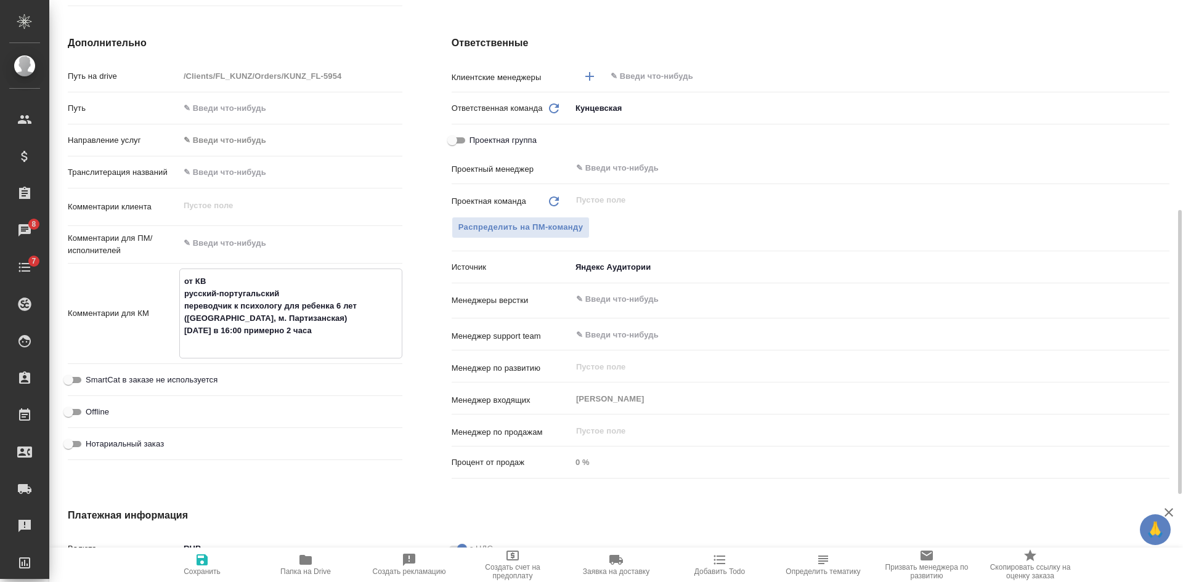
type textarea "x"
type textarea "от КВ русский-португальский переводчик к психологу для ребенка 6 лет ([GEOGRAPH…"
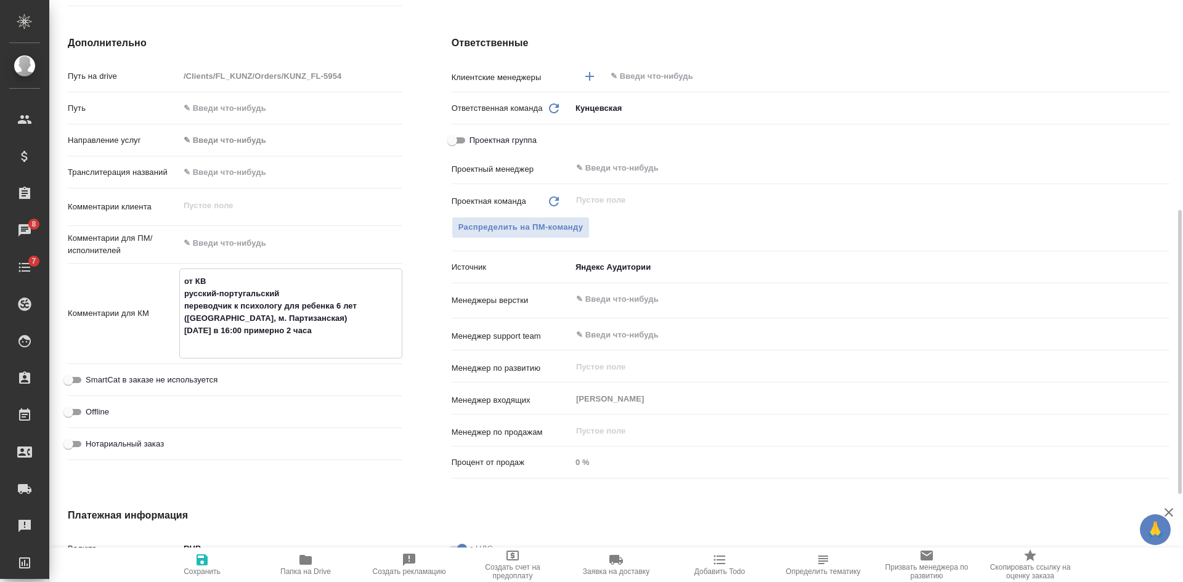
type textarea "x"
type textarea "от КВ русский-португальский переводчик к психологу для ребенка 6 лет ([GEOGRAPH…"
type textarea "x"
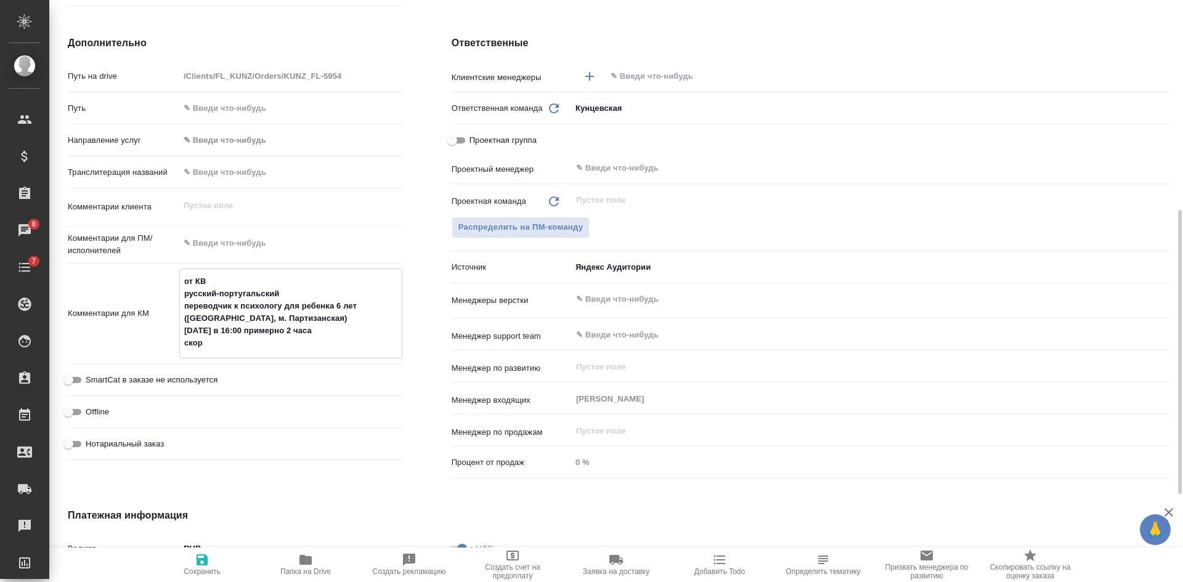
type textarea "от КВ русский-португальский переводчик к психологу для ребенка 6 лет ([GEOGRAPH…"
type textarea "x"
type textarea "от КВ русский-португальский переводчик к психологу для ребенка 6 лет ([GEOGRAPH…"
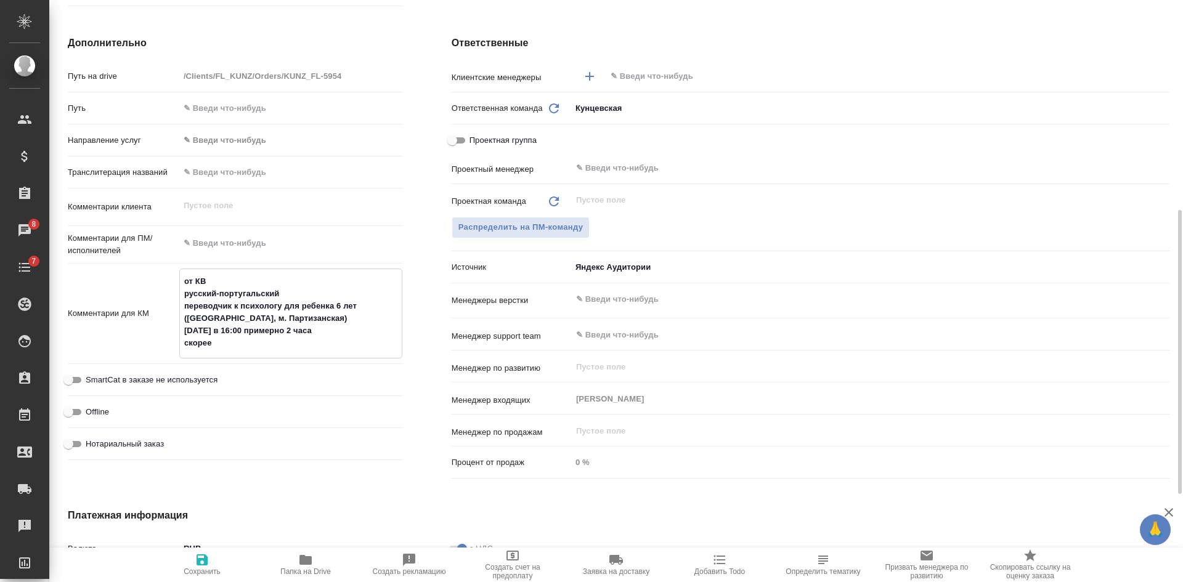
type textarea "x"
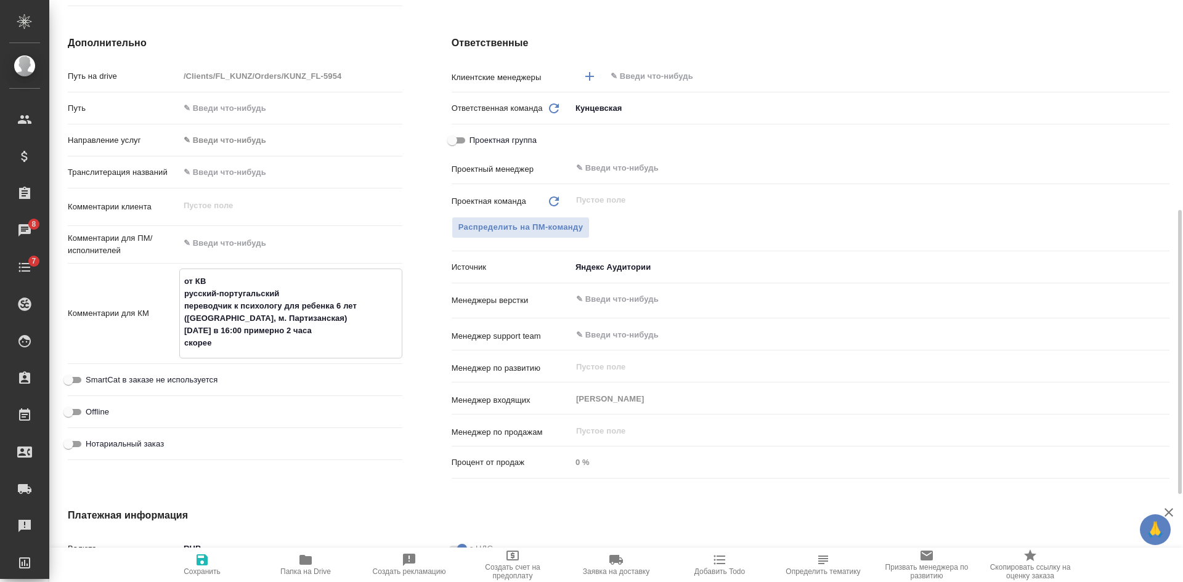
type textarea "от КВ русский-португальский переводчик к психологу для ребенка 6 лет ([GEOGRAPH…"
type textarea "x"
type textarea "от КВ русский-португальский переводчик к психологу для ребенка 6 лет ([GEOGRAPH…"
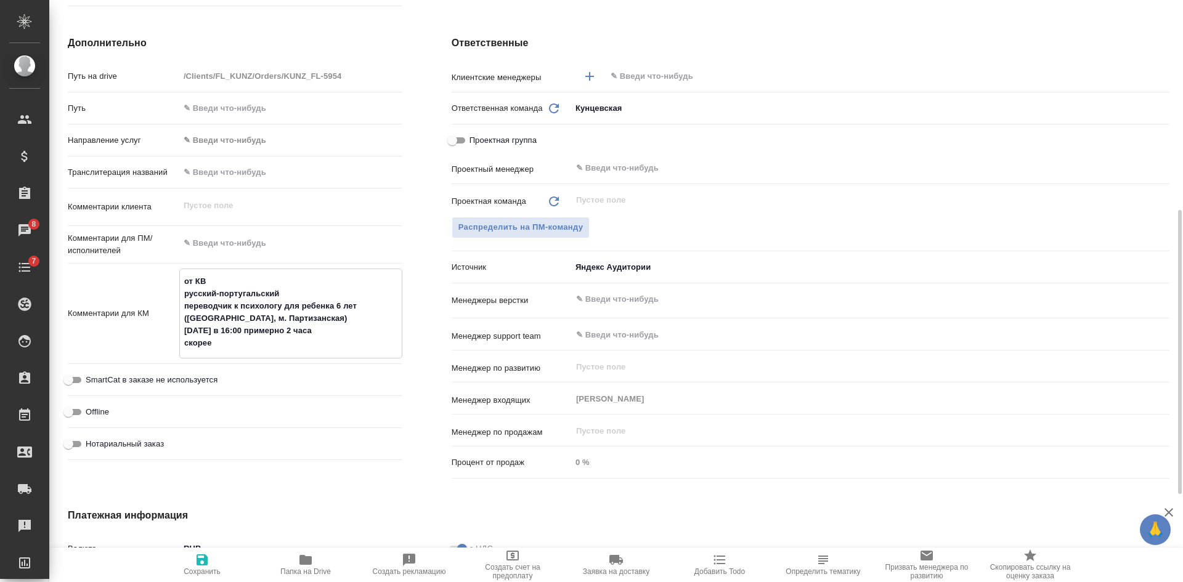
type textarea "x"
type textarea "от КВ русский-португальский переводчик к психологу для ребенка 6 лет ([GEOGRAPH…"
type textarea "x"
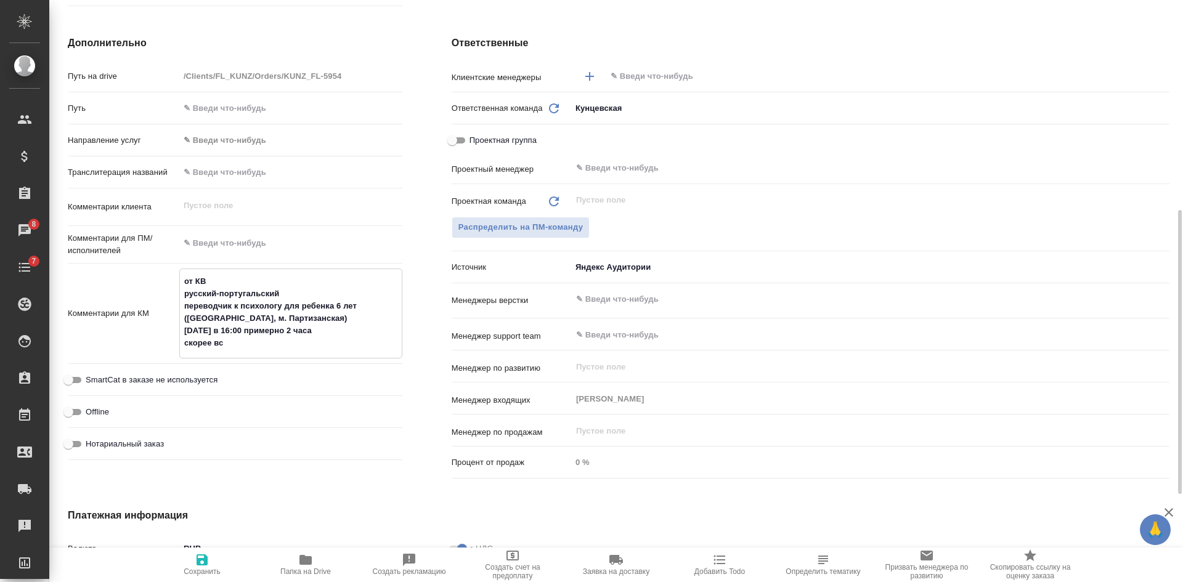
type textarea "x"
type textarea "от КВ русский-португальский переводчик к психологу для ребенка 6 лет ([GEOGRAPH…"
type textarea "x"
type textarea "от КВ русский-португальский переводчик к психологу для ребенка 6 лет ([GEOGRAPH…"
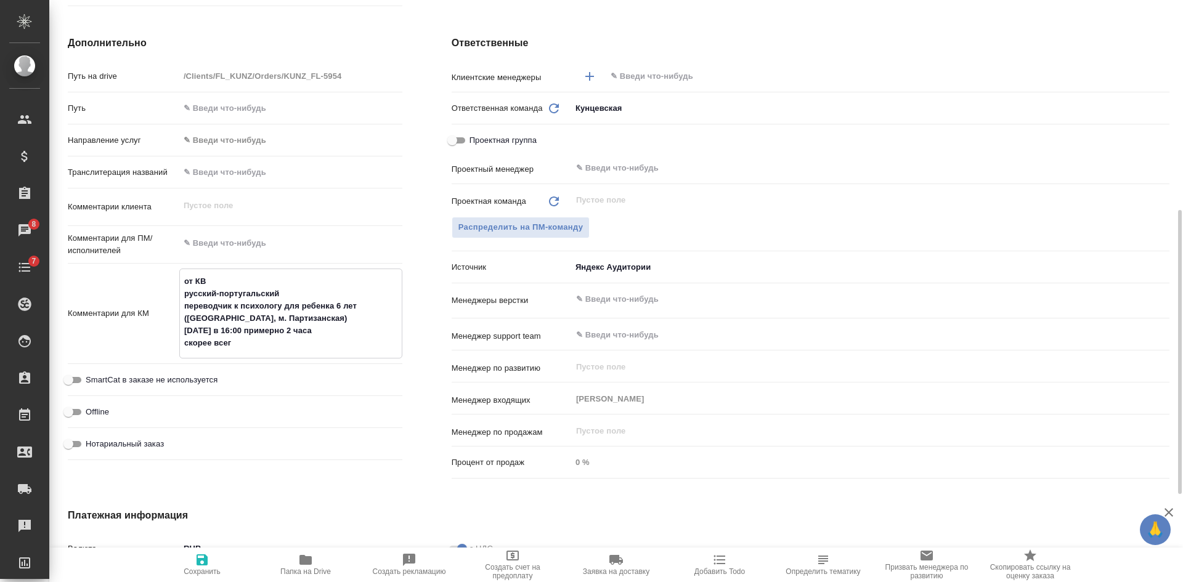
type textarea "x"
type textarea "от КВ русский-португальский переводчик к психологу для ребенка 6 лет ([GEOGRAPH…"
type textarea "x"
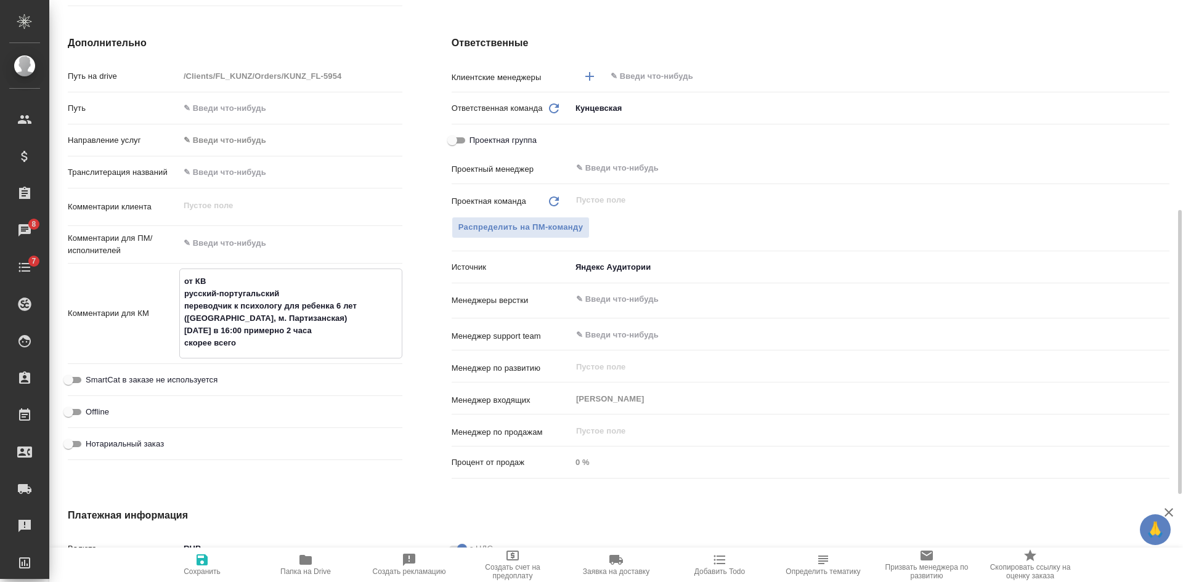
type textarea "x"
type textarea "от КВ русский-португальский переводчик к психологу для ребенка 6 лет (Москва, м…"
type textarea "x"
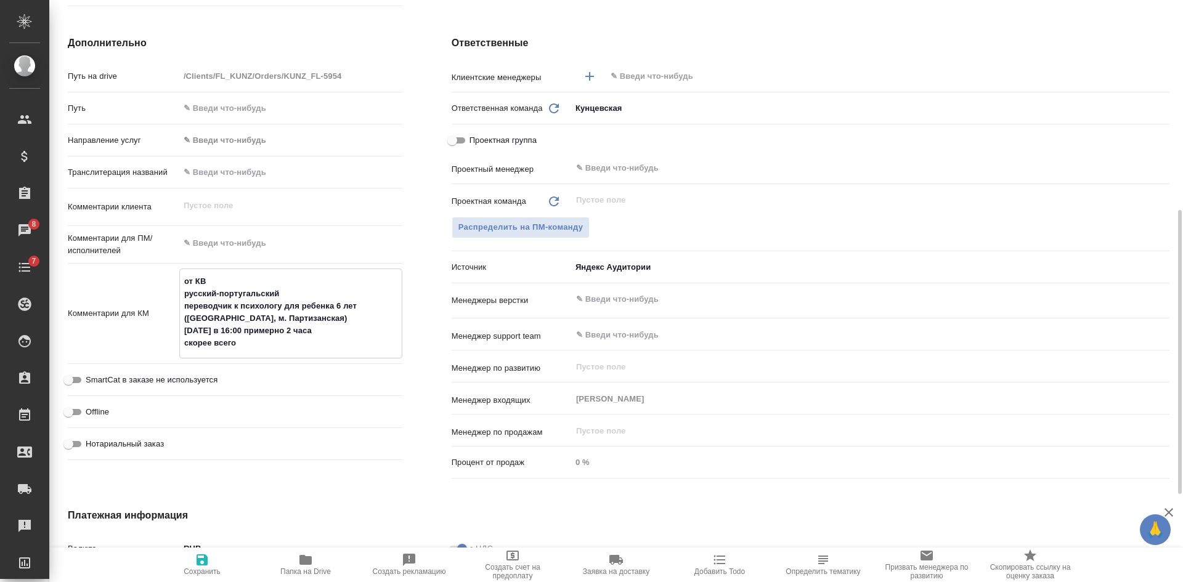
type textarea "от КВ русский-португальский переводчик к психологу для ребенка 6 лет (Москва, м…"
type textarea "x"
type textarea "от КВ русский-португальский переводчик к психологу для ребенка 6 лет (Москва, м…"
type textarea "x"
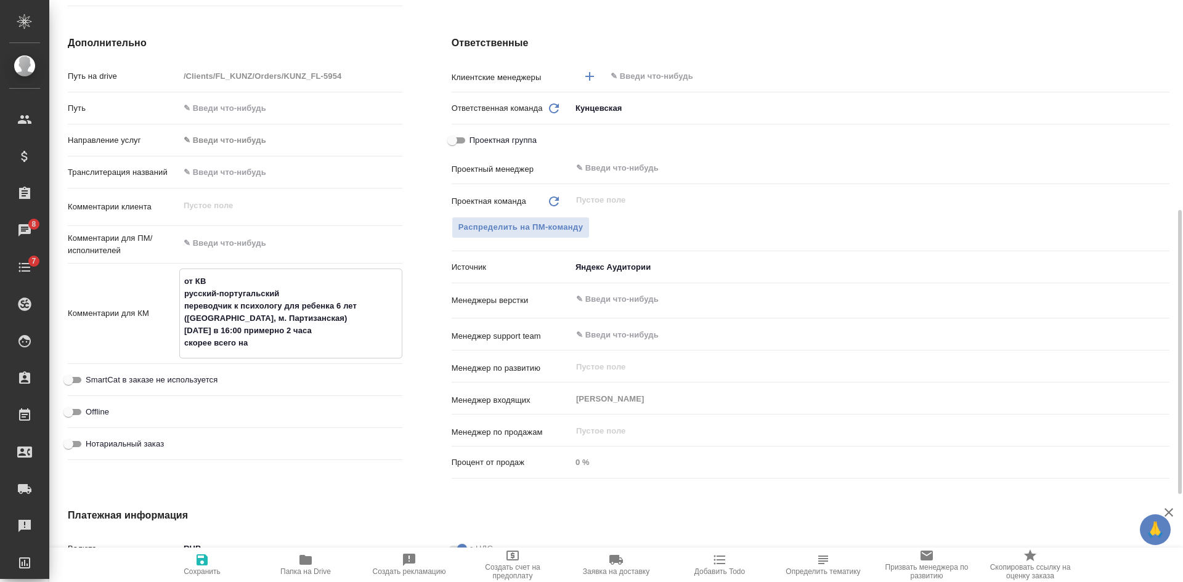
type textarea "x"
type textarea "от КВ русский-португальский переводчик к психологу для ребенка 6 лет (Москва, м…"
type textarea "x"
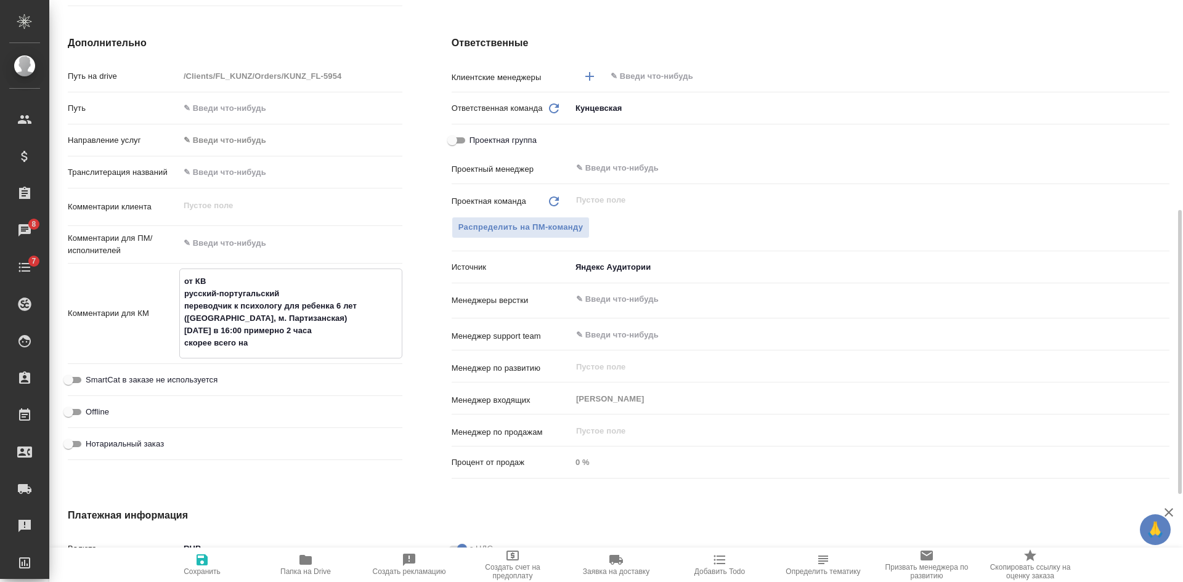
type textarea "x"
type textarea "от КВ русский-португальский переводчик к психологу для ребенка 6 лет (Москва, м…"
type textarea "x"
type textarea "от КВ русский-португальский переводчик к психологу для ребенка 6 лет (Москва, м…"
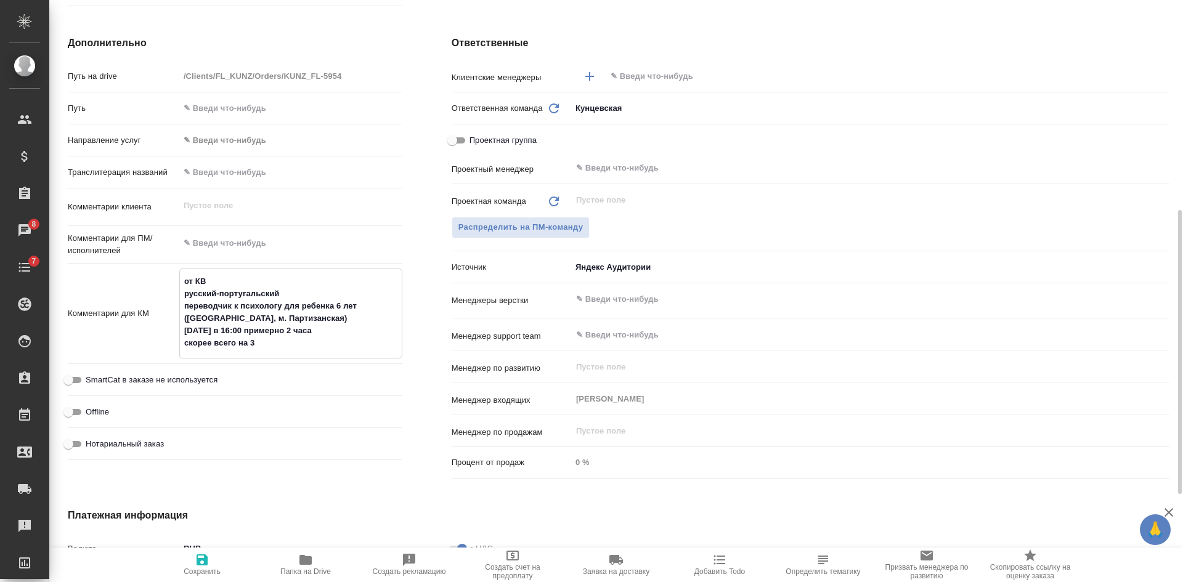
type textarea "x"
type textarea "от КВ русский-португальский переводчик к психологу для ребенка 6 лет (Москва, м…"
type textarea "x"
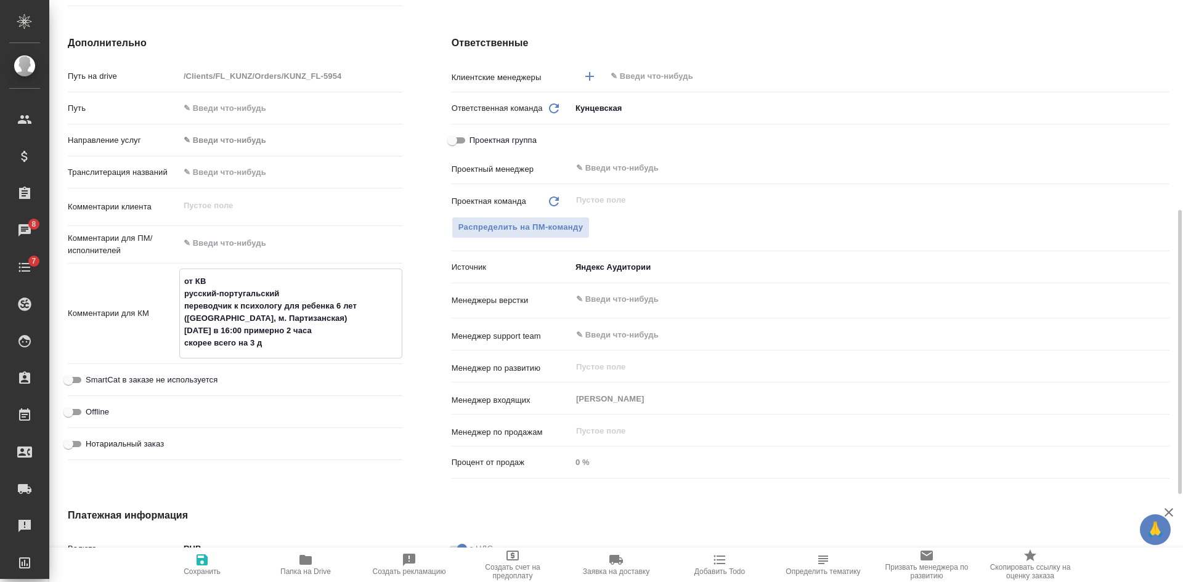
type textarea "x"
type textarea "от КВ русский-португальский переводчик к психологу для ребенка 6 лет (Москва, м…"
type textarea "x"
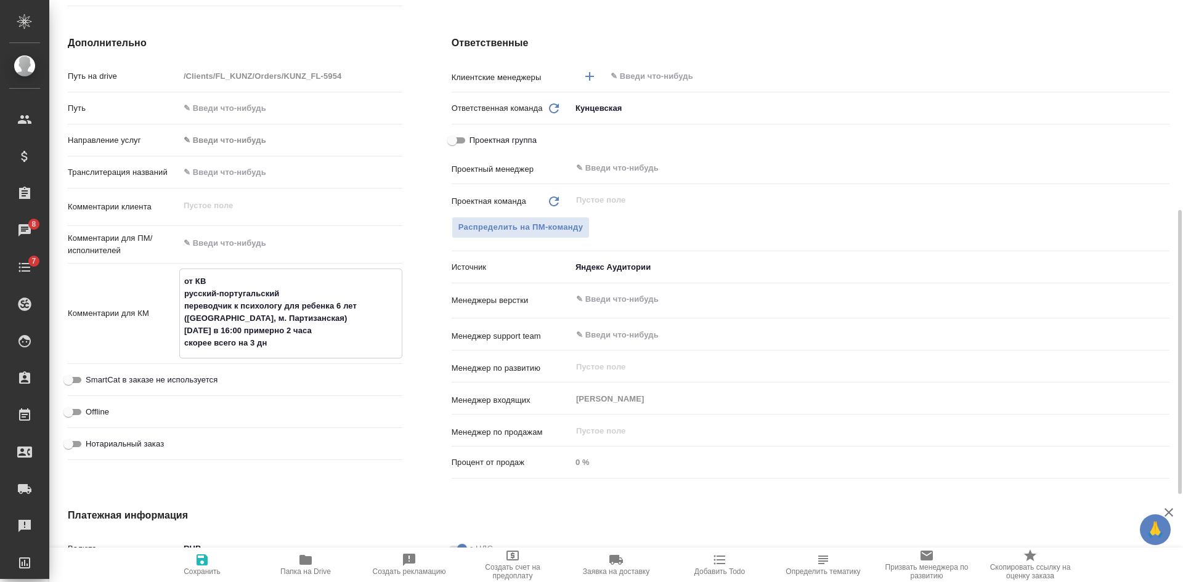
type textarea "x"
type textarea "от КВ русский-португальский переводчик к психологу для ребенка 6 лет (Москва, м…"
type textarea "x"
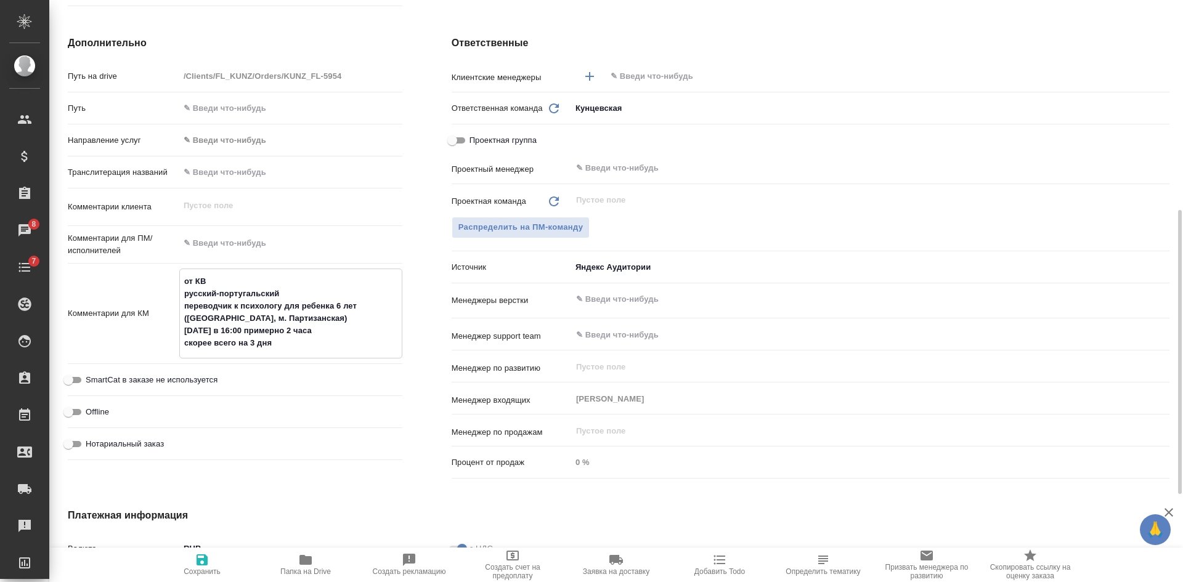
type textarea "x"
type textarea "от КВ русский-португальский переводчик к психологу для ребенка 6 лет (Москва, м…"
type textarea "x"
type textarea "от КВ русский-португальский переводчик к психологу для ребенка 6 лет (Москва, м…"
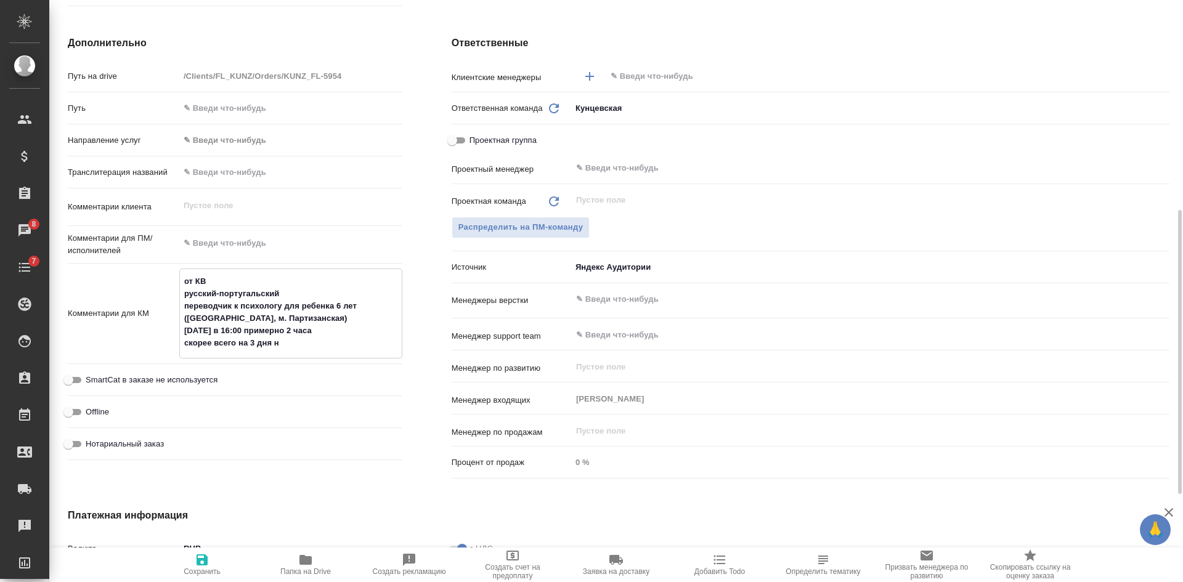
type textarea "x"
type textarea "от КВ русский-португальский переводчик к психологу для ребенка 6 лет (Москва, м…"
type textarea "x"
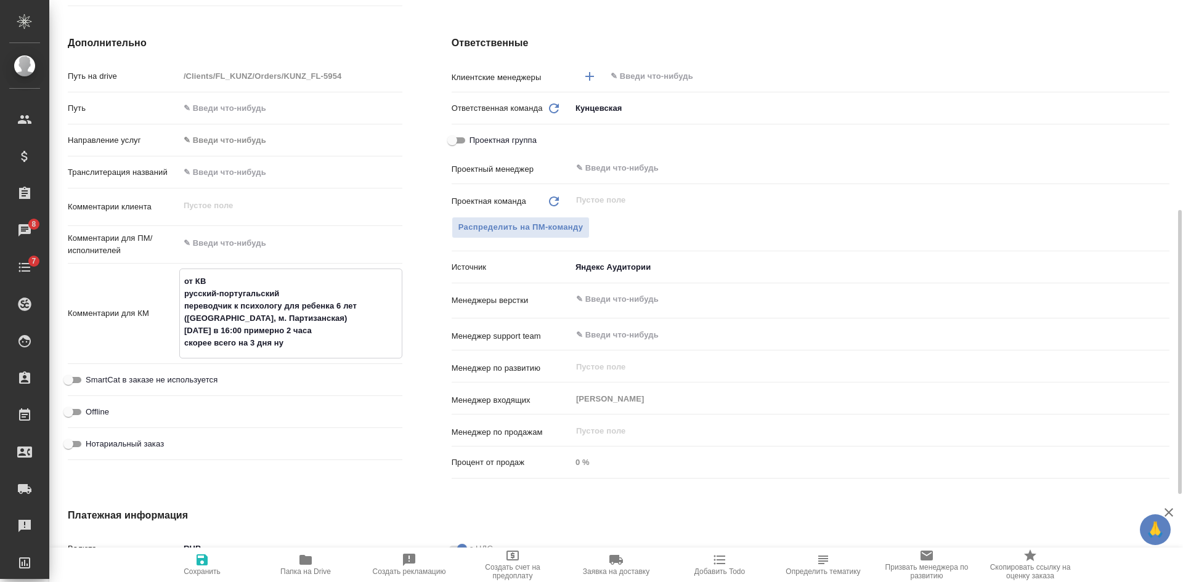
type textarea "x"
type textarea "от КВ русский-португальский переводчик к психологу для ребенка 6 лет (Москва, м…"
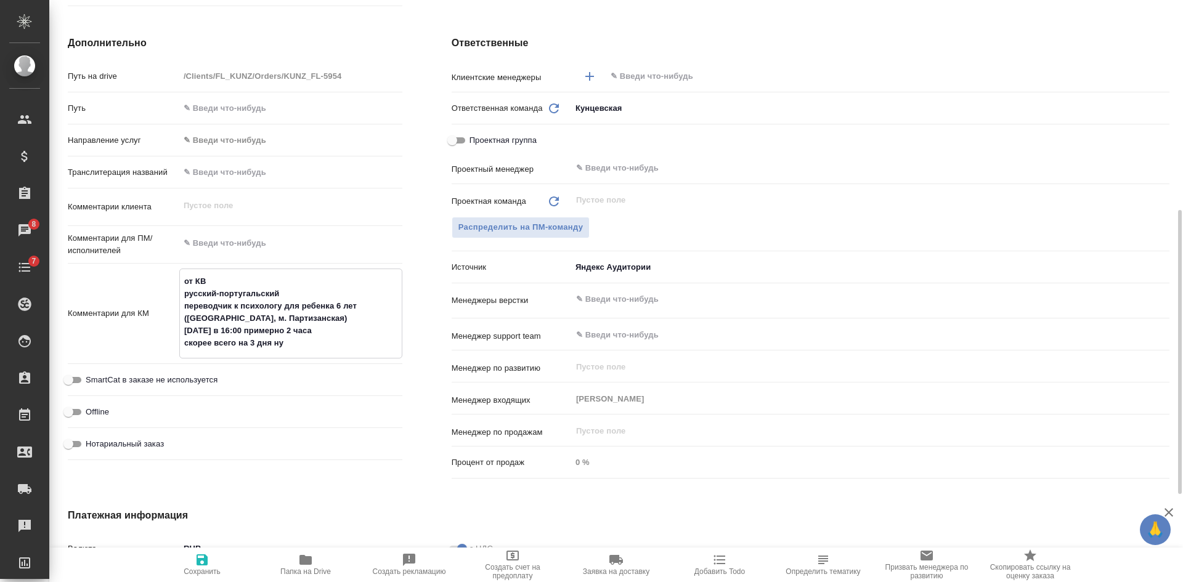
type textarea "x"
type textarea "от КВ русский-португальский переводчик к психологу для ребенка 6 лет (Москва, м…"
type textarea "x"
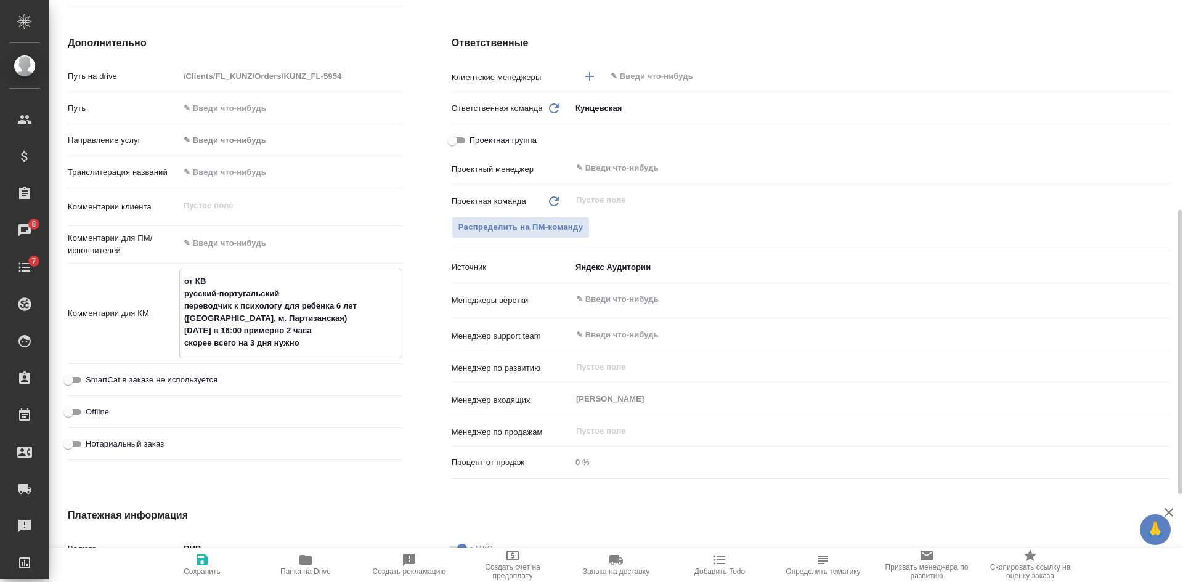
type textarea "от КВ русский-португальский переводчик к психологу для ребенка 6 лет (Москва, м…"
type textarea "x"
type textarea "от КВ русский-португальский переводчик к психологу для ребенка 6 лет (Москва, м…"
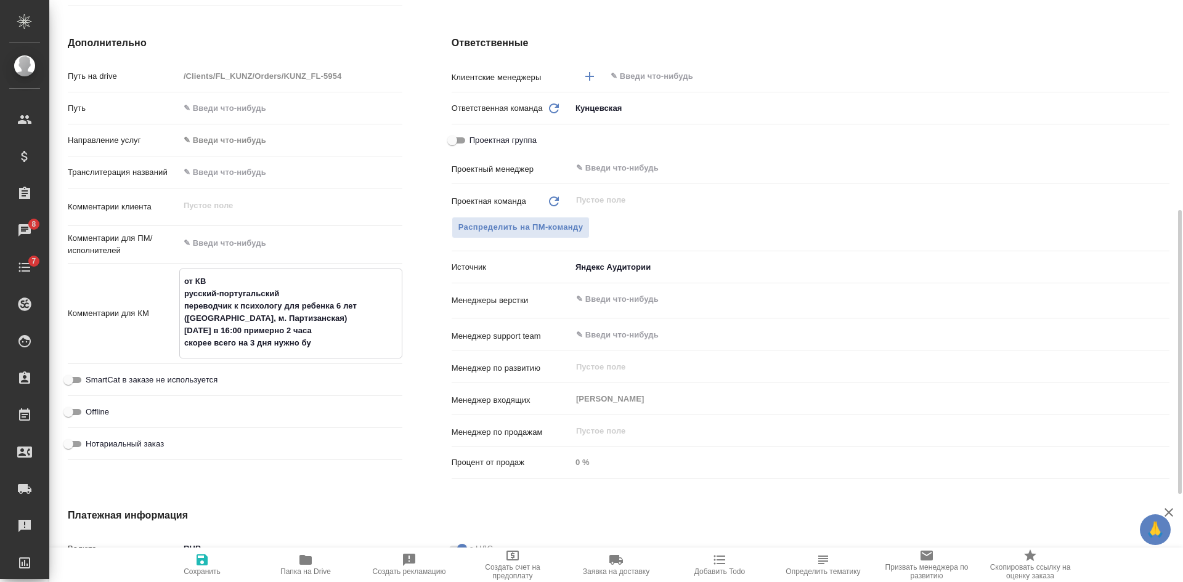
type textarea "x"
type textarea "от КВ русский-португальский переводчик к психологу для ребенка 6 лет (Москва, м…"
type textarea "x"
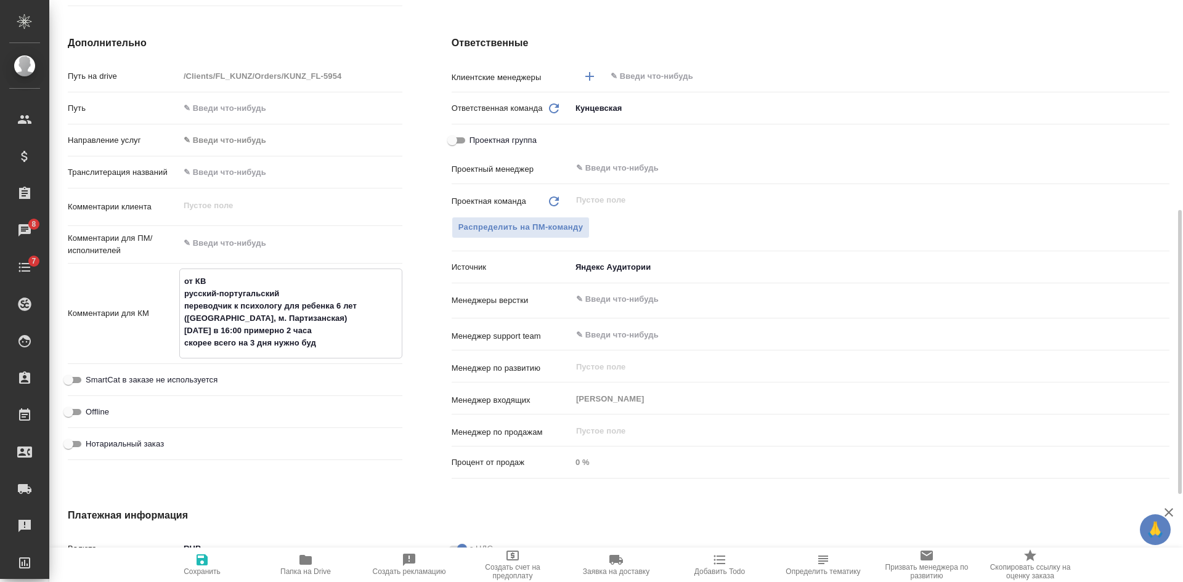
type textarea "x"
type textarea "от КВ русский-португальский переводчик к психологу для ребенка 6 лет (Москва, м…"
type textarea "x"
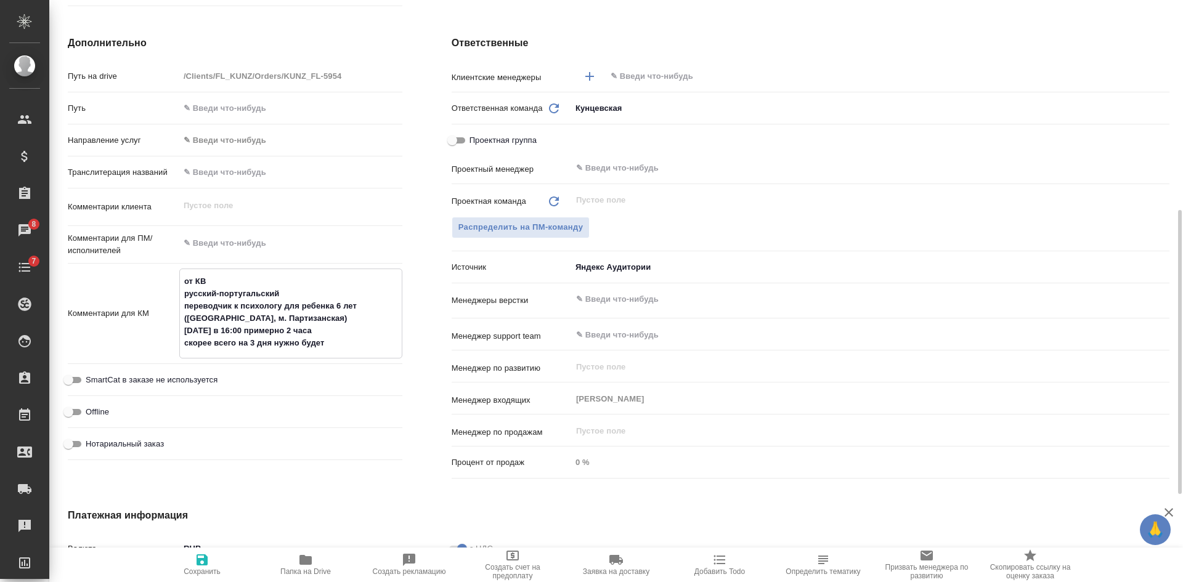
type textarea "x"
type textarea "от КВ русский-португальский переводчик к психологу для ребенка 6 лет (Москва, м…"
type textarea "x"
click at [203, 558] on icon "button" at bounding box center [202, 560] width 15 height 15
type textarea "x"
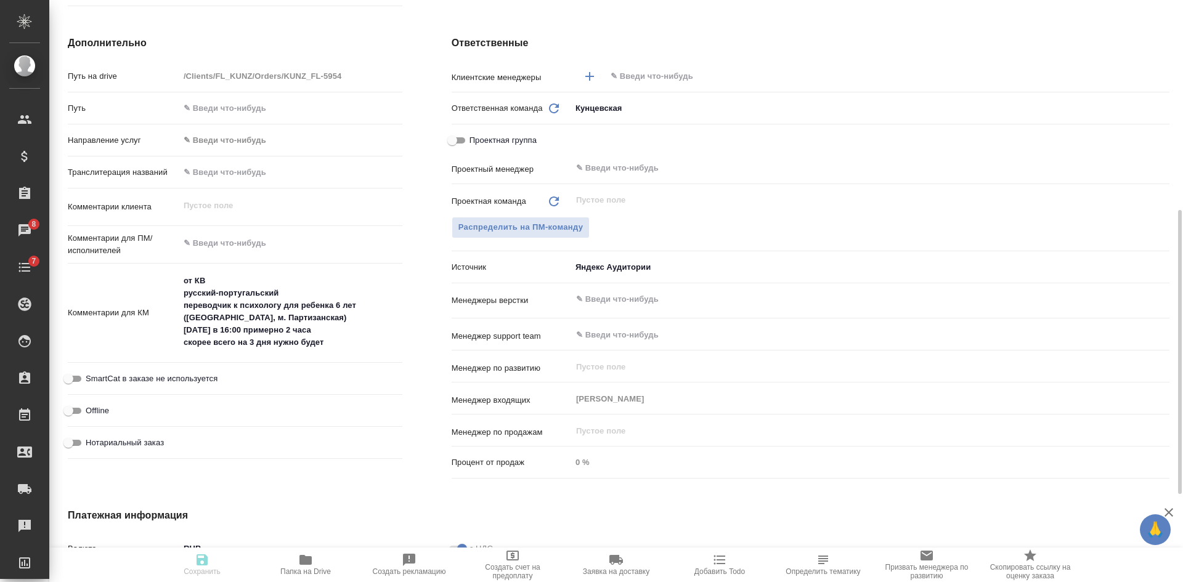
type textarea "x"
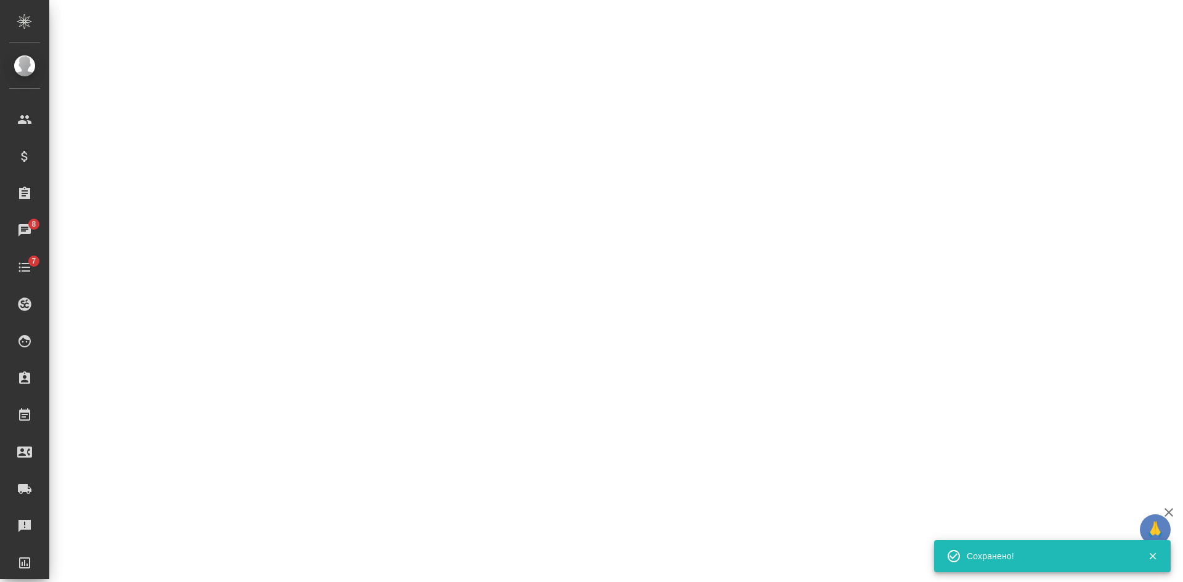
select select "RU"
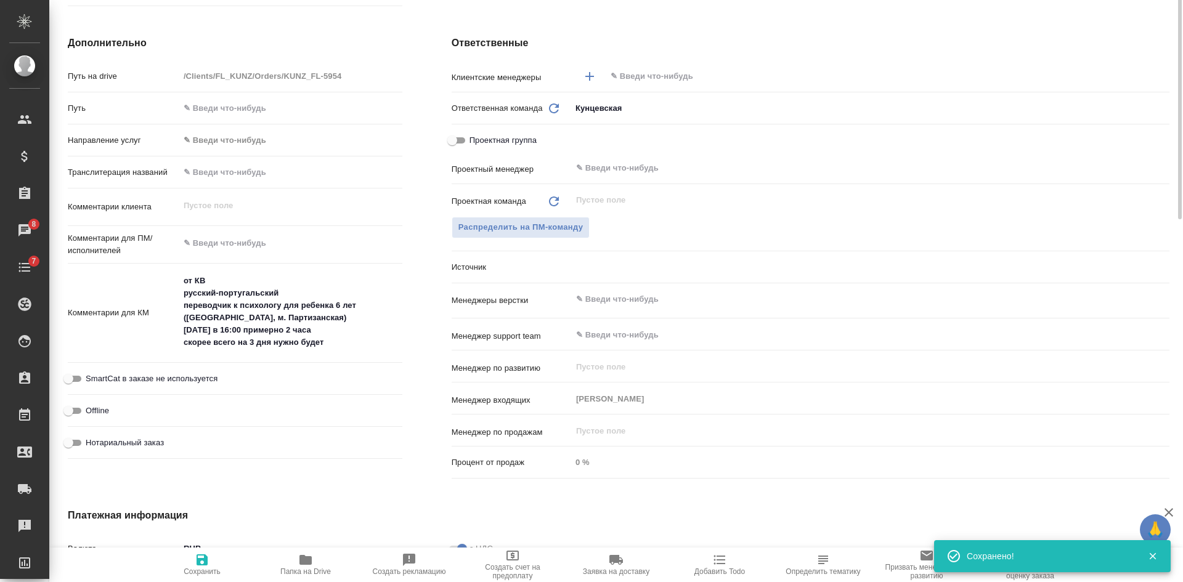
type textarea "x"
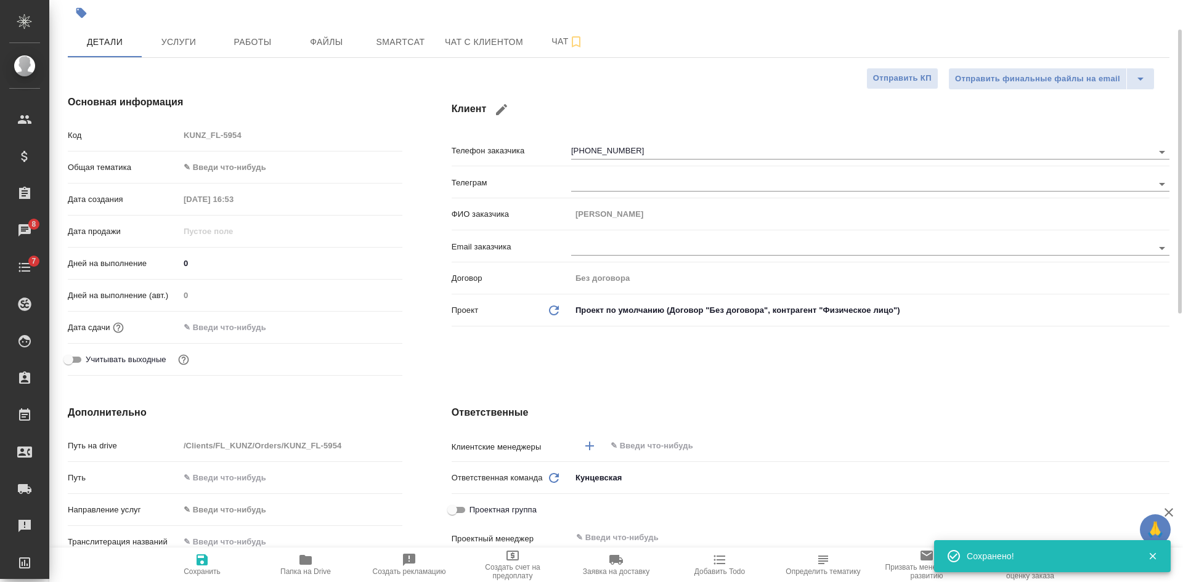
scroll to position [0, 0]
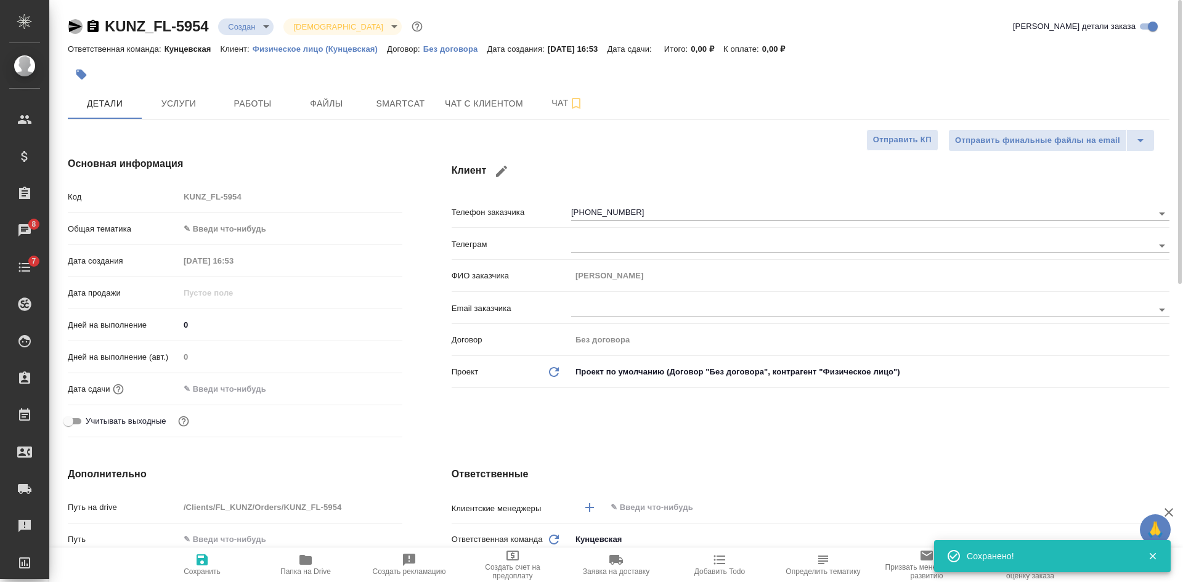
click at [71, 27] on icon "button" at bounding box center [75, 26] width 15 height 15
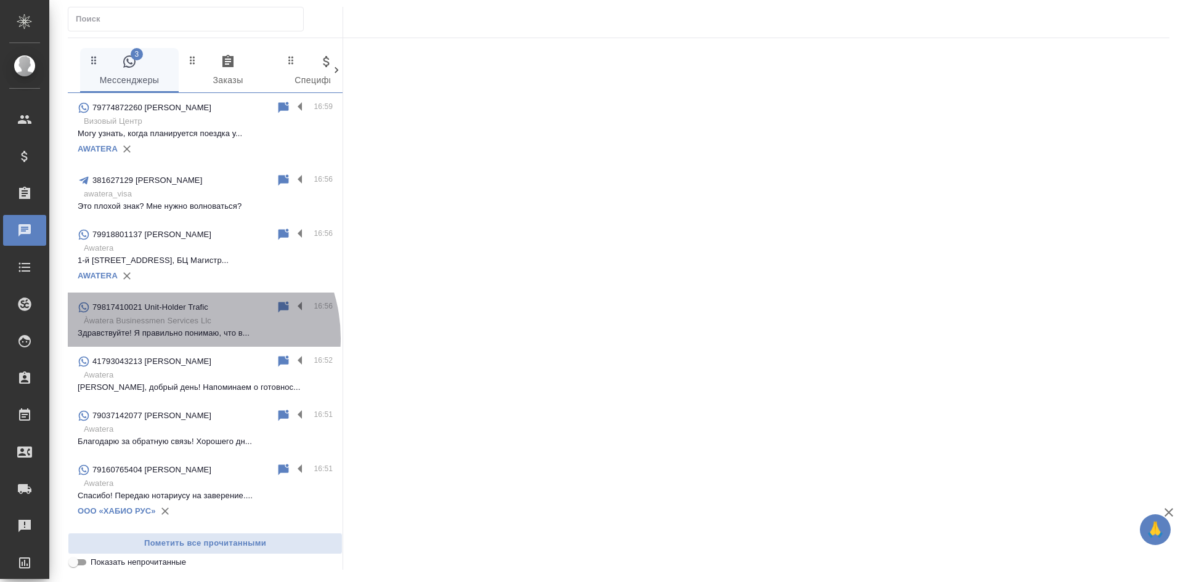
click at [182, 338] on p "Здравствуйте! Я правильно понимаю, что в..." at bounding box center [205, 333] width 255 height 12
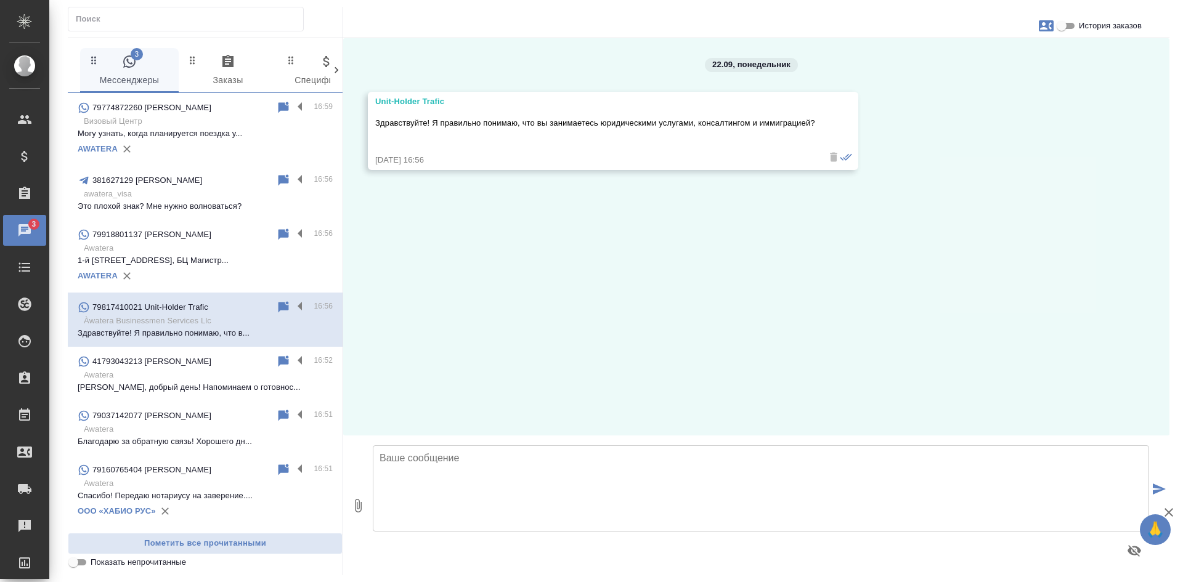
click at [80, 560] on input "Показать непрочитанные" at bounding box center [73, 562] width 44 height 15
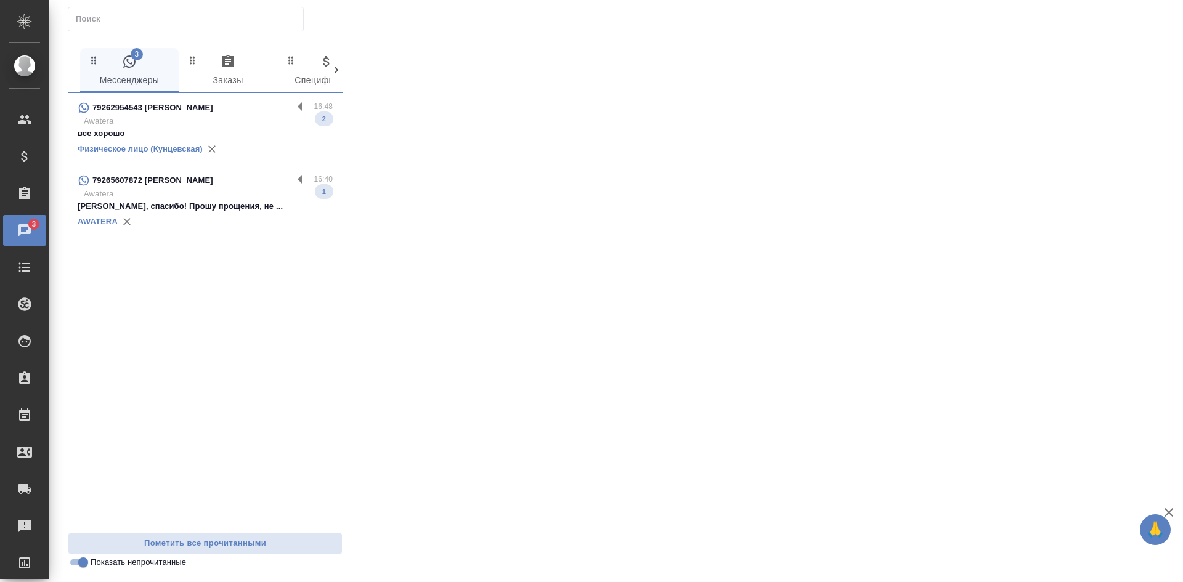
click at [80, 560] on input "Показать непрочитанные" at bounding box center [83, 562] width 44 height 15
checkbox input "false"
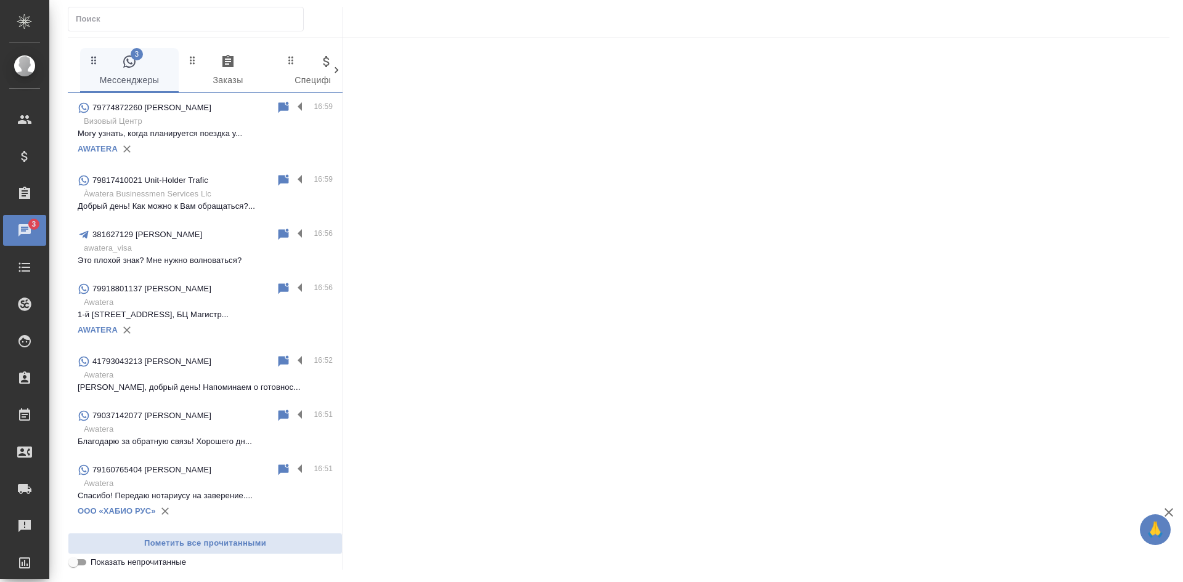
click at [212, 208] on p "Добрый день! Как можно к Вам обращаться?..." at bounding box center [205, 206] width 255 height 12
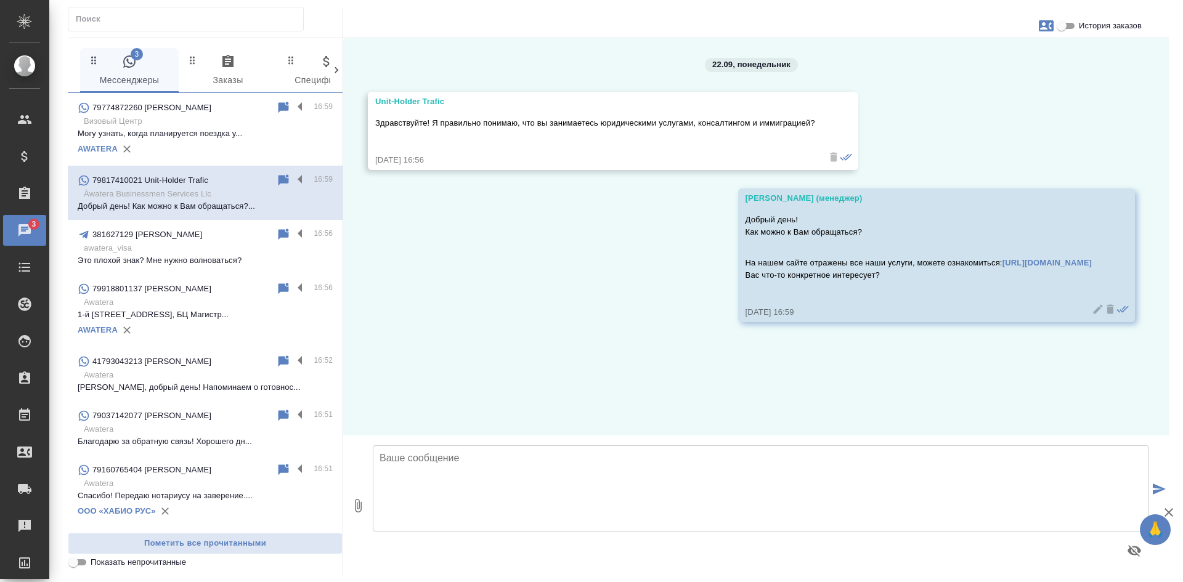
click at [1049, 23] on icon "button" at bounding box center [1046, 25] width 15 height 11
click at [988, 67] on div "Создать заявку" at bounding box center [993, 59] width 78 height 27
select select "RU"
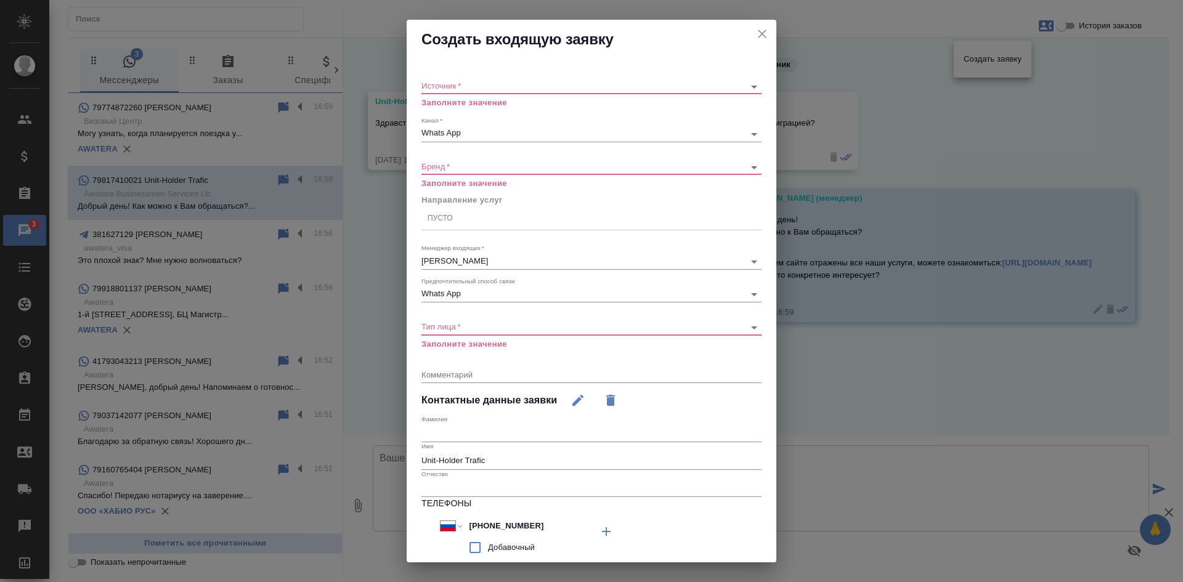
click at [499, 79] on div "​" at bounding box center [592, 86] width 340 height 15
click at [479, 86] on body "🙏 .cls-1 fill:#fff; AWATERA [PERSON_NAME] Спецификации Заказы 3 Чаты Todo Проек…" at bounding box center [591, 291] width 1183 height 582
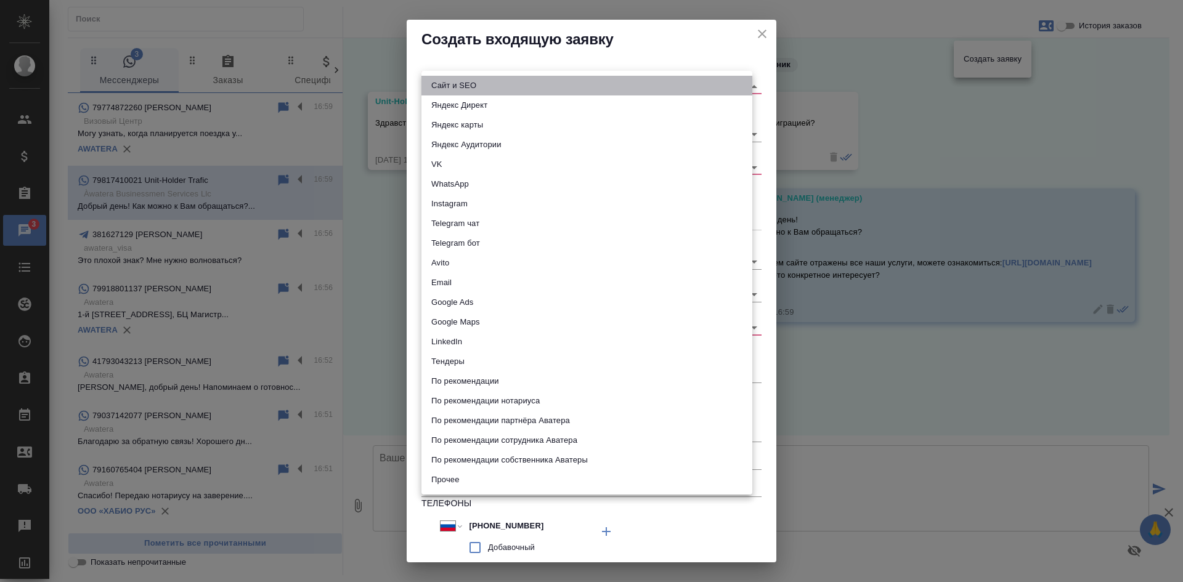
click at [479, 86] on li "Сайт и SEO" at bounding box center [587, 86] width 331 height 20
type input "seo"
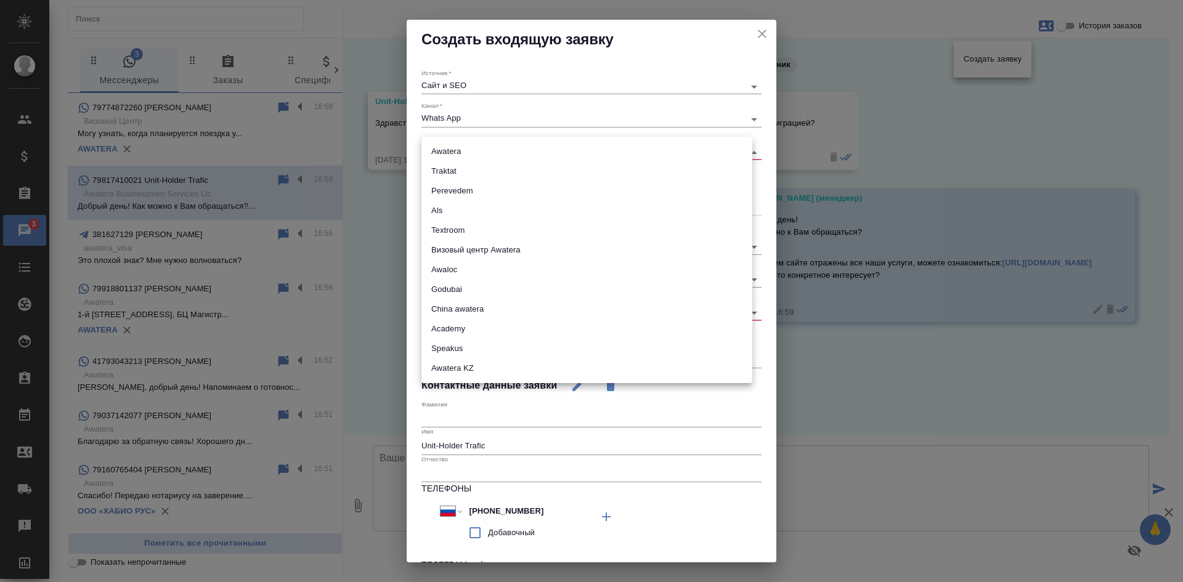
click at [456, 147] on body "🙏 .cls-1 fill:#fff; AWATERA [PERSON_NAME] Спецификации Заказы 3 Чаты Todo Проек…" at bounding box center [591, 291] width 1183 height 582
click at [449, 283] on li "Godubai" at bounding box center [587, 290] width 331 height 20
type input "godubai"
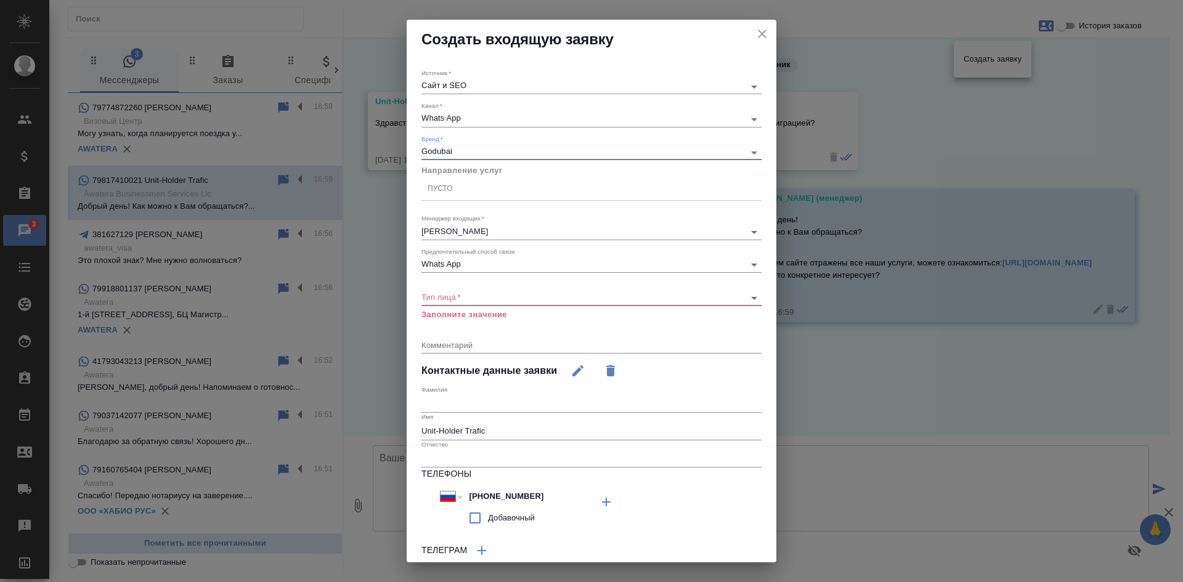
click at [452, 186] on div "Пусто" at bounding box center [440, 189] width 25 height 10
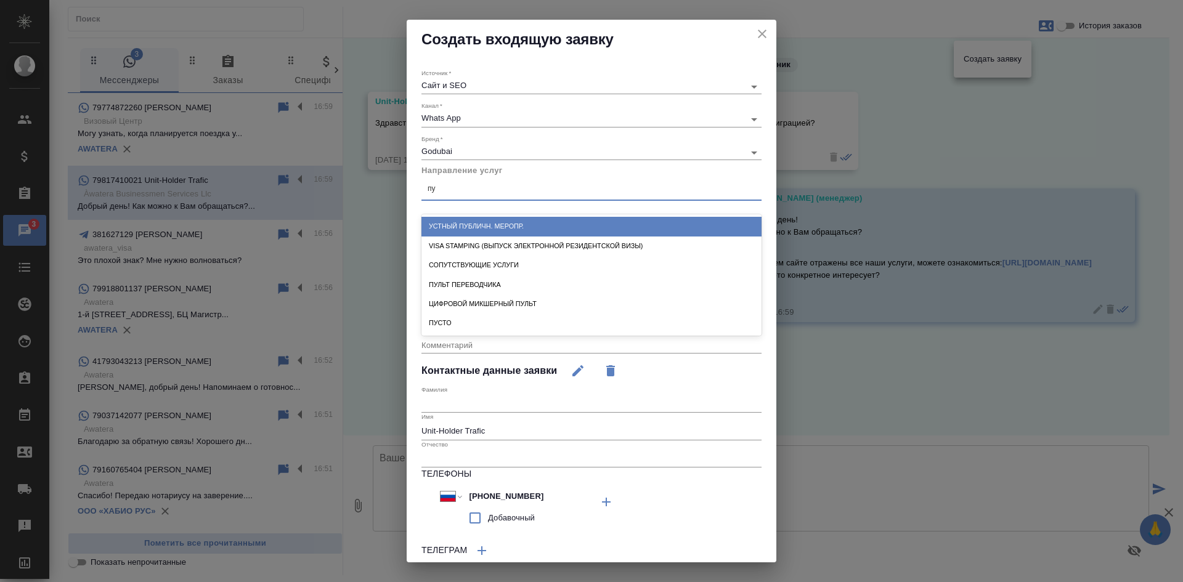
type input "пус"
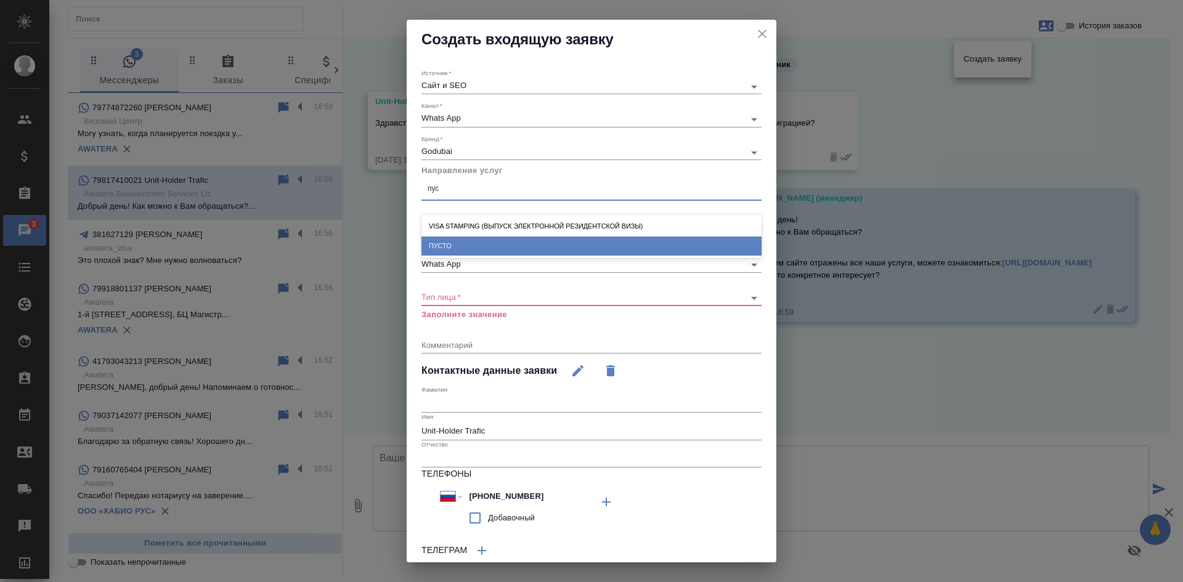
click at [460, 247] on div "ПУСТО" at bounding box center [592, 246] width 340 height 19
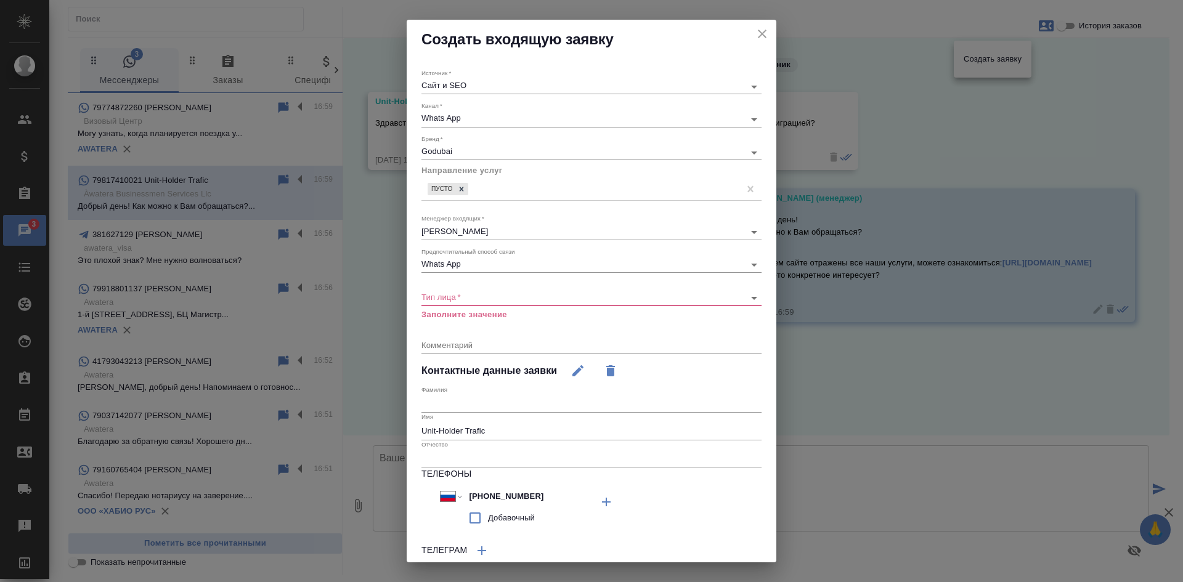
click at [443, 291] on div "​" at bounding box center [592, 297] width 340 height 15
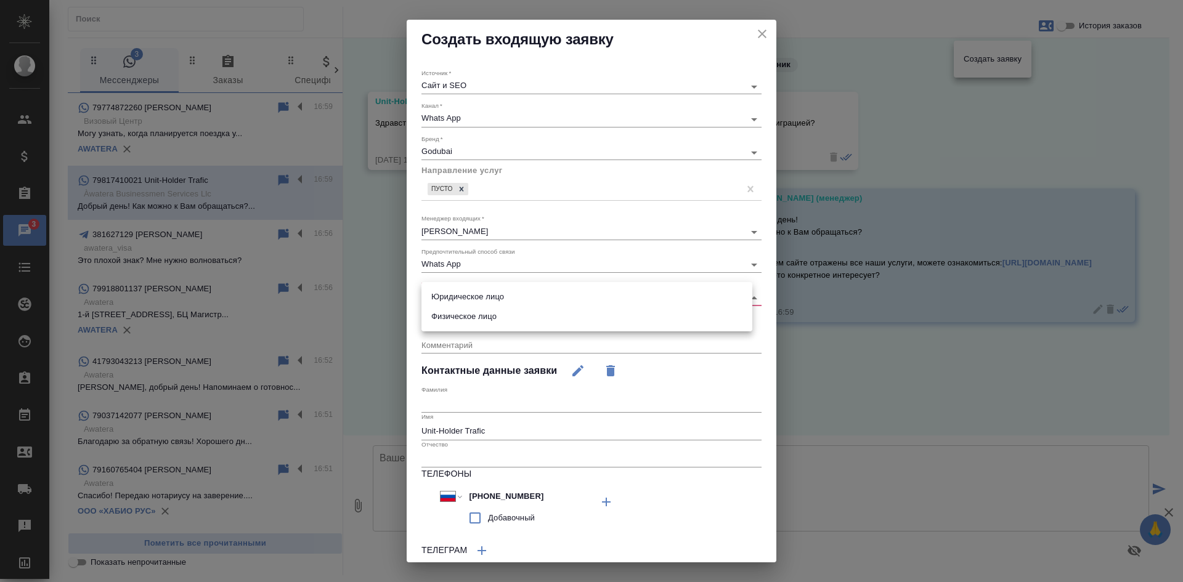
click at [441, 298] on body "🙏 .cls-1 fill:#fff; AWATERA [PERSON_NAME] Спецификации Заказы 3 Чаты Todo Проек…" at bounding box center [591, 291] width 1183 height 582
click at [446, 308] on li "Физическое лицо" at bounding box center [587, 317] width 331 height 20
type input "private"
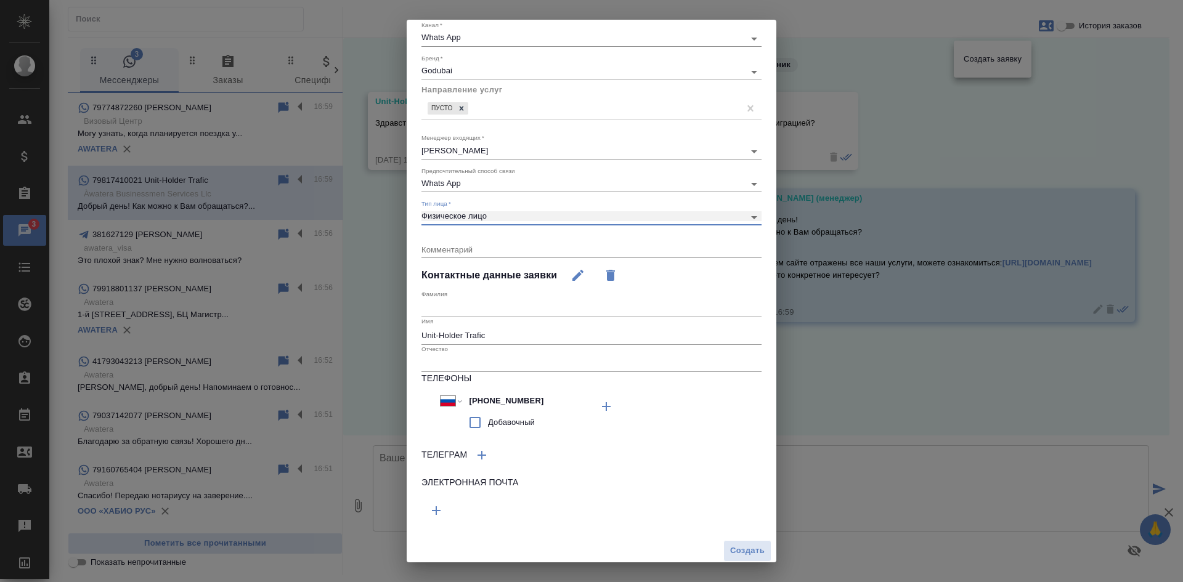
scroll to position [85, 0]
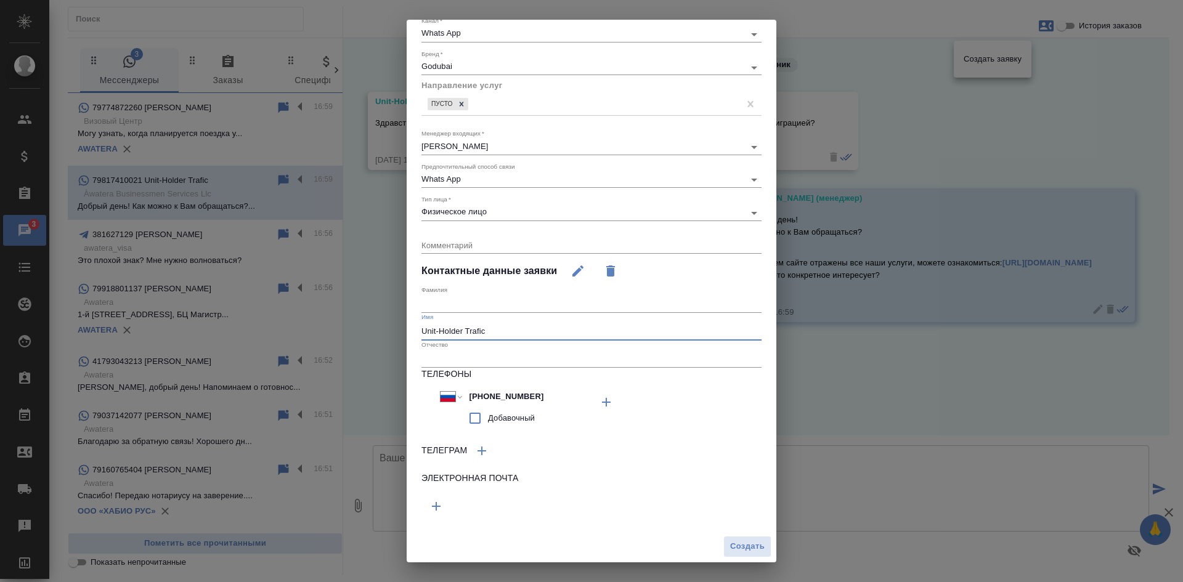
drag, startPoint x: 504, startPoint y: 331, endPoint x: 385, endPoint y: 326, distance: 119.1
click at [385, 326] on div "Создать входящую заявку Источник   * Сайт и SEO seo Канал   * Whats App 66ac940…" at bounding box center [591, 291] width 1183 height 582
click at [745, 541] on span "Создать" at bounding box center [747, 547] width 35 height 14
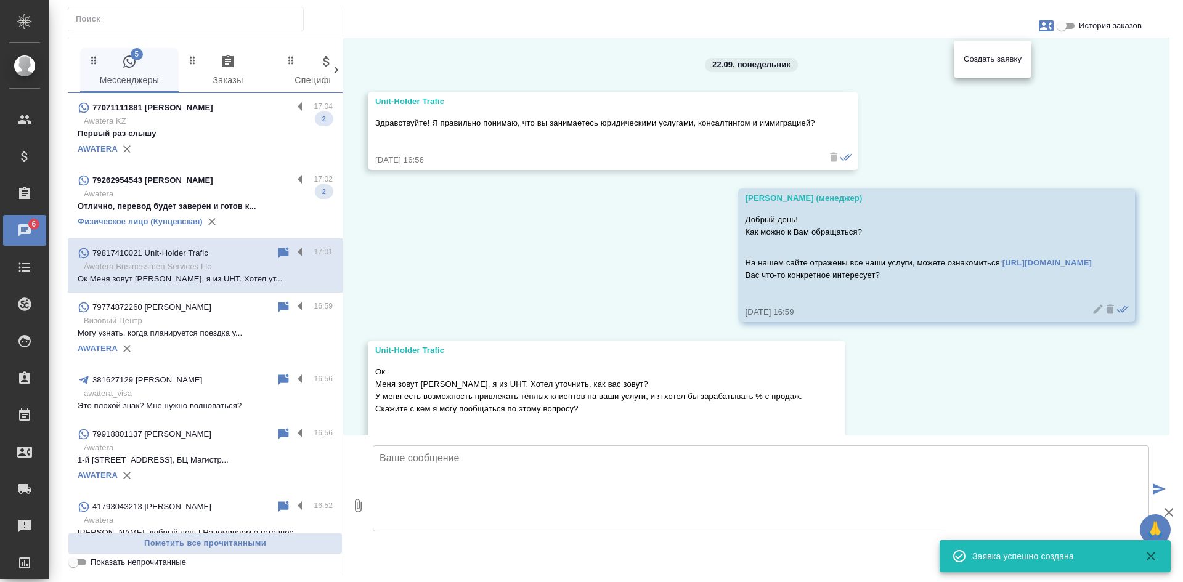
scroll to position [39, 0]
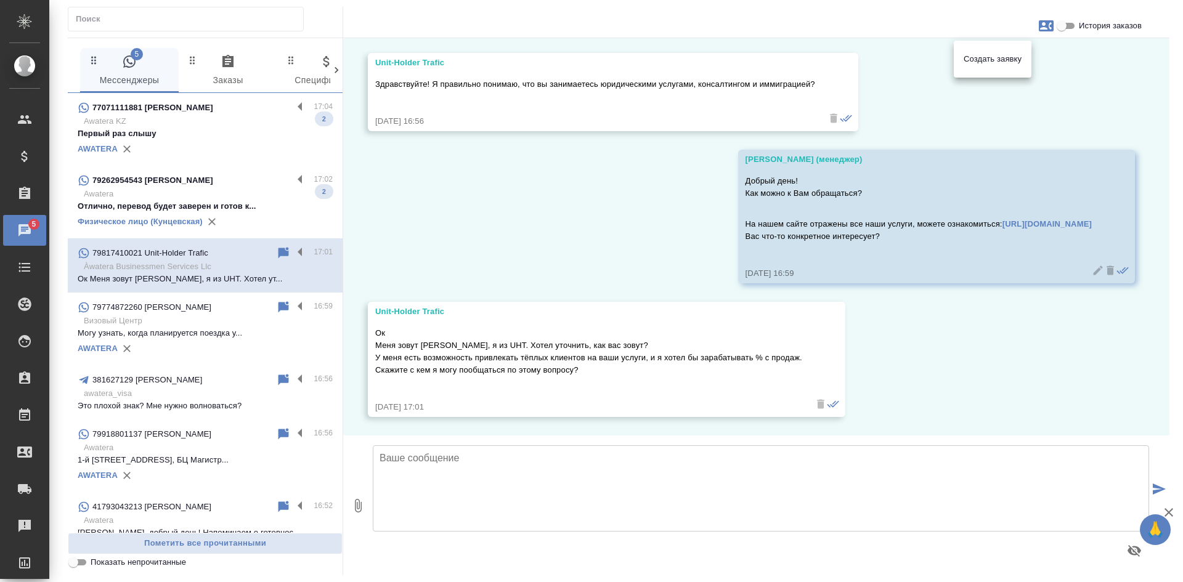
click at [276, 251] on div at bounding box center [591, 291] width 1183 height 582
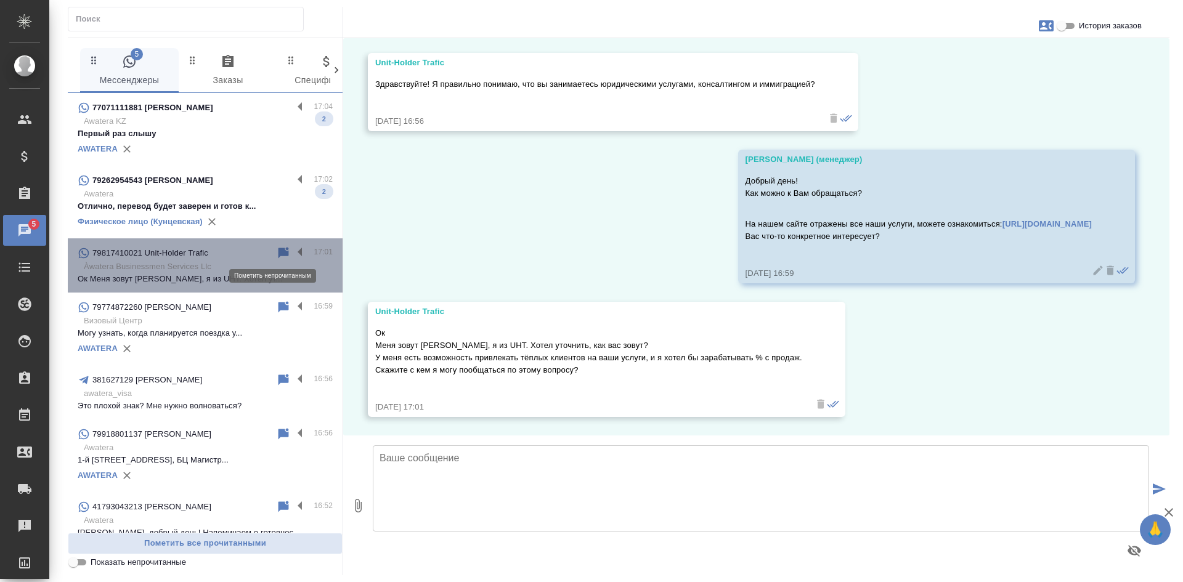
click at [276, 253] on icon at bounding box center [283, 253] width 15 height 15
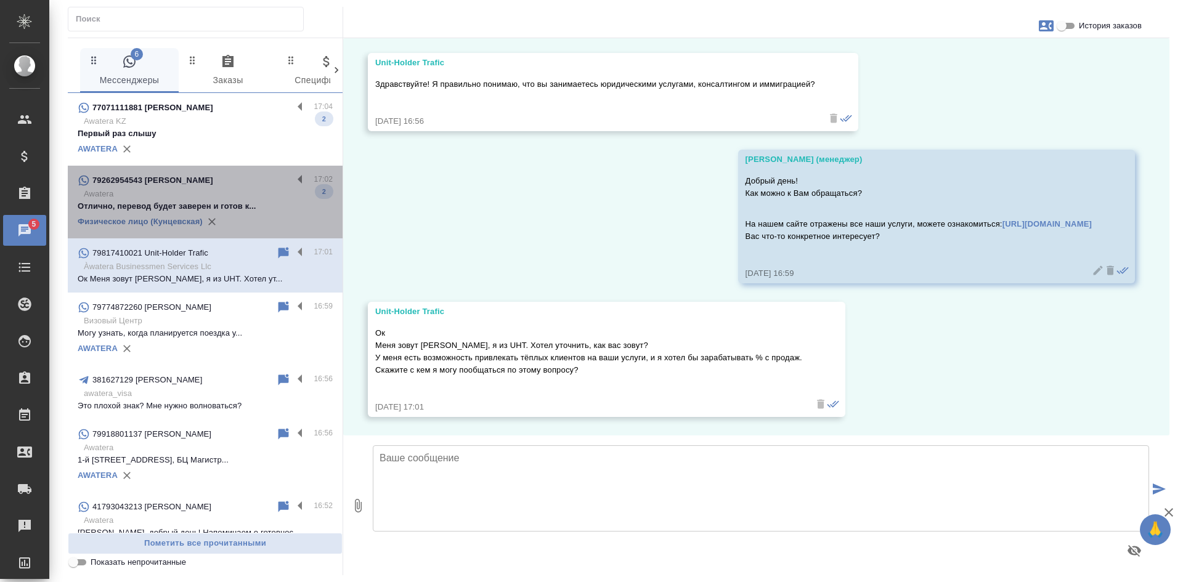
click at [232, 192] on p "Awatera" at bounding box center [208, 194] width 249 height 12
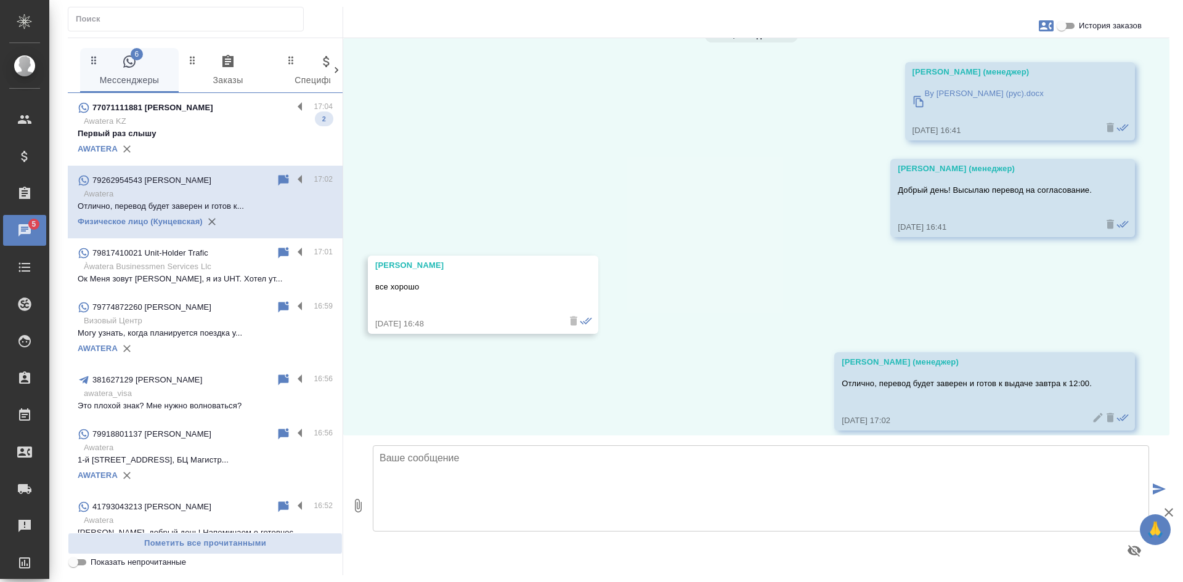
scroll to position [17095, 0]
click at [207, 129] on p "Первый раз слышу" at bounding box center [205, 134] width 255 height 12
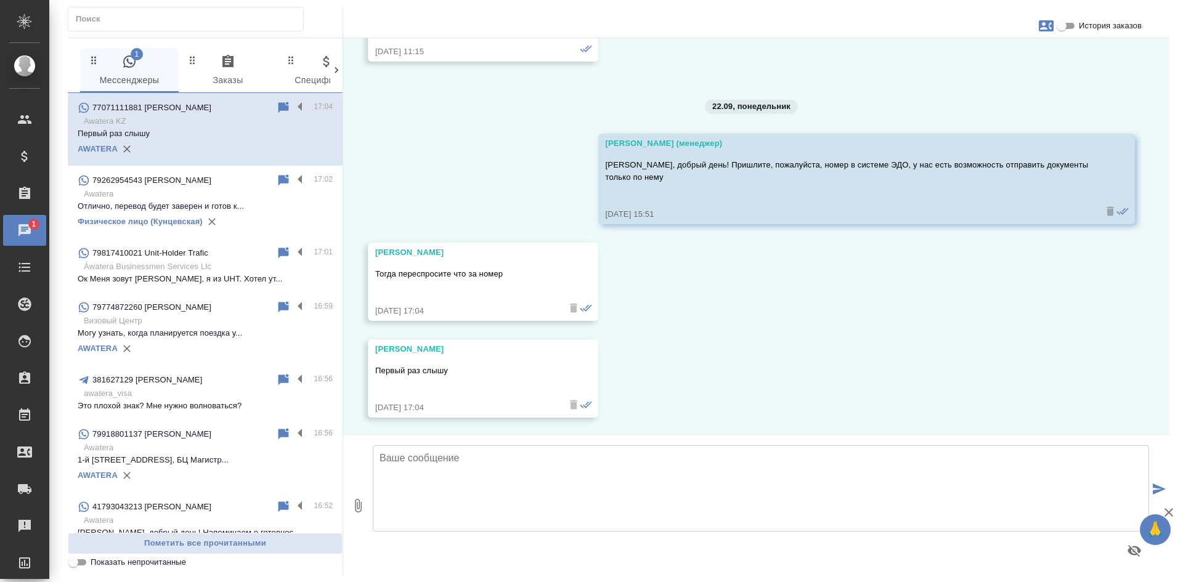
scroll to position [8499, 0]
click at [205, 281] on p "Ок Меня зовут Михаил, я из UHT. Хотел ут..." at bounding box center [205, 279] width 255 height 12
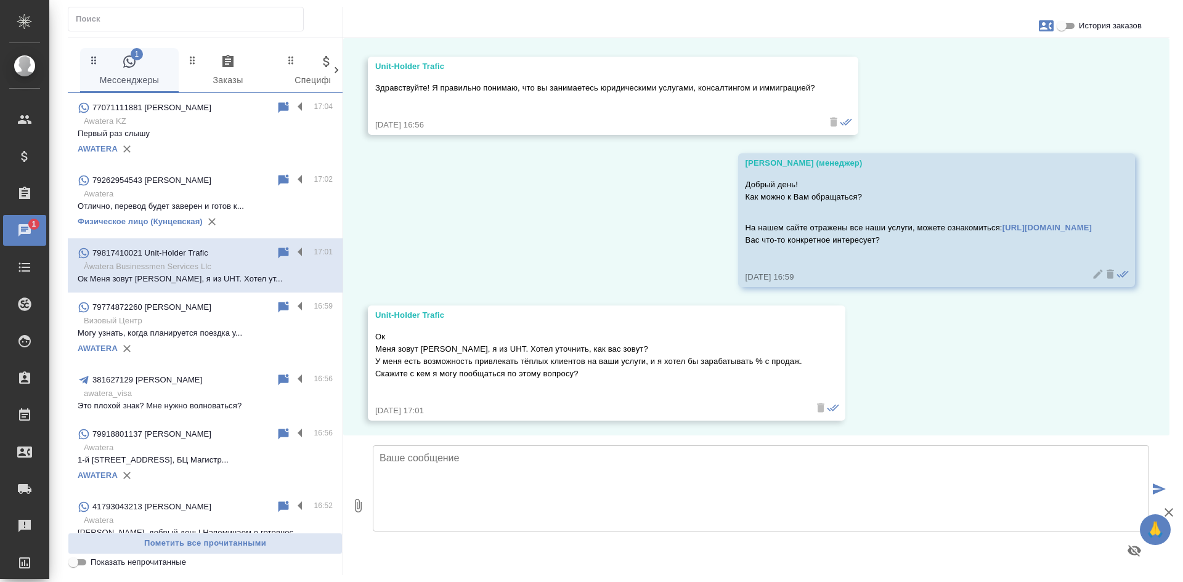
scroll to position [39, 0]
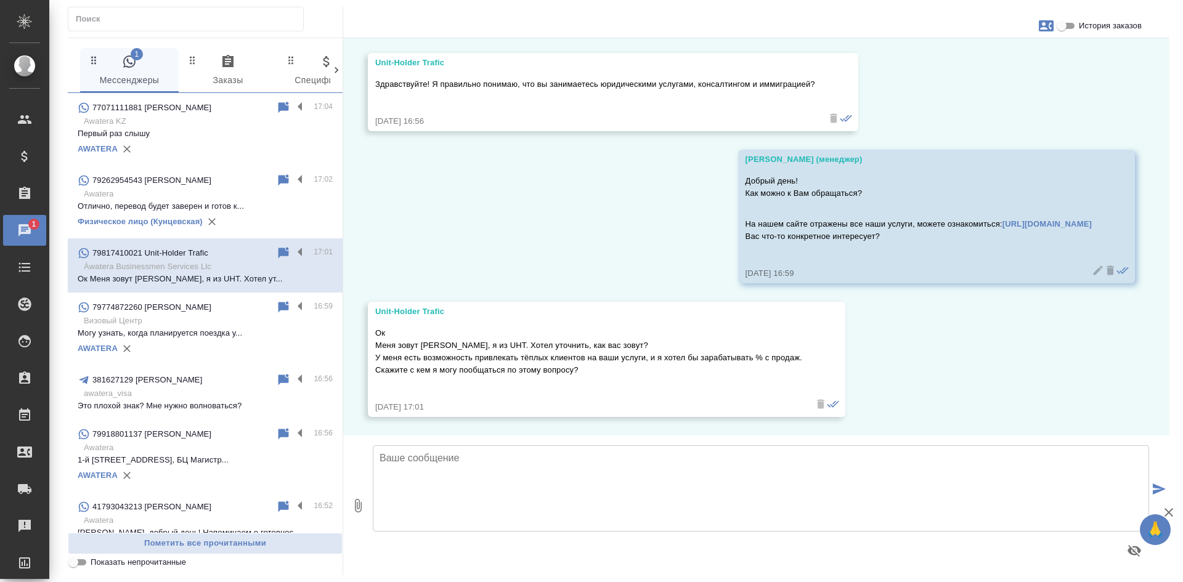
click at [411, 467] on textarea at bounding box center [761, 489] width 777 height 86
click at [384, 468] on textarea "Меня зовут Александра. Я передала Ваш контакт коллегам в маркетинг" at bounding box center [761, 489] width 777 height 86
click at [648, 469] on textarea "Меня зовут Александра. Михаил, передала Ваш контакт коллегам в маркетинг" at bounding box center [761, 489] width 777 height 86
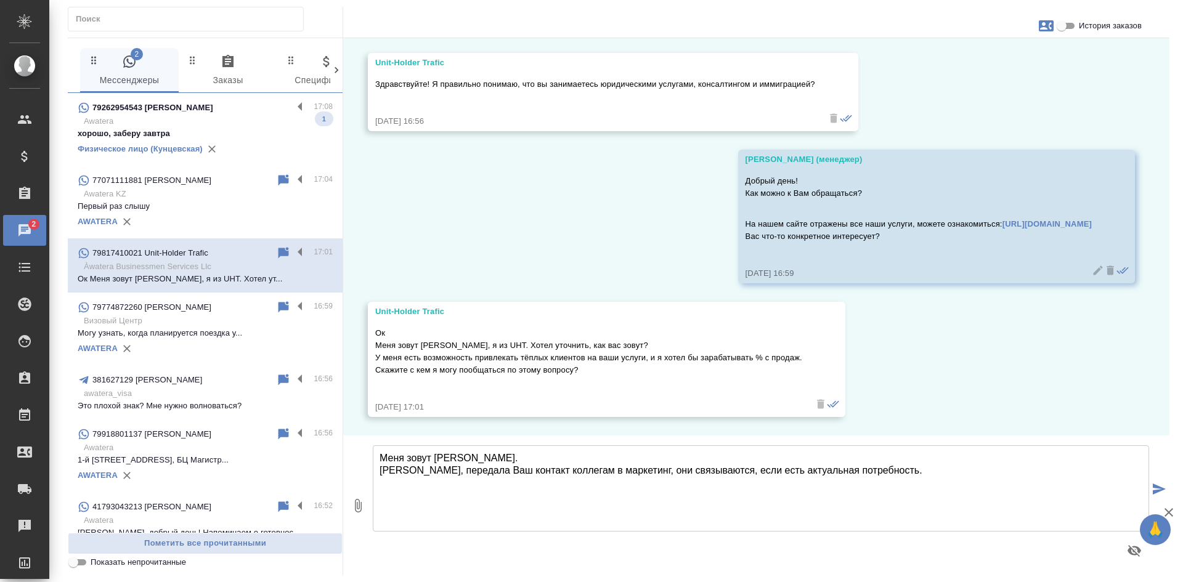
click at [890, 465] on textarea "Меня зовут Александра. Михаил, передала Ваш контакт коллегам в маркетинг, они с…" at bounding box center [761, 489] width 777 height 86
type textarea "Меня зовут Александра. Михаил, передала Ваш контакт коллегам в маркетинг, они с…"
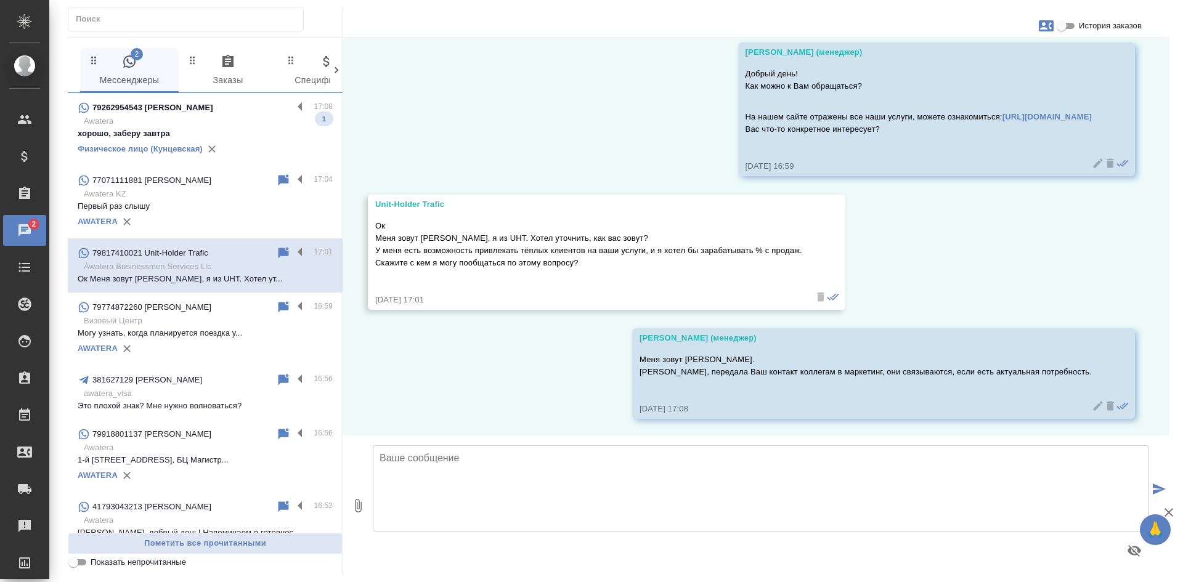
scroll to position [148, 0]
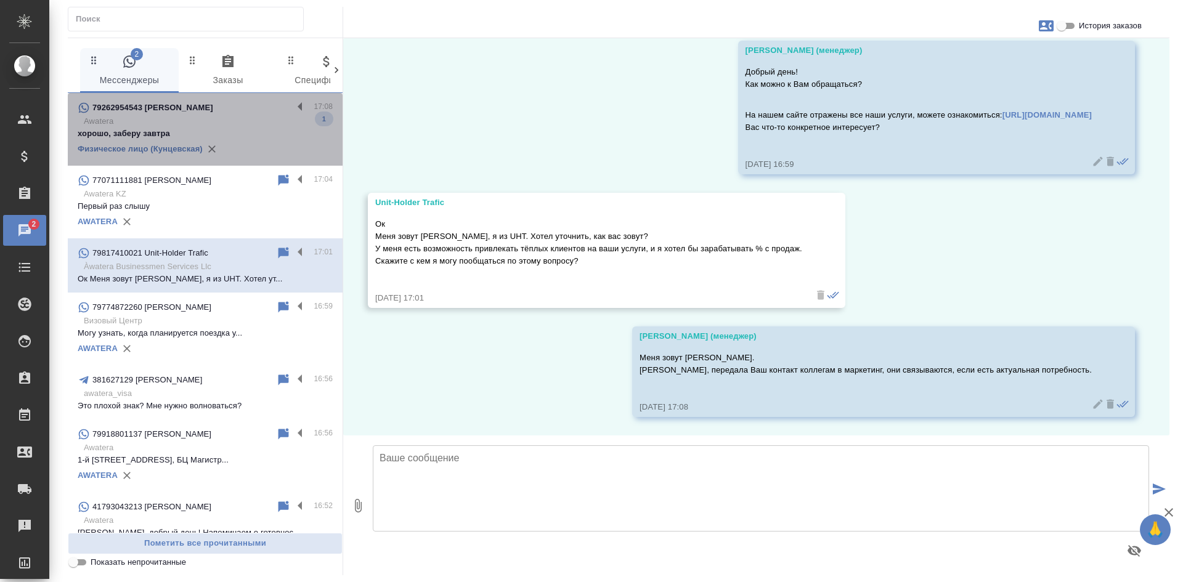
click at [245, 118] on p "Awatera" at bounding box center [208, 121] width 249 height 12
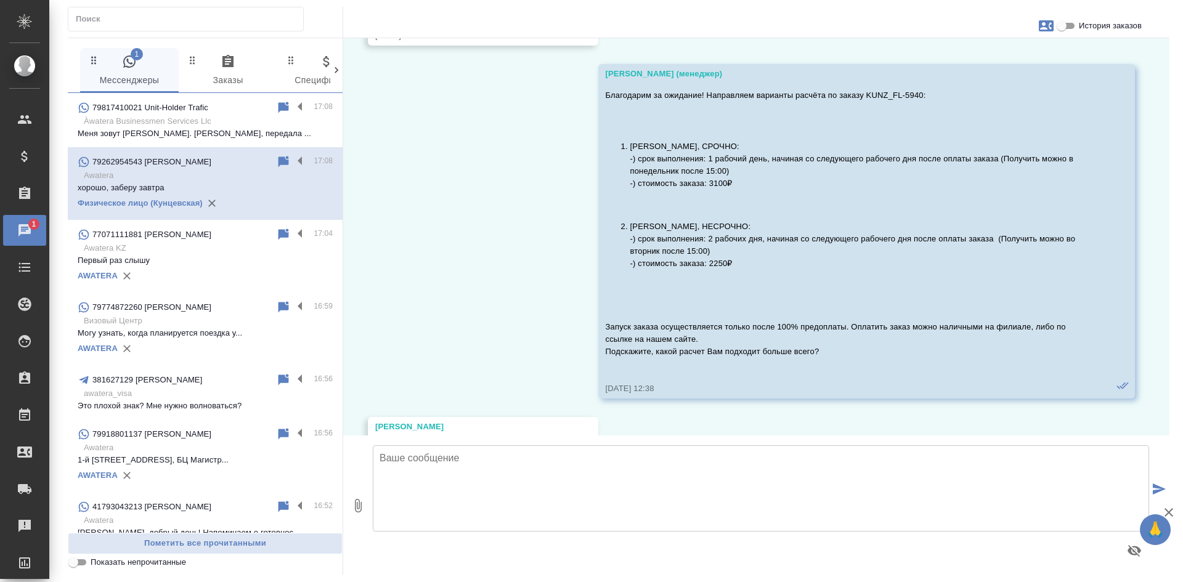
scroll to position [16837, 0]
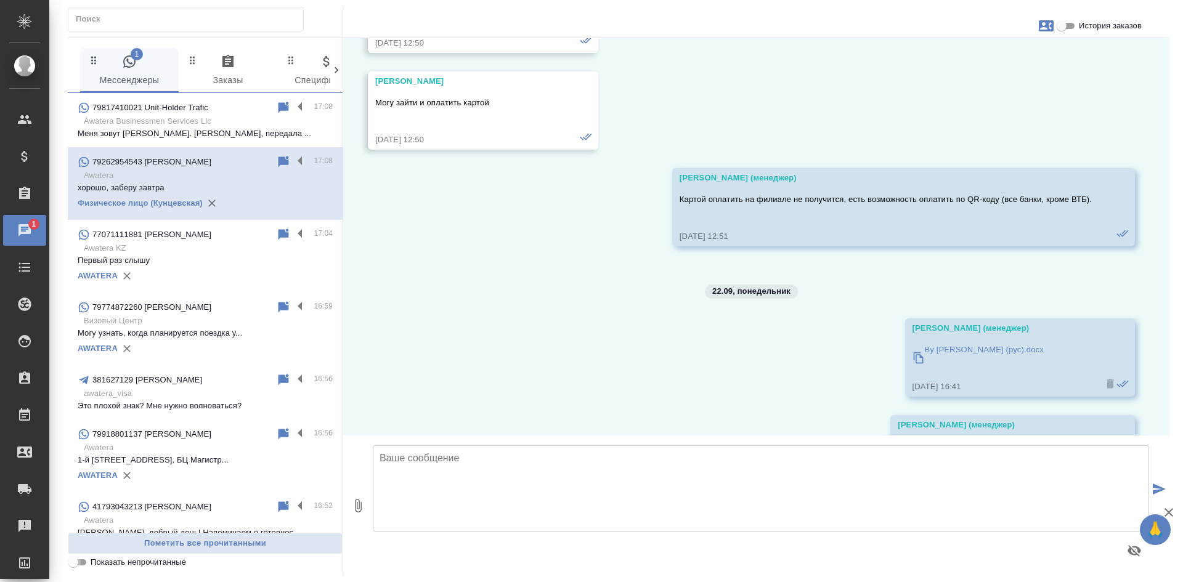
click at [75, 565] on input "Показать непрочитанные" at bounding box center [73, 562] width 44 height 15
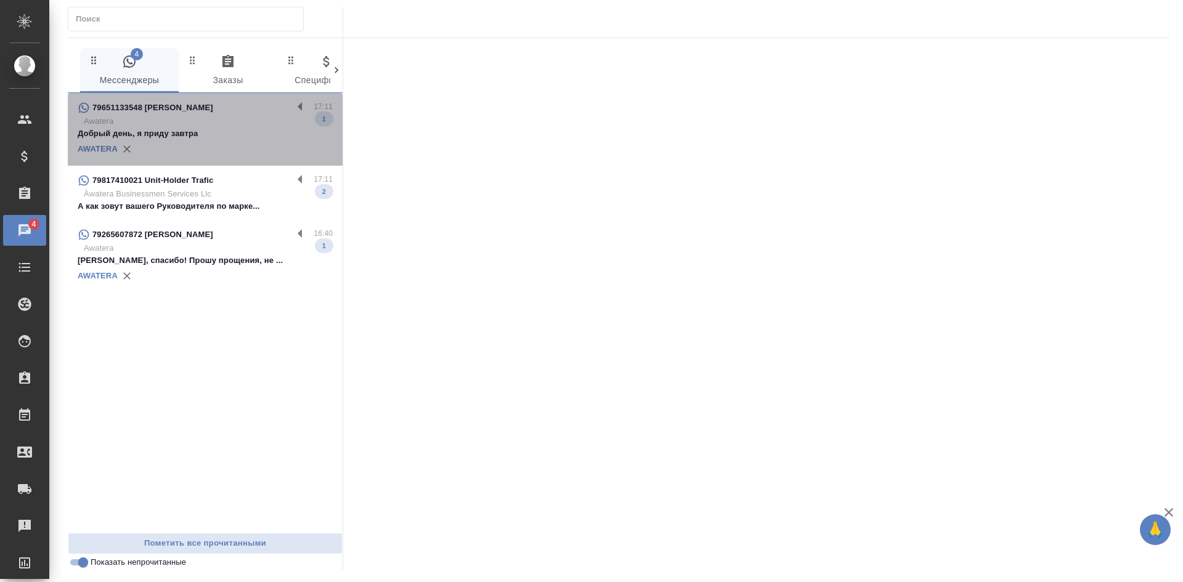
click at [195, 147] on div "AWATERA" at bounding box center [205, 149] width 255 height 18
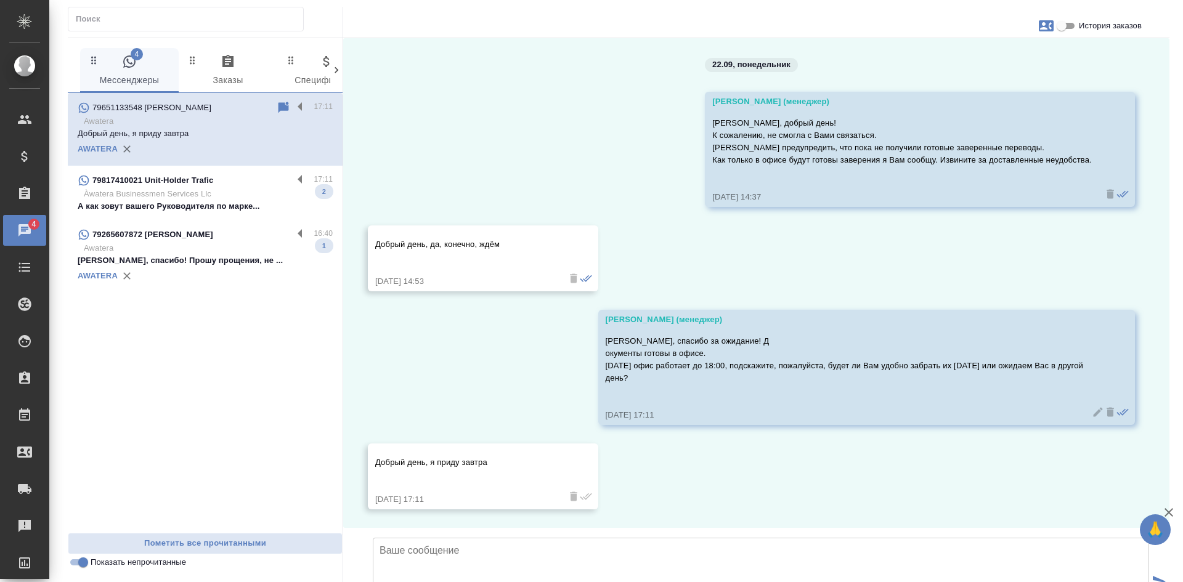
scroll to position [776, 0]
click at [243, 187] on div "79817410021 Unit-Holder Trafic" at bounding box center [185, 180] width 215 height 15
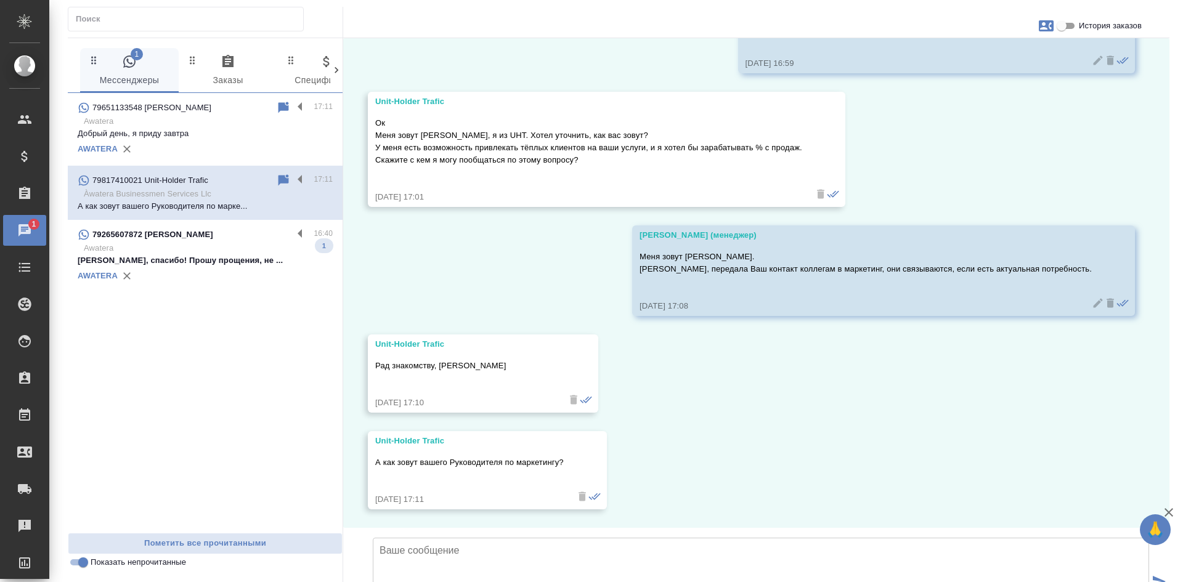
scroll to position [341, 0]
click at [80, 558] on input "Показать непрочитанные" at bounding box center [83, 562] width 44 height 15
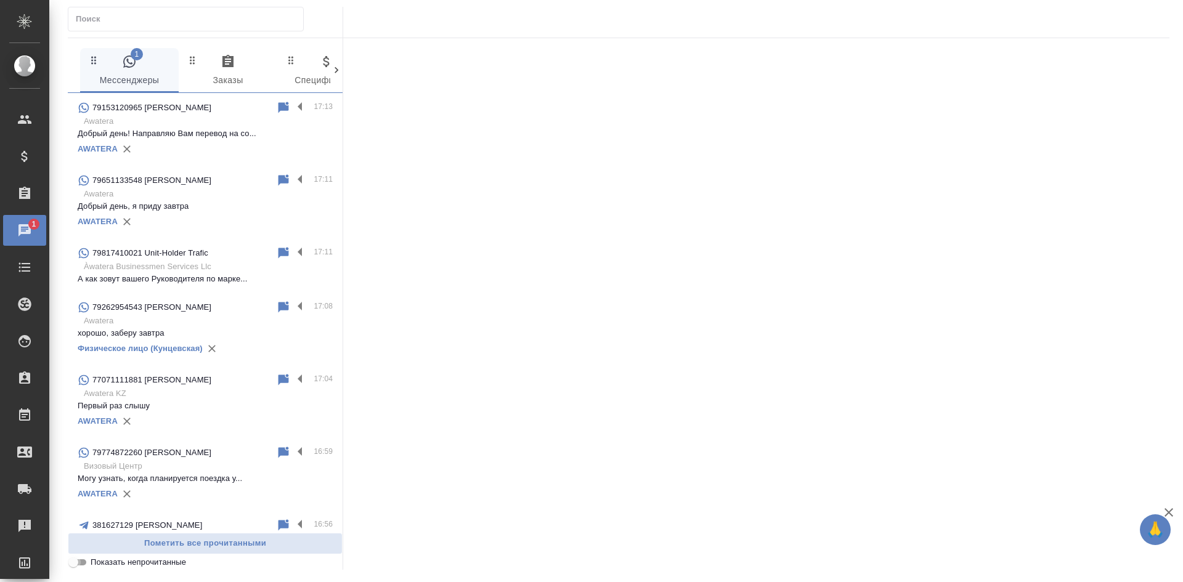
click at [80, 558] on input "Показать непрочитанные" at bounding box center [73, 562] width 44 height 15
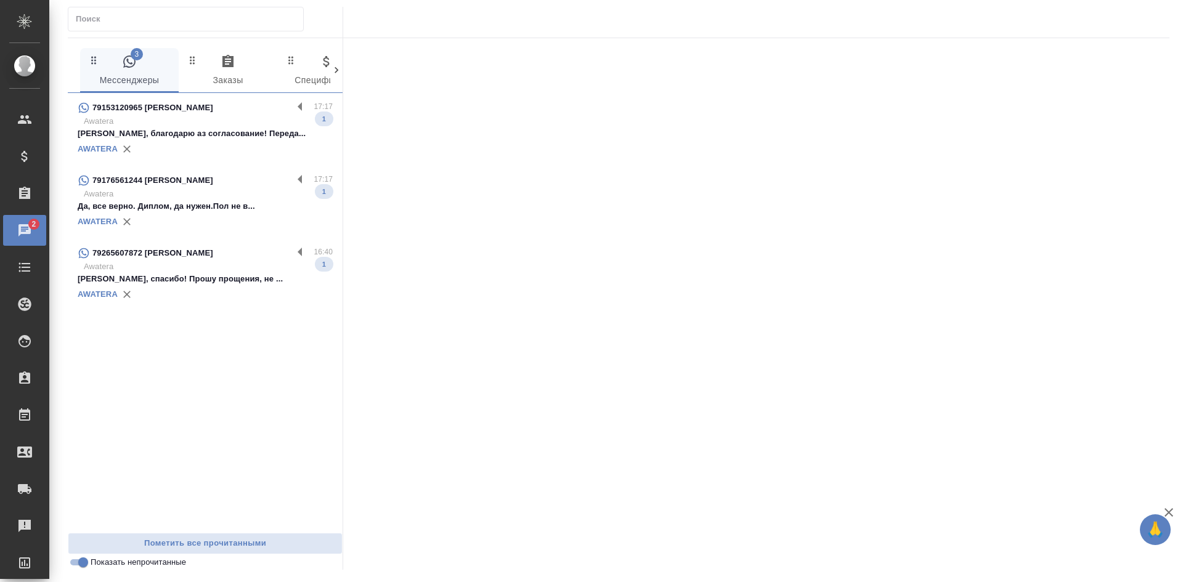
click at [234, 133] on p "Лямис, благодарю аз согласование! Переда..." at bounding box center [205, 134] width 255 height 12
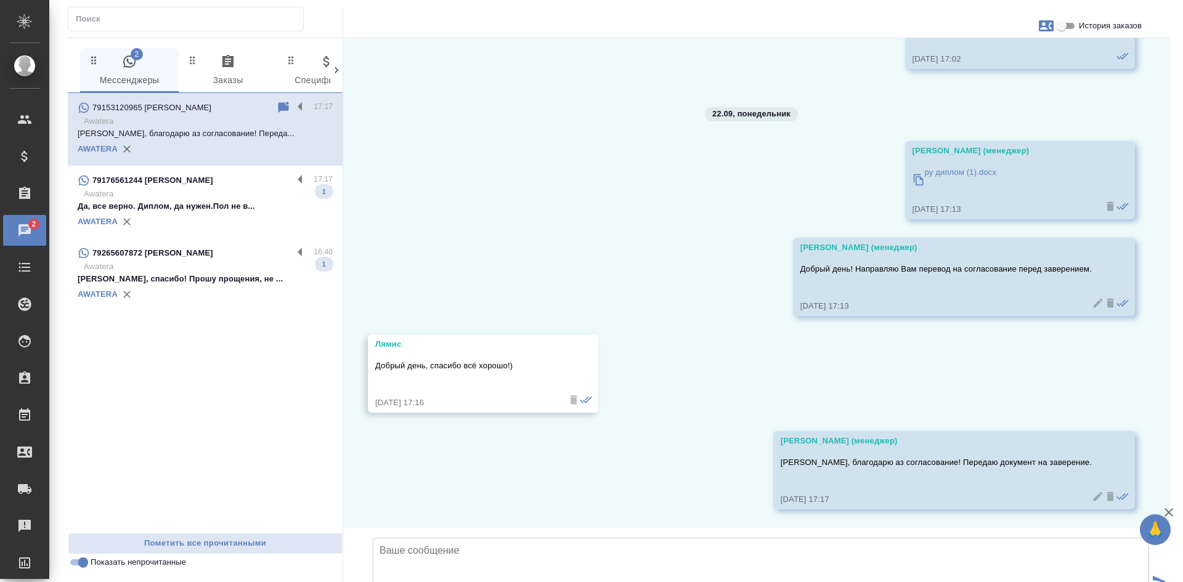
scroll to position [2722, 0]
click at [179, 215] on div "AWATERA" at bounding box center [205, 222] width 255 height 18
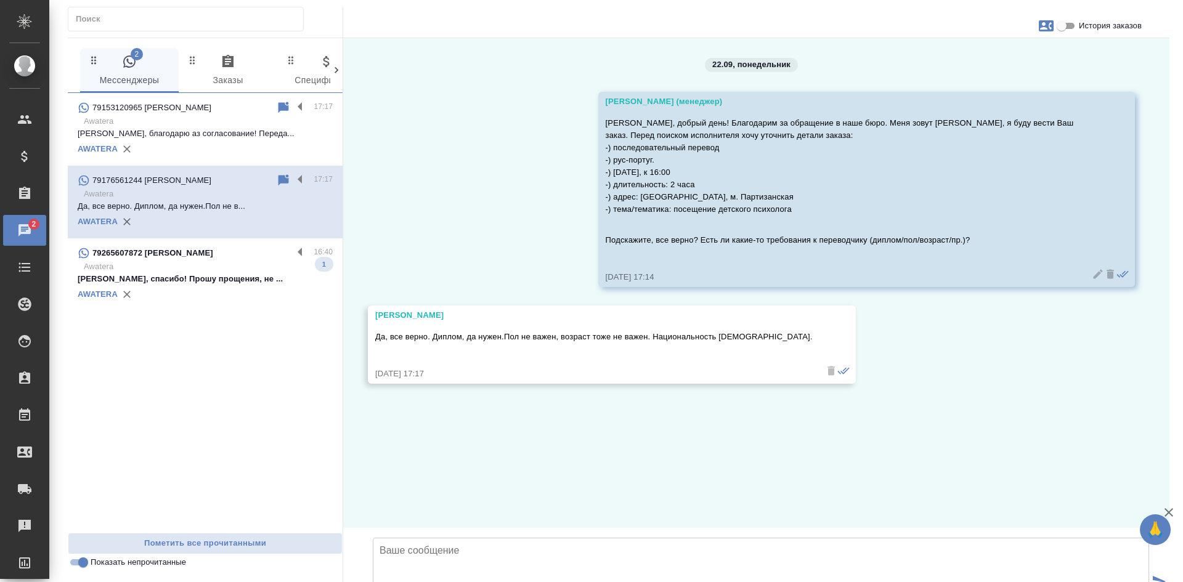
scroll to position [0, 0]
click at [228, 134] on p "Спасибо Вам!" at bounding box center [205, 134] width 255 height 12
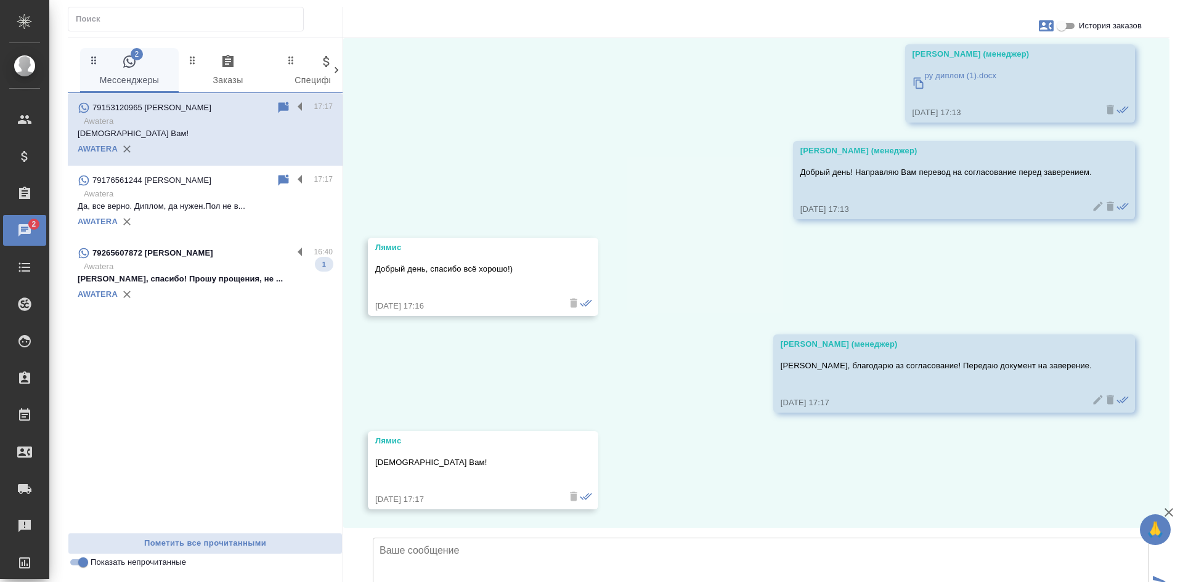
scroll to position [2819, 0]
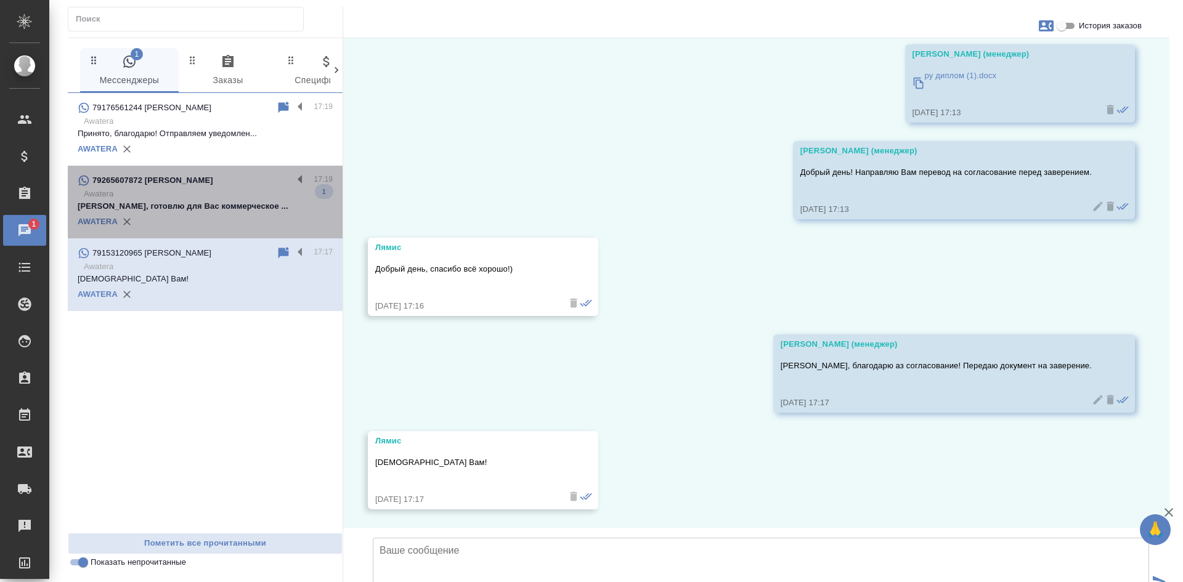
click at [210, 184] on div "79265607872 Александр" at bounding box center [185, 180] width 215 height 15
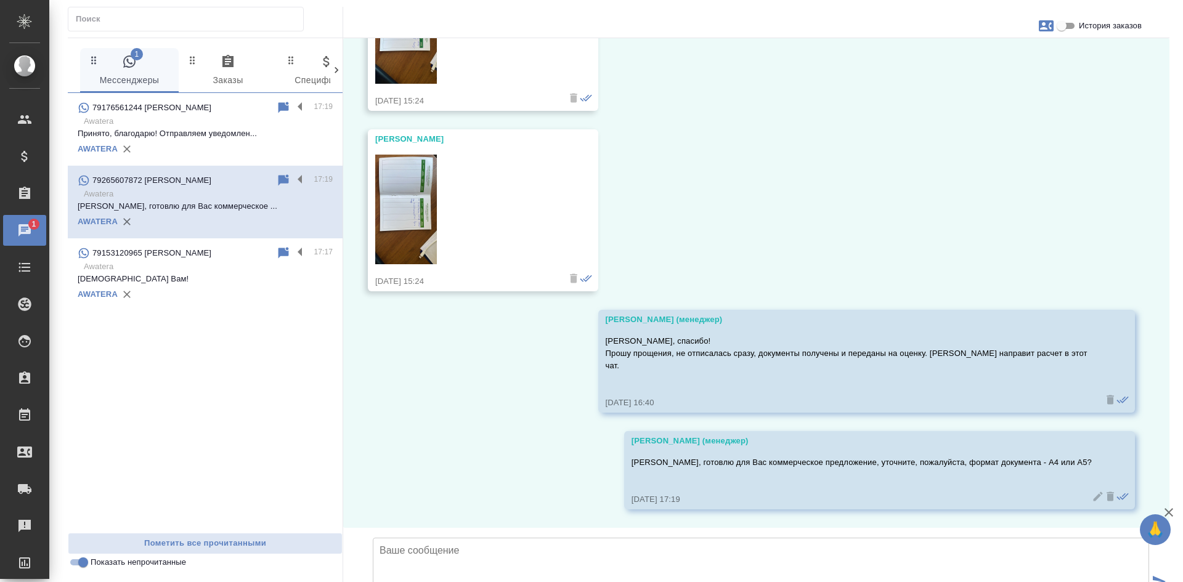
scroll to position [936, 0]
click at [80, 557] on input "Показать непрочитанные" at bounding box center [83, 562] width 44 height 15
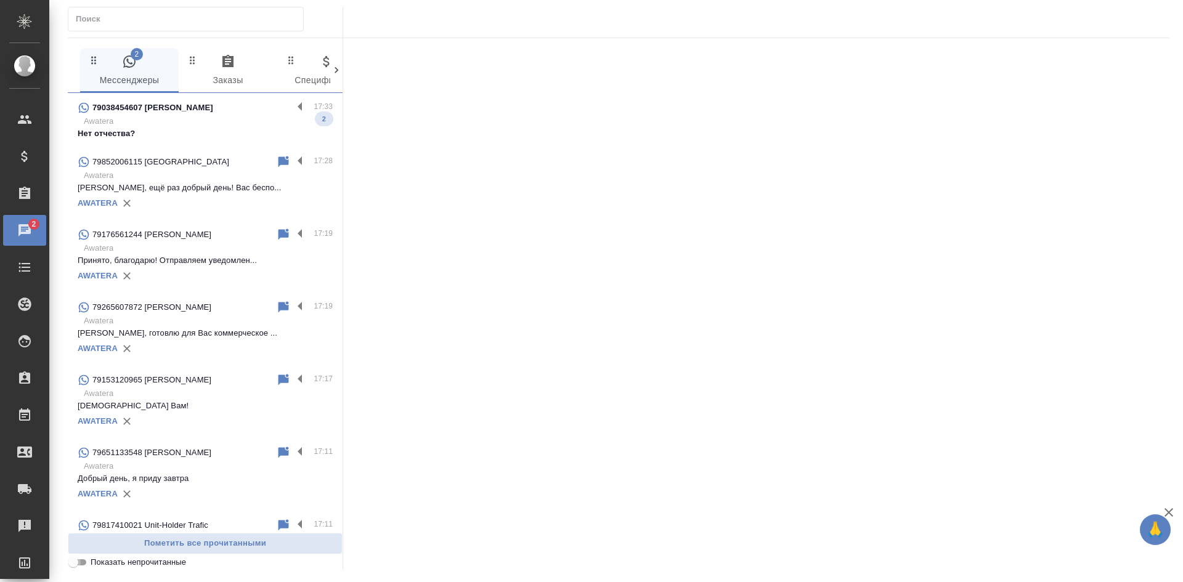
click at [81, 567] on input "Показать непрочитанные" at bounding box center [73, 562] width 44 height 15
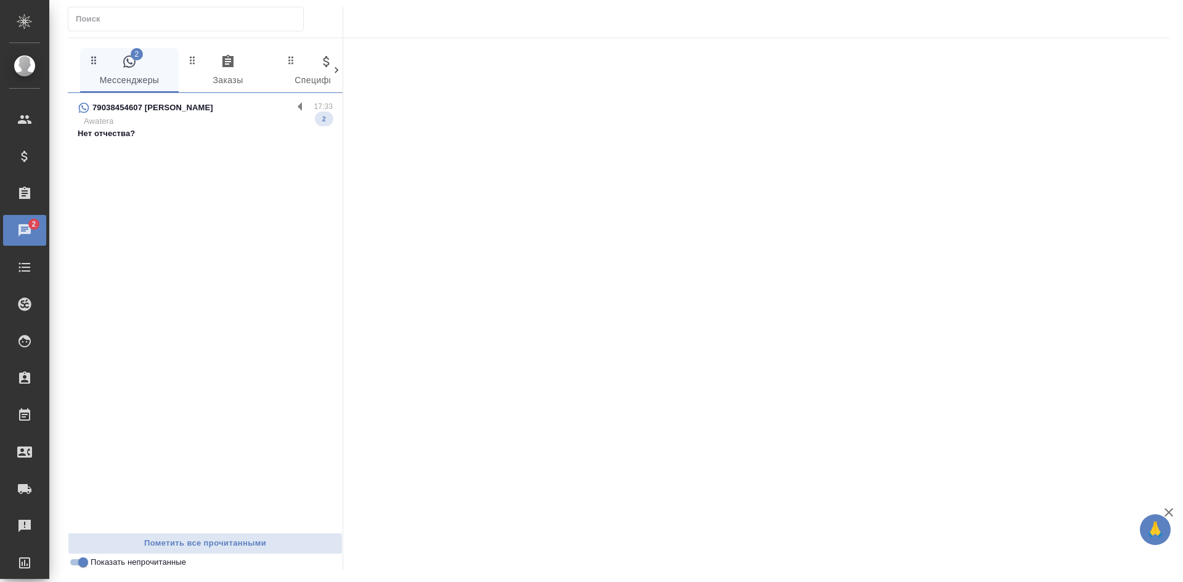
click at [183, 110] on div "79038454607 Tatiana" at bounding box center [185, 107] width 215 height 15
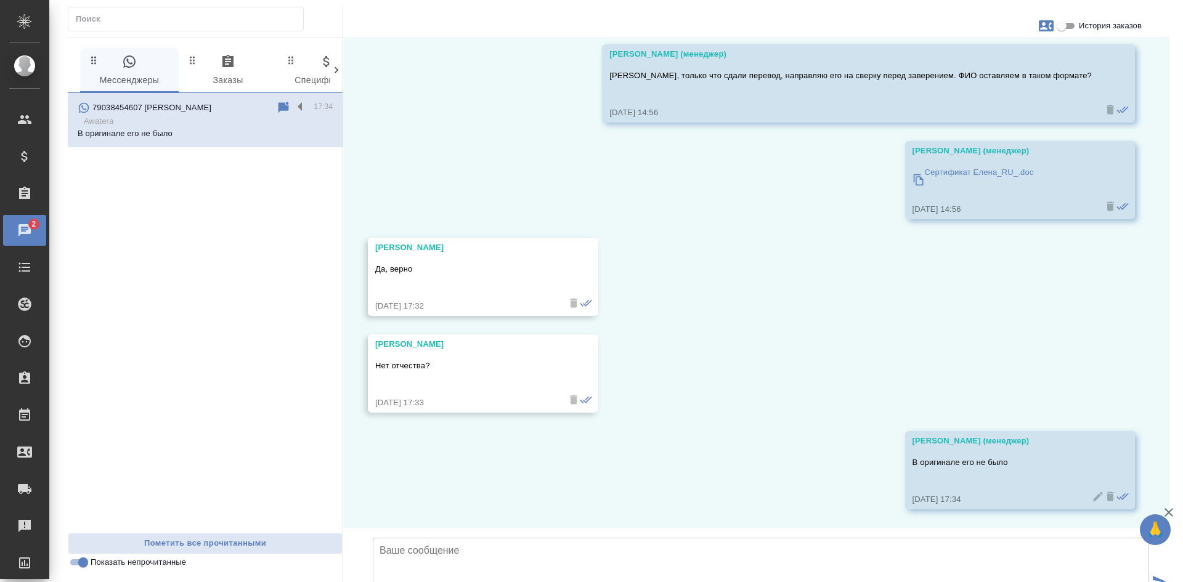
scroll to position [25791, 0]
click at [80, 565] on input "Показать непрочитанные" at bounding box center [83, 562] width 44 height 15
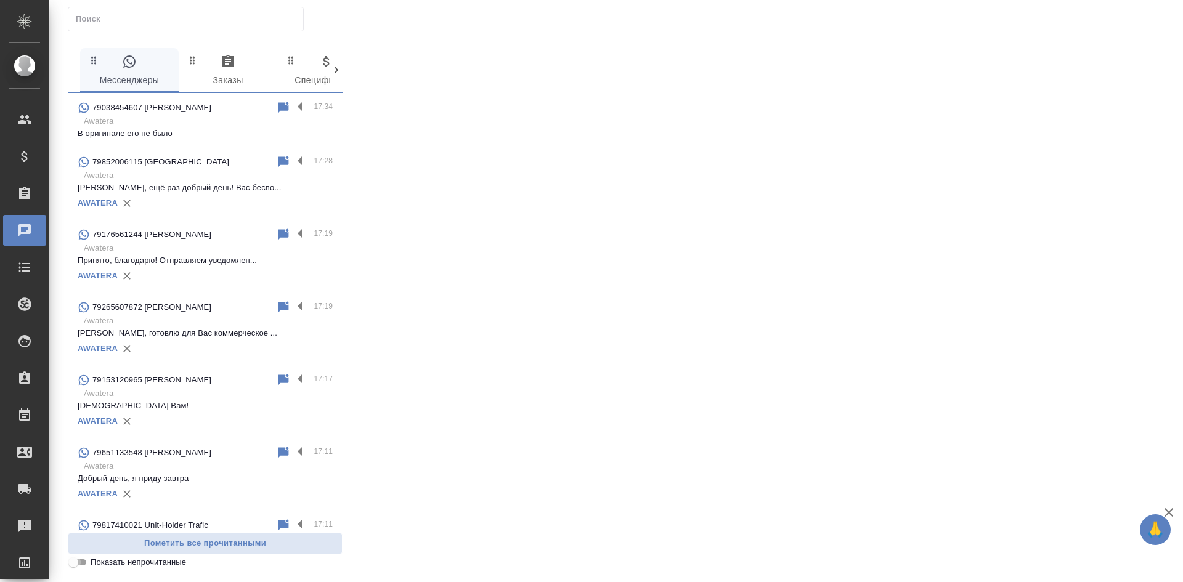
click at [80, 565] on input "Показать непрочитанные" at bounding box center [73, 562] width 44 height 15
checkbox input "true"
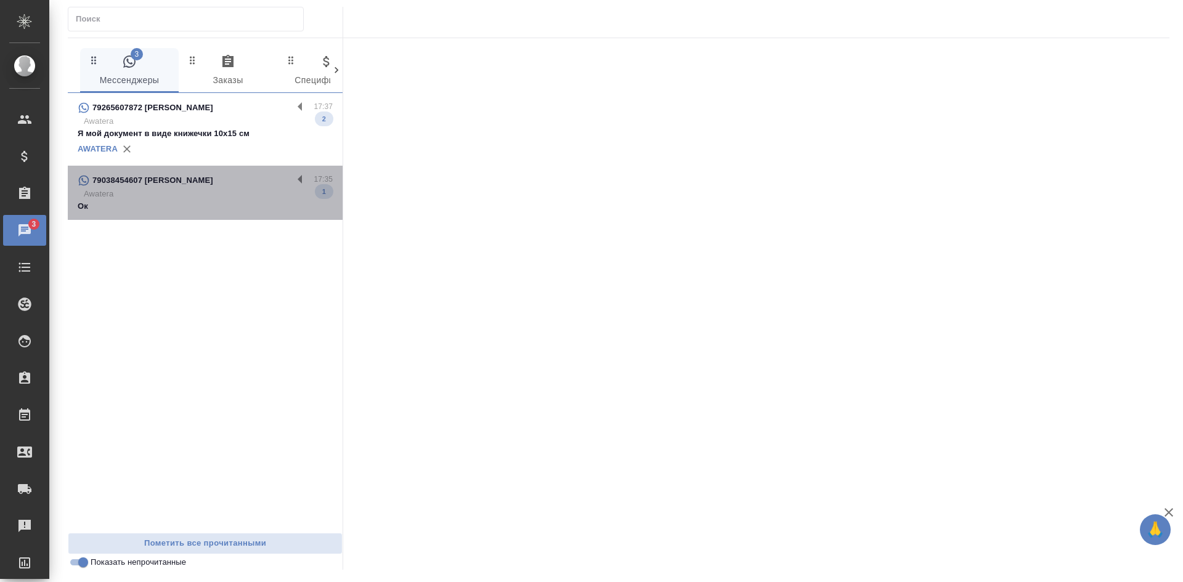
click at [198, 195] on p "Awatera" at bounding box center [208, 194] width 249 height 12
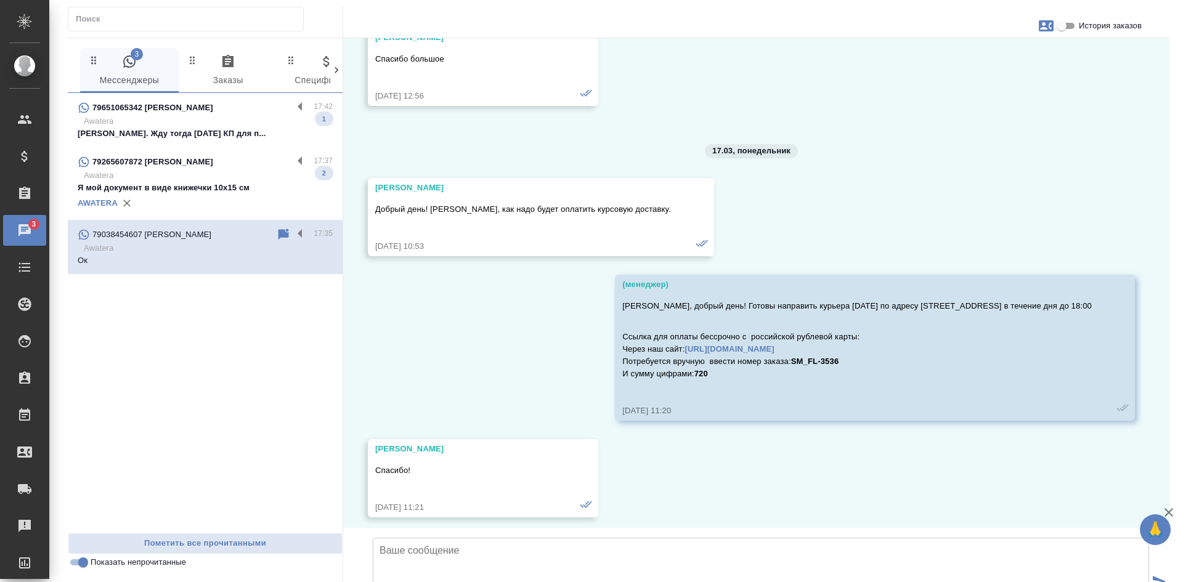
scroll to position [23674, 0]
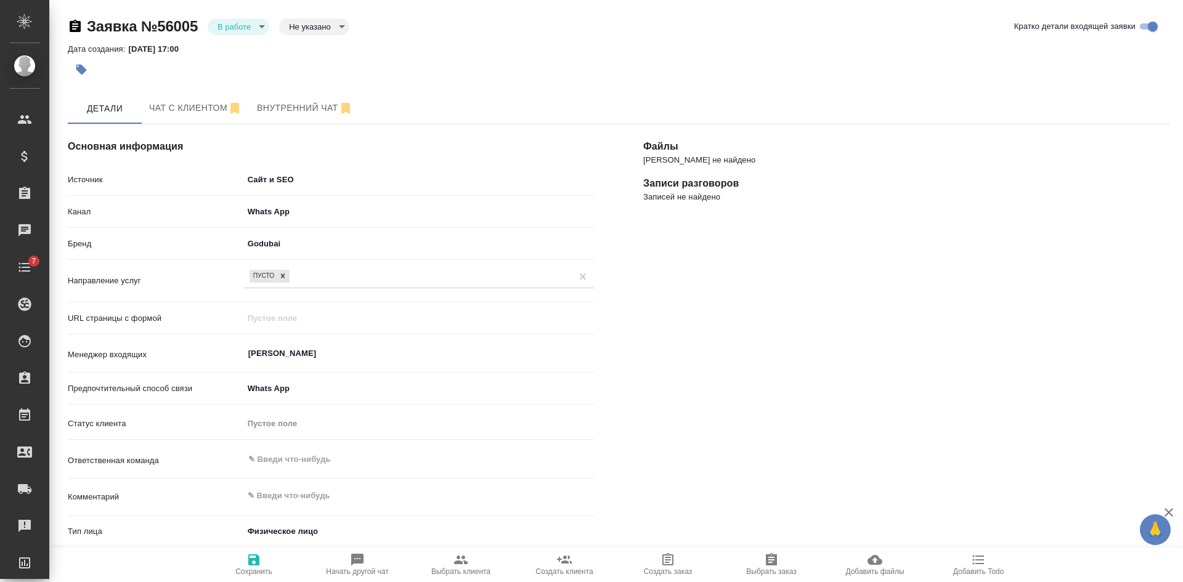
select select "RU"
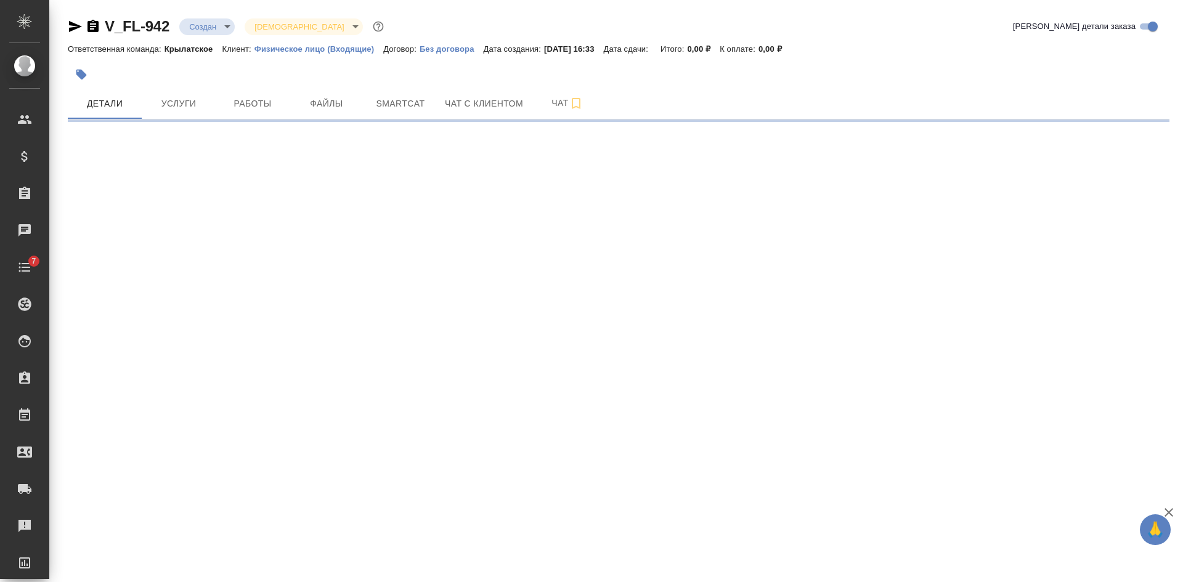
select select "RU"
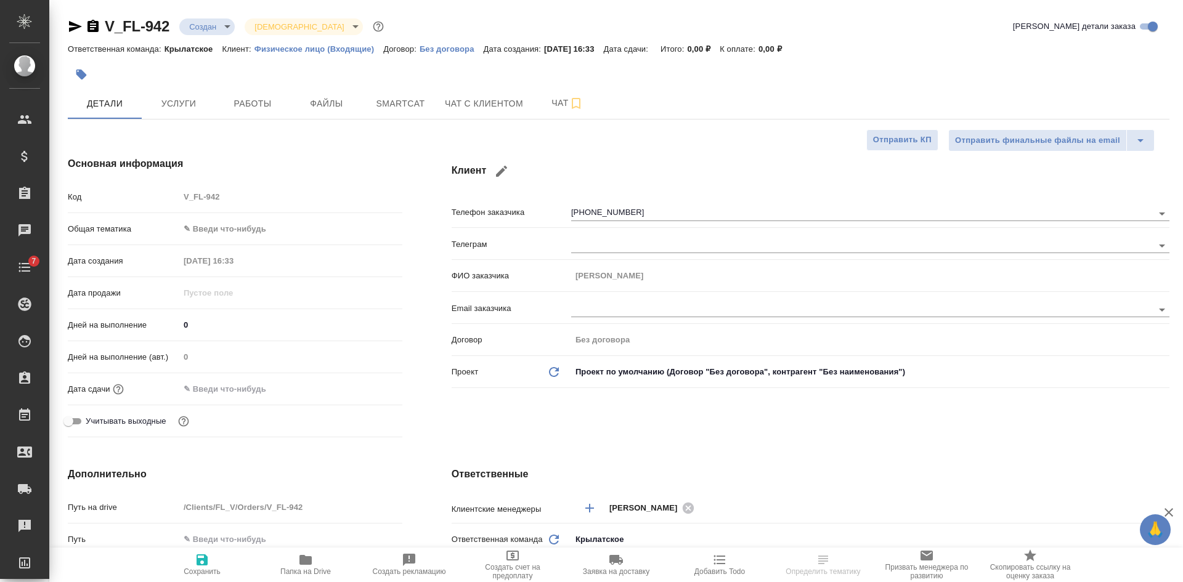
type textarea "x"
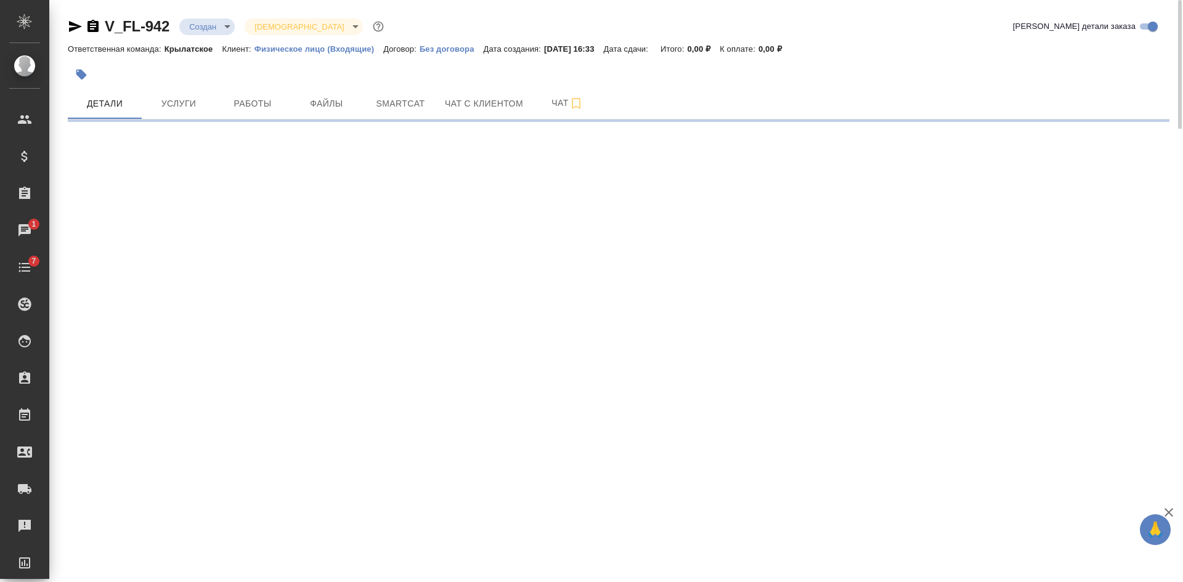
select select "RU"
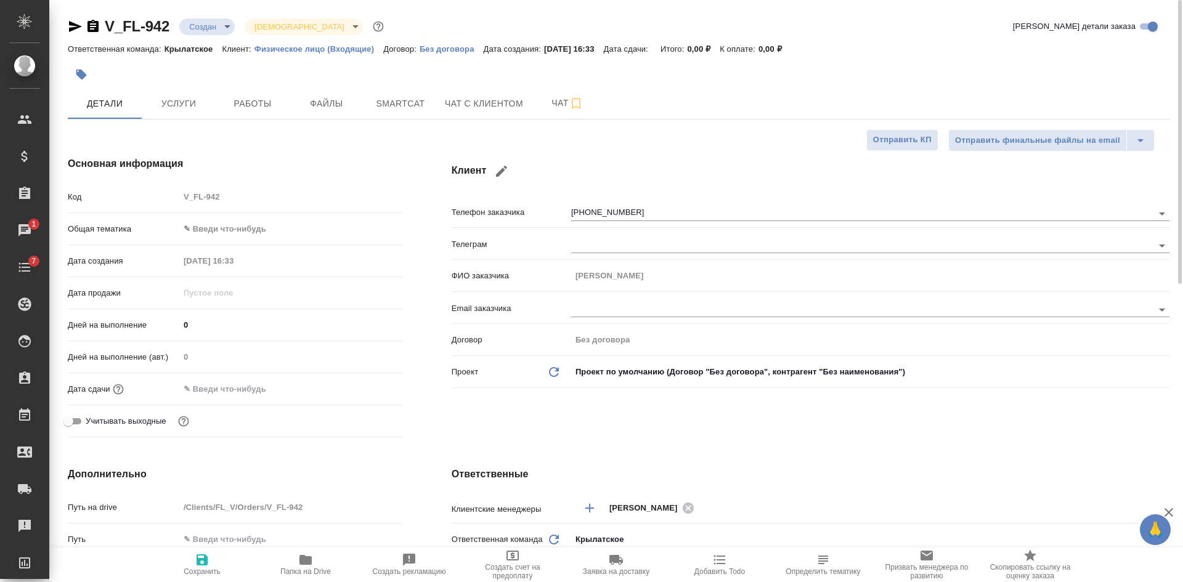
type textarea "x"
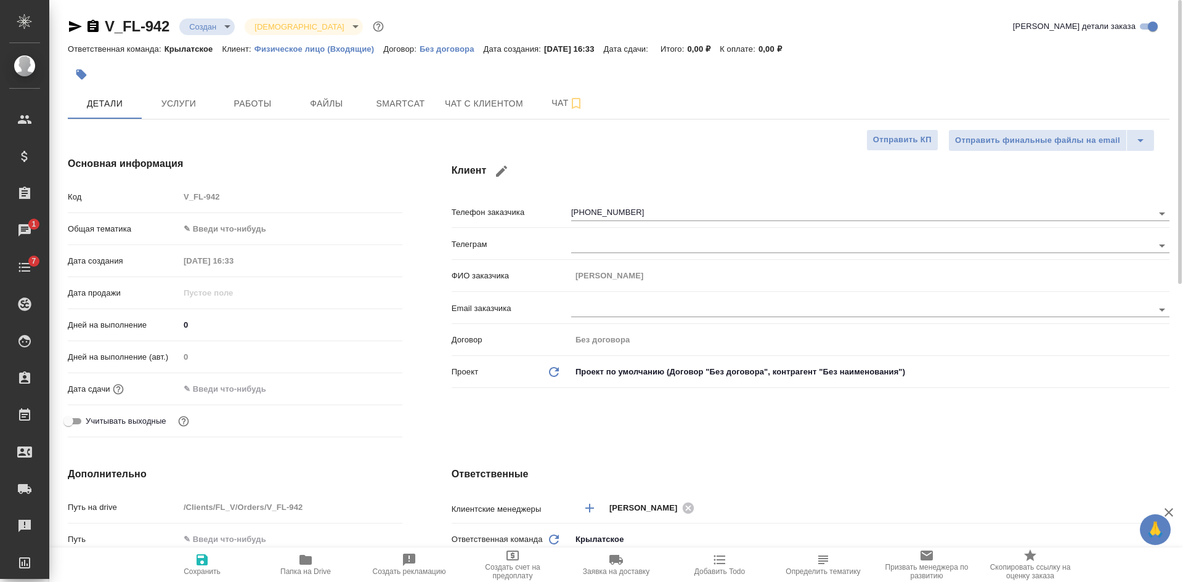
type textarea "x"
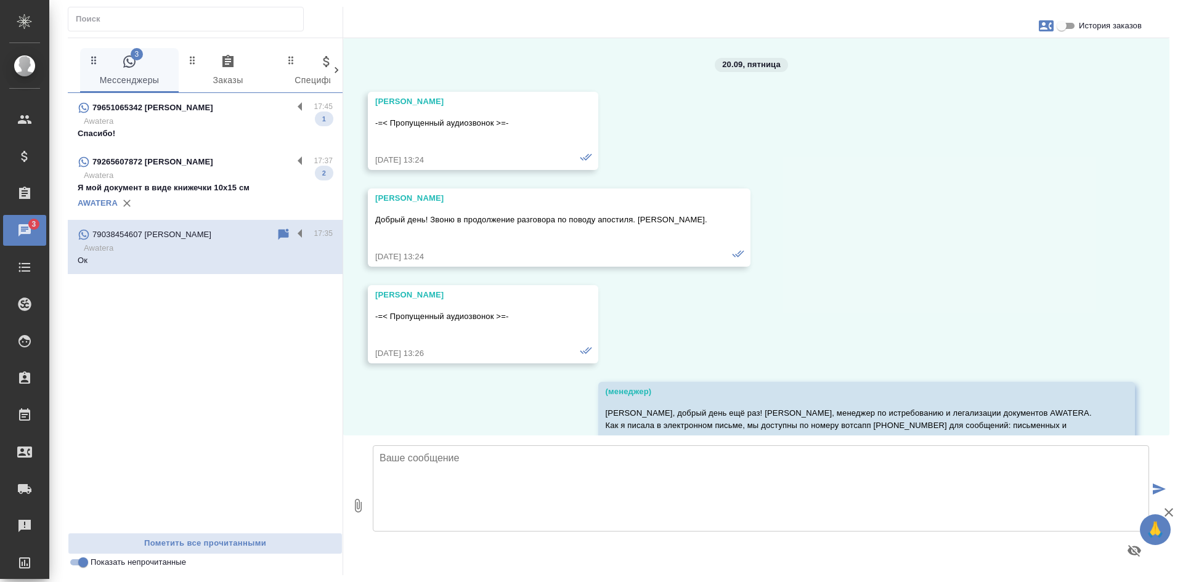
scroll to position [25887, 0]
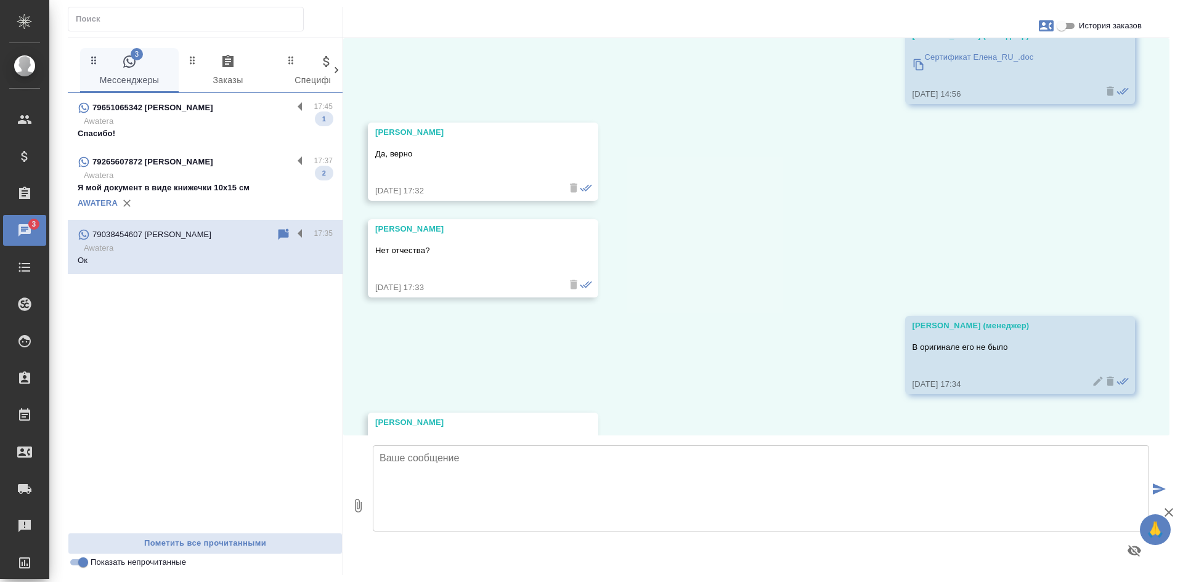
click at [176, 134] on p "Спасибо!" at bounding box center [205, 134] width 255 height 12
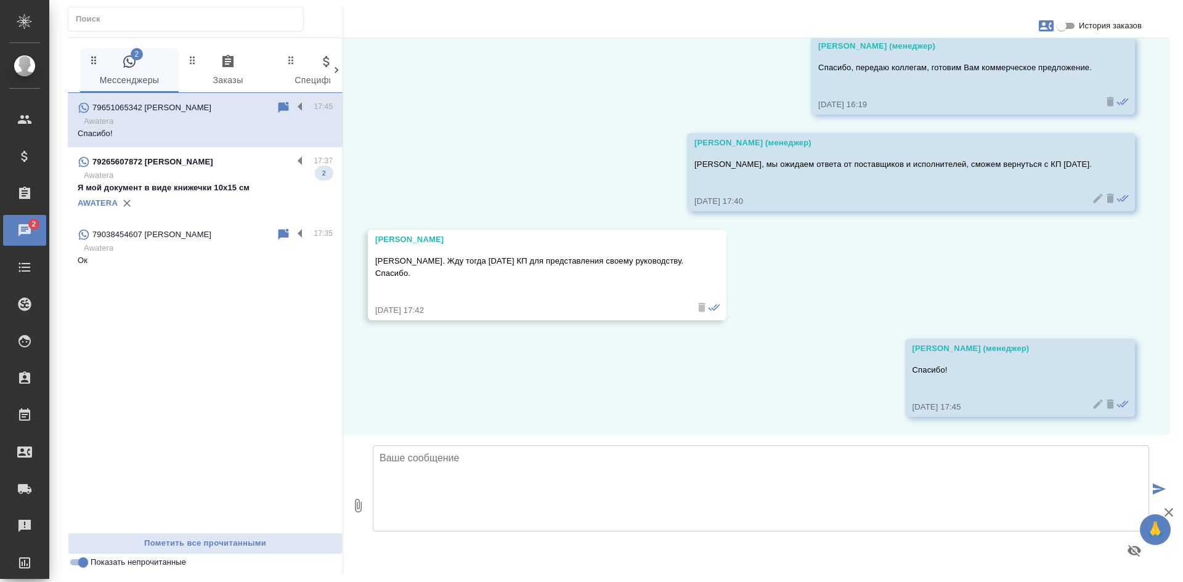
scroll to position [2165, 0]
click at [84, 562] on input "Показать непрочитанные" at bounding box center [83, 562] width 44 height 15
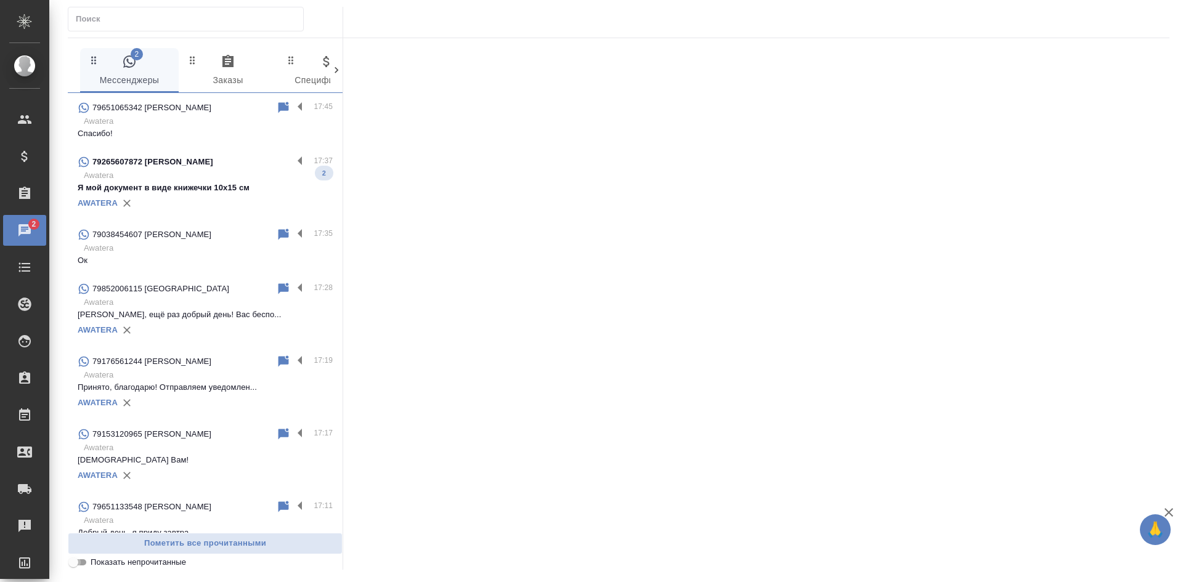
click at [84, 562] on input "Показать непрочитанные" at bounding box center [73, 562] width 44 height 15
checkbox input "true"
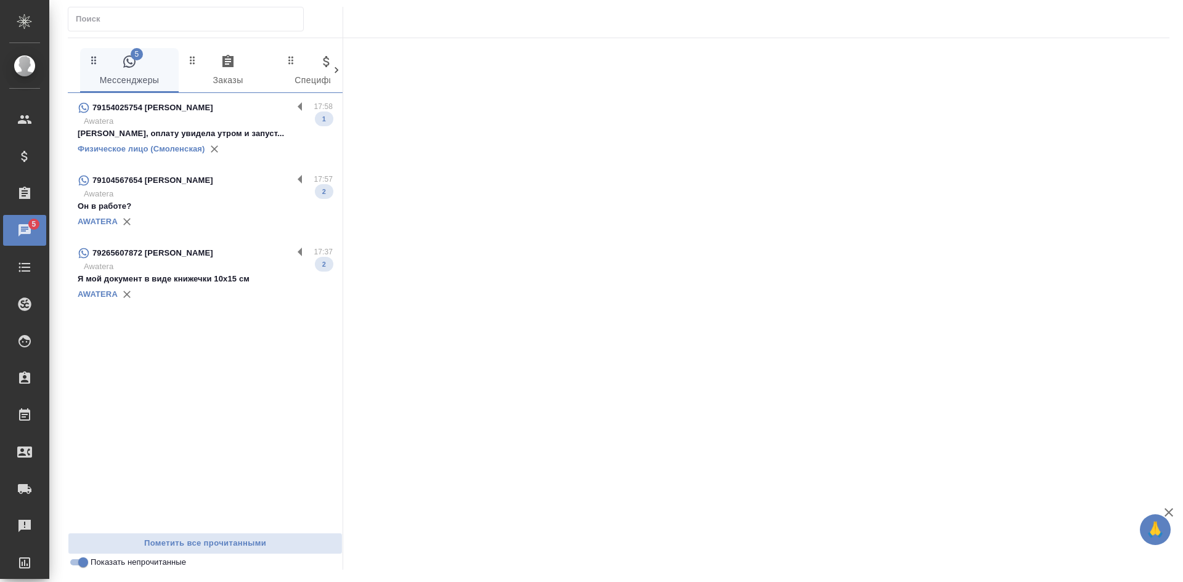
click at [179, 206] on p "Он в работе?" at bounding box center [205, 206] width 255 height 12
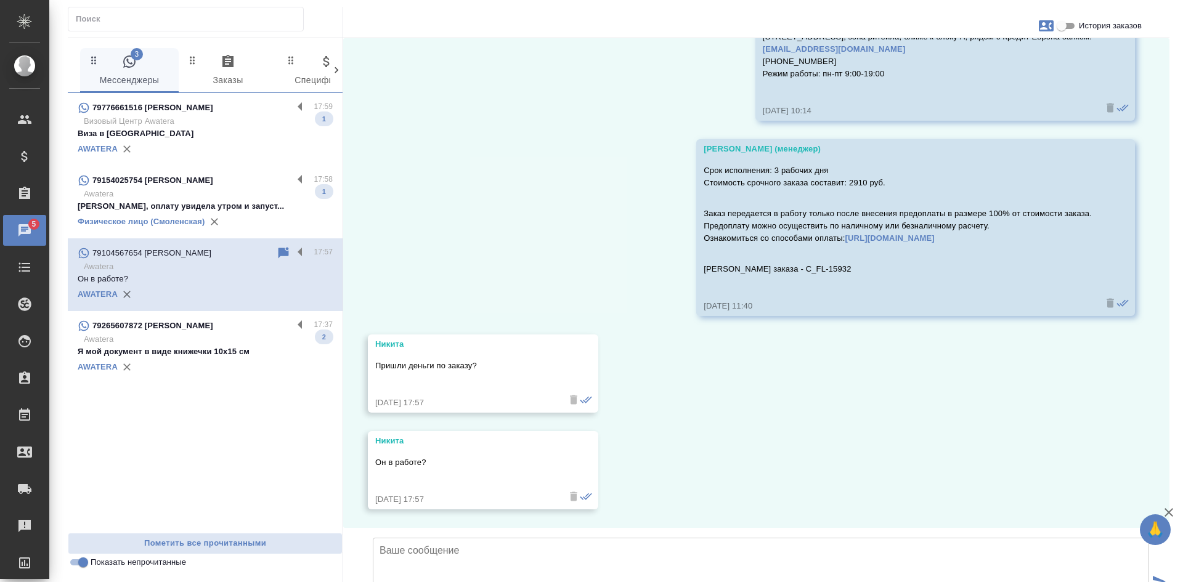
scroll to position [222, 0]
click at [1072, 21] on input "История заказов" at bounding box center [1062, 25] width 44 height 15
checkbox input "true"
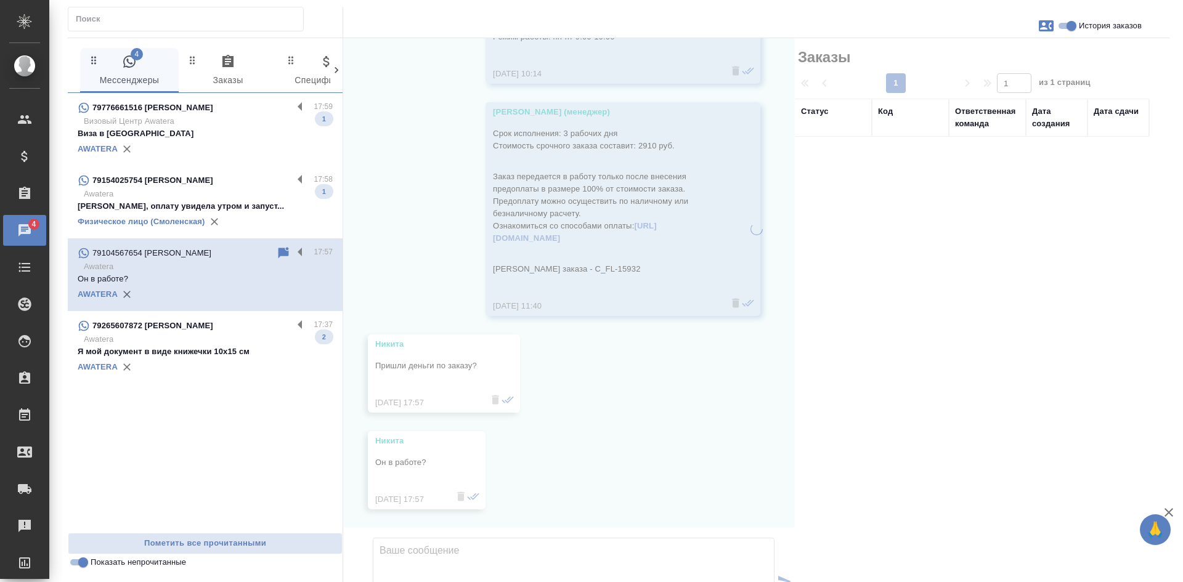
scroll to position [234, 0]
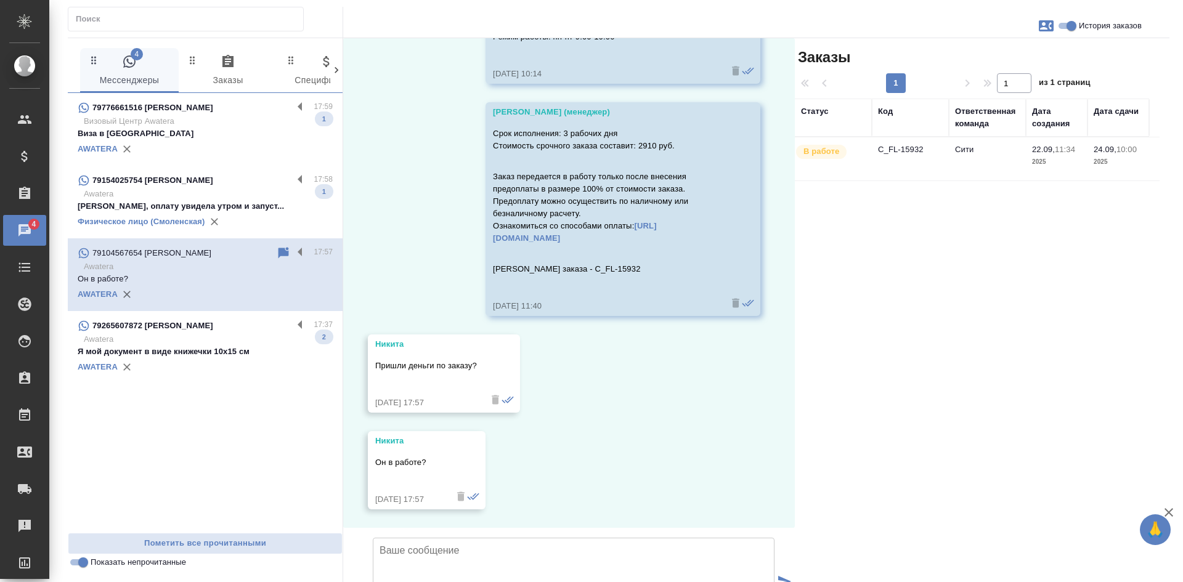
click at [942, 160] on td "C_FL-15932" at bounding box center [910, 158] width 77 height 43
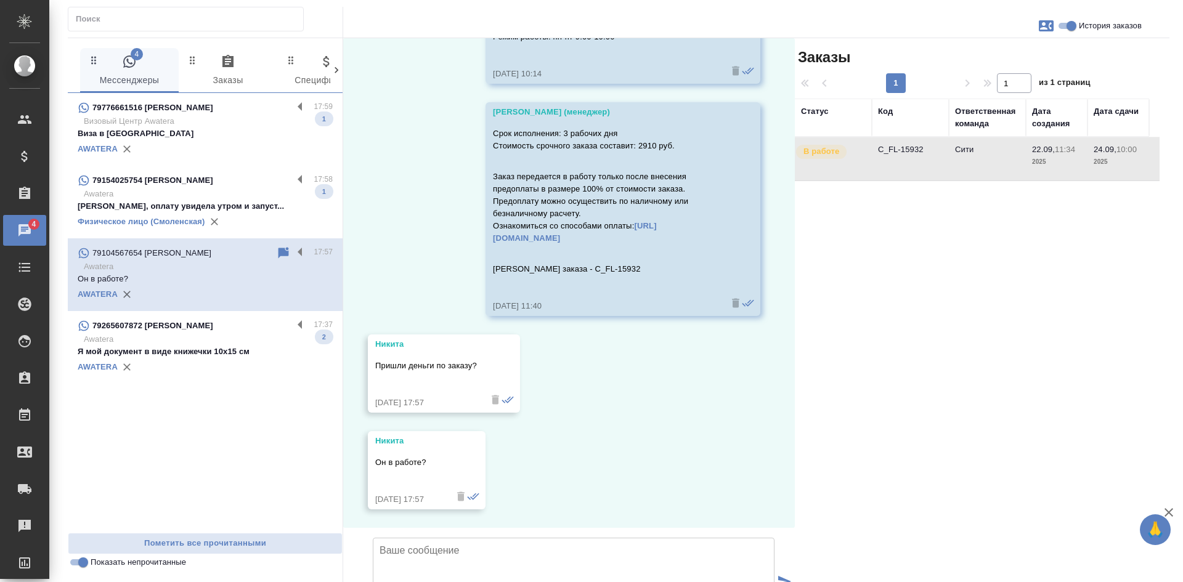
click at [941, 161] on td "C_FL-15932" at bounding box center [910, 158] width 77 height 43
click at [287, 253] on icon at bounding box center [284, 252] width 10 height 11
click at [218, 129] on p "Виза в Китай" at bounding box center [205, 134] width 255 height 12
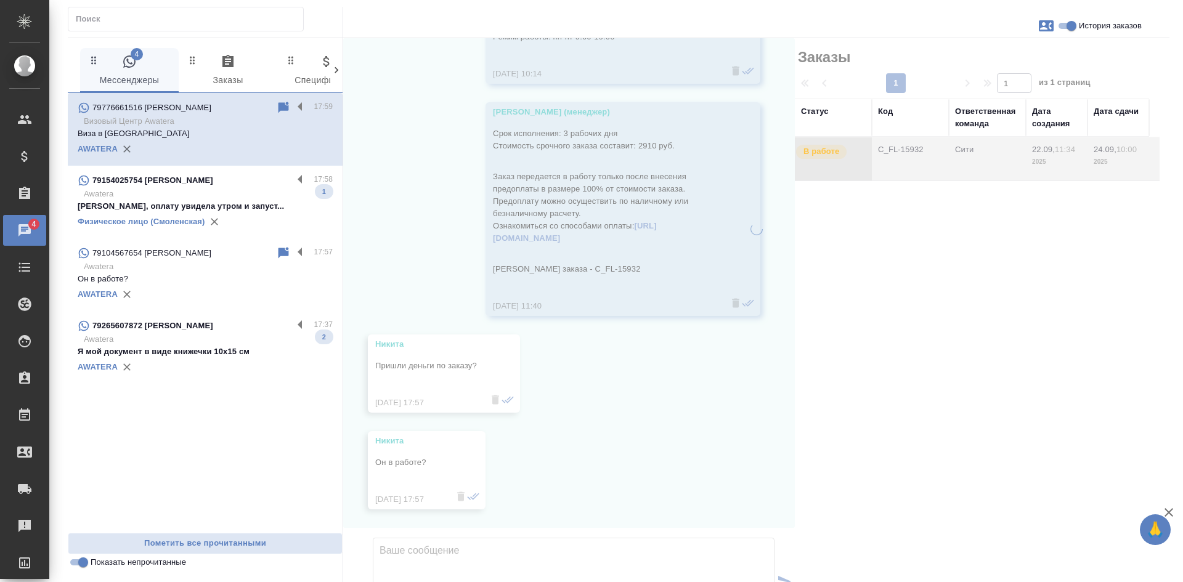
scroll to position [0, 0]
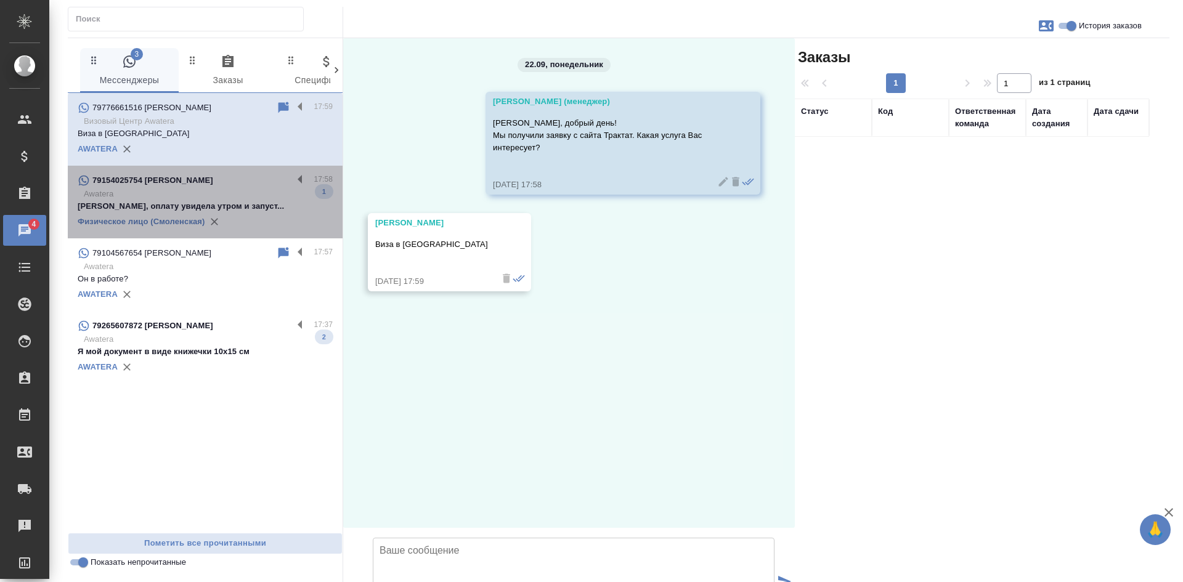
click at [237, 195] on p "Awatera" at bounding box center [208, 194] width 249 height 12
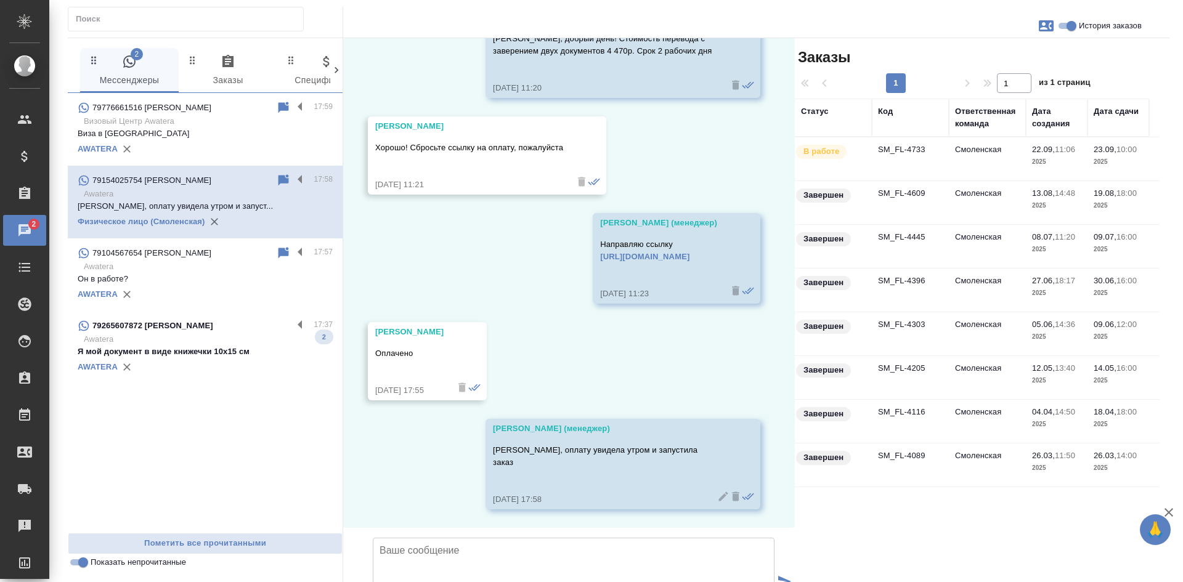
scroll to position [33289, 0]
click at [282, 252] on icon at bounding box center [284, 252] width 10 height 11
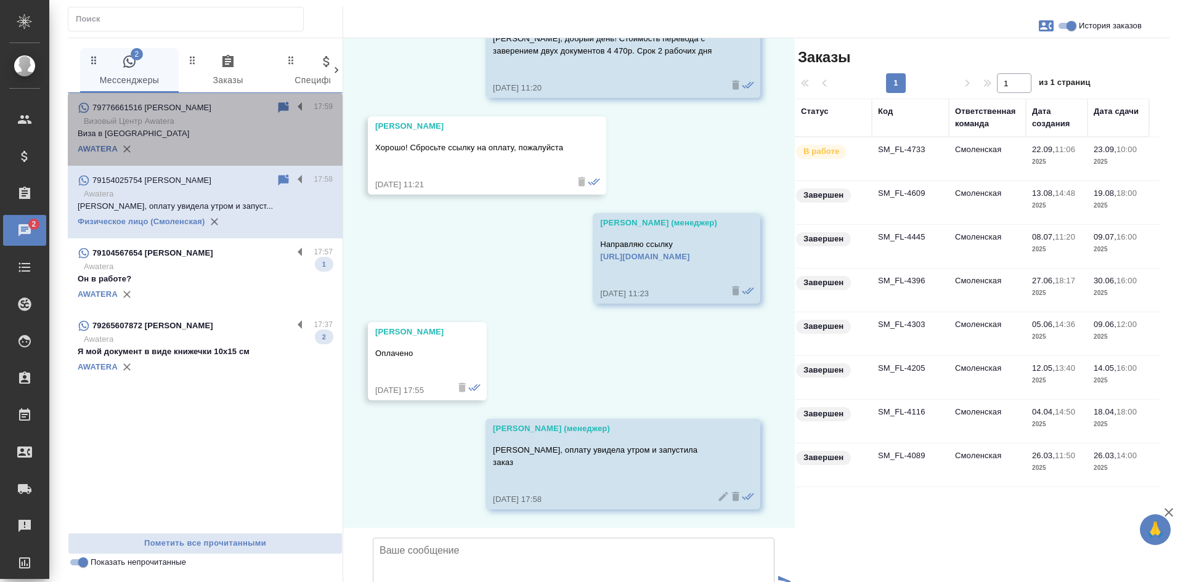
click at [197, 131] on p "Виза в Китай" at bounding box center [205, 134] width 255 height 12
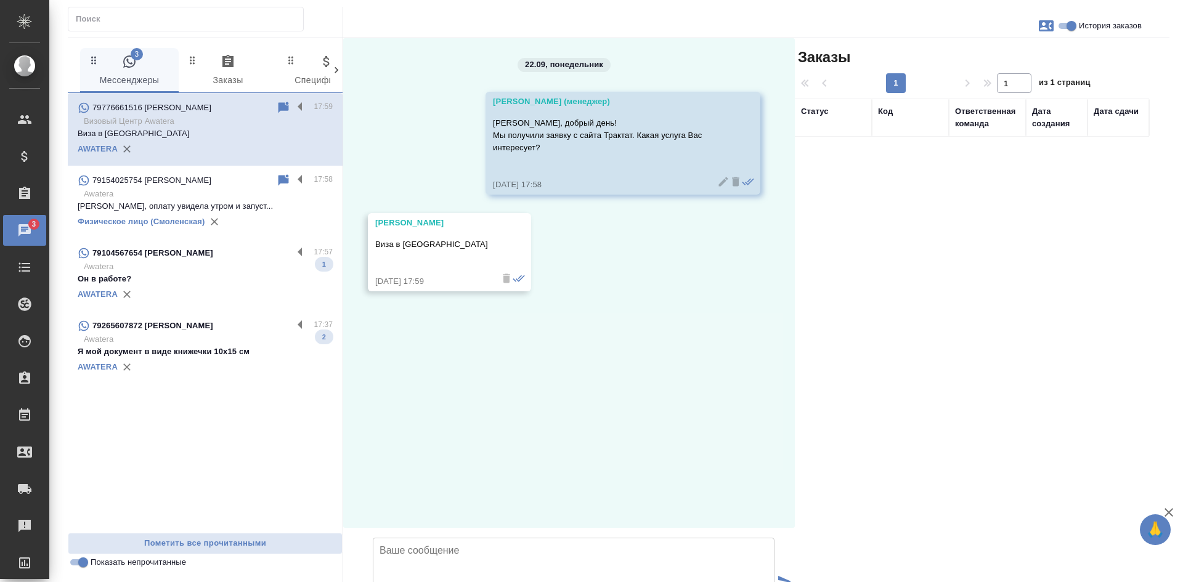
scroll to position [0, 0]
click at [531, 538] on textarea at bounding box center [574, 581] width 402 height 86
type textarea "Подскажите, у Вас есть гражданство РФ?"
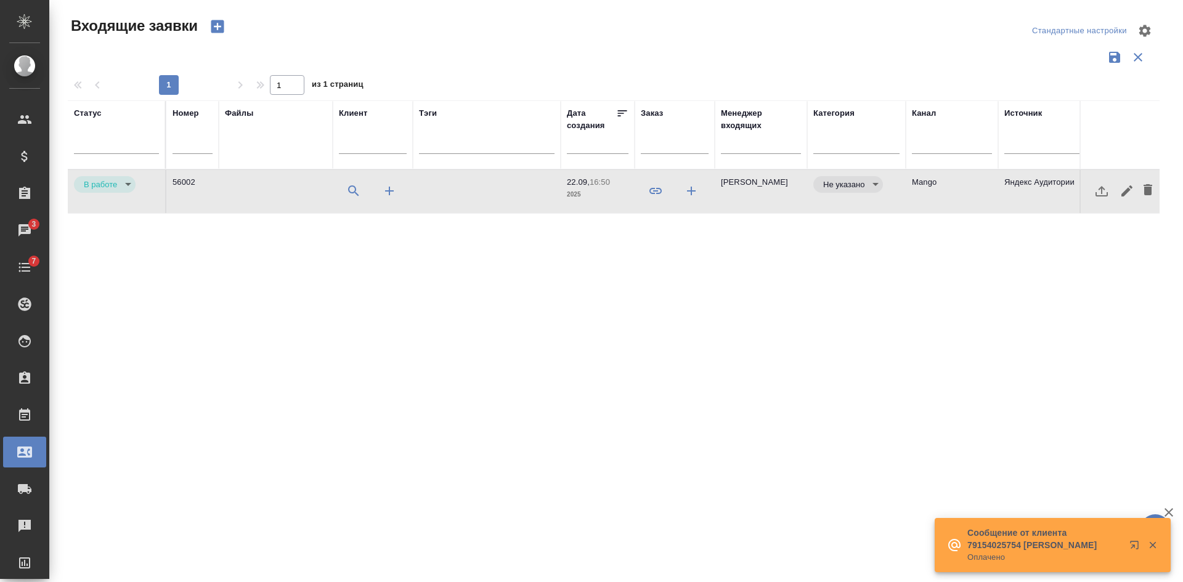
select select "RU"
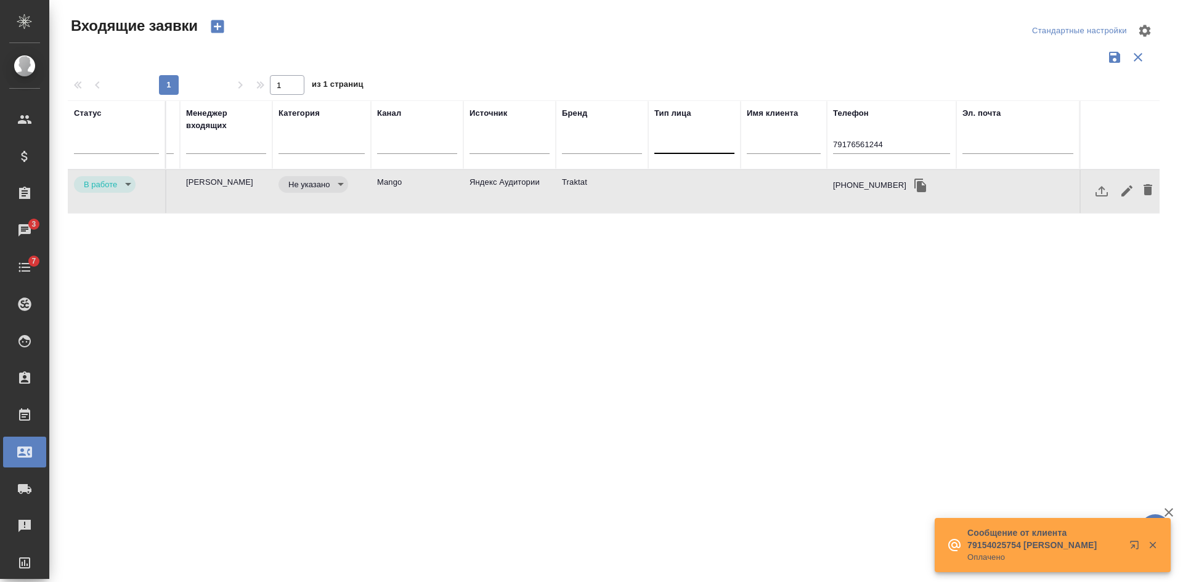
drag, startPoint x: 899, startPoint y: 150, endPoint x: 709, endPoint y: 141, distance: 190.7
click at [714, 141] on tr "Статус Номер Файлы Клиент Тэги Дата создания Заказ Менеджер входящих Категория …" at bounding box center [346, 134] width 1627 height 69
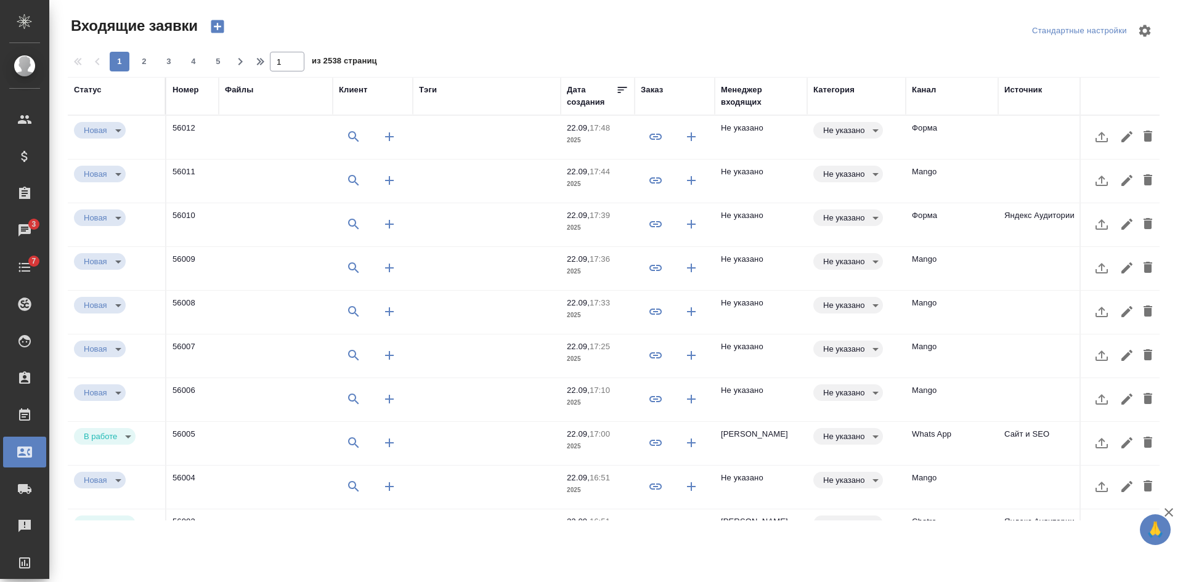
select select "RU"
click at [998, 164] on td "Mango" at bounding box center [952, 181] width 92 height 43
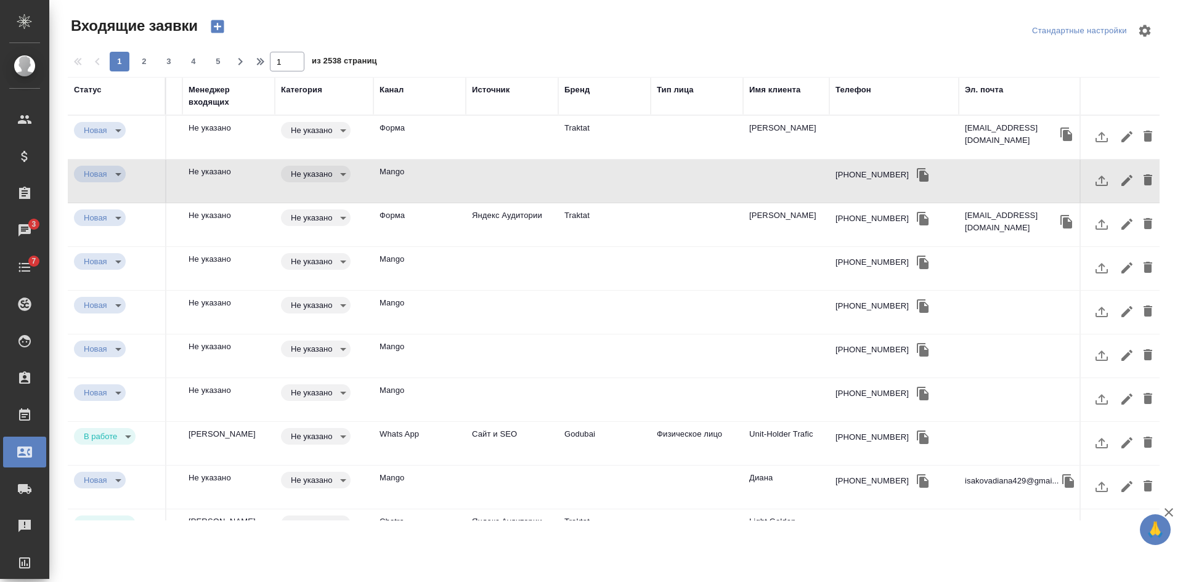
scroll to position [0, 544]
click at [793, 222] on td "[PERSON_NAME]" at bounding box center [784, 224] width 86 height 43
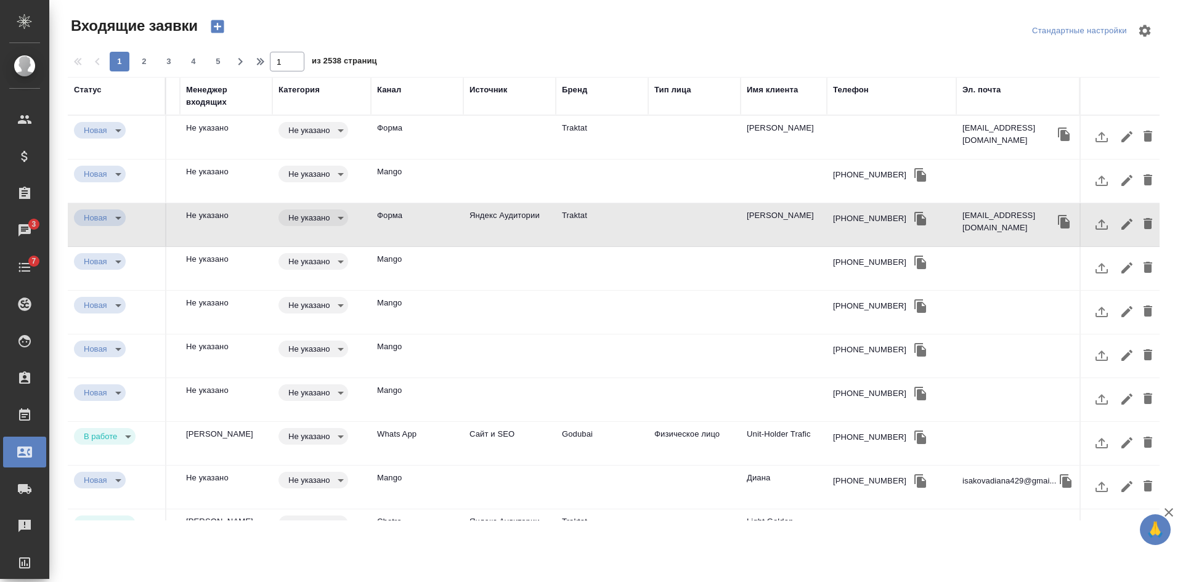
click at [915, 216] on icon "button" at bounding box center [921, 219] width 12 height 14
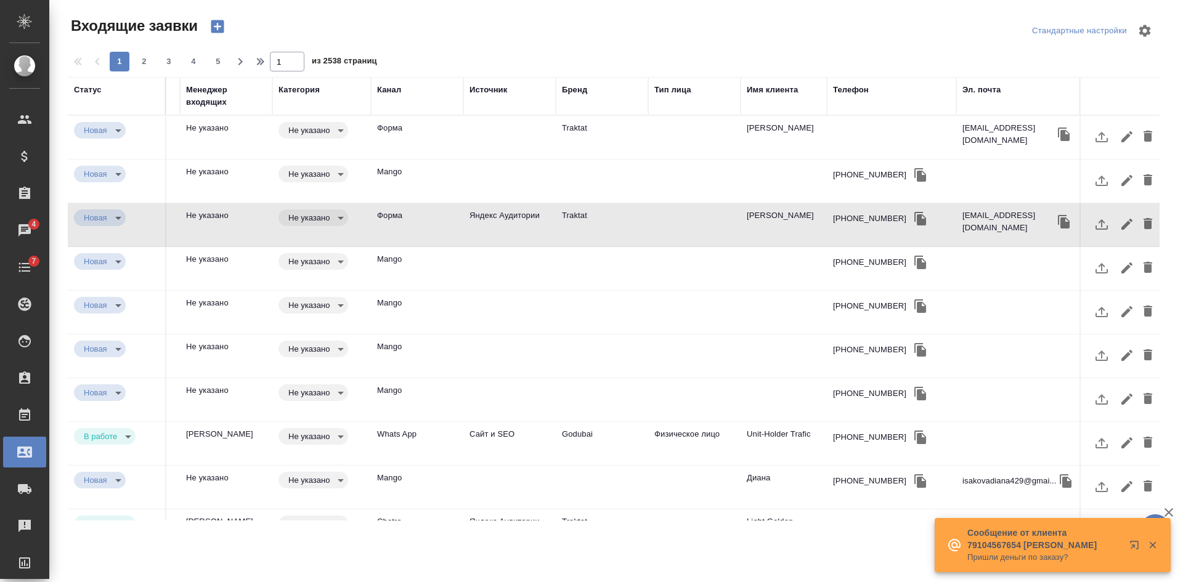
click at [933, 218] on div "+79776661516" at bounding box center [891, 219] width 117 height 18
click at [887, 137] on td at bounding box center [891, 137] width 129 height 43
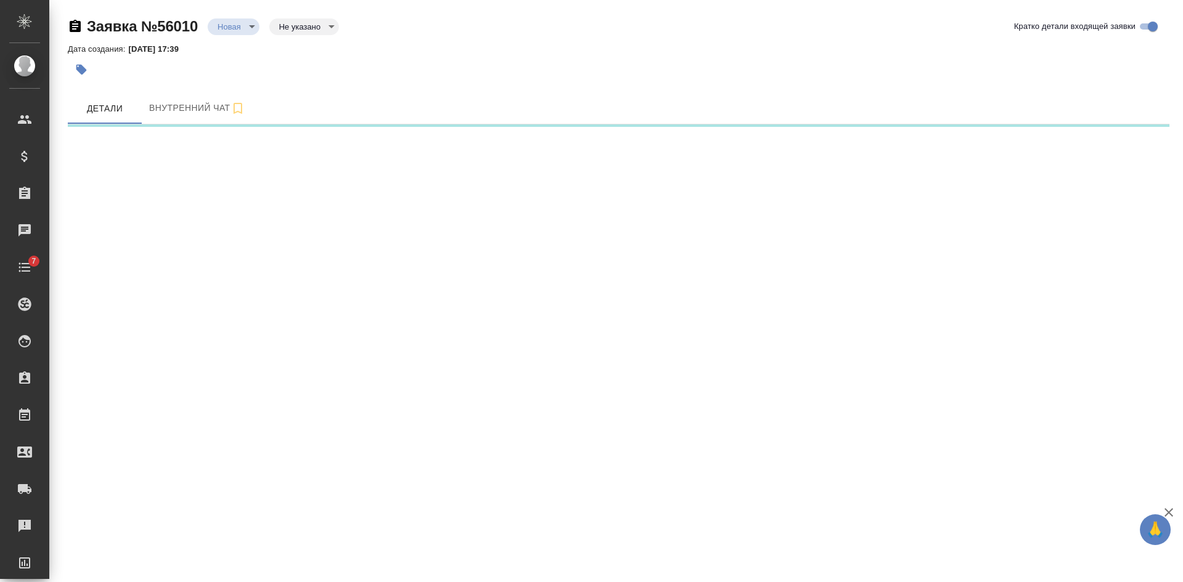
select select "RU"
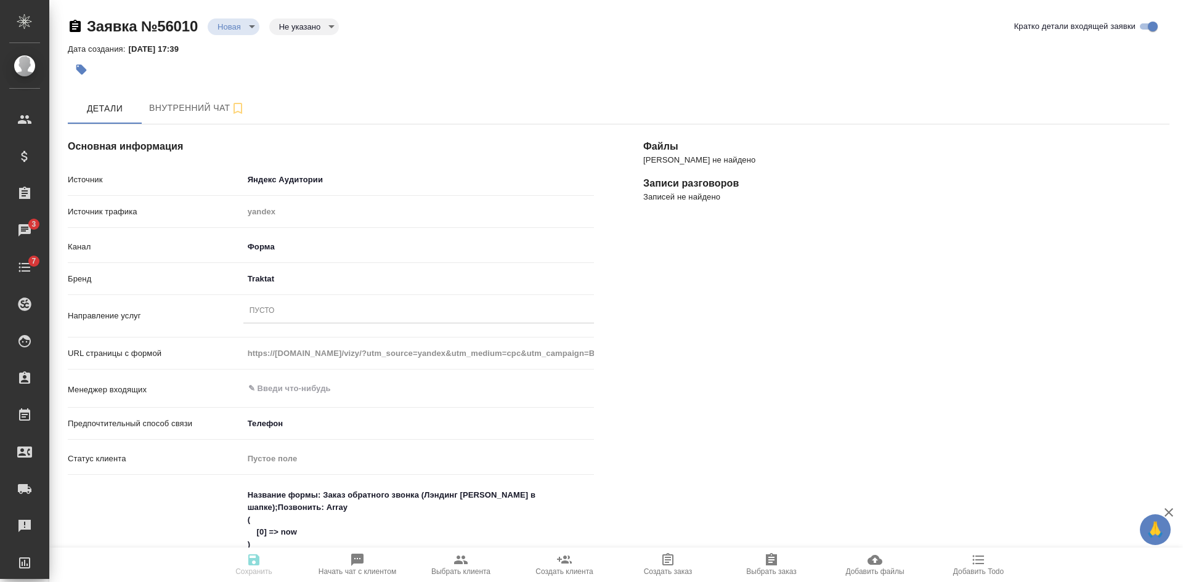
drag, startPoint x: 970, startPoint y: 274, endPoint x: 925, endPoint y: 274, distance: 44.4
click div "Файлы Файлов не найдено Записи разговоров Записей не найдено"
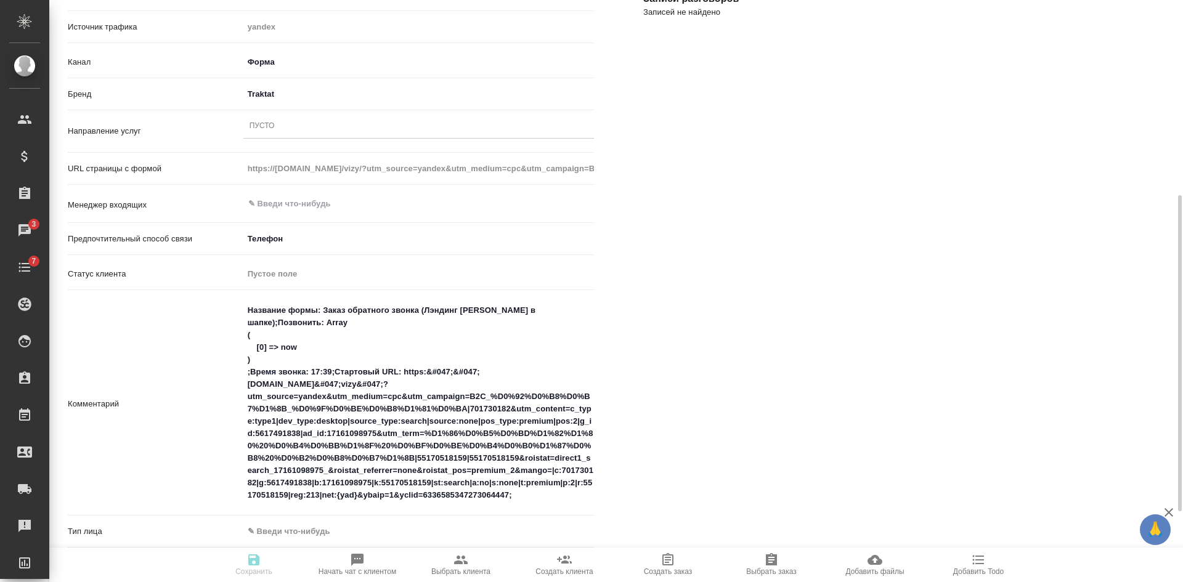
scroll to position [247, 0]
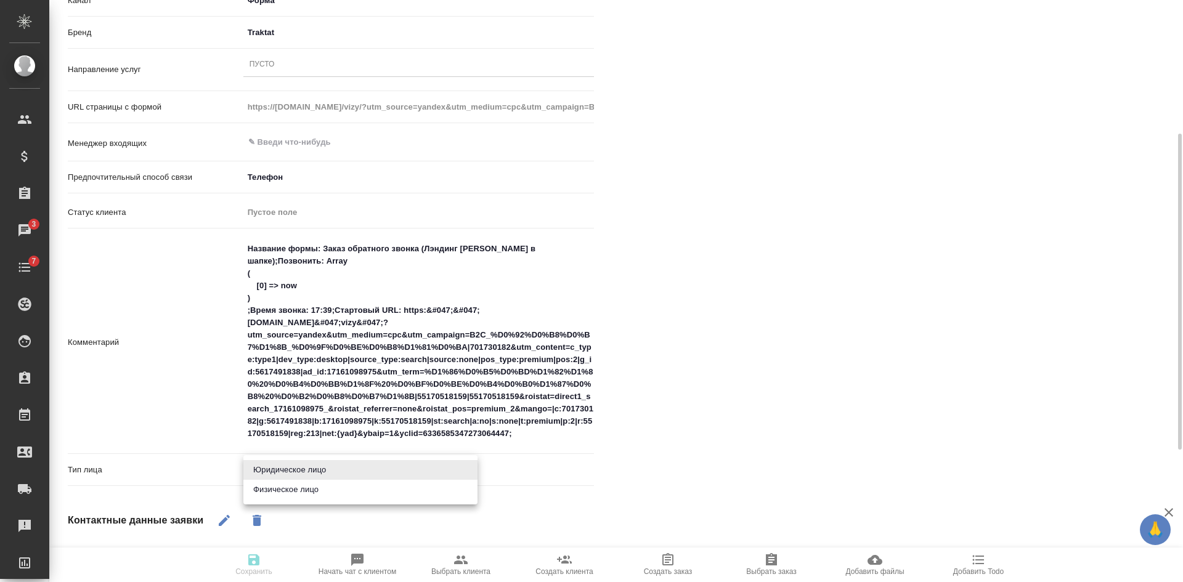
click body "🙏 .cls-1 fill:#fff; AWATERA Kasatkina Aleksandra Клиенты Спецификации Заказы 3 …"
click li "Физическое лицо"
type textarea "x"
type input "private"
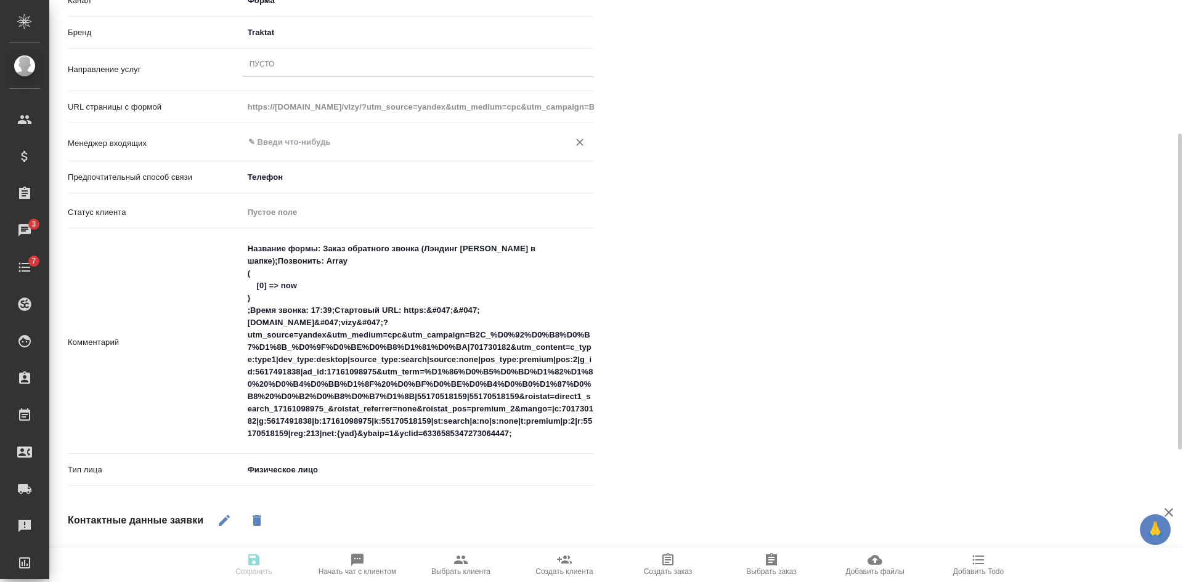
click input "text"
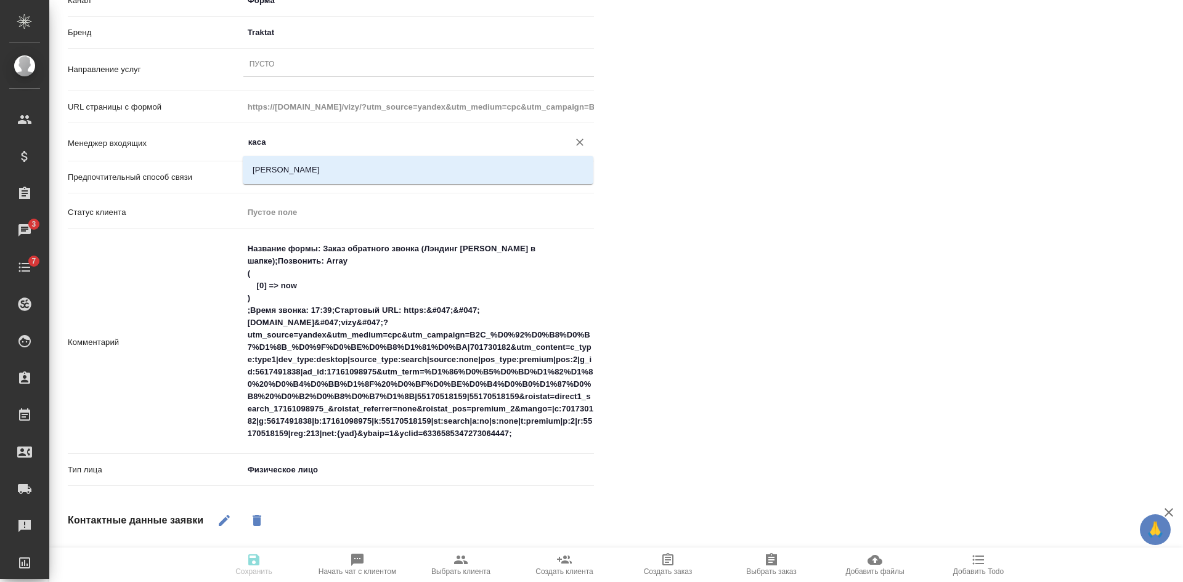
click li "Касаткина Александра"
type input "Касаткина Александра"
type textarea "x"
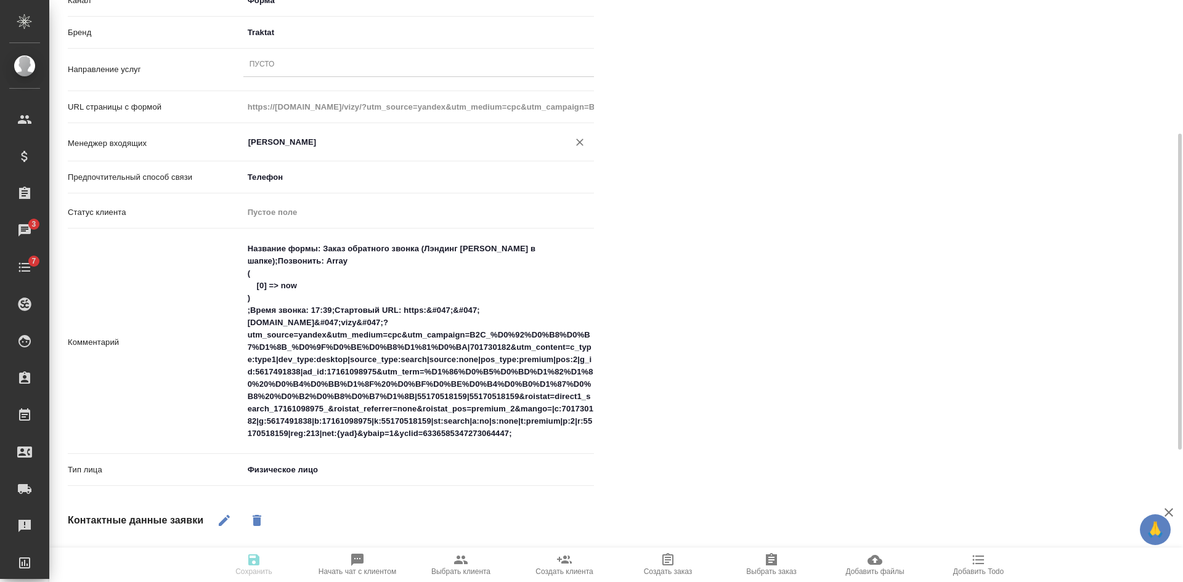
type input "Касаткина Александра"
click div "Пусто"
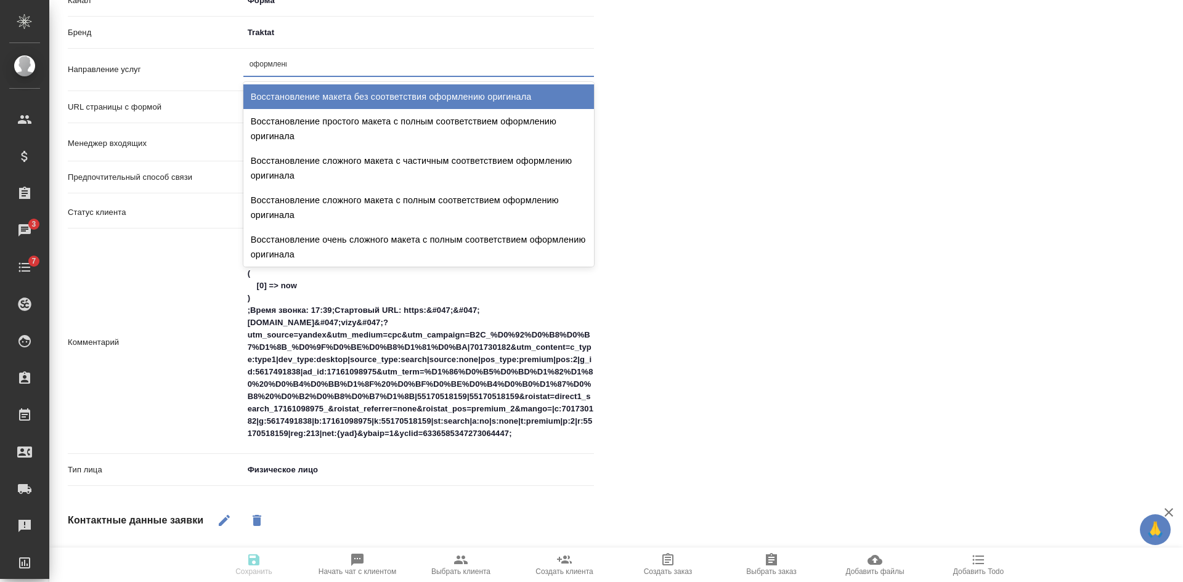
type input "оформление"
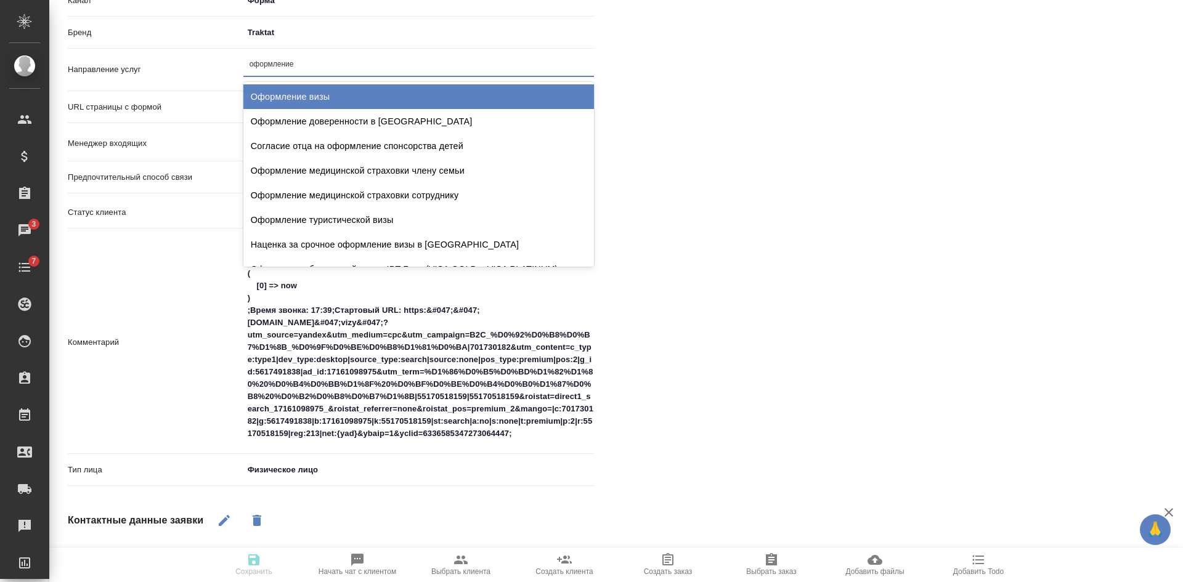
click div "Оформление визы"
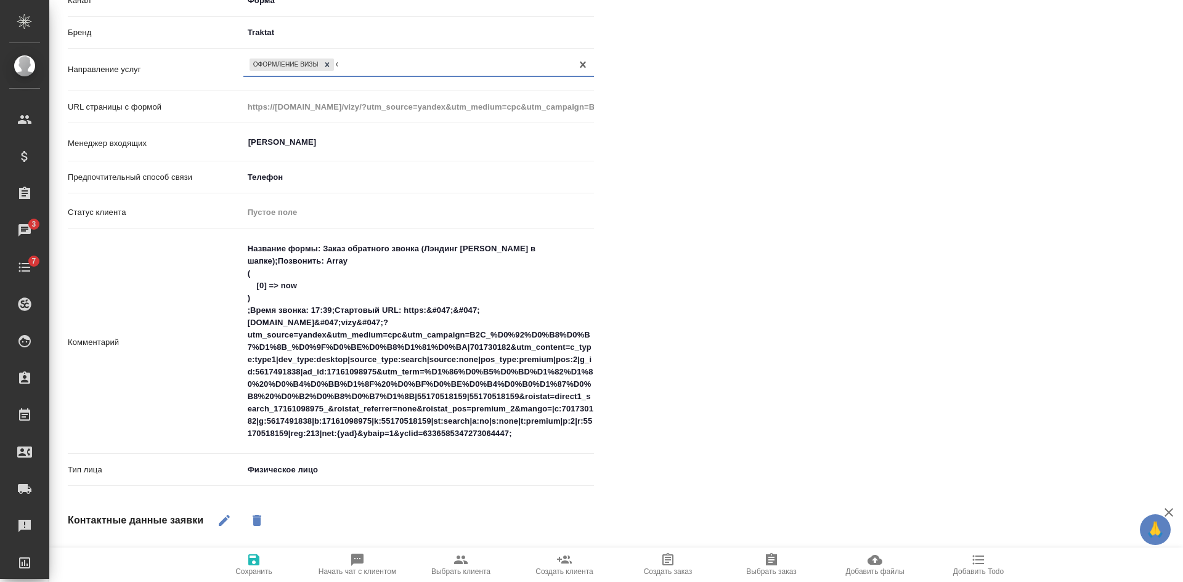
type textarea "x"
drag, startPoint x: 250, startPoint y: 568, endPoint x: 253, endPoint y: 547, distance: 20.5
click span "Сохранить"
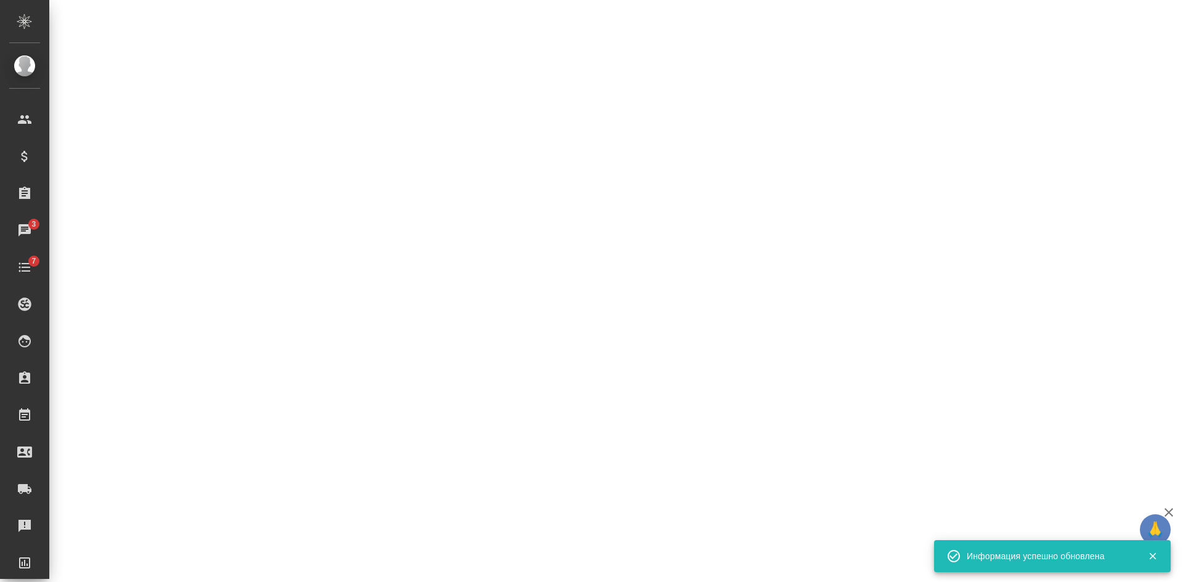
select select "RU"
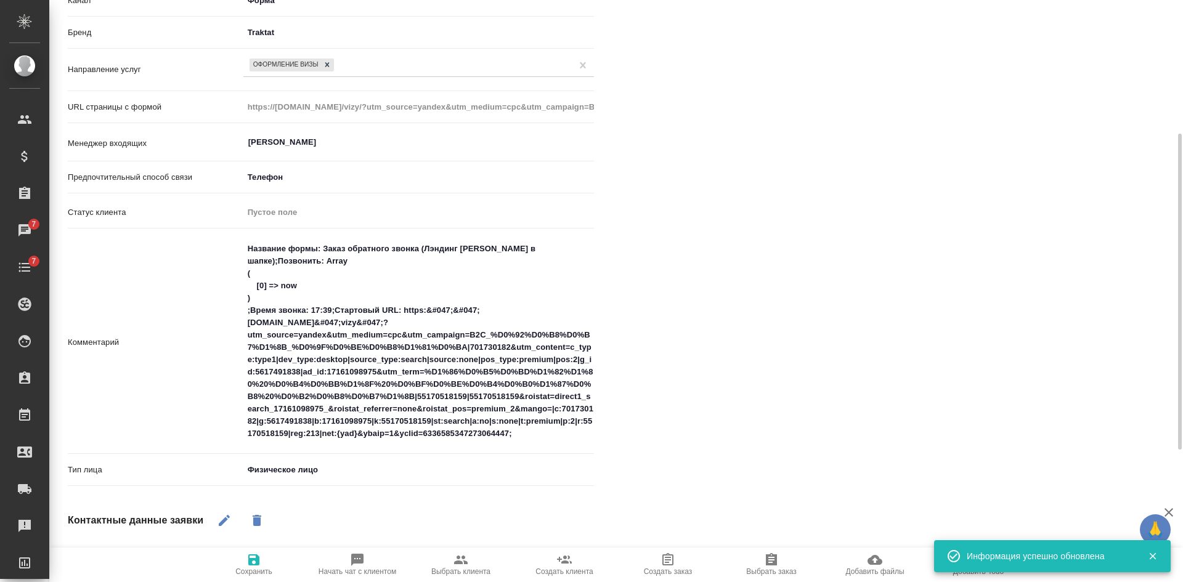
type textarea "x"
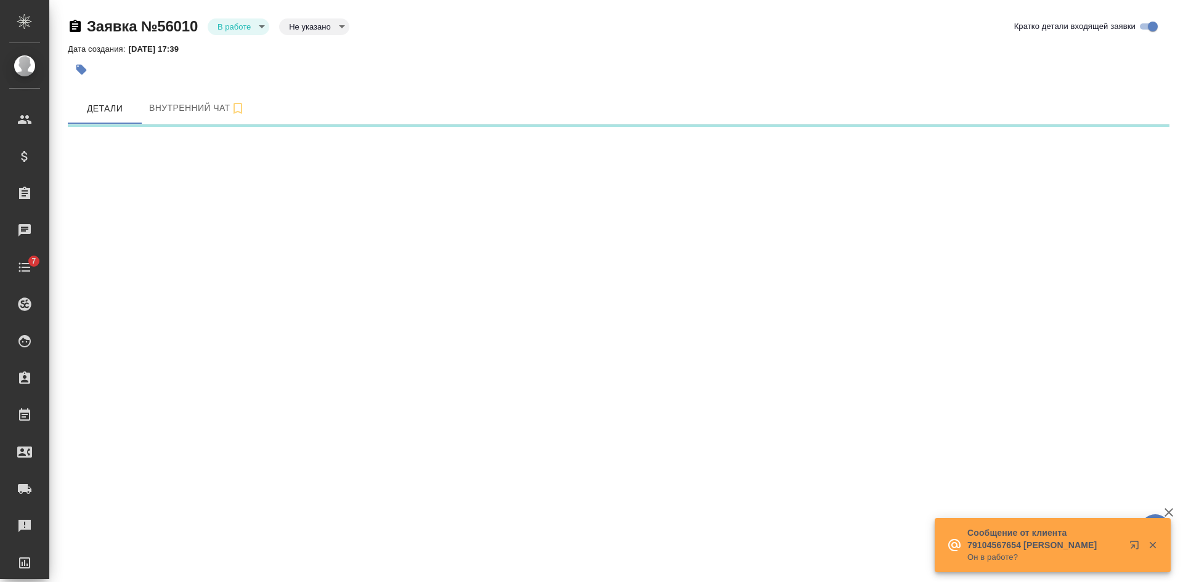
select select "RU"
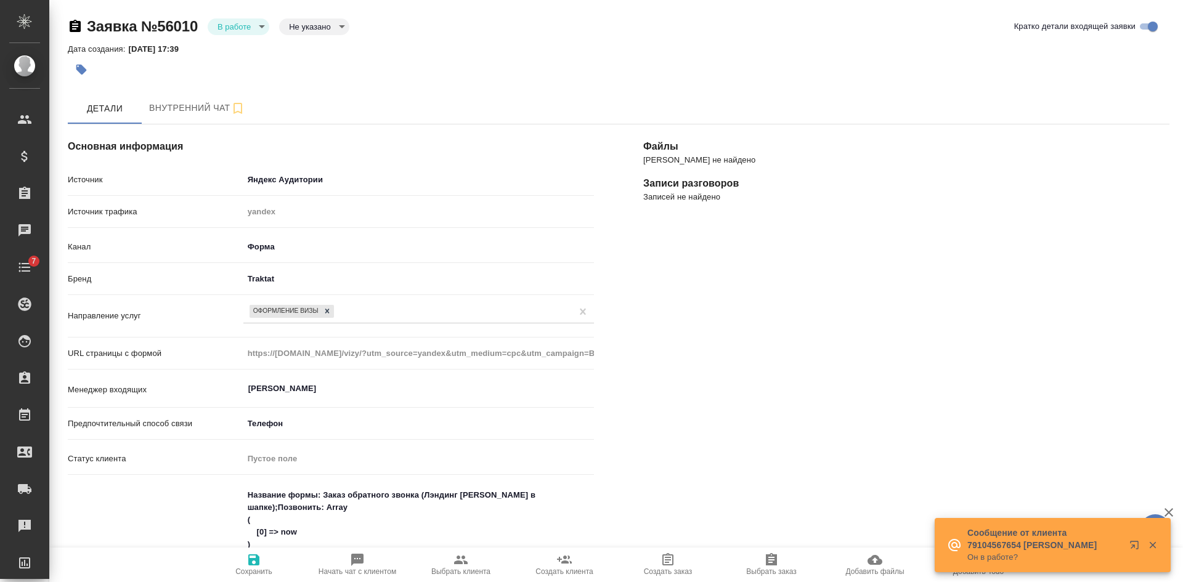
click at [353, 575] on span "Начать чат с клиентом" at bounding box center [358, 572] width 78 height 9
type textarea "x"
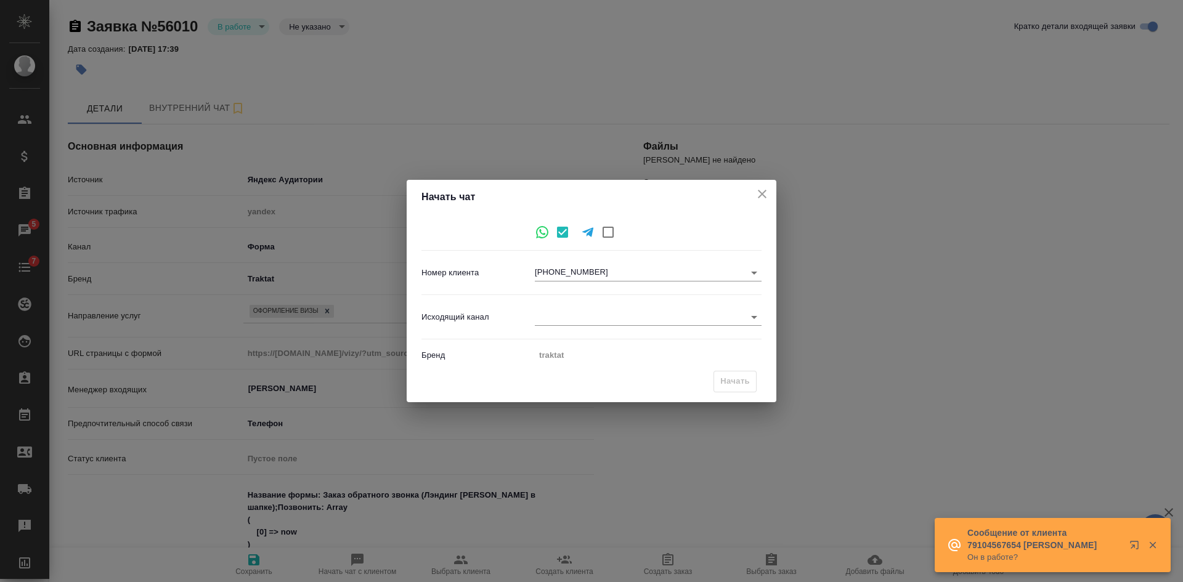
click at [573, 305] on div "Исходящий канал ​" at bounding box center [592, 317] width 340 height 34
click at [566, 317] on body "🙏 .cls-1 fill:#fff; AWATERA [PERSON_NAME] Спецификации Заказы 5 Чаты 7 Todo Про…" at bounding box center [591, 291] width 1183 height 582
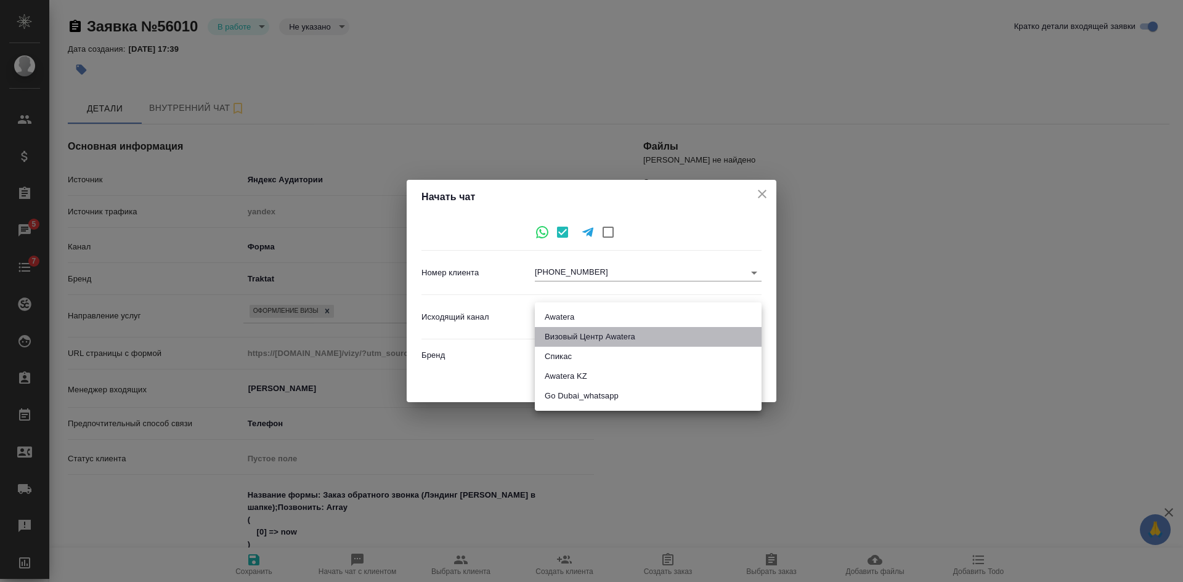
click at [557, 337] on li "Визовый Центр Awatera" at bounding box center [648, 337] width 227 height 20
type input "4"
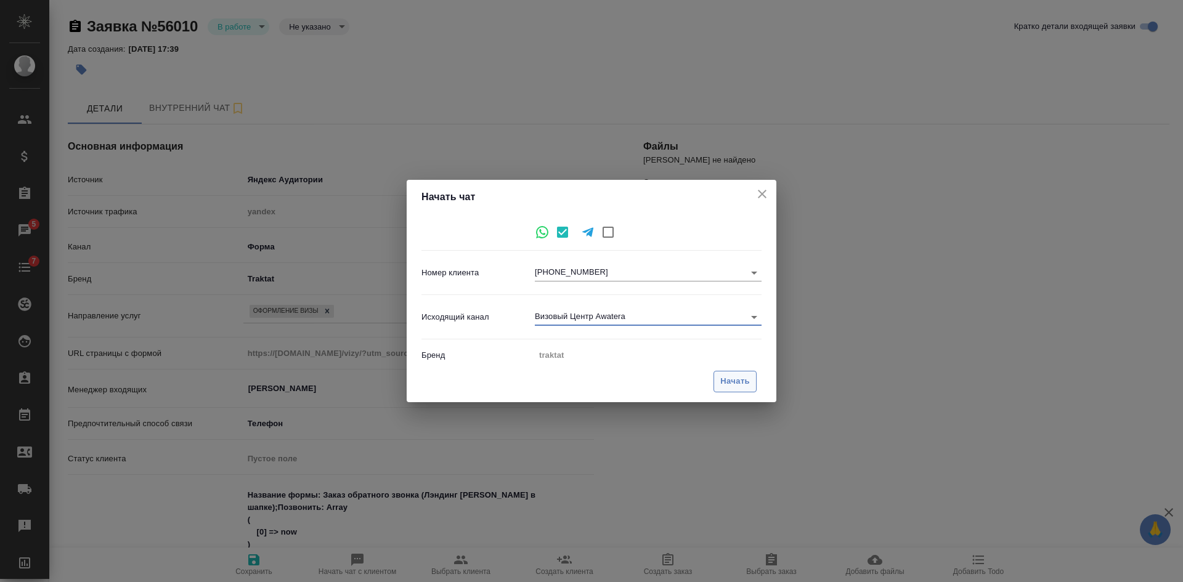
click at [737, 380] on span "Начать" at bounding box center [736, 382] width 30 height 14
type textarea "x"
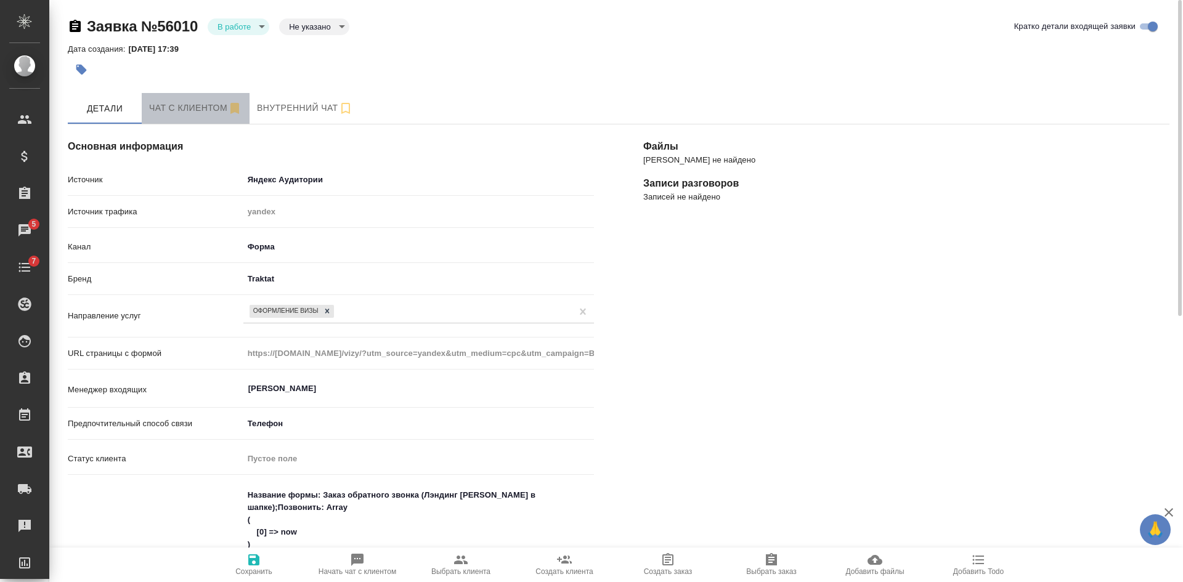
click at [186, 107] on span "Чат с клиентом" at bounding box center [195, 107] width 93 height 15
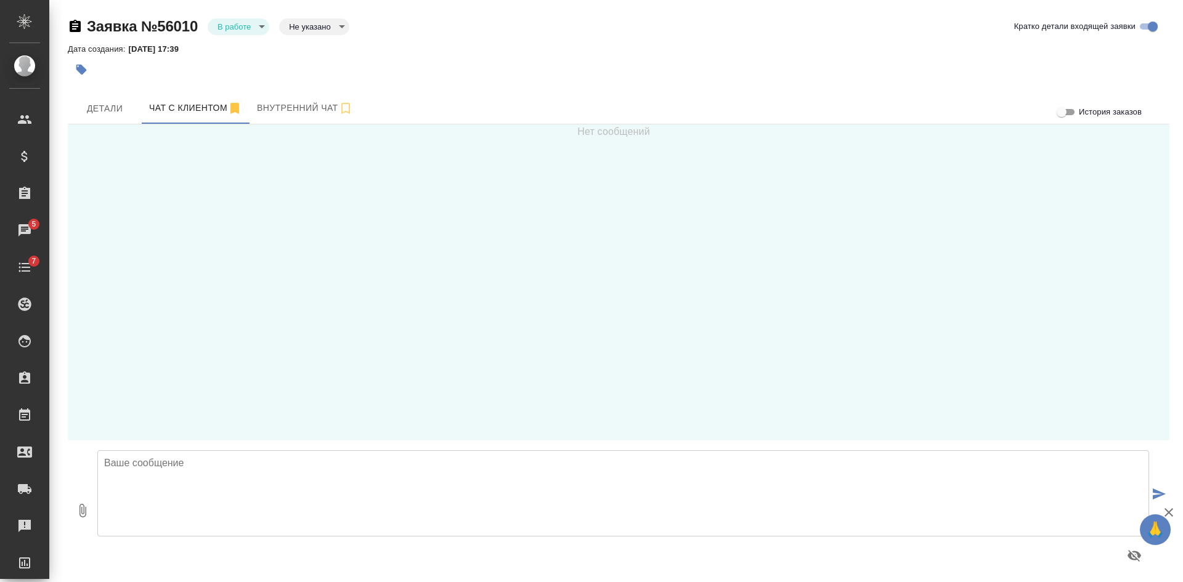
click at [234, 526] on textarea at bounding box center [623, 494] width 1052 height 86
paste textarea "[PERSON_NAME]"
type textarea "[PERSON_NAME], добрый день! Мы получили заявку с сайта Трактат. Какая услуга Ва…"
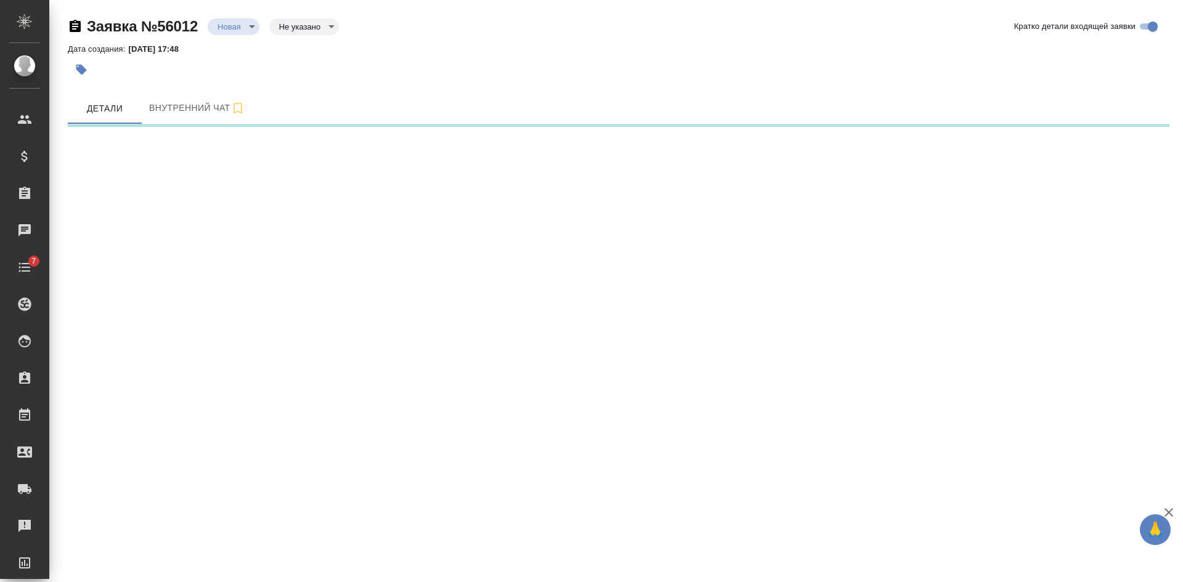
select select "RU"
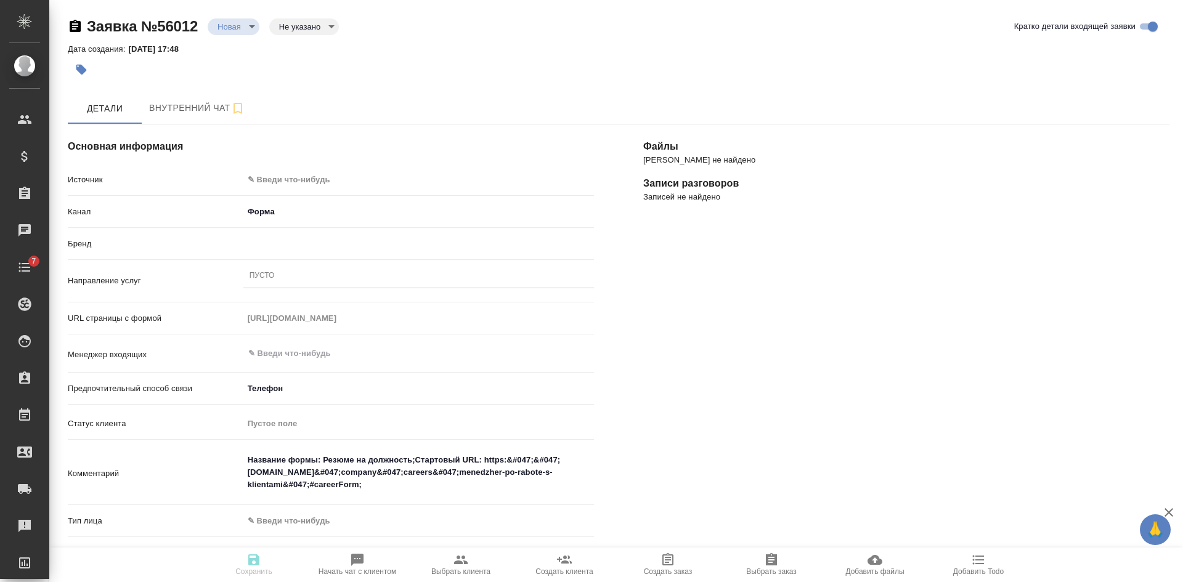
type textarea "x"
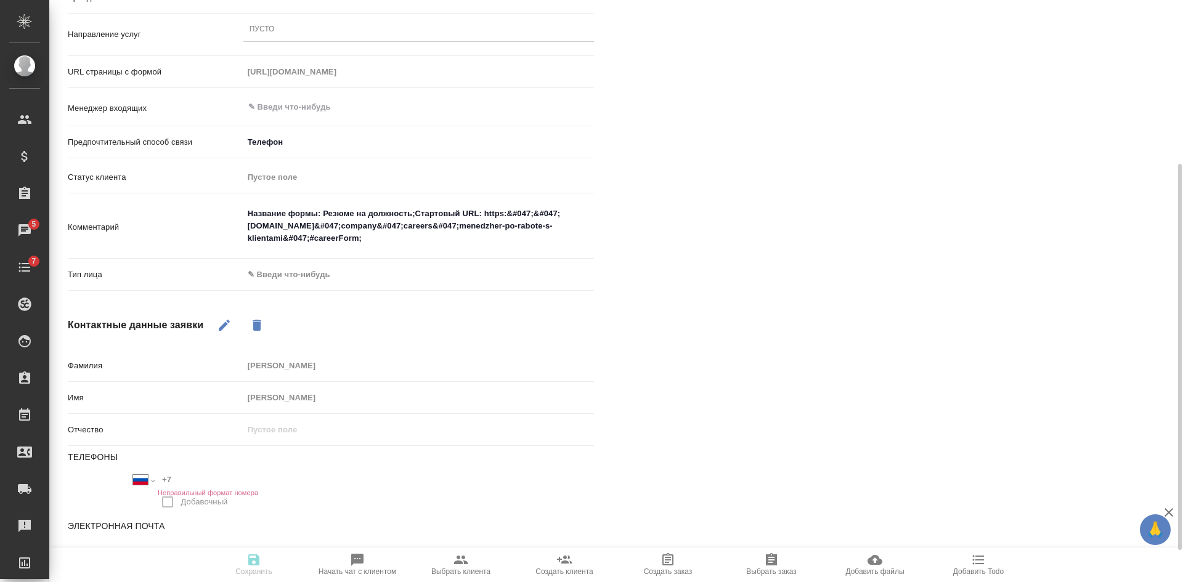
scroll to position [295, 0]
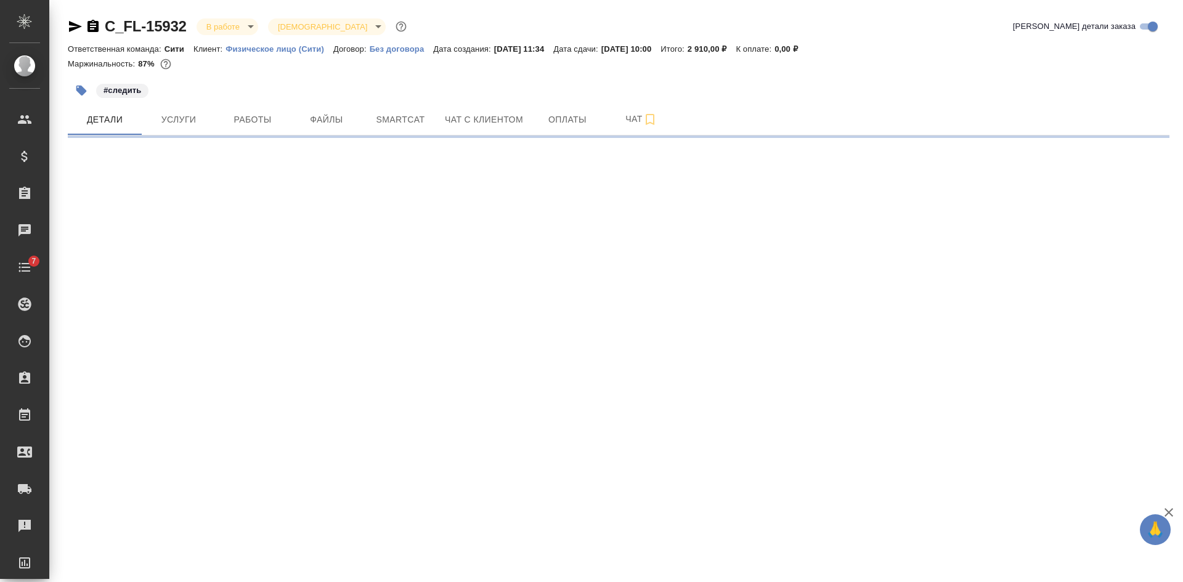
select select "RU"
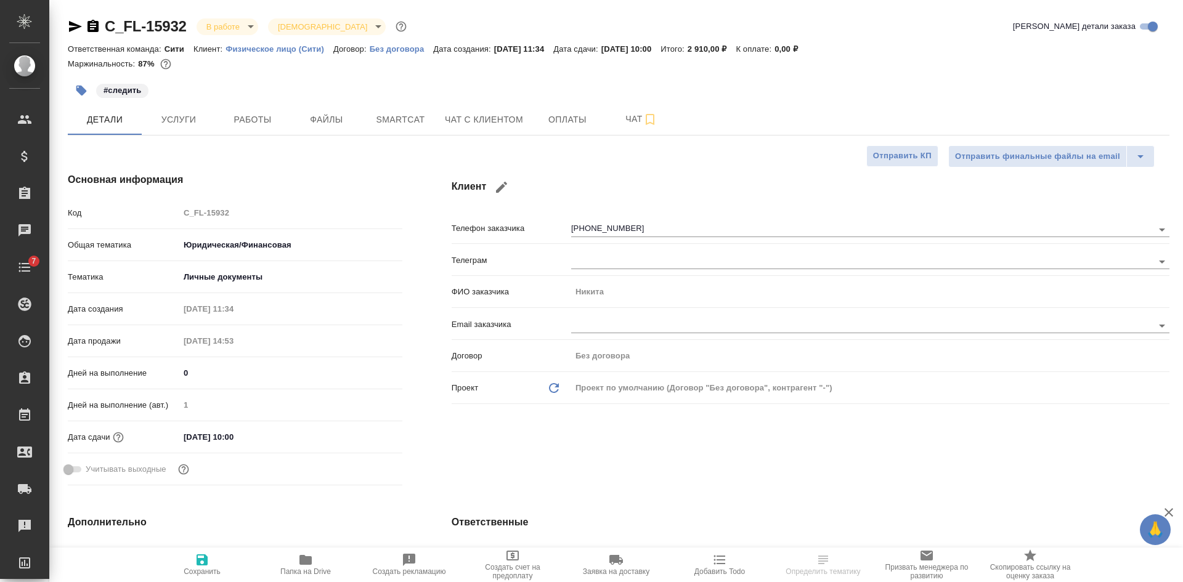
type textarea "x"
click at [77, 24] on icon "button" at bounding box center [75, 26] width 15 height 15
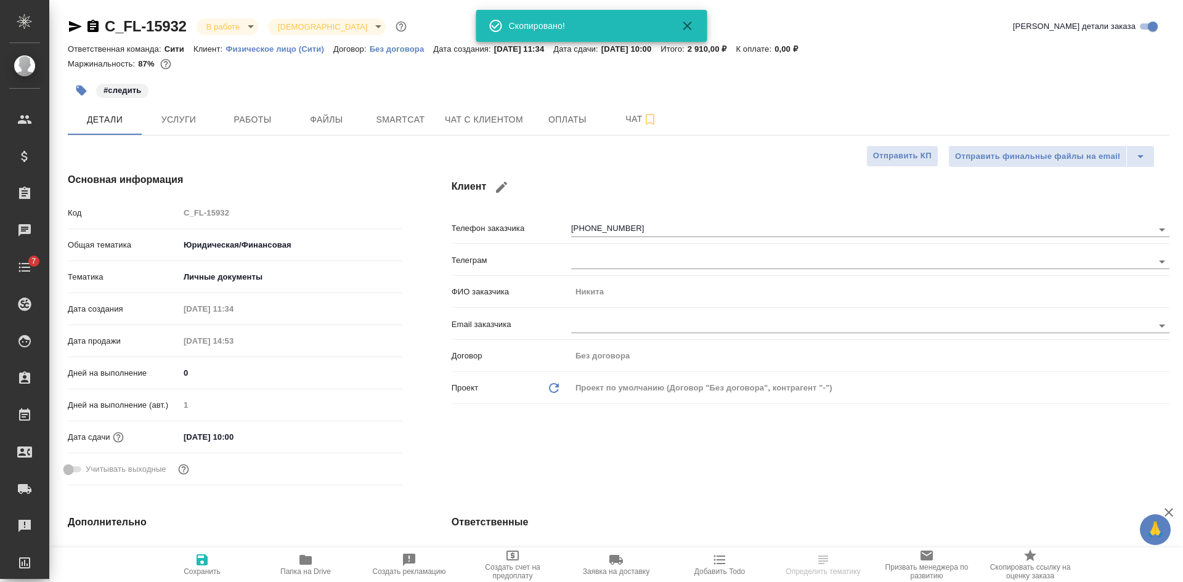
scroll to position [185, 0]
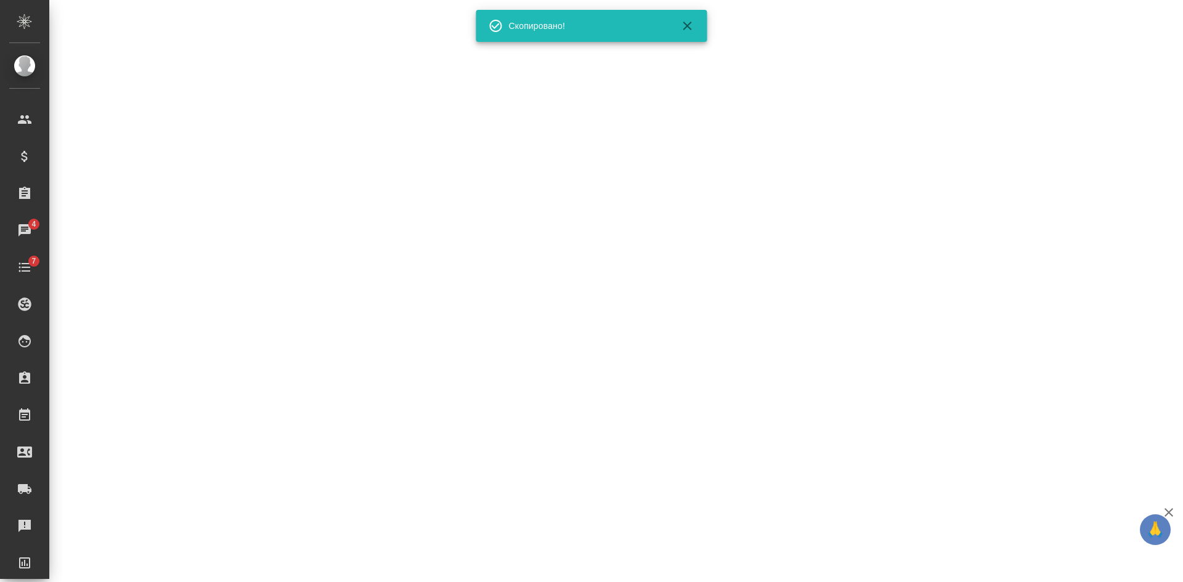
select select "RU"
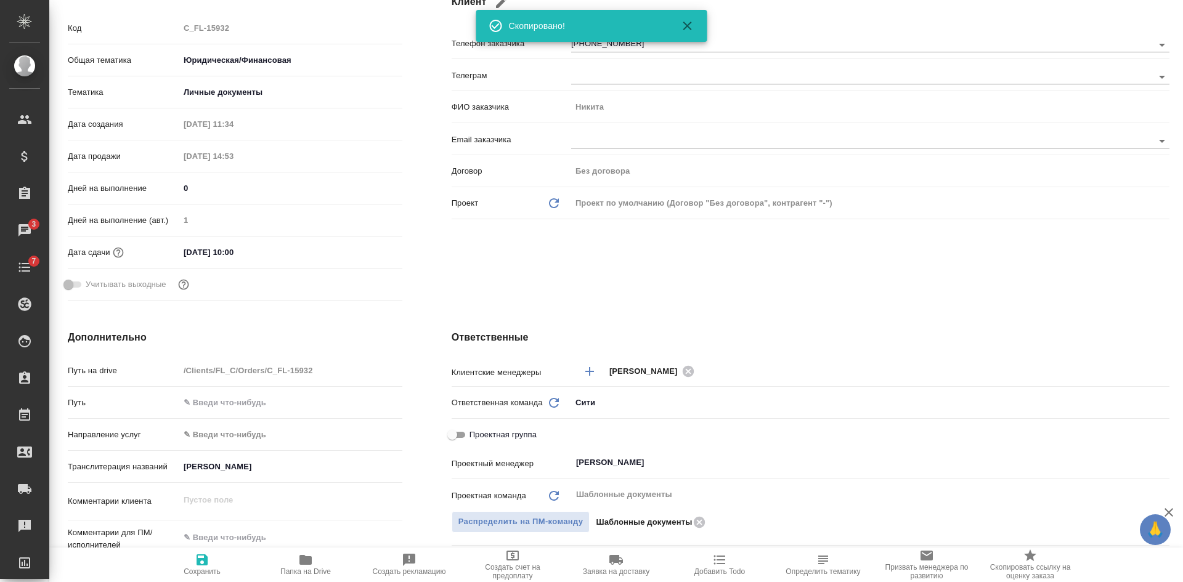
type textarea "x"
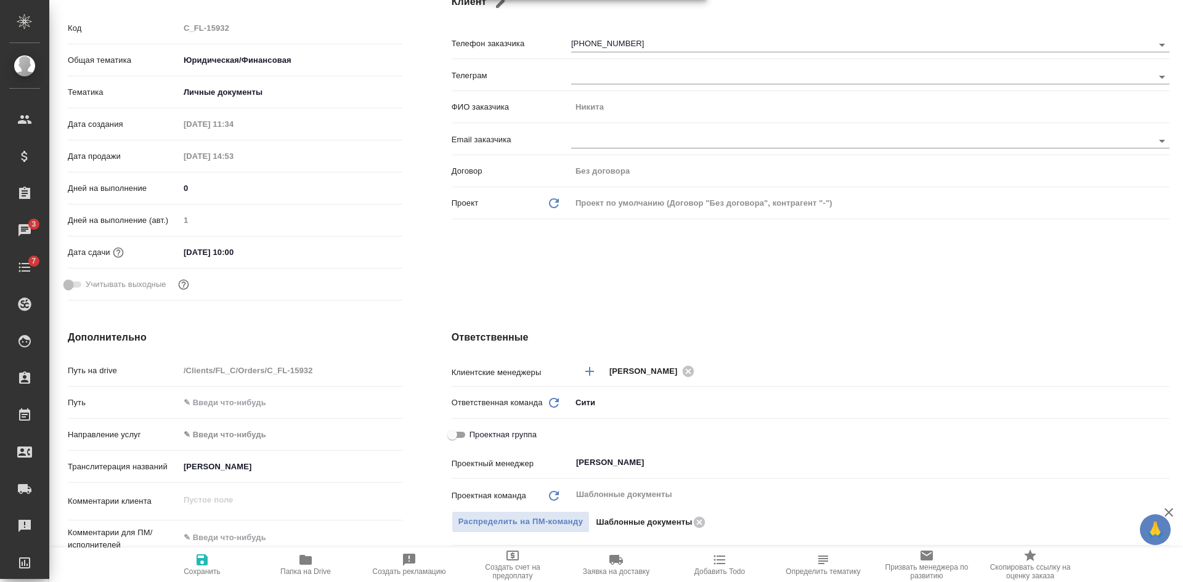
type textarea "x"
